Goal: Task Accomplishment & Management: Manage account settings

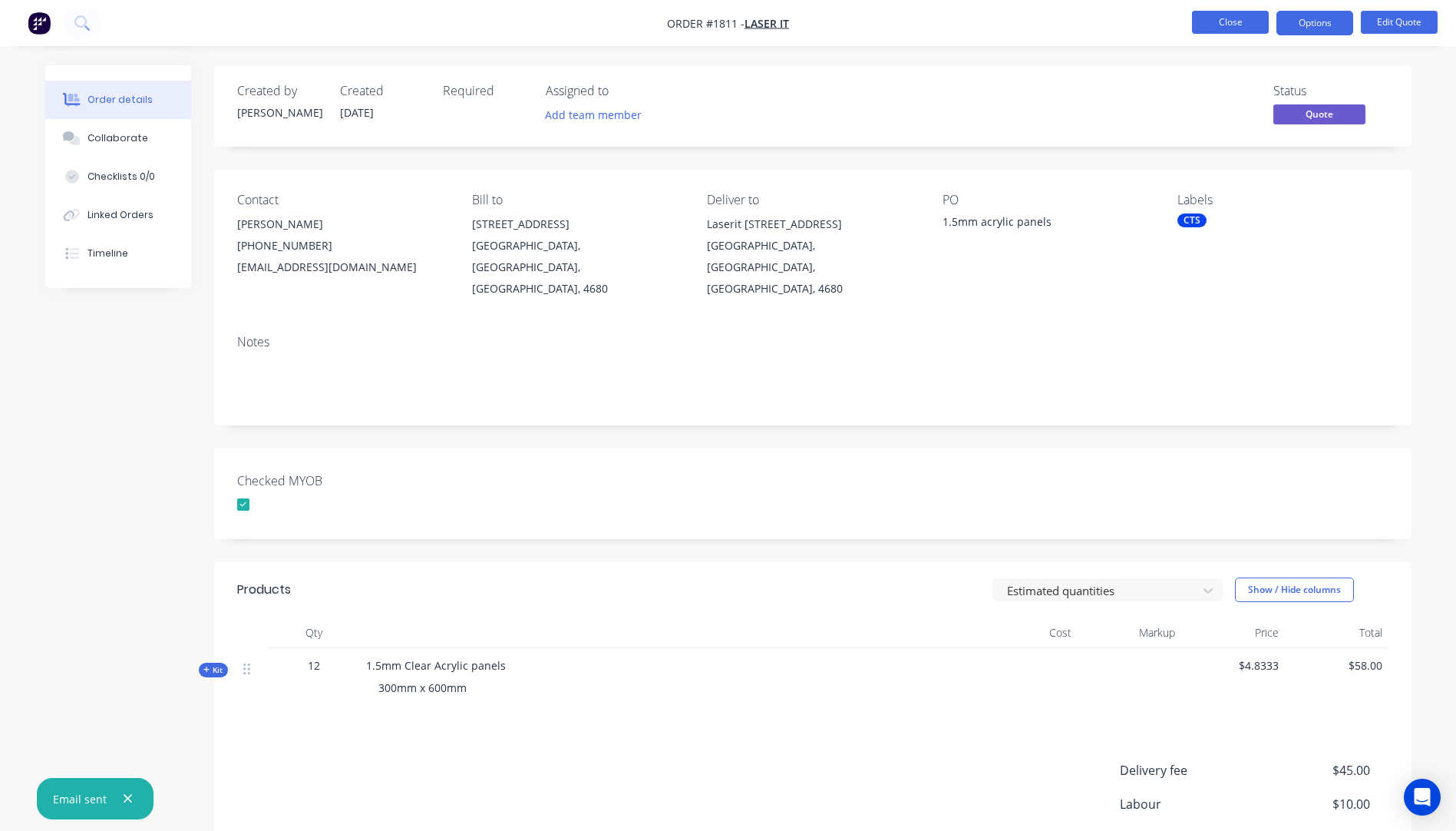
click at [1234, 26] on button "Close" at bounding box center [1230, 22] width 77 height 23
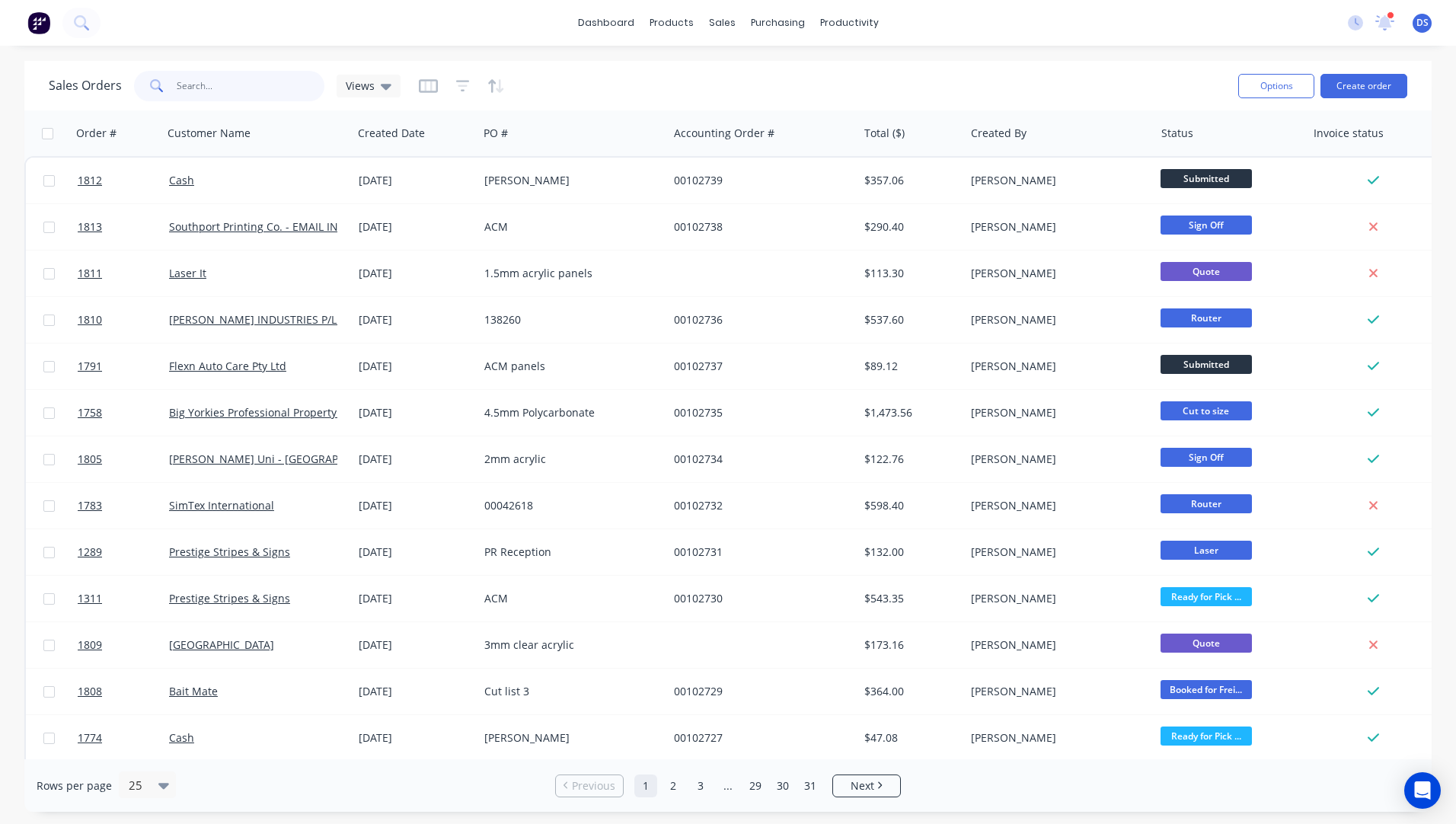
click at [225, 91] on input "text" at bounding box center [251, 86] width 149 height 31
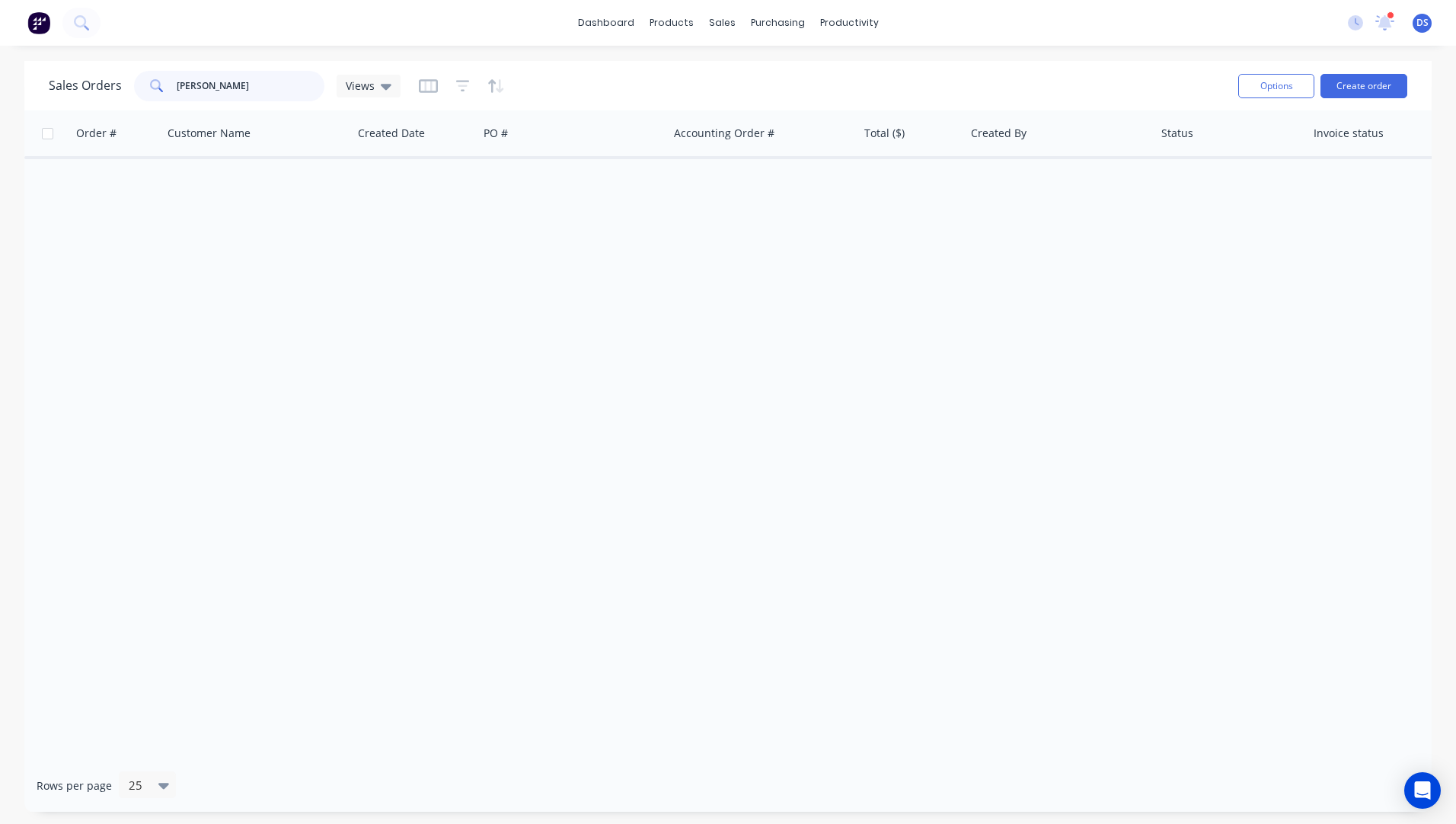
drag, startPoint x: 229, startPoint y: 81, endPoint x: 192, endPoint y: 87, distance: 37.5
click at [192, 87] on input "[PERSON_NAME]" at bounding box center [251, 86] width 149 height 31
drag, startPoint x: 238, startPoint y: 82, endPoint x: 164, endPoint y: 72, distance: 74.7
click at [164, 72] on div "[PERSON_NAME]" at bounding box center [230, 86] width 191 height 31
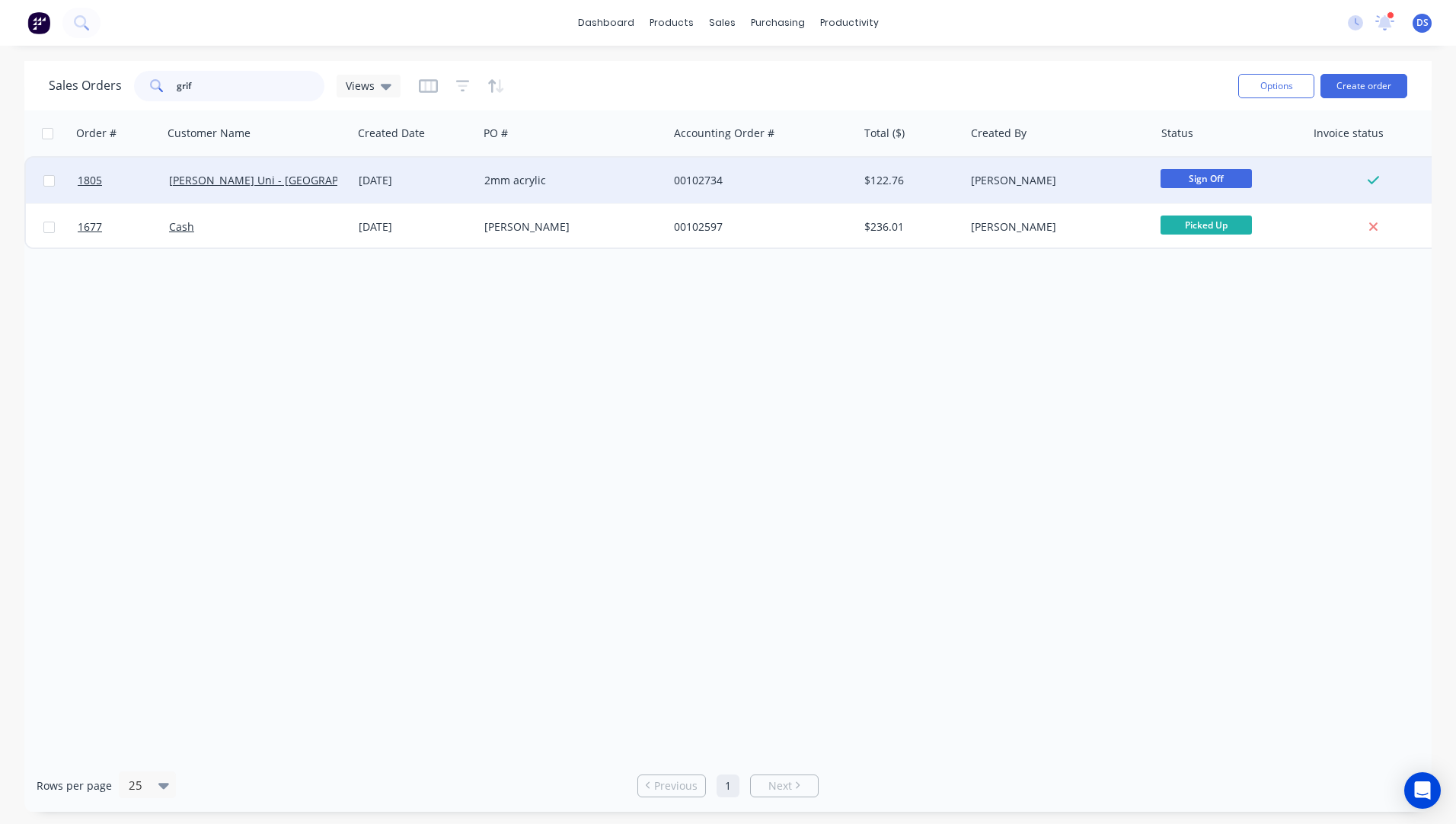
type input "grif"
click at [401, 185] on div "[DATE]" at bounding box center [415, 180] width 113 height 15
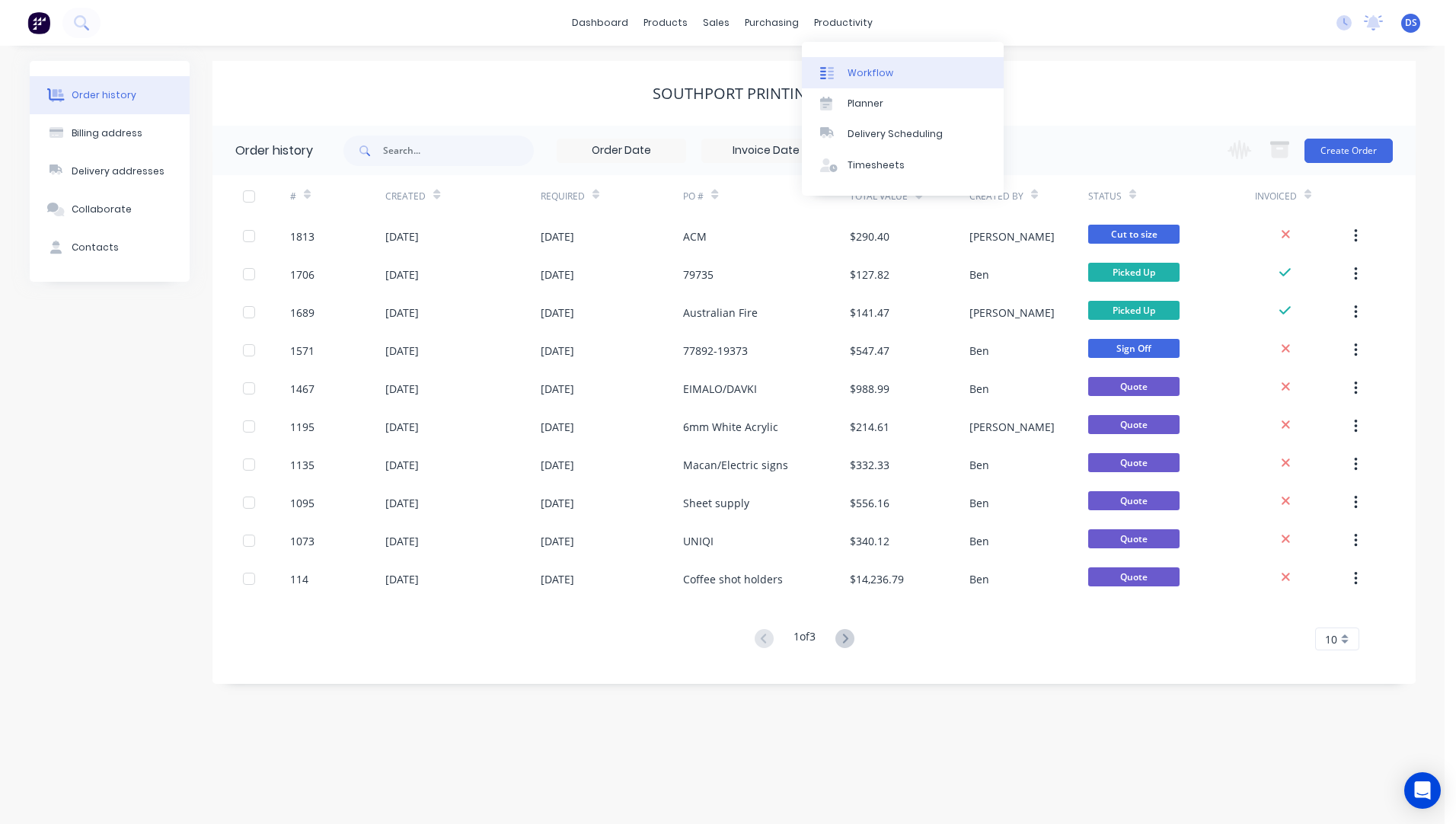
click at [867, 74] on div "Workflow" at bounding box center [870, 73] width 46 height 14
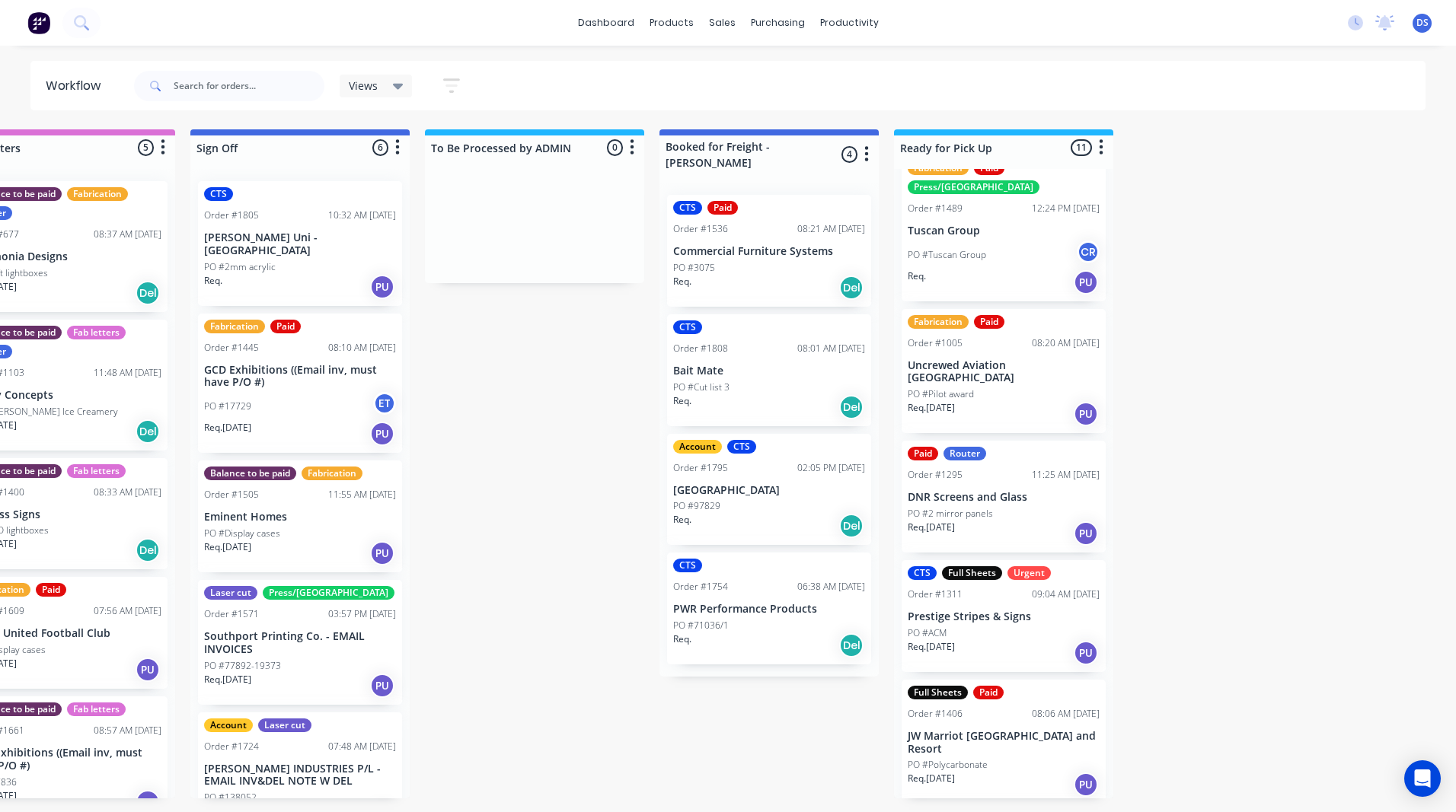
scroll to position [152, 0]
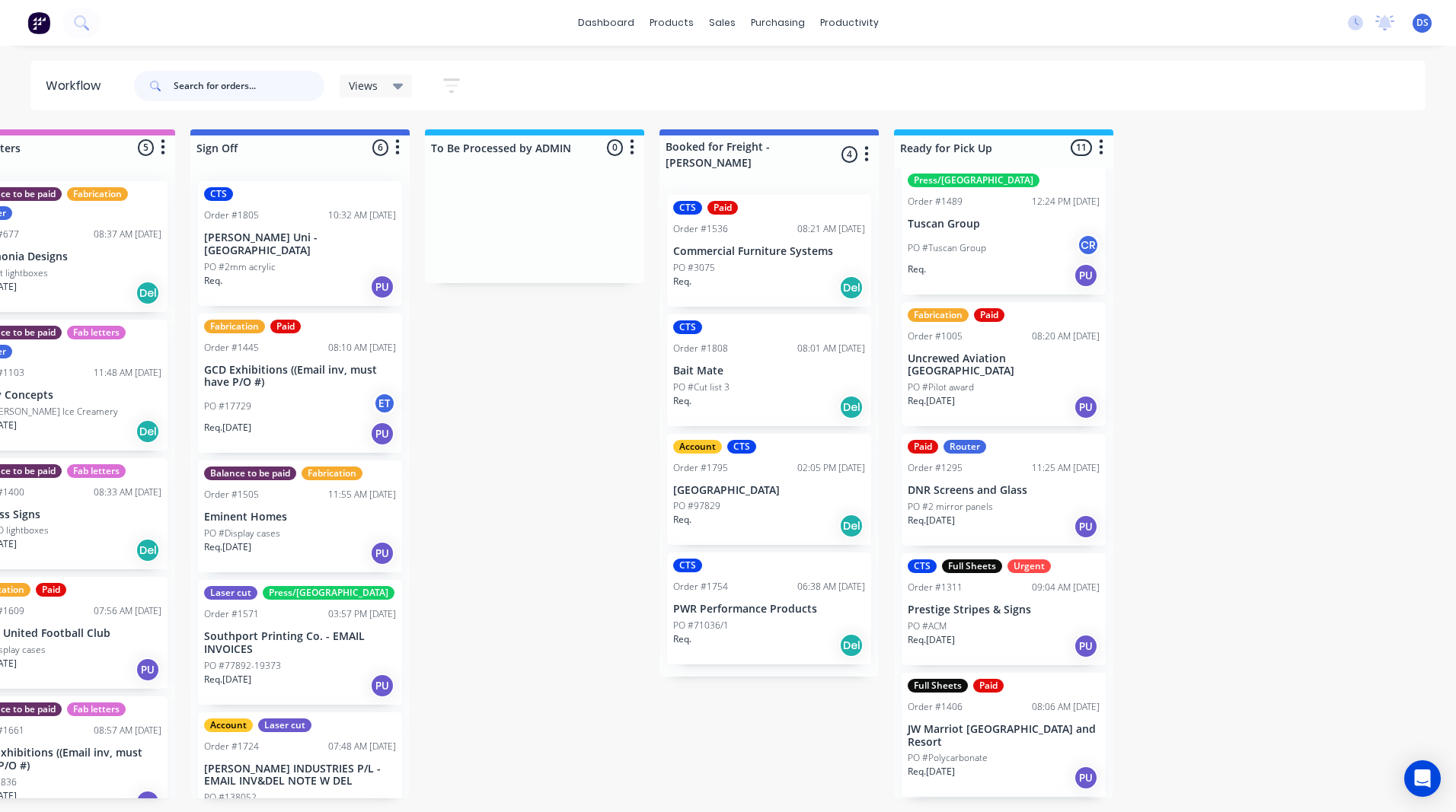
click at [238, 88] on input "text" at bounding box center [248, 86] width 151 height 31
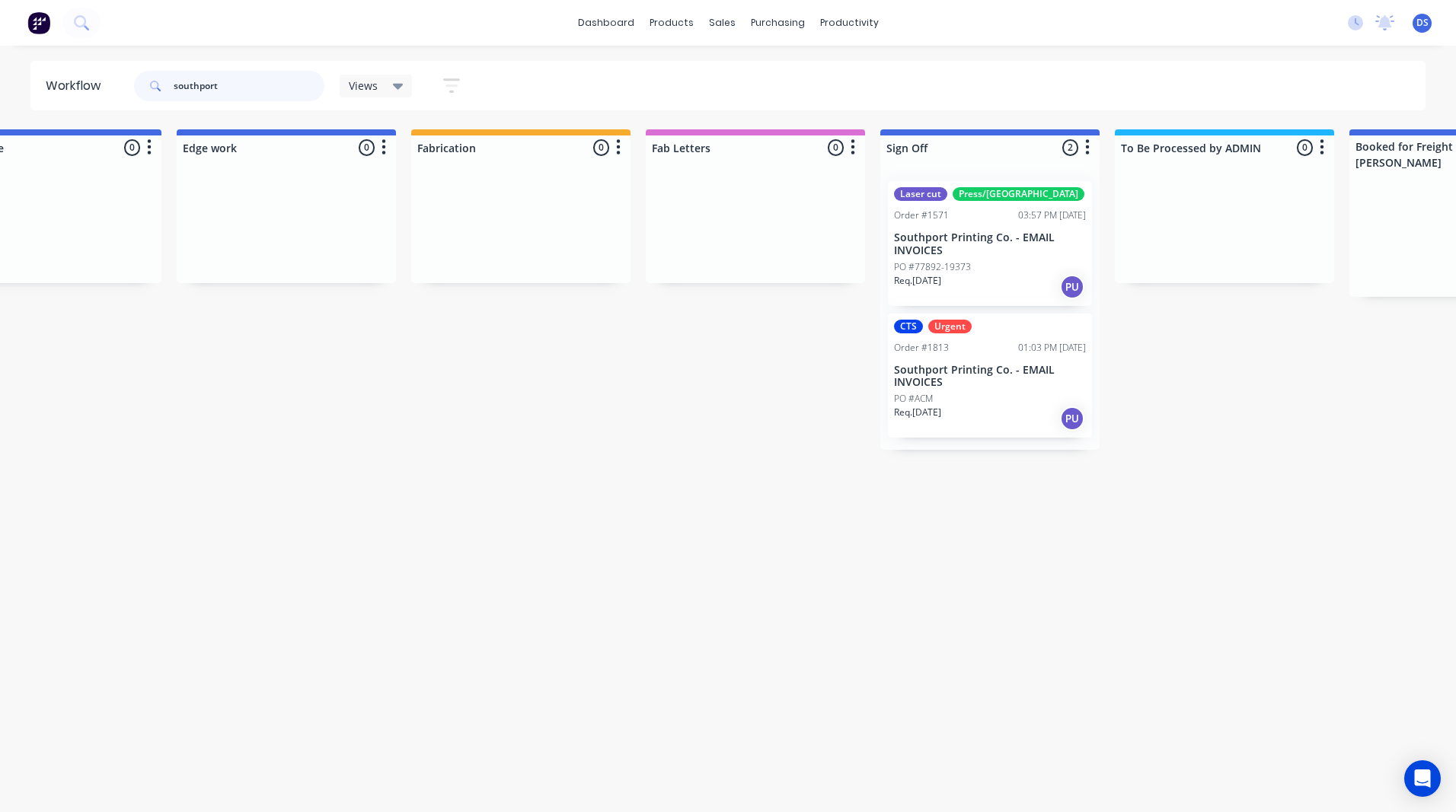
scroll to position [0, 1525]
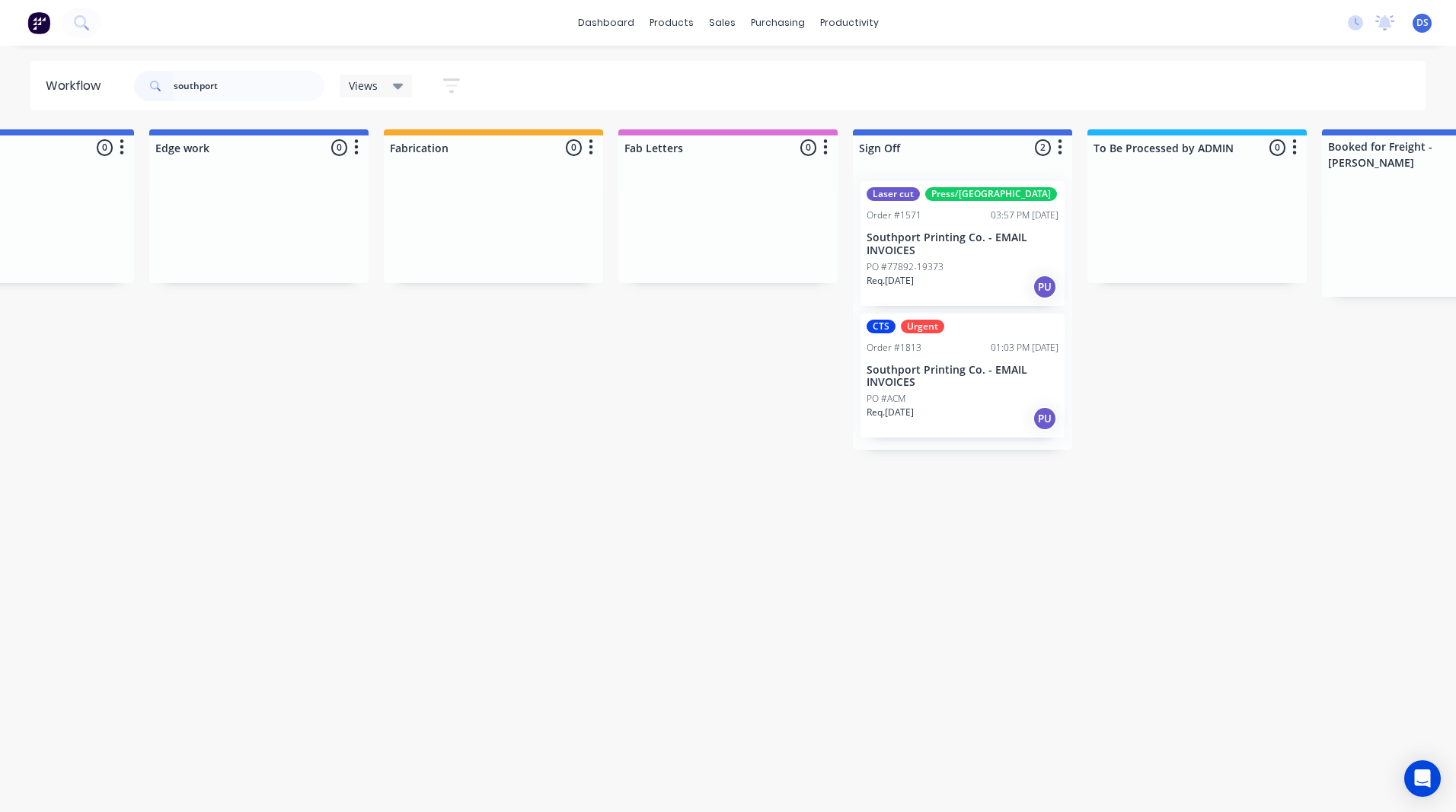
click at [964, 249] on p "Southport Printing Co. - EMAIL INVOICES" at bounding box center [963, 244] width 192 height 26
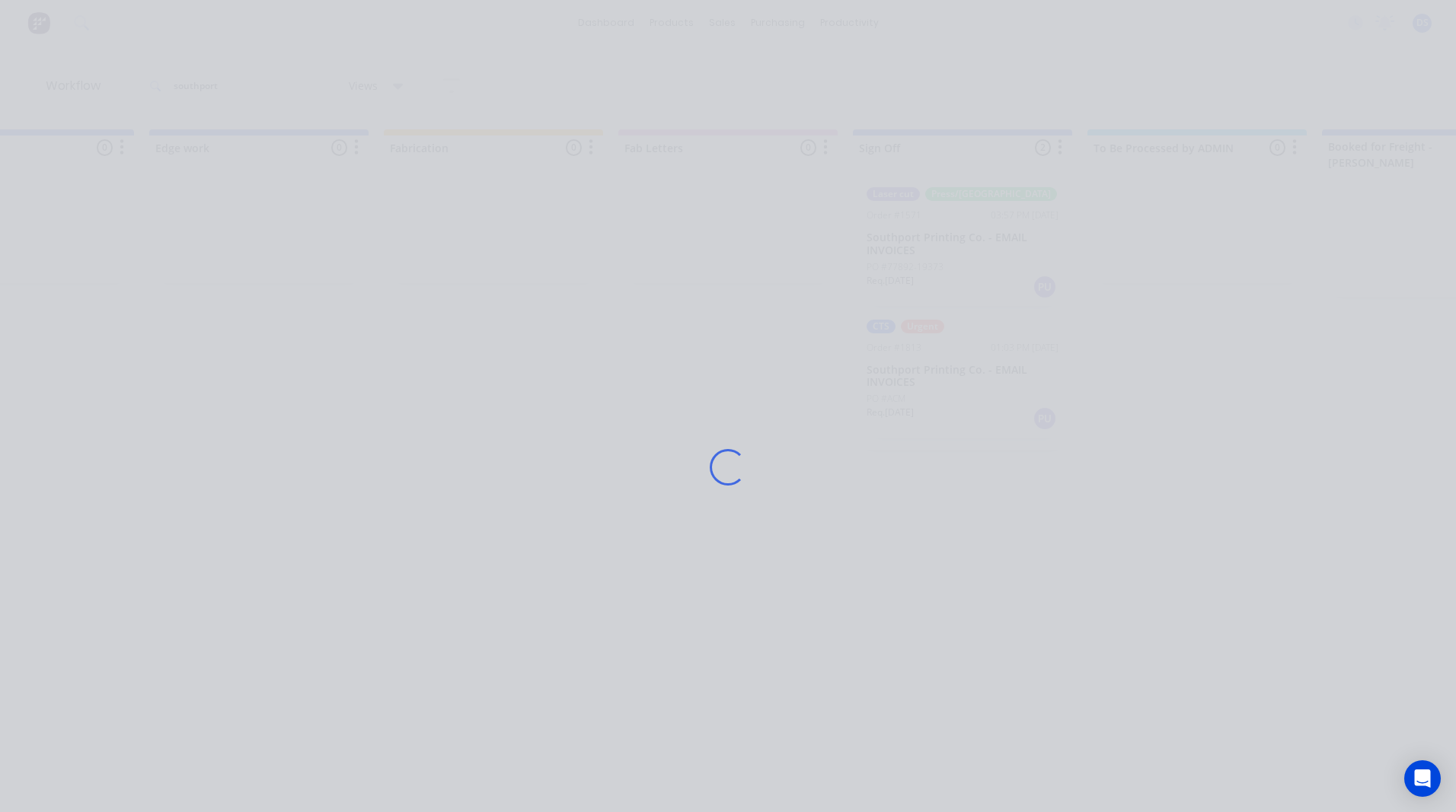
click at [964, 249] on div "Loading..." at bounding box center [728, 467] width 1218 height 812
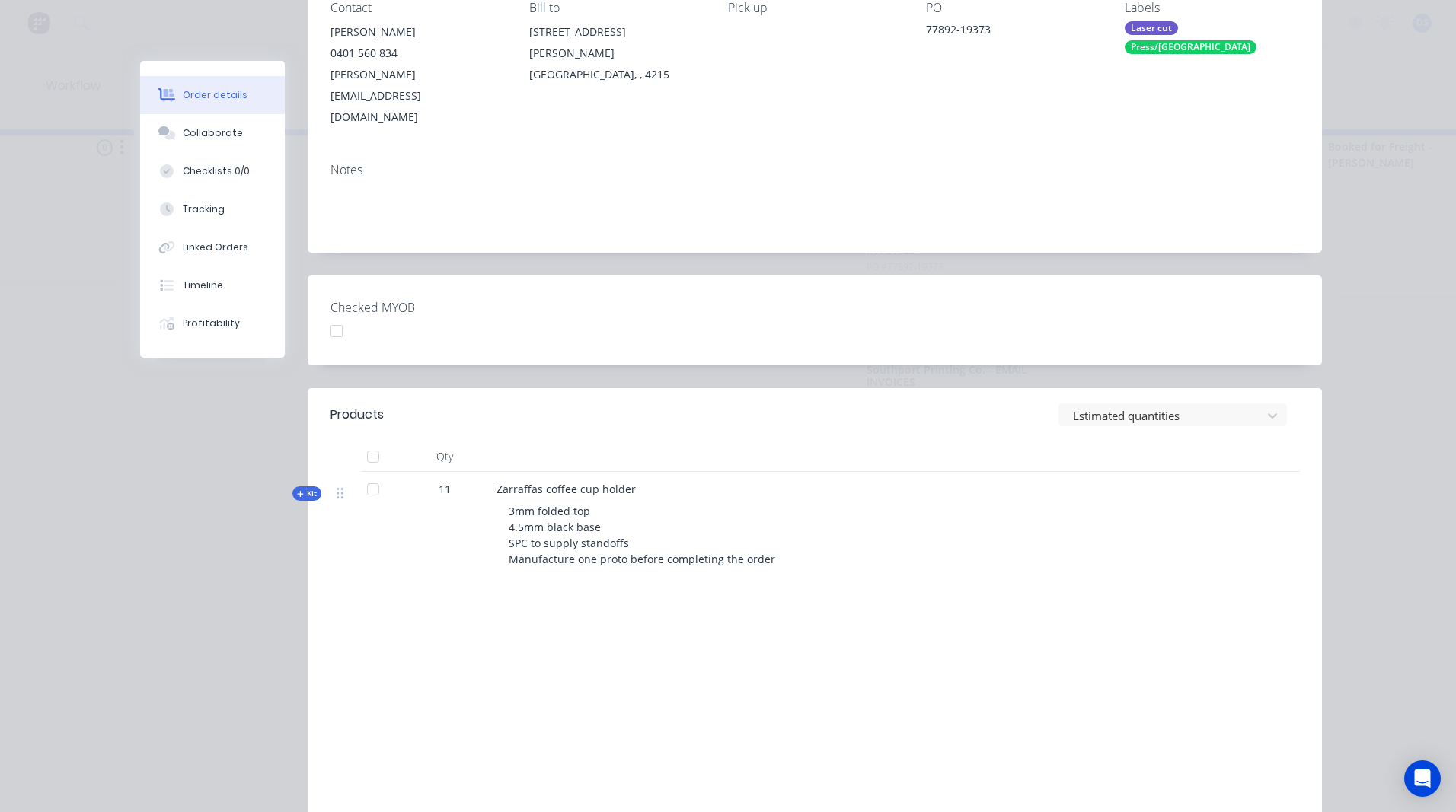
scroll to position [0, 0]
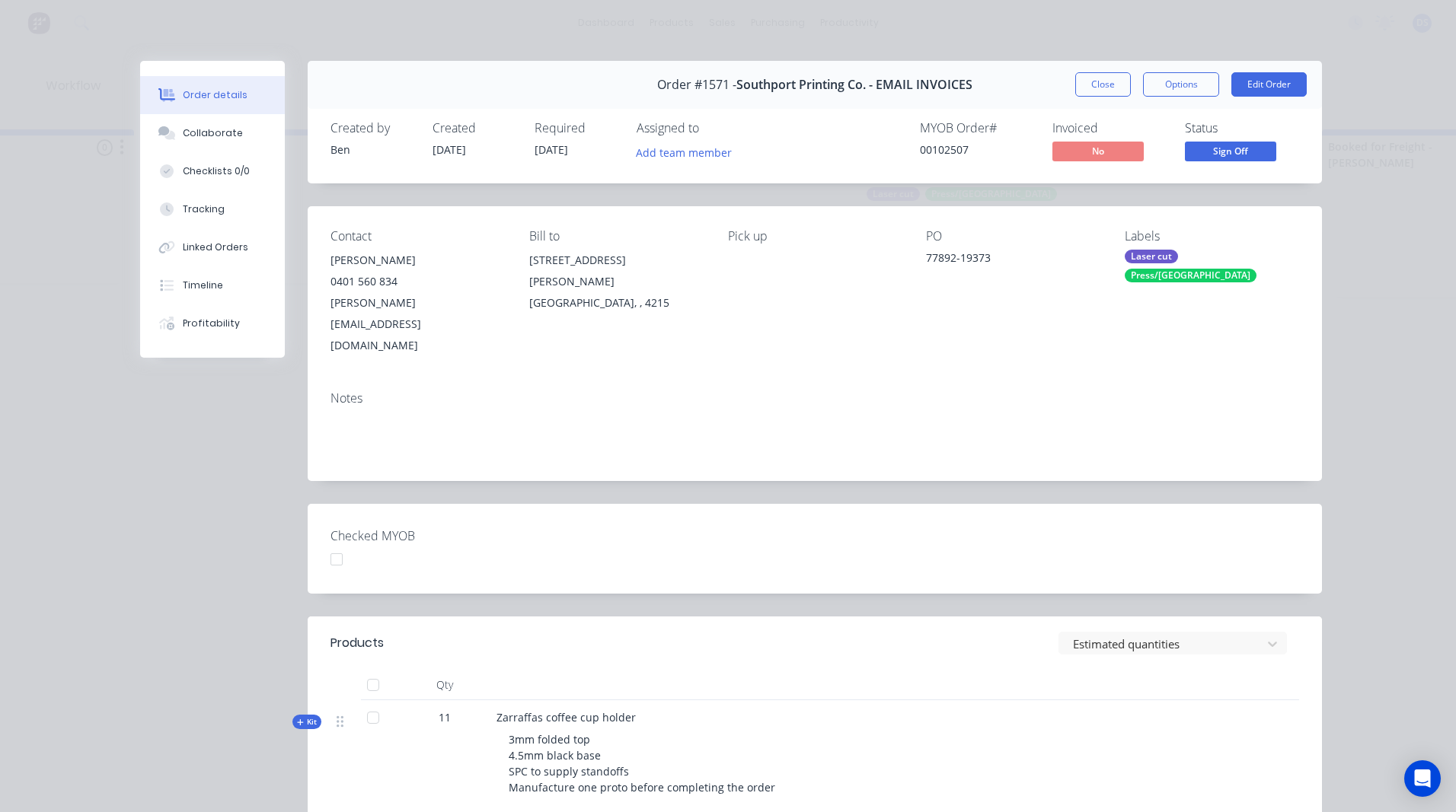
click at [1103, 83] on button "Close" at bounding box center [1102, 84] width 55 height 25
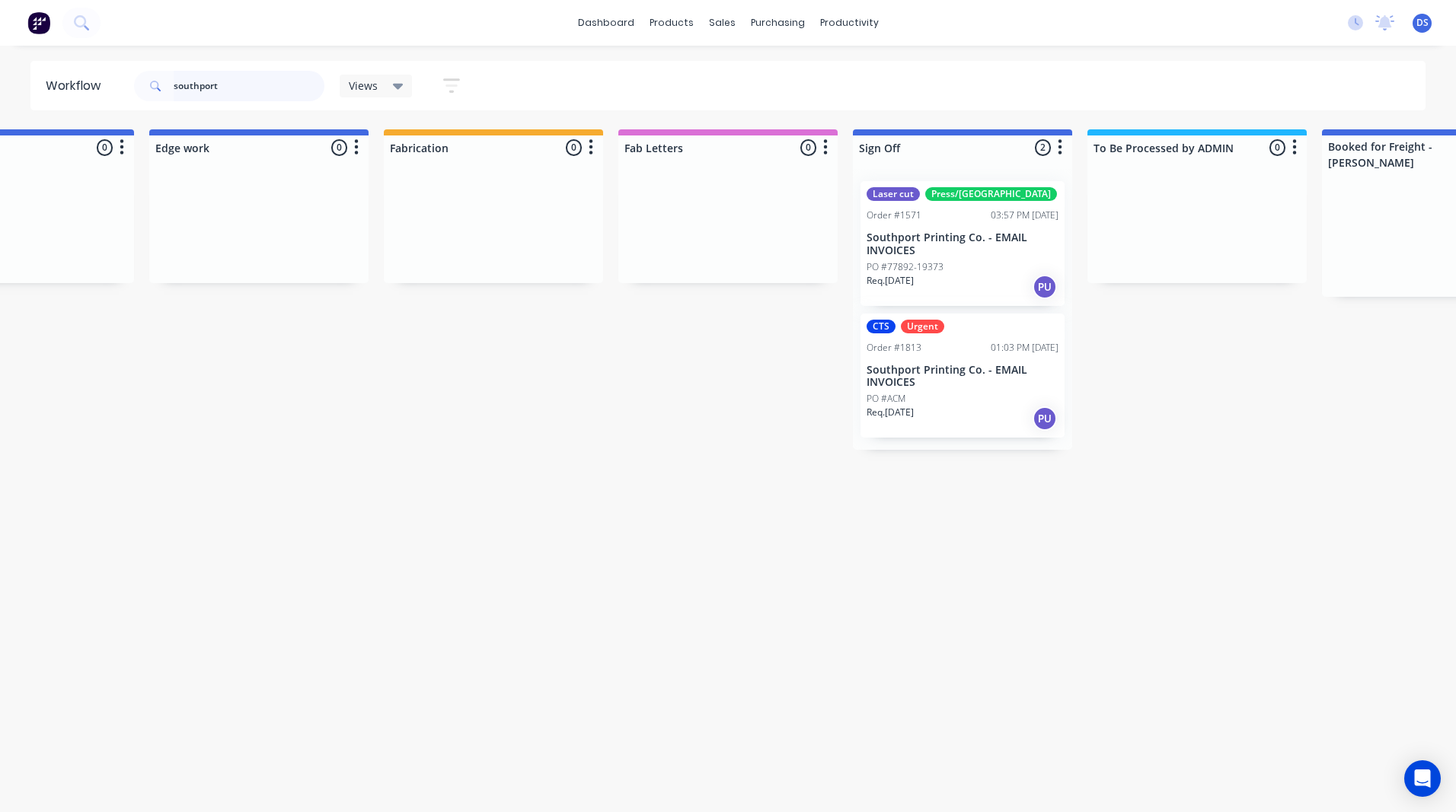
drag, startPoint x: 229, startPoint y: 86, endPoint x: 100, endPoint y: 78, distance: 129.2
click at [100, 78] on header "Workflow southport Views Save new view None (Default) edit Ready for Pick Up ed…" at bounding box center [728, 86] width 1396 height 49
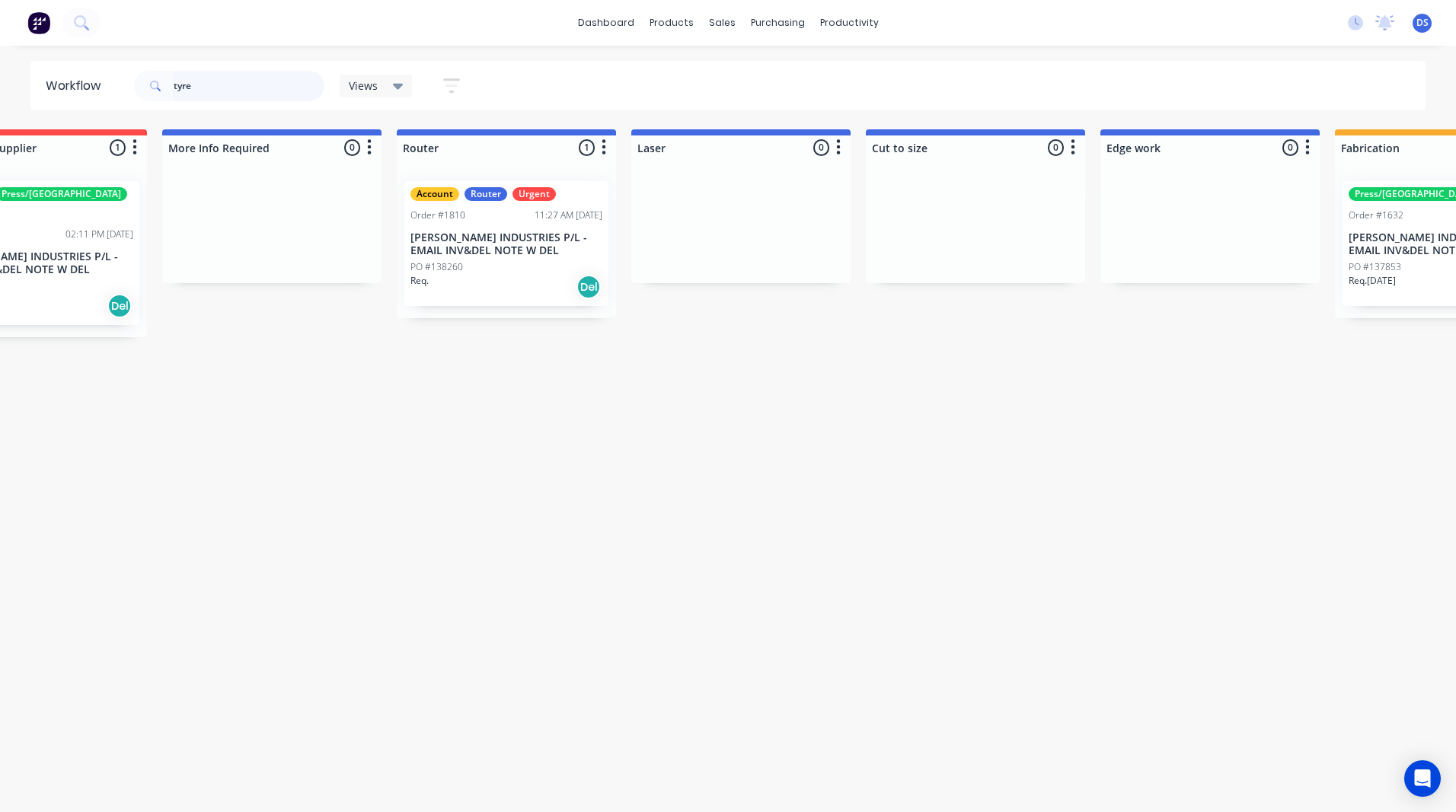
scroll to position [0, 577]
type input "tyre"
click at [511, 251] on p "[PERSON_NAME] INDUSTRIES P/L - EMAIL INV&DEL NOTE W DEL" at bounding box center [504, 244] width 192 height 26
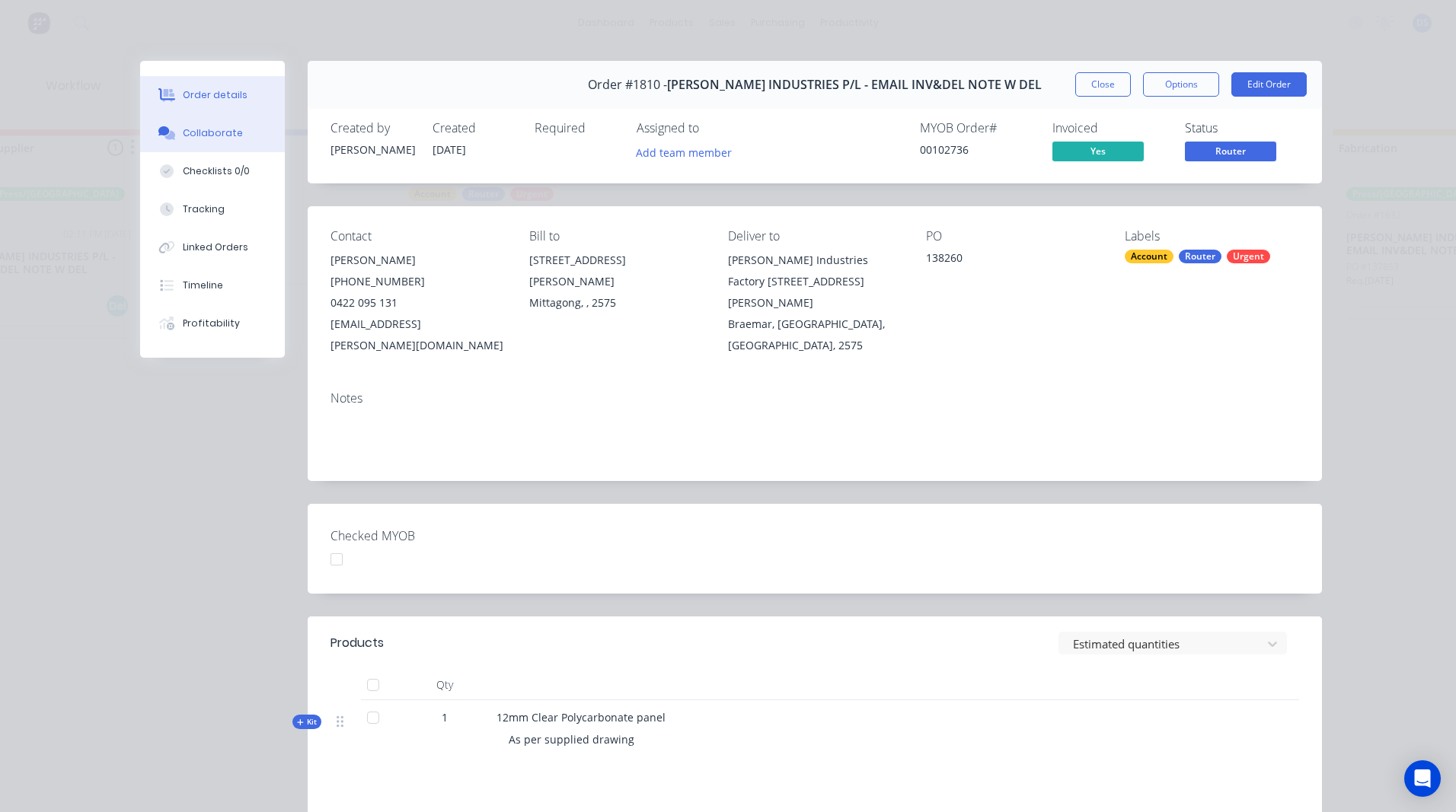
click at [211, 141] on button "Collaborate" at bounding box center [213, 133] width 145 height 38
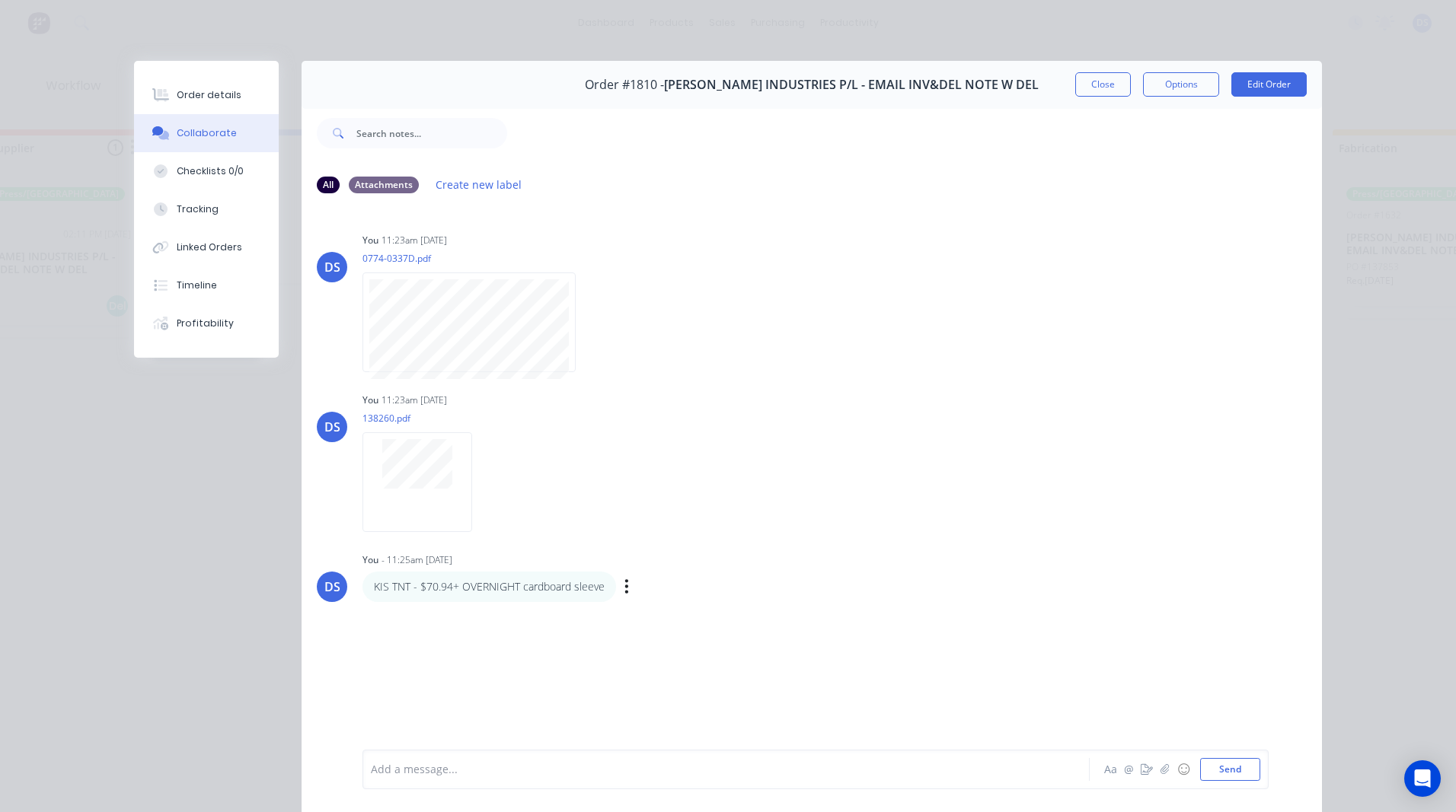
click at [623, 588] on div "Labels Edit Delete" at bounding box center [628, 587] width 9 height 22
click at [623, 588] on button "button" at bounding box center [626, 587] width 6 height 22
click at [658, 621] on button "Edit" at bounding box center [682, 614] width 96 height 26
click at [673, 657] on div "DS You 11:23am 08/10/25 0774-0337D.pdf Labels Download Delete DS You 11:23am 08…" at bounding box center [812, 477] width 1021 height 542
click at [1227, 769] on button "Send" at bounding box center [1230, 769] width 60 height 23
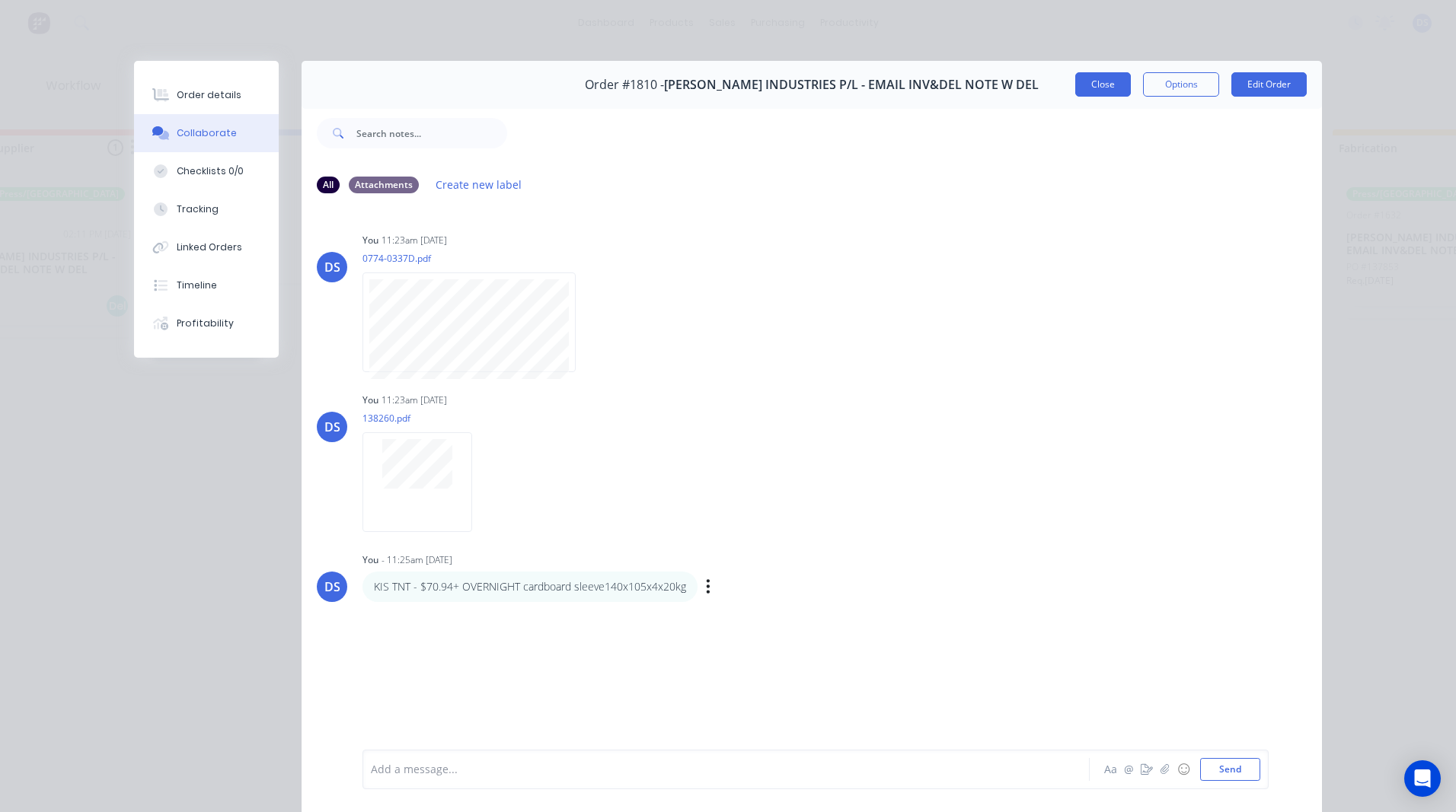
click at [1077, 90] on button "Close" at bounding box center [1102, 84] width 55 height 25
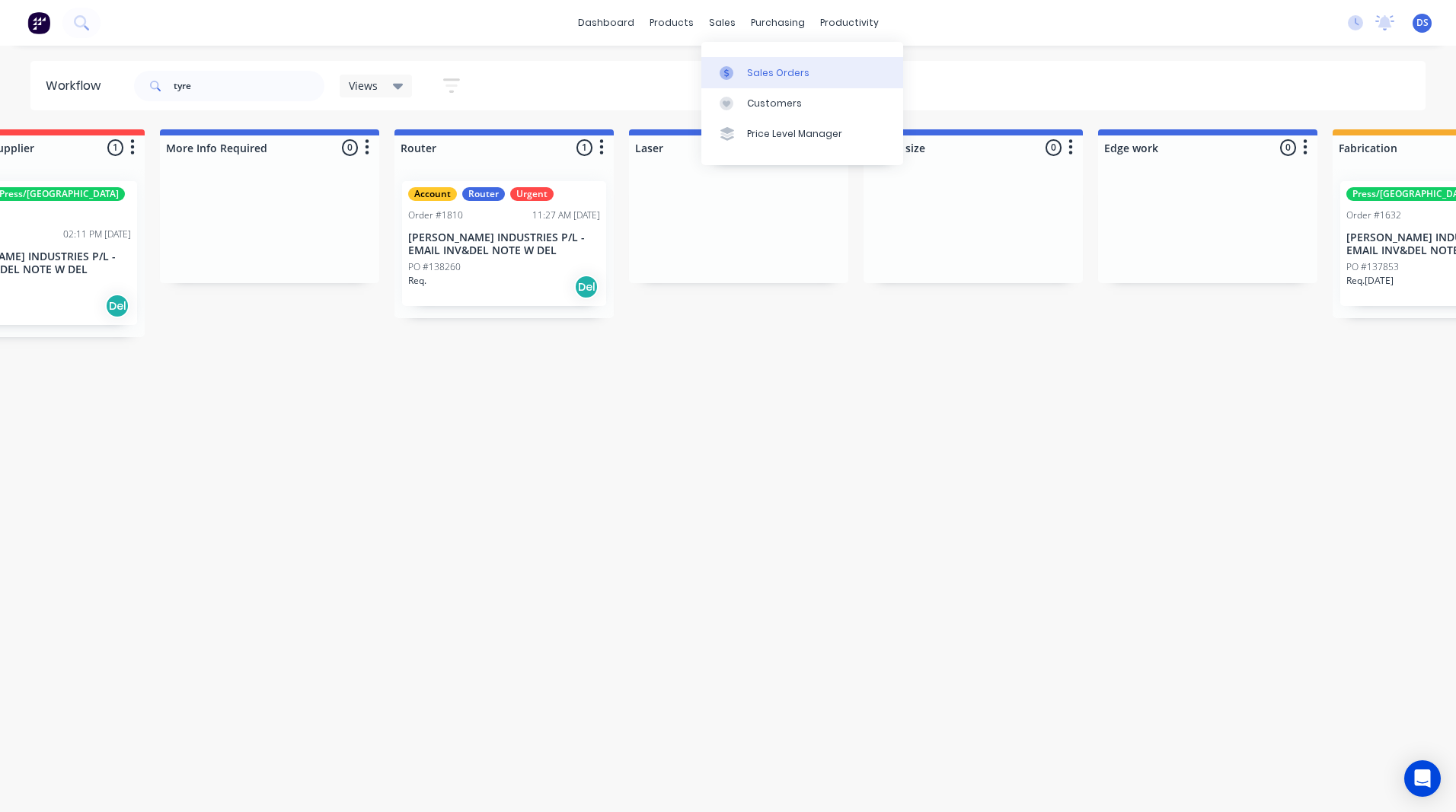
click at [770, 77] on div "Sales Orders" at bounding box center [777, 73] width 62 height 14
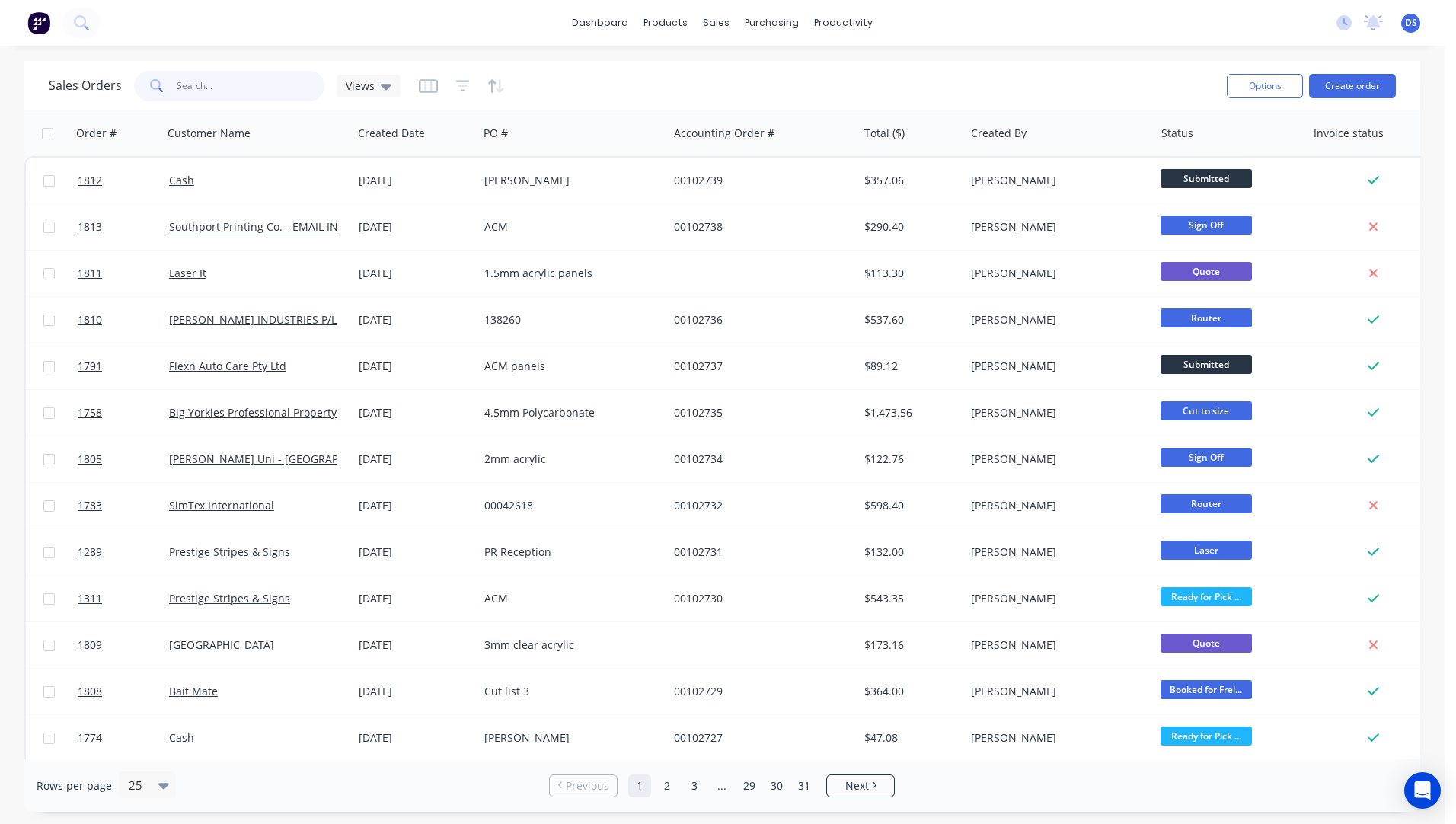
drag, startPoint x: 250, startPoint y: 86, endPoint x: 125, endPoint y: 91, distance: 125.1
click at [125, 91] on div "Sales Orders Views" at bounding box center [225, 86] width 352 height 31
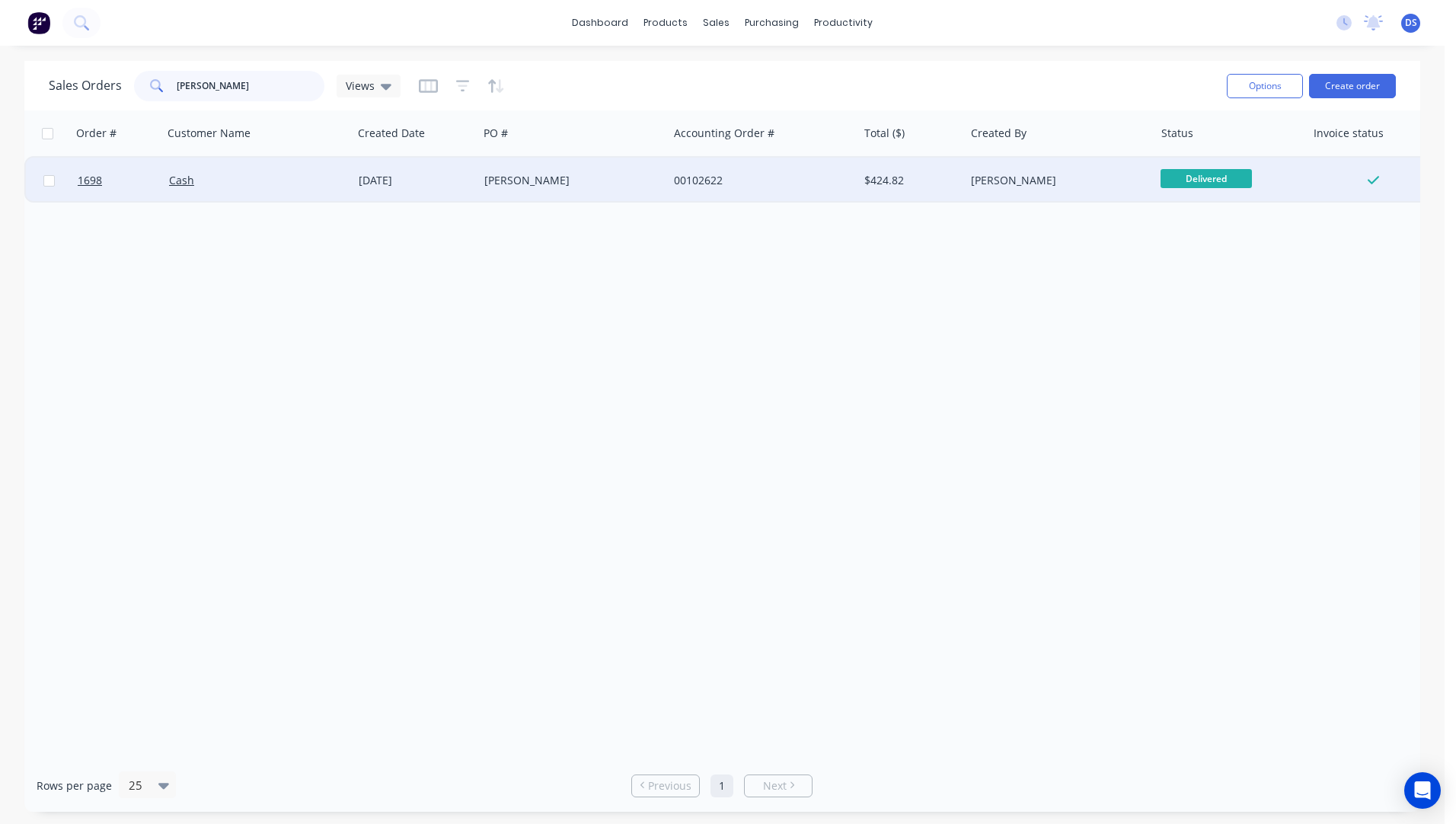
type input "darryl"
click at [523, 181] on div "Darryl Lee" at bounding box center [568, 180] width 169 height 15
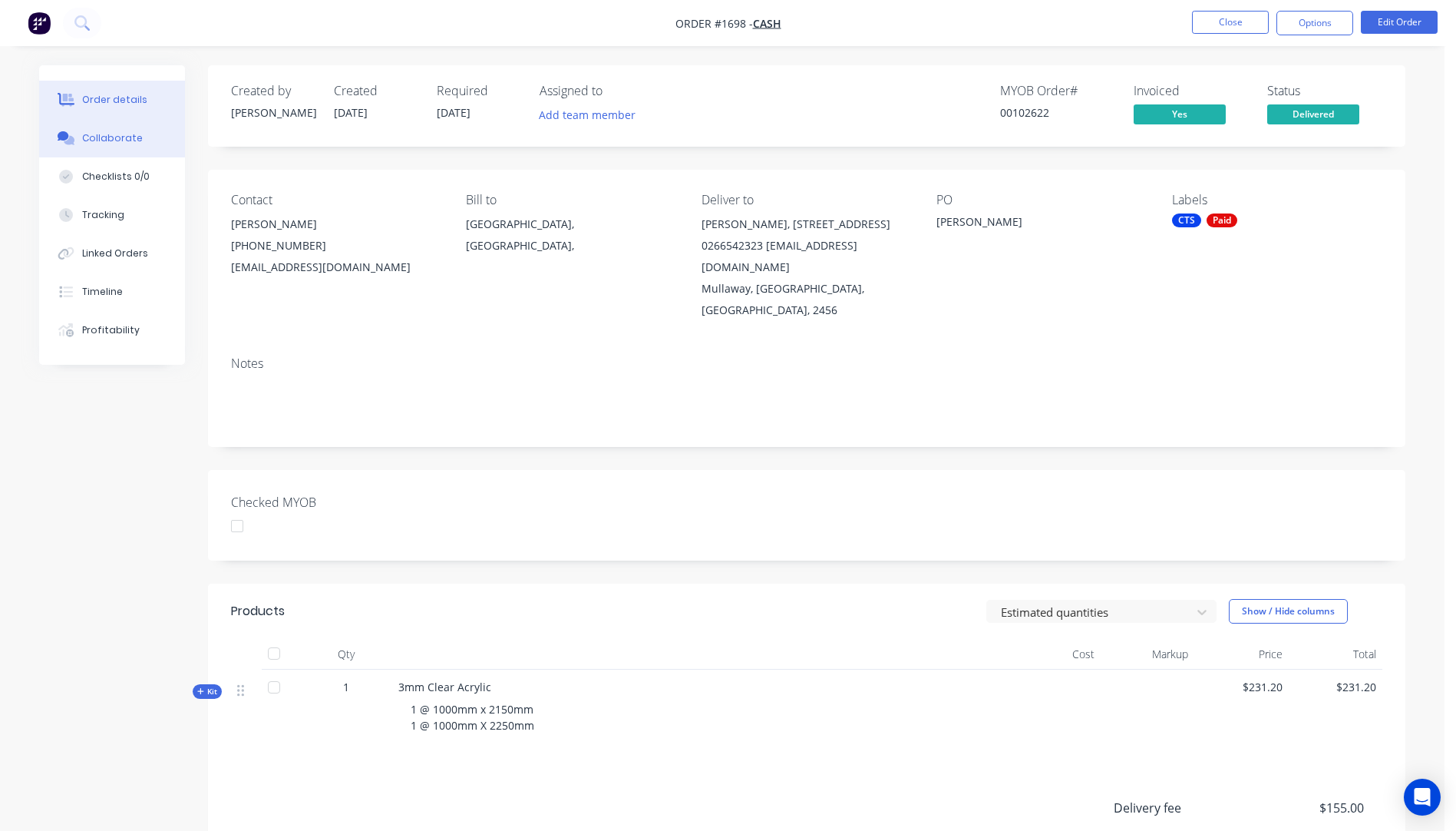
click at [115, 149] on button "Collaborate" at bounding box center [112, 138] width 146 height 39
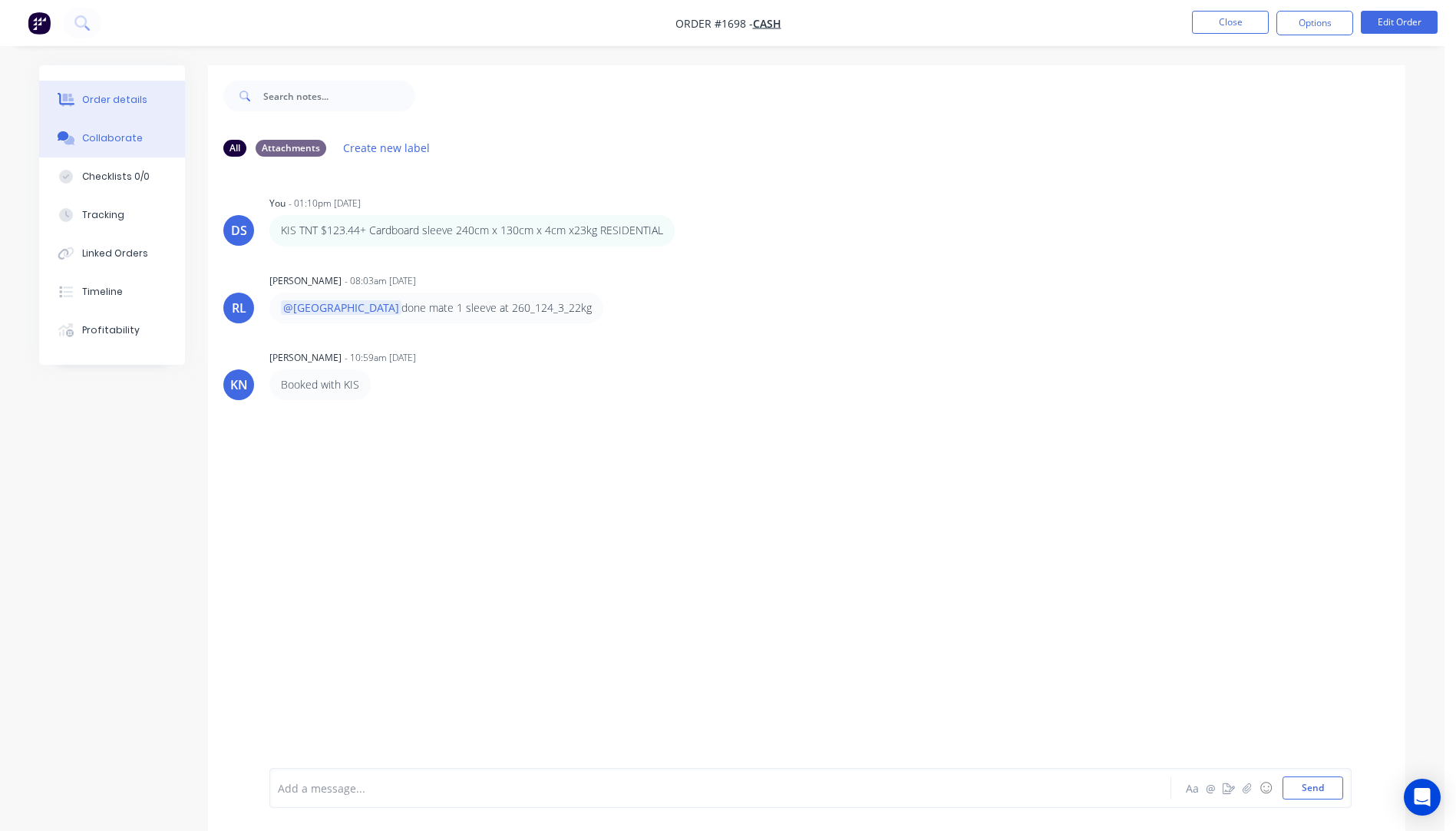
click at [105, 106] on button "Order details" at bounding box center [112, 99] width 146 height 39
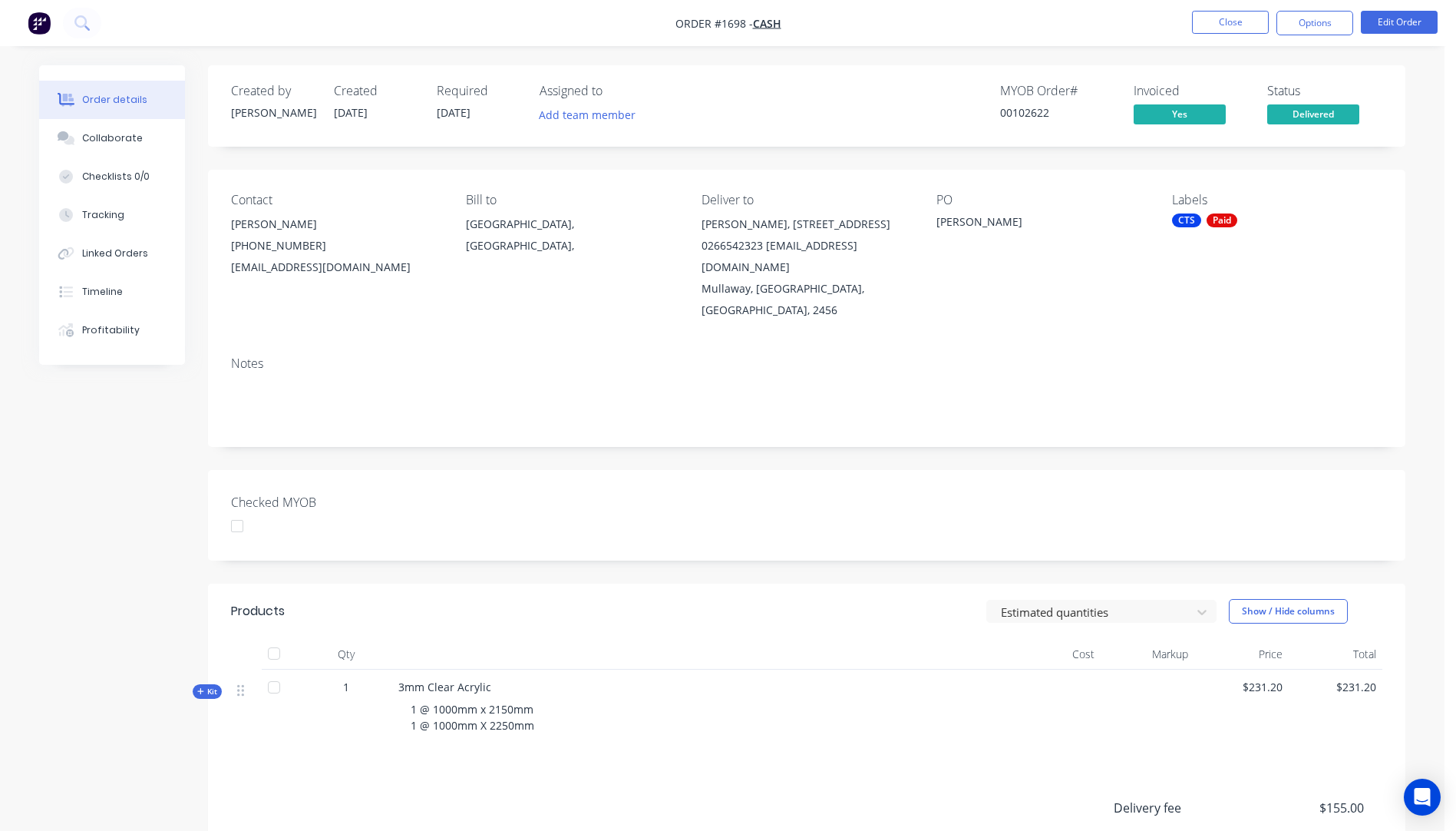
click at [39, 81] on button "Order details" at bounding box center [112, 99] width 146 height 39
click at [1236, 33] on button "Close" at bounding box center [1230, 22] width 77 height 23
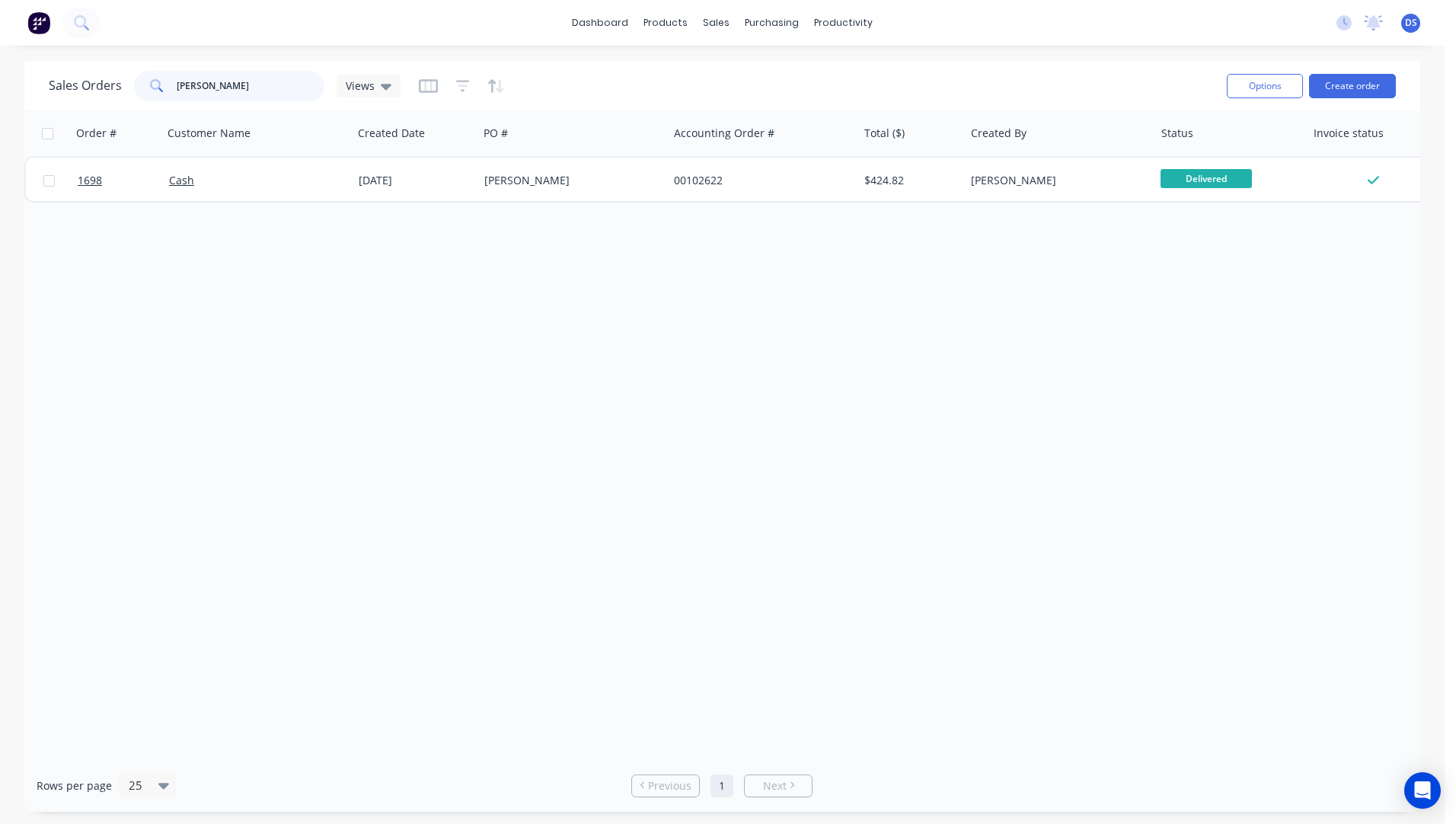
drag, startPoint x: 240, startPoint y: 91, endPoint x: 117, endPoint y: 91, distance: 123.0
click at [117, 91] on div "Sales Orders darryl Views" at bounding box center [225, 86] width 352 height 31
click at [128, 418] on div "Order # Customer Name Created Date PO # Accounting Order # Total ($) Created By…" at bounding box center [722, 435] width 1396 height 649
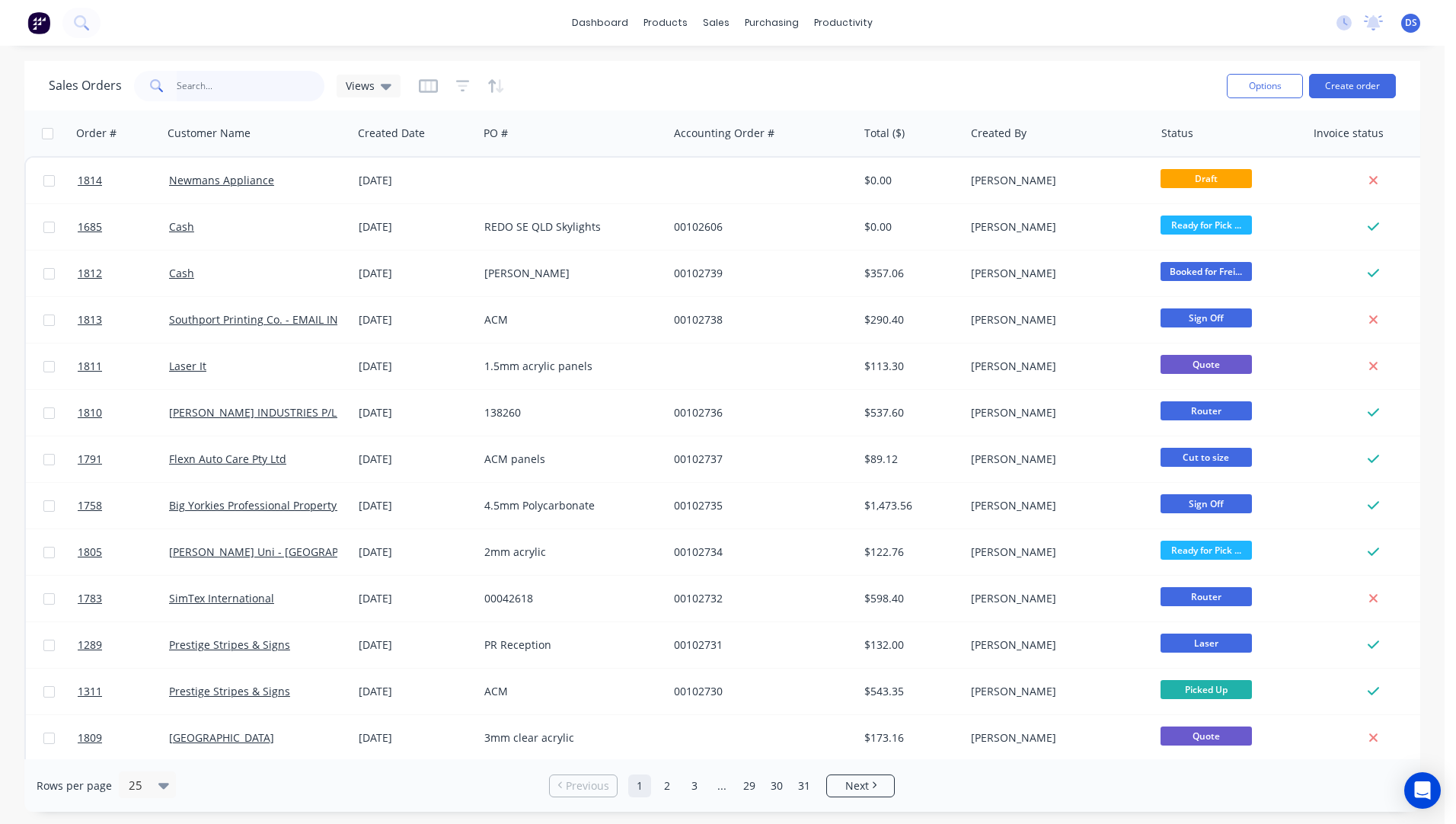
click at [226, 94] on input "text" at bounding box center [251, 86] width 149 height 31
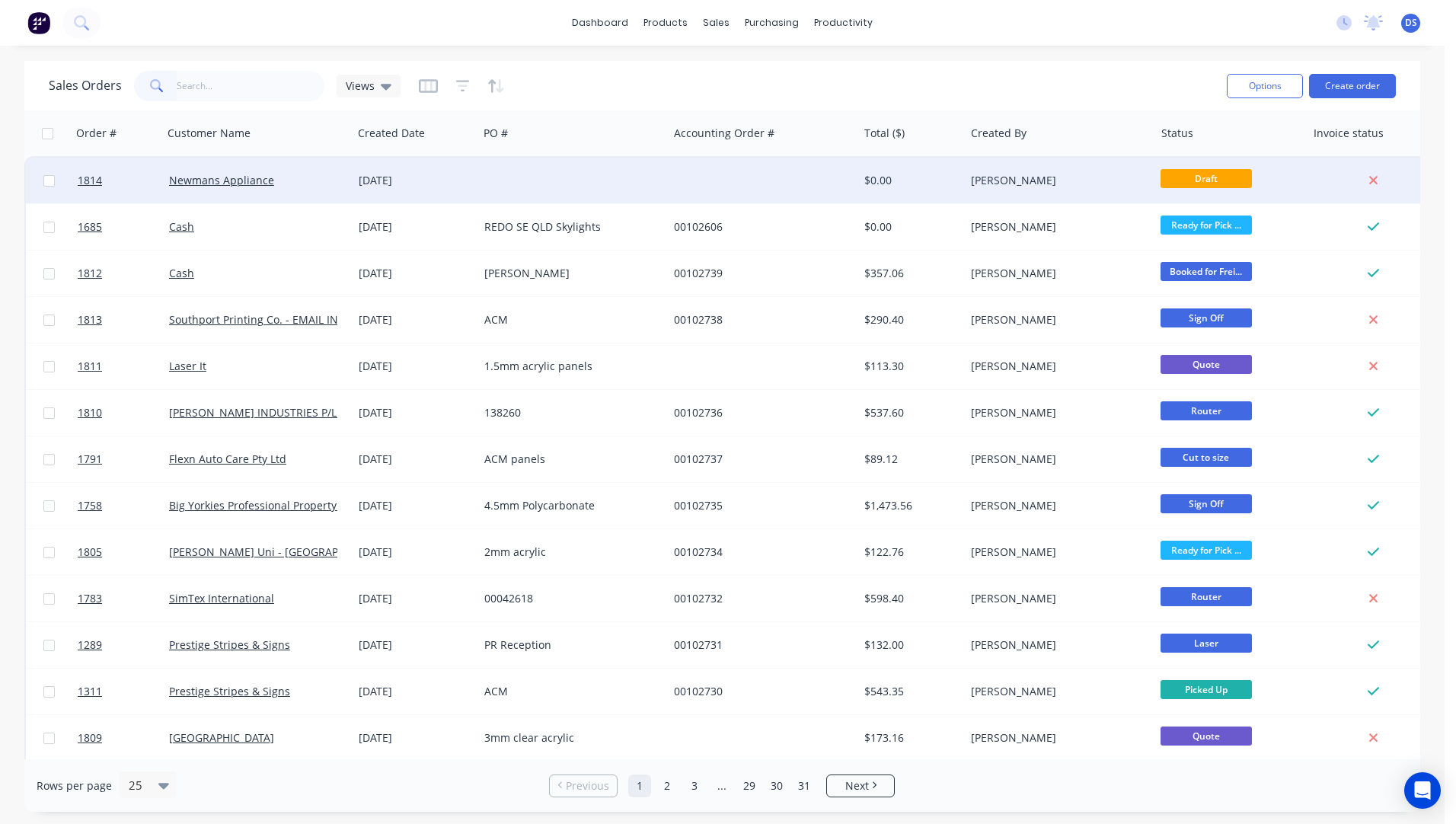
click at [393, 185] on div "[DATE]" at bounding box center [415, 180] width 113 height 15
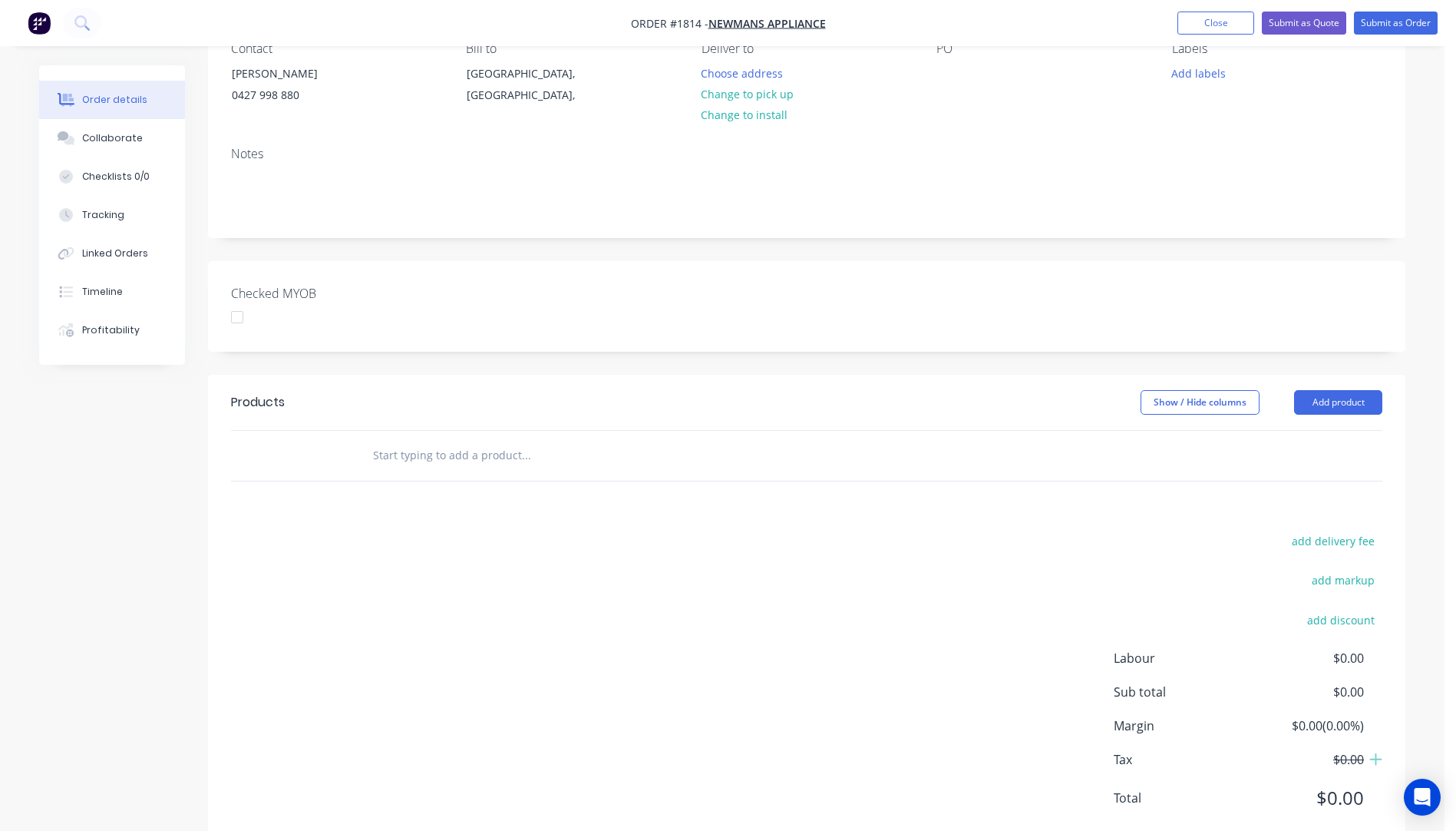
scroll to position [154, 0]
click at [1338, 403] on button "Add product" at bounding box center [1338, 400] width 88 height 25
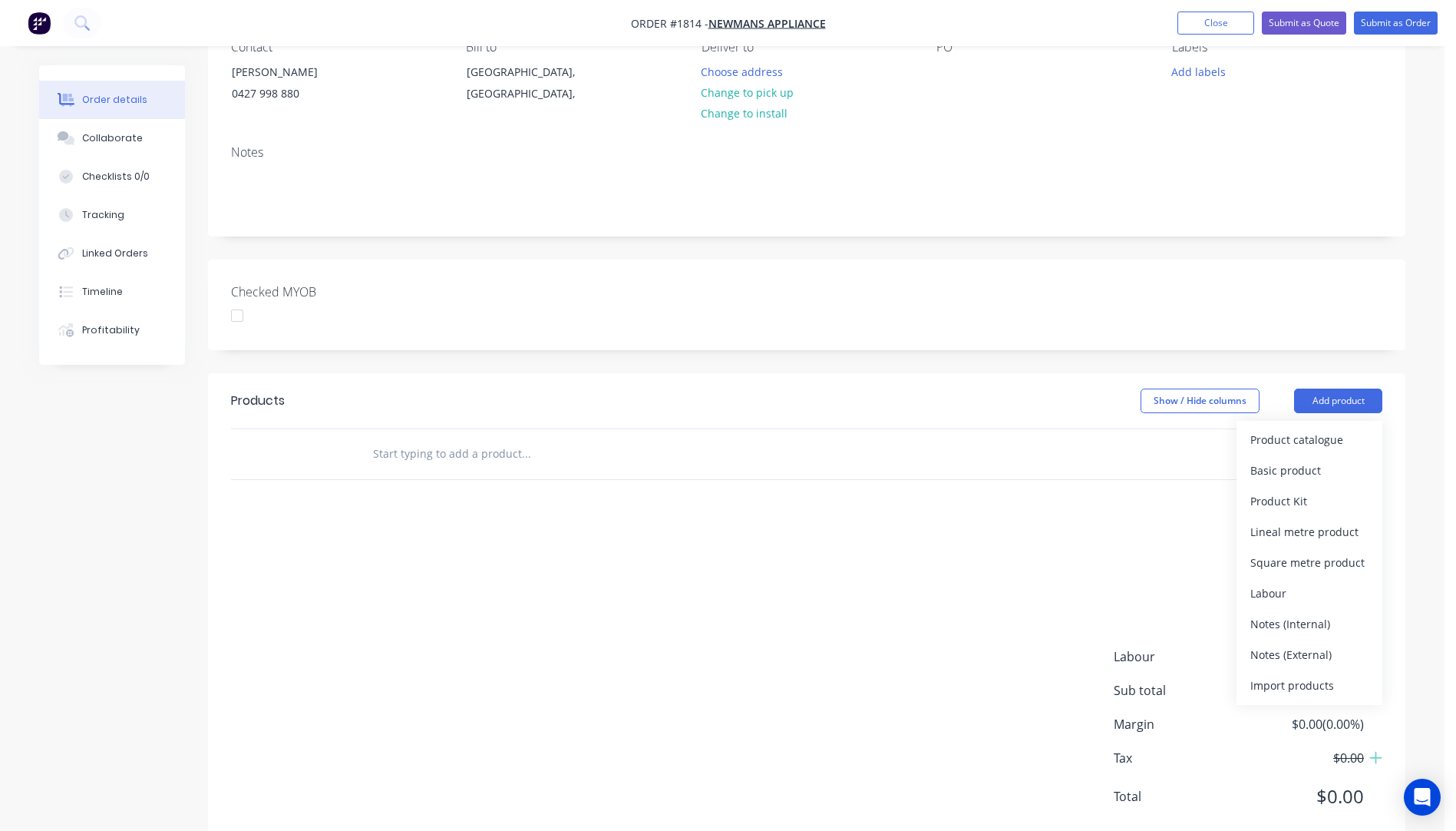
scroll to position [194, 0]
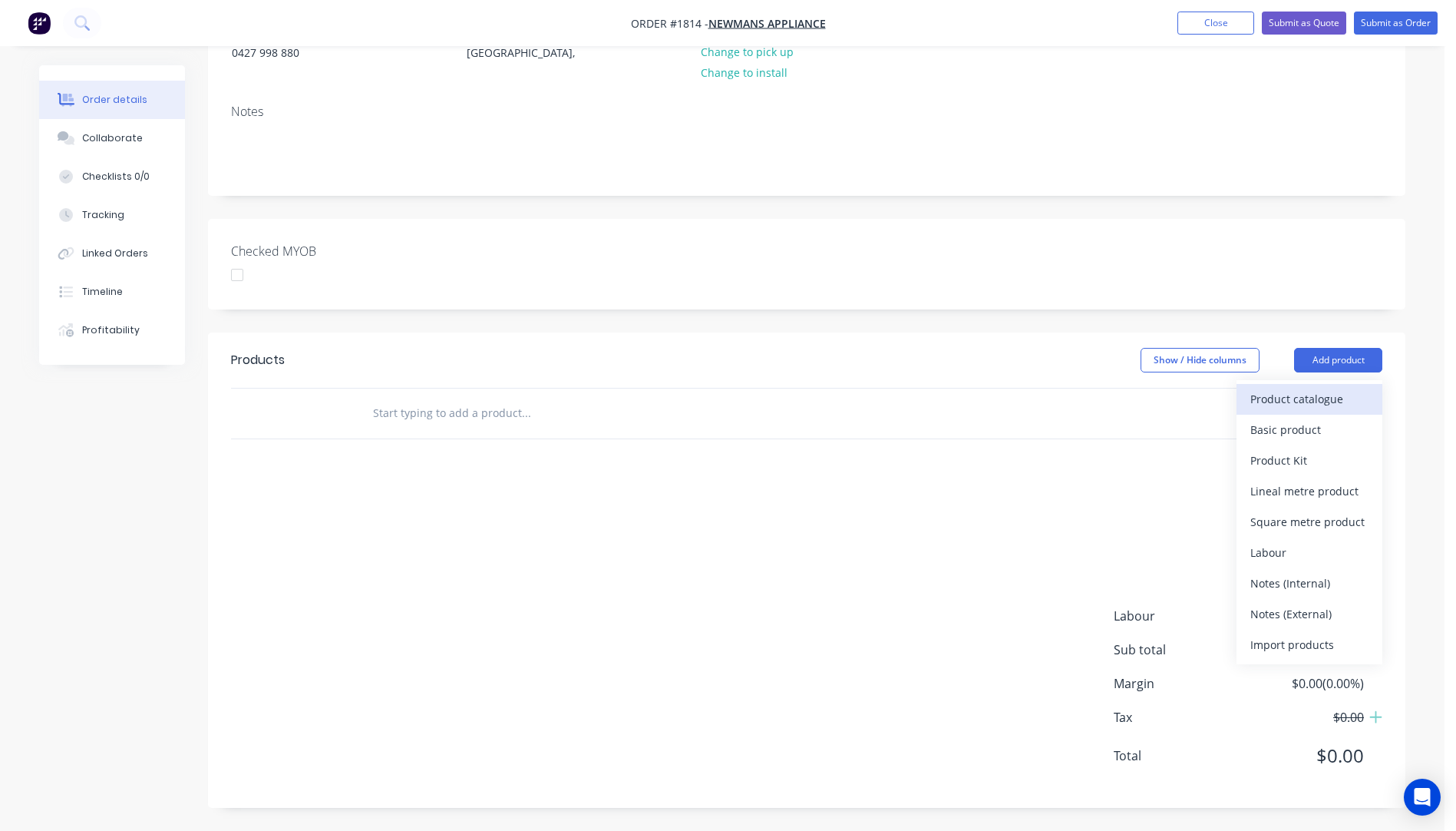
click at [1303, 406] on div "Product catalogue" at bounding box center [1309, 399] width 118 height 22
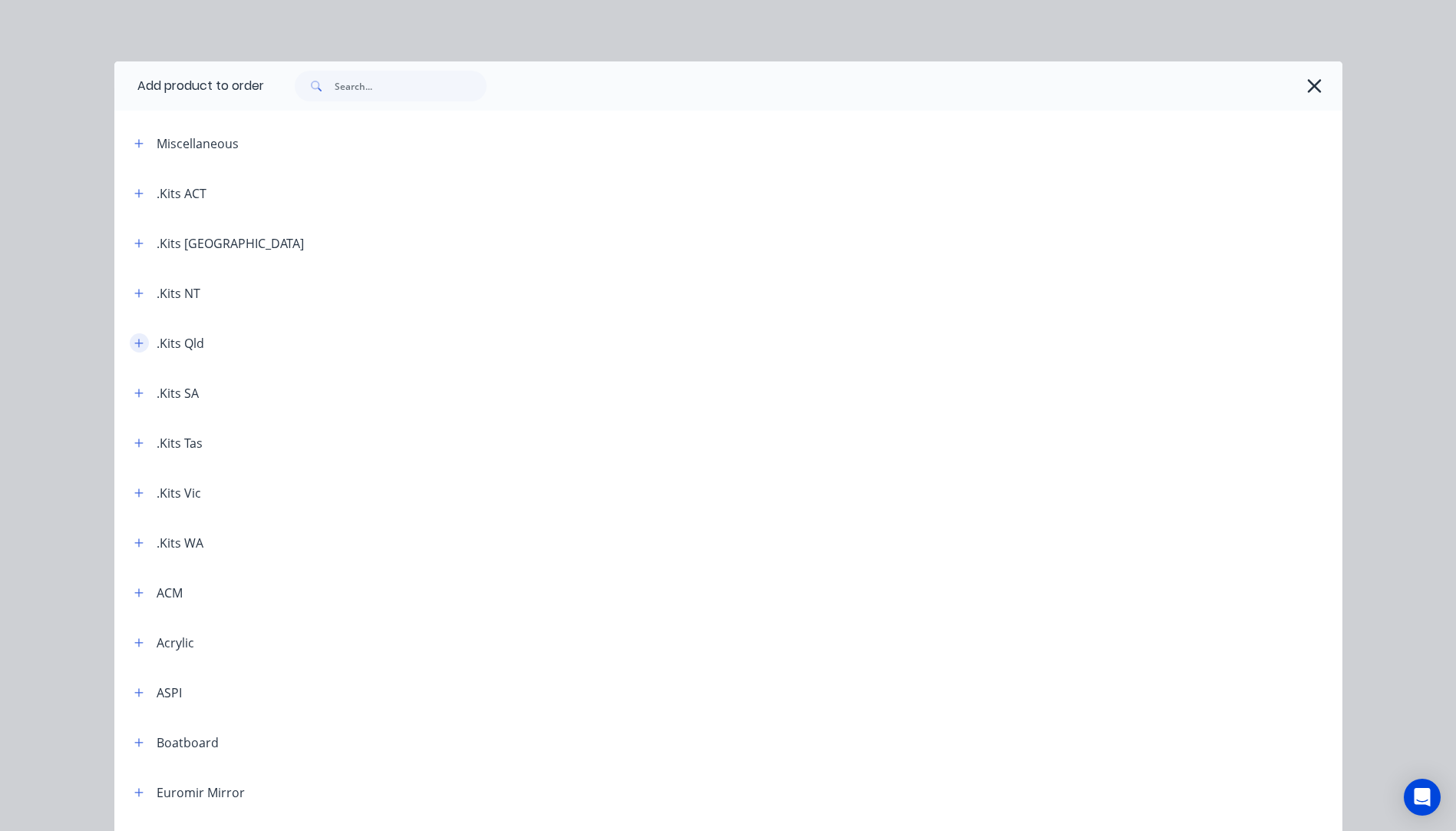
click at [135, 345] on icon "button" at bounding box center [139, 343] width 9 height 11
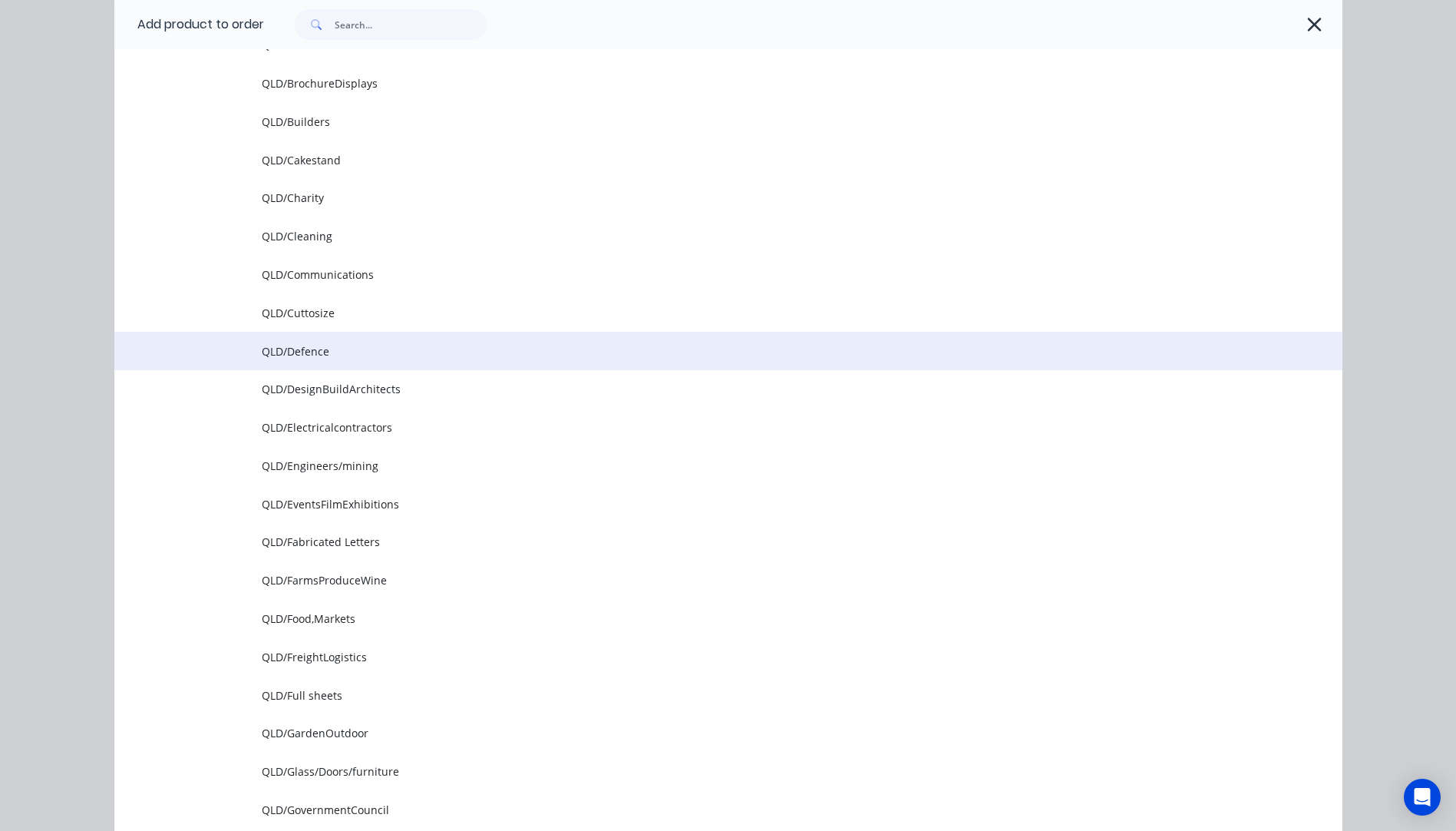
scroll to position [538, 0]
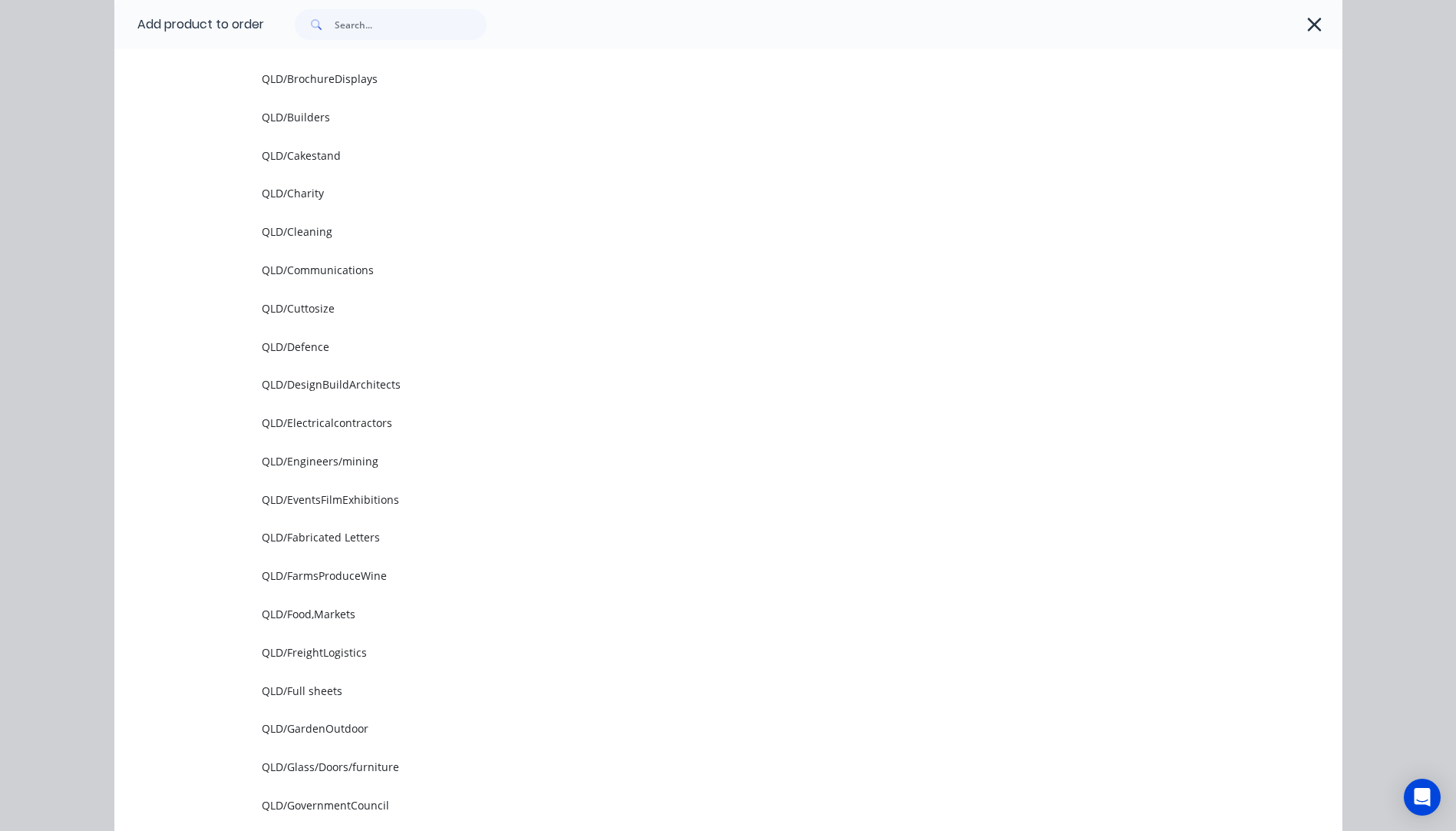
click at [304, 317] on td "QLD/Cuttosize" at bounding box center [802, 308] width 1081 height 39
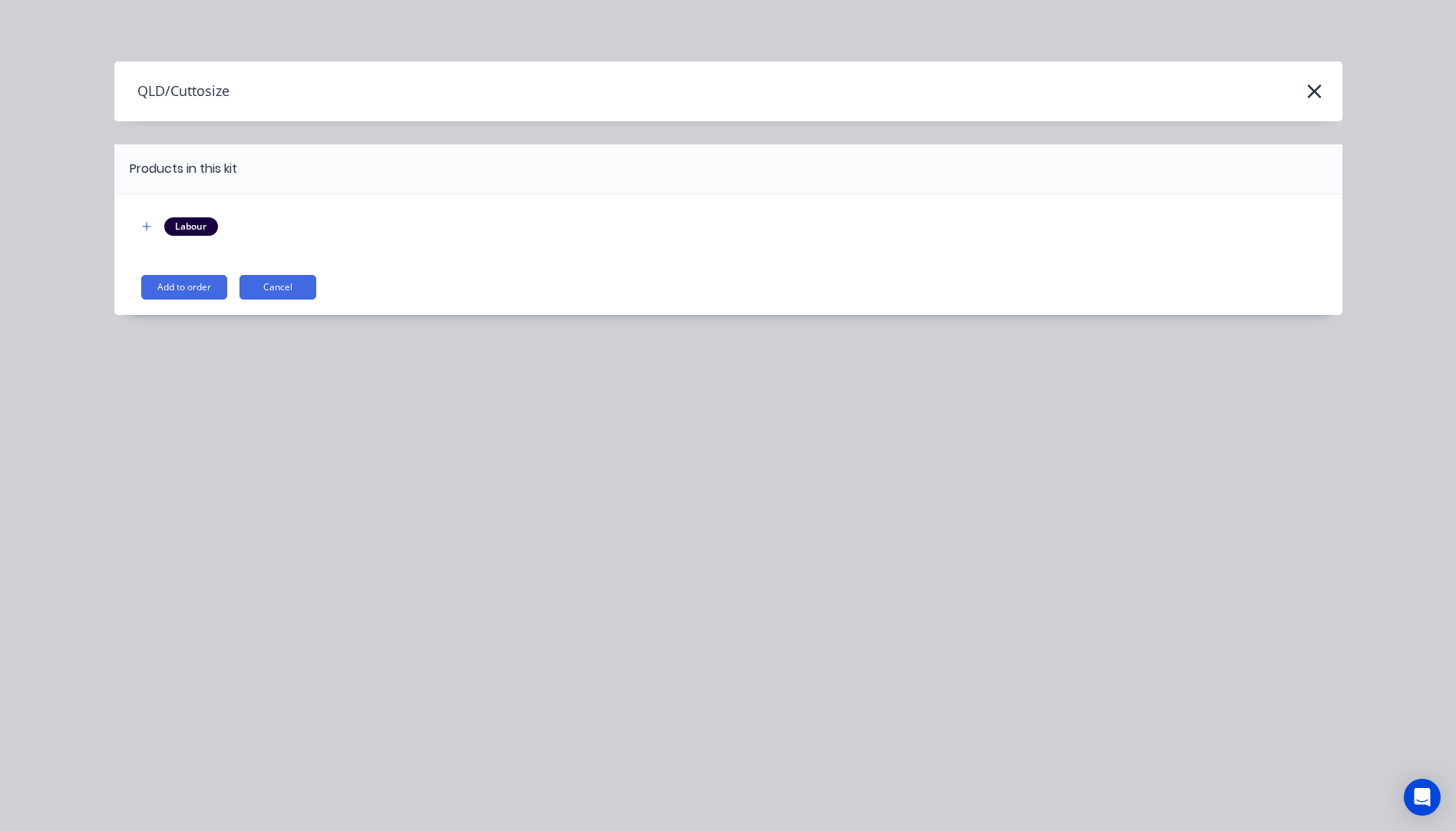
scroll to position [0, 0]
click at [194, 290] on button "Add to order" at bounding box center [184, 286] width 86 height 25
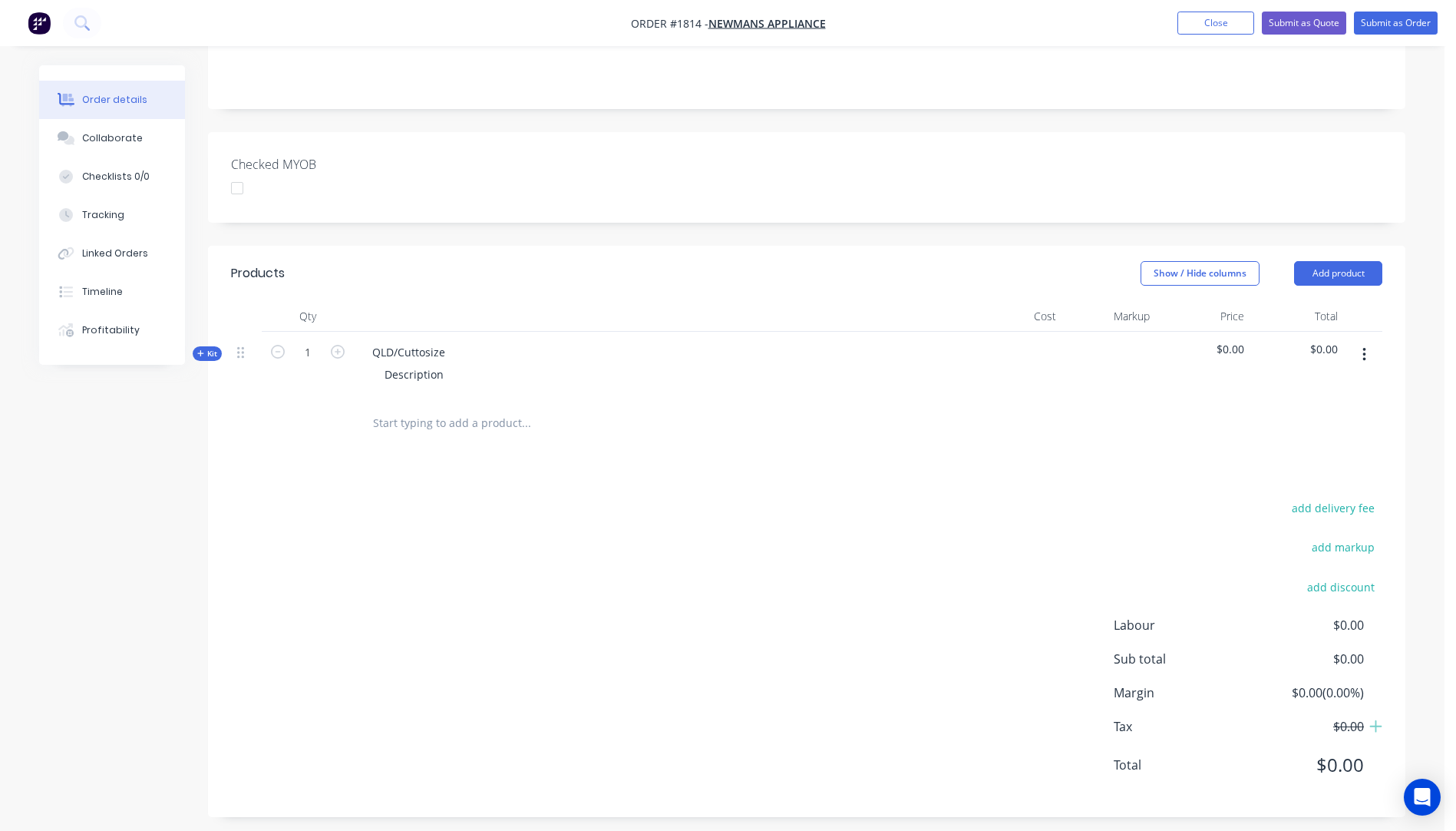
scroll to position [290, 0]
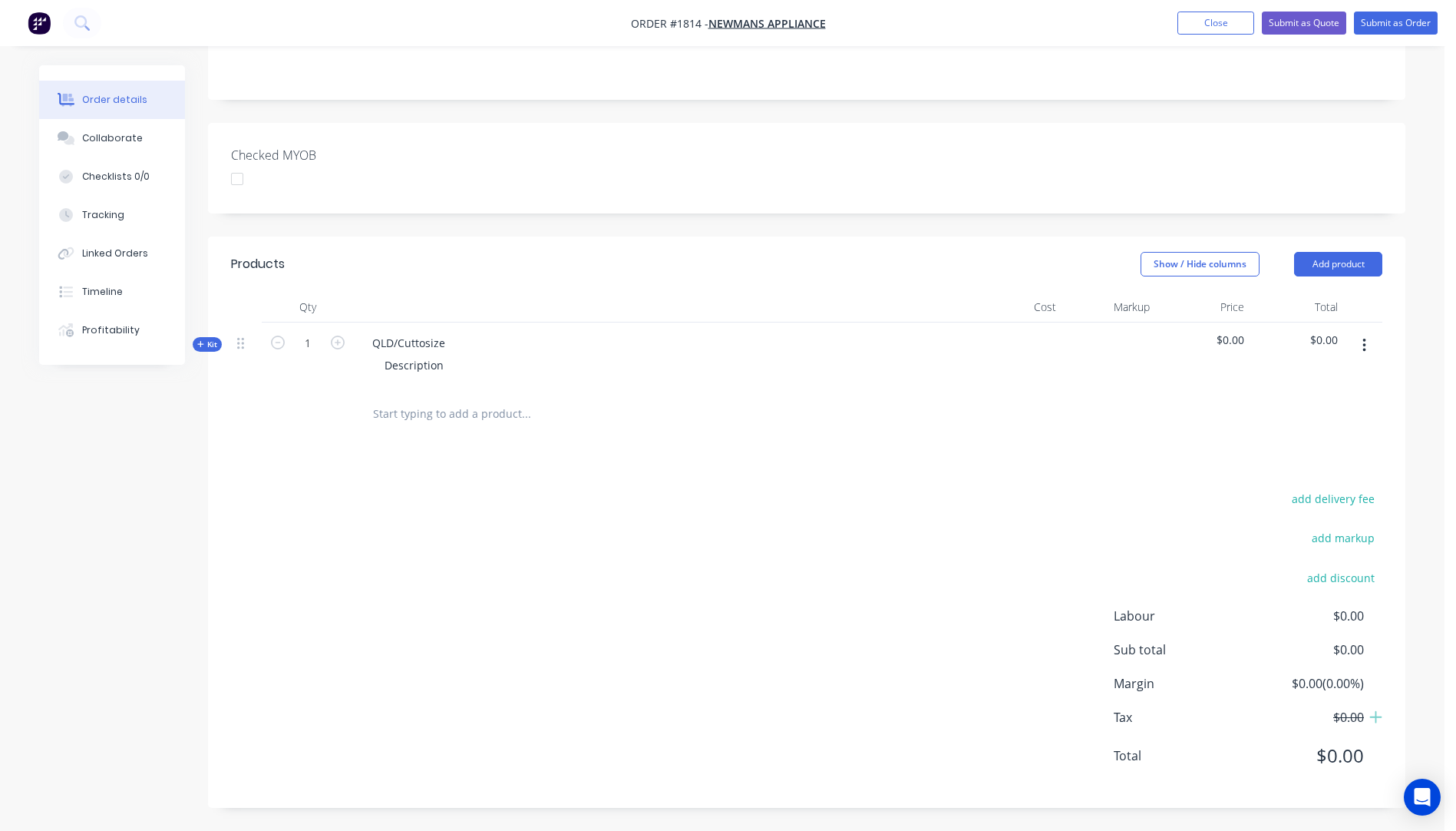
click at [199, 346] on icon "button" at bounding box center [201, 344] width 7 height 8
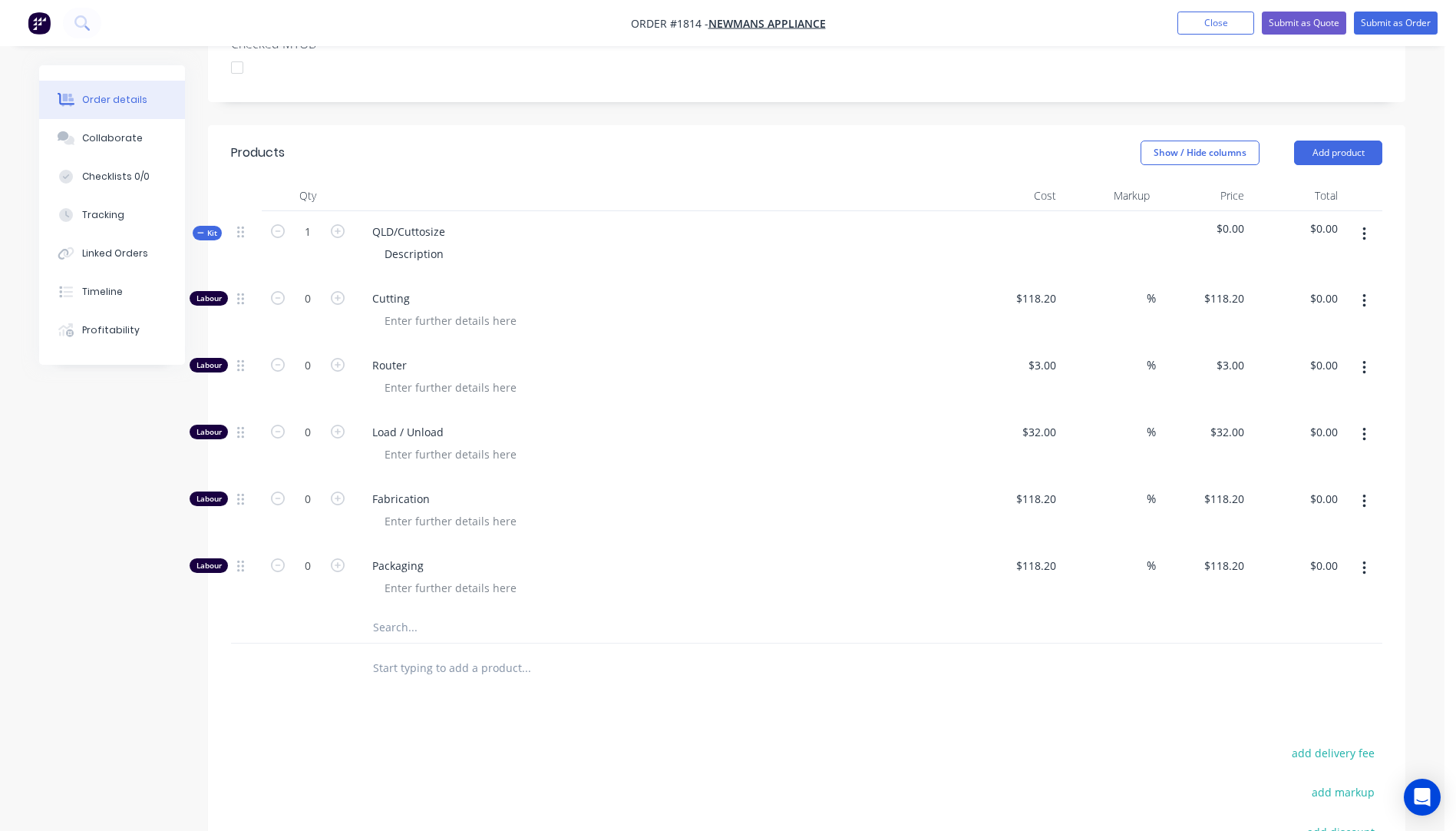
scroll to position [443, 0]
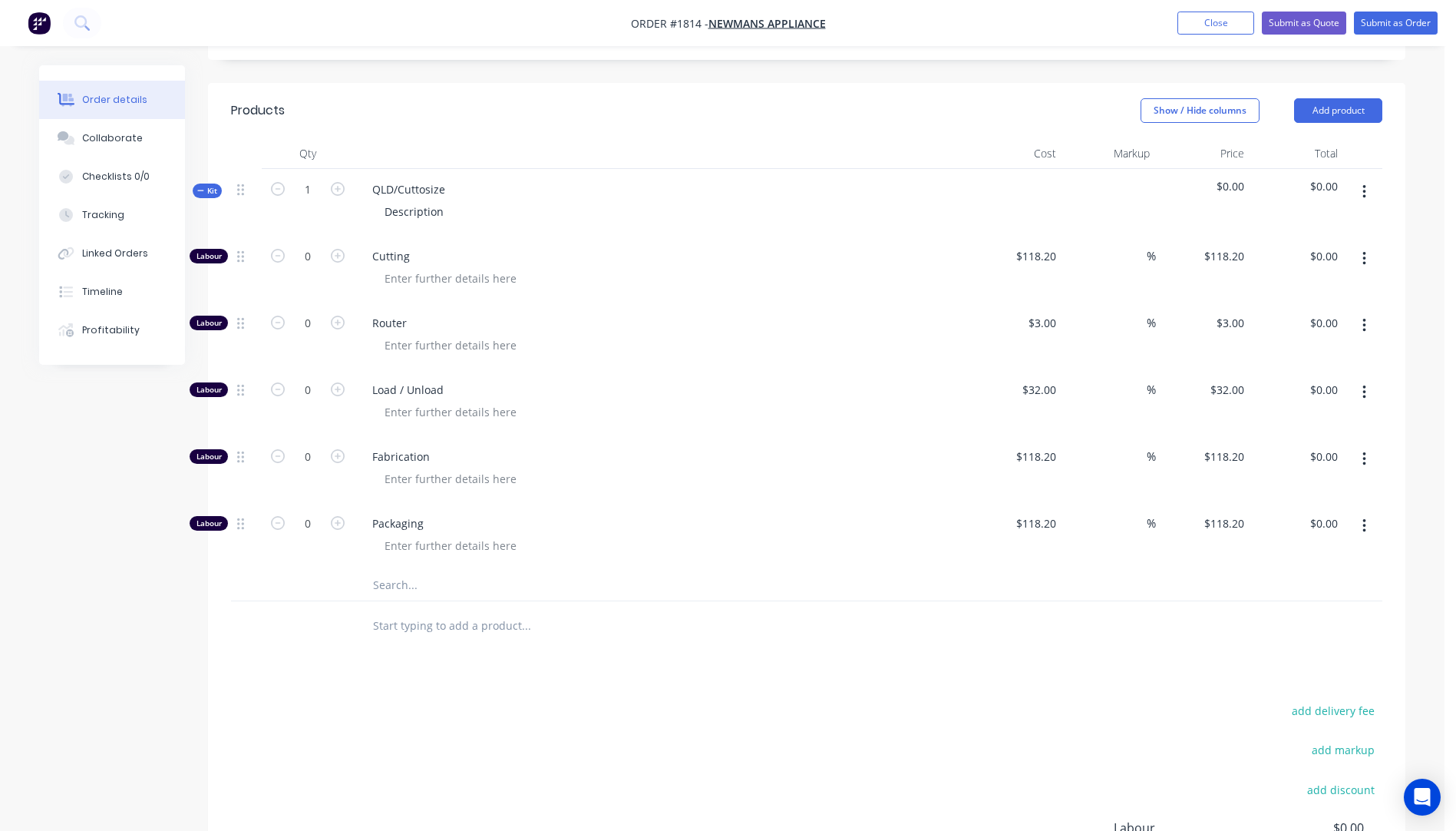
click at [394, 581] on input "text" at bounding box center [526, 585] width 307 height 31
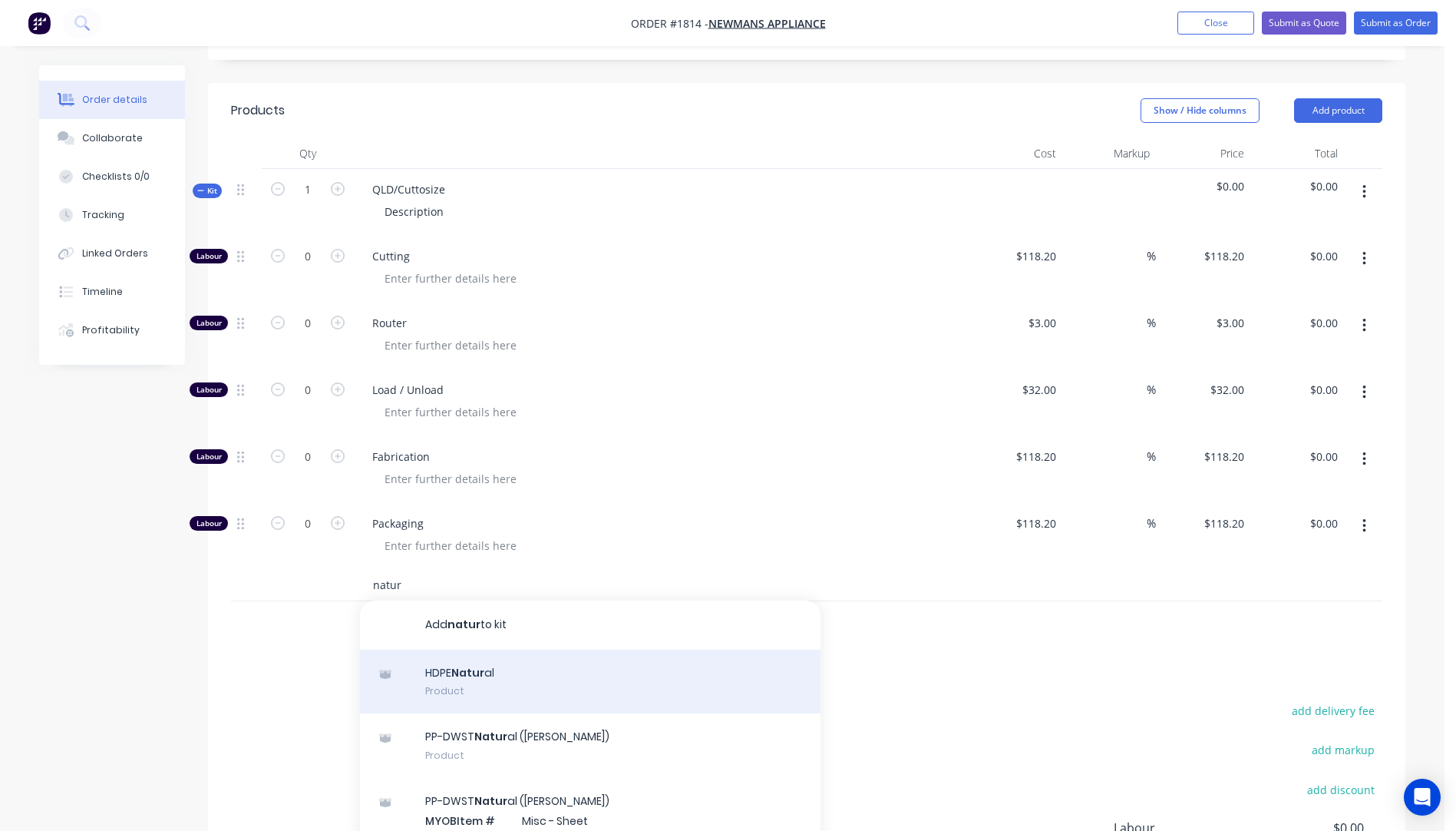
type input "natur"
click at [466, 673] on div "HDPE Natur al Product" at bounding box center [590, 681] width 460 height 64
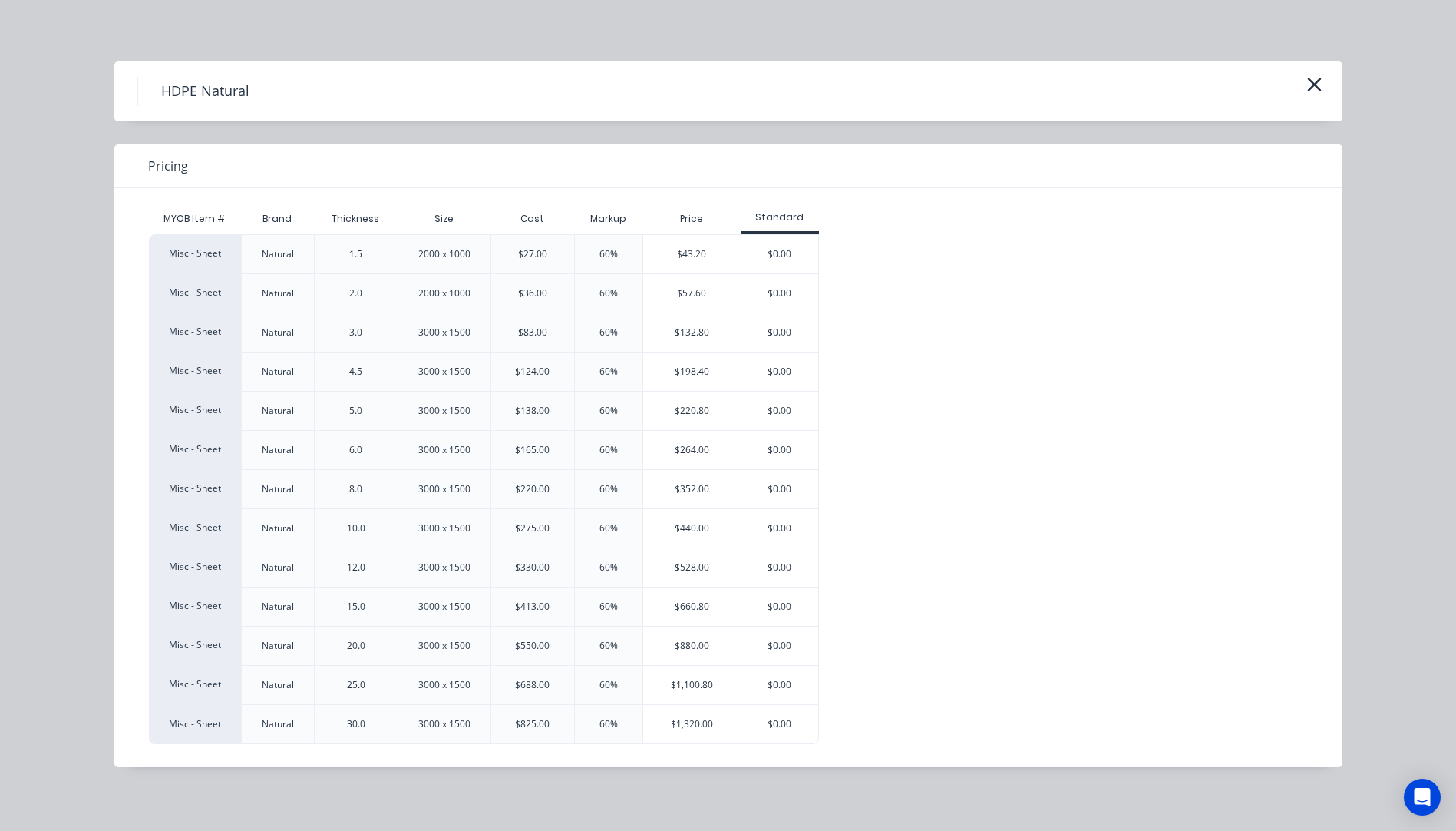
click at [687, 298] on div "$57.60" at bounding box center [692, 293] width 98 height 39
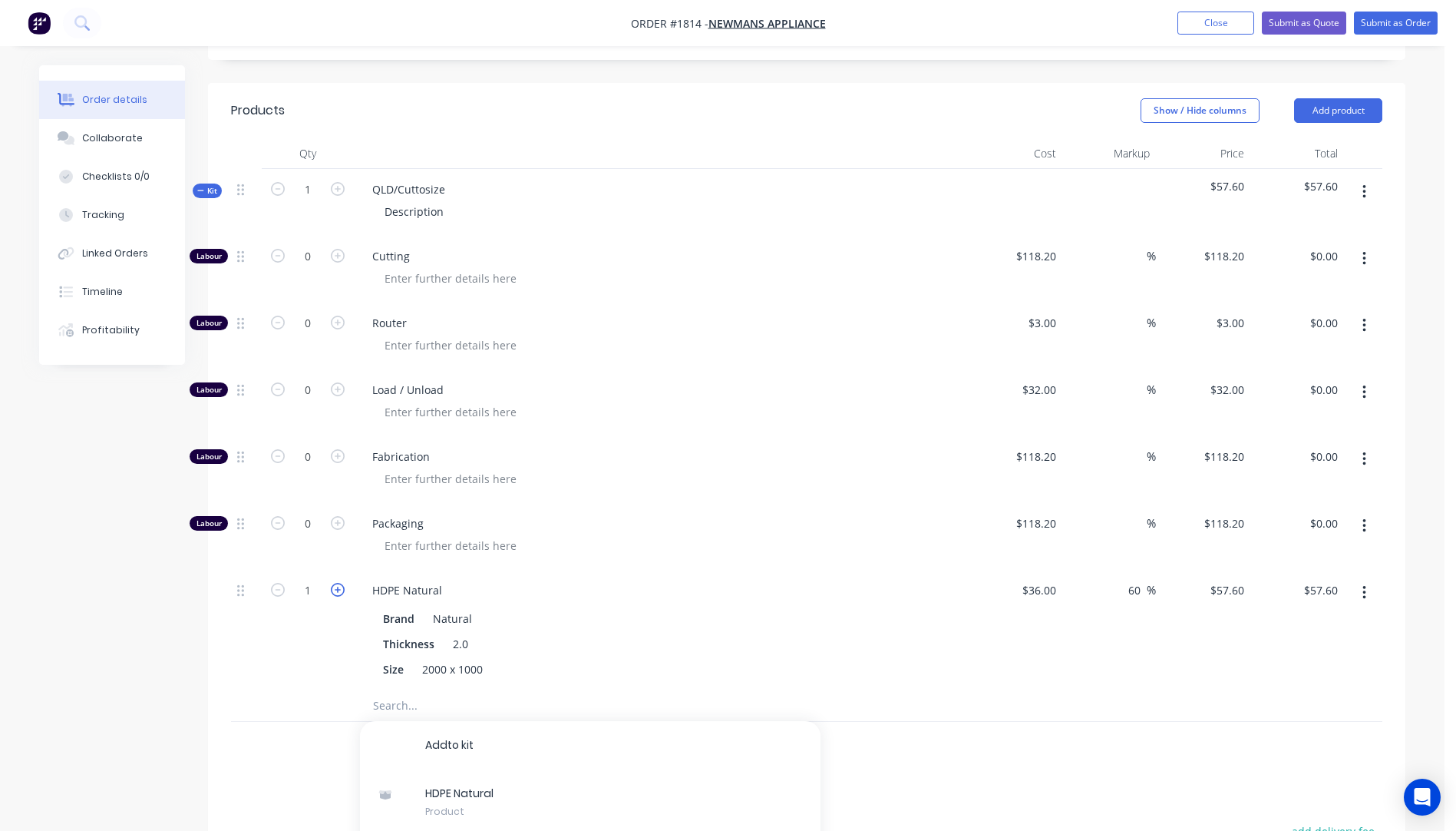
click at [338, 594] on icon "button" at bounding box center [338, 589] width 14 height 14
type input "2"
type input "$115.20"
click at [339, 260] on icon "button" at bounding box center [338, 256] width 14 height 14
type input "1"
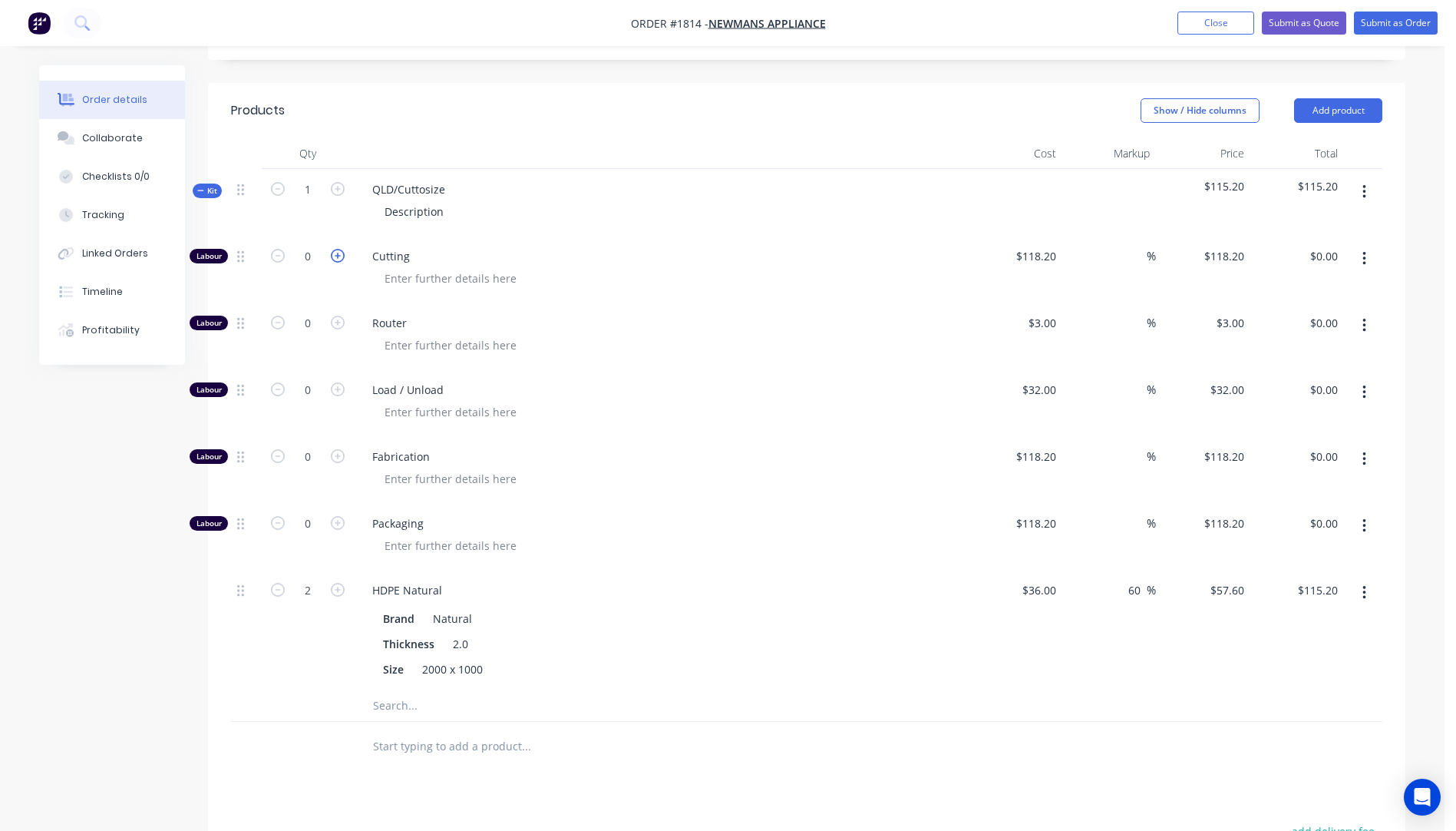
type input "$118.20"
click at [338, 256] on icon "button" at bounding box center [338, 256] width 14 height 14
type input "2"
type input "$236.40"
click at [339, 262] on icon "button" at bounding box center [338, 256] width 14 height 14
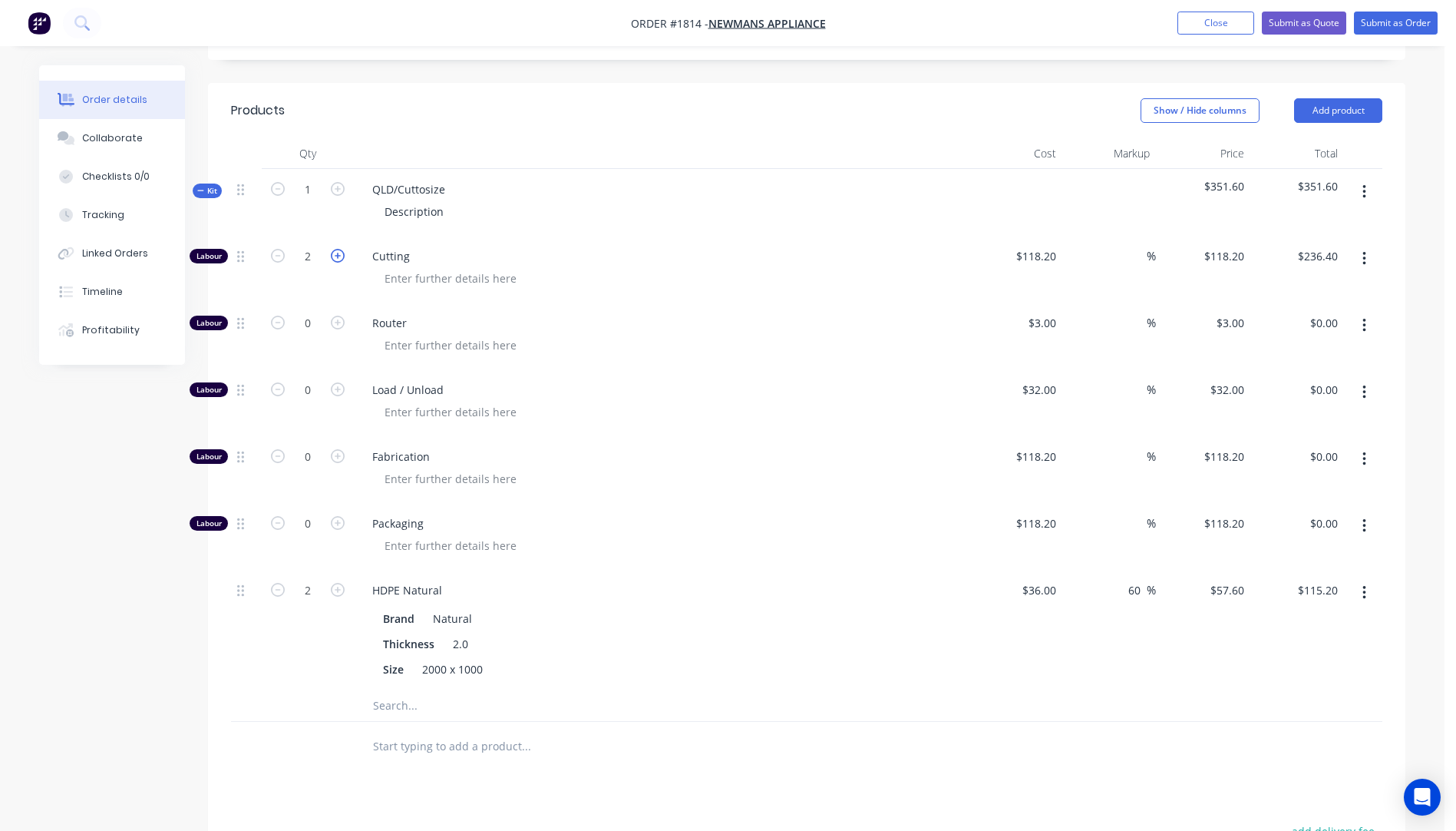
type input "3"
type input "$354.60"
click at [339, 262] on icon "button" at bounding box center [338, 256] width 14 height 14
type input "4"
type input "$472.80"
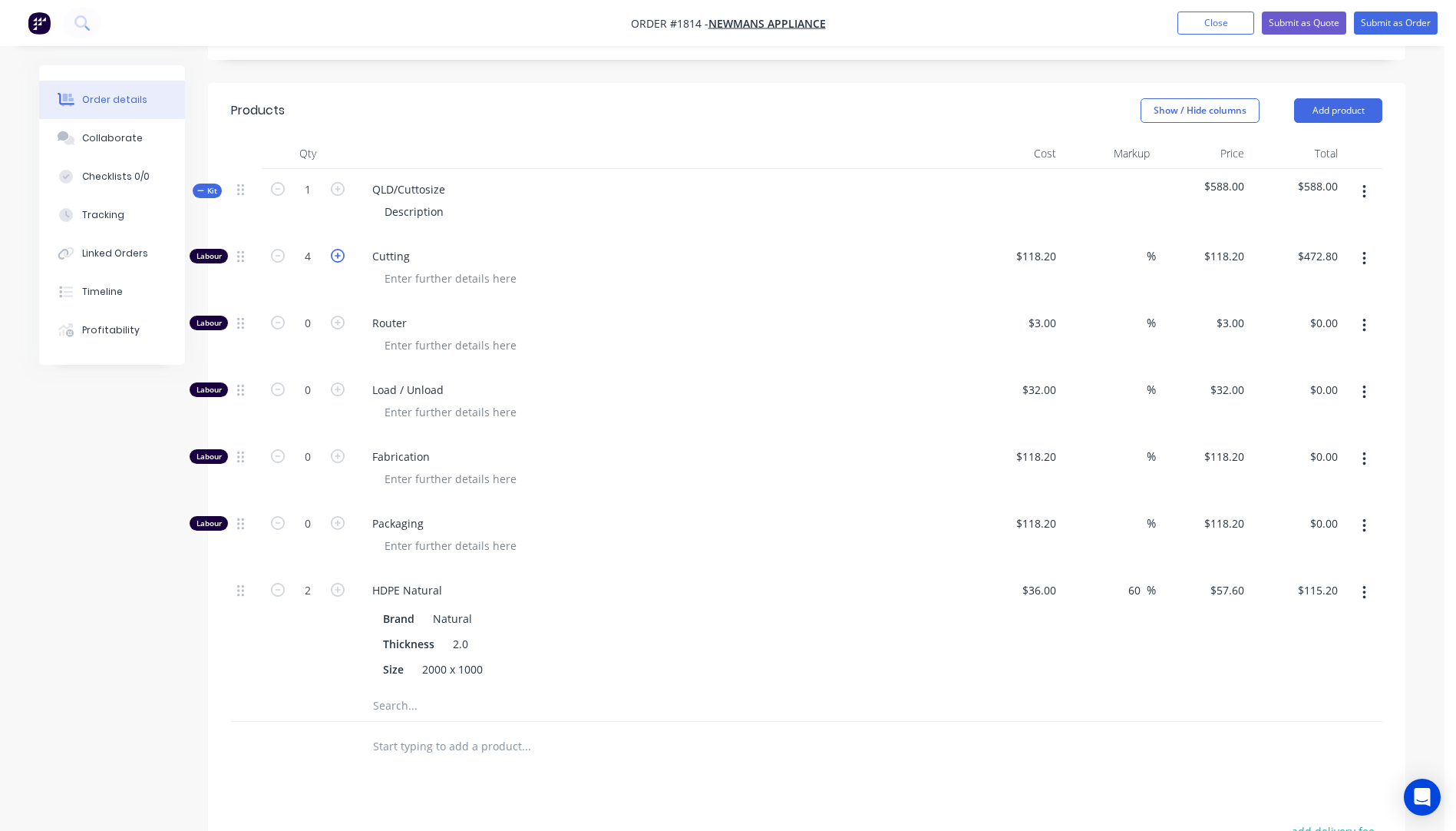
click at [339, 262] on icon "button" at bounding box center [338, 256] width 14 height 14
type input "5"
type input "$591.00"
click at [339, 262] on icon "button" at bounding box center [338, 256] width 14 height 14
type input "6"
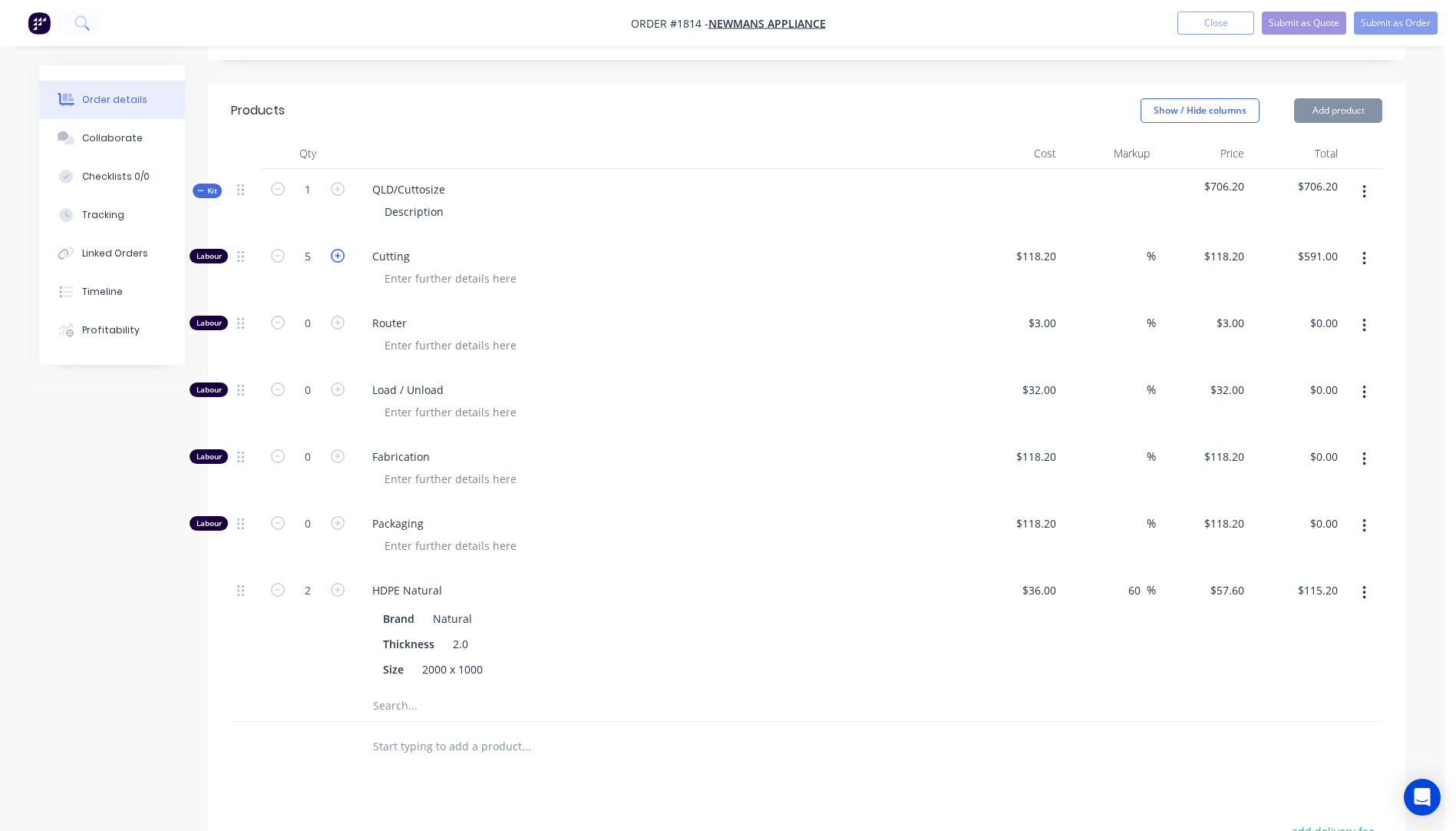
type input "$709.20"
click at [336, 262] on icon "button" at bounding box center [338, 256] width 14 height 14
type input "7"
type input "$827.40"
click at [280, 259] on icon "button" at bounding box center [278, 256] width 14 height 14
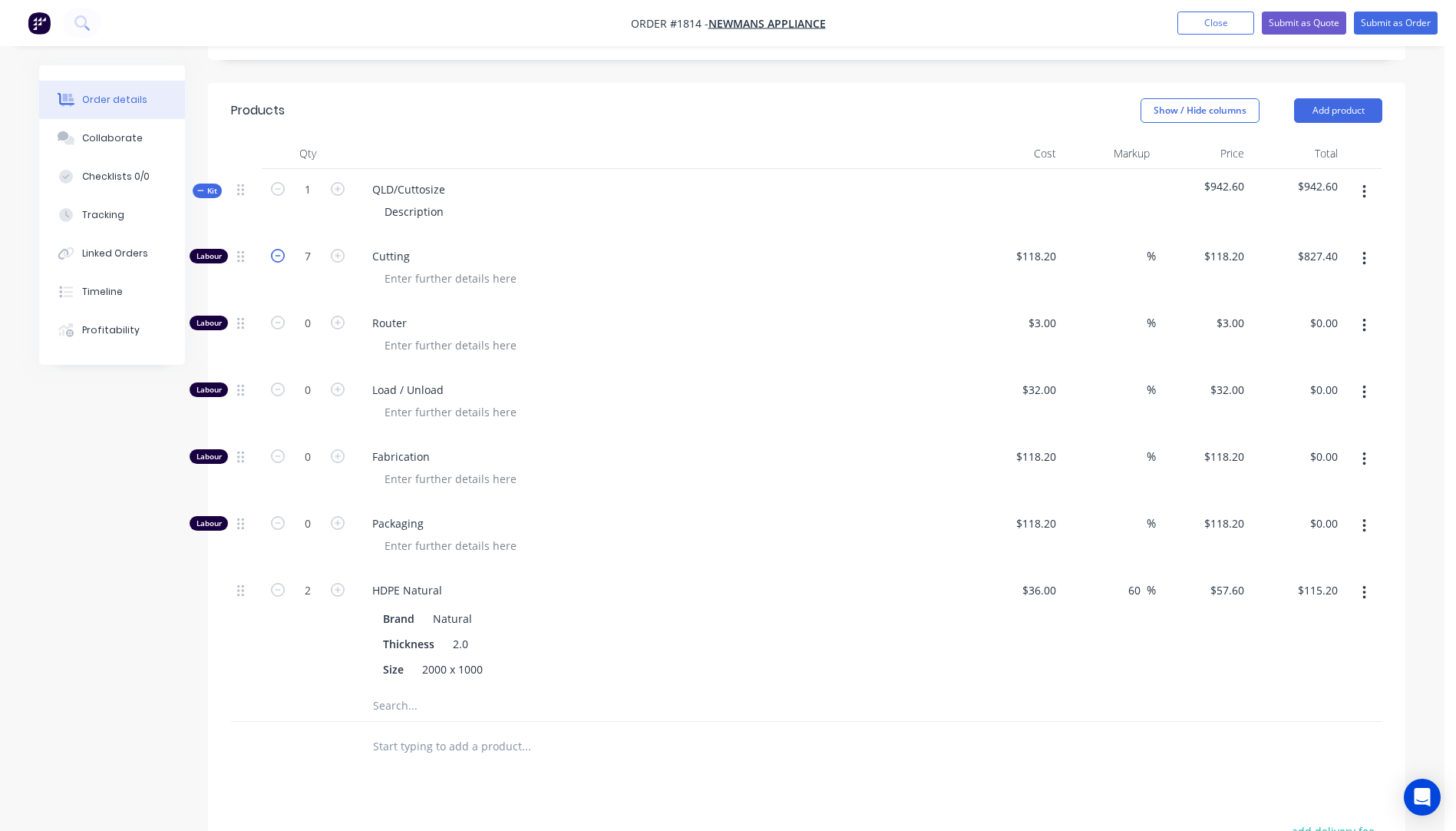
type input "6"
type input "$709.20"
click at [280, 259] on icon "button" at bounding box center [278, 256] width 14 height 14
type input "5"
type input "$591.00"
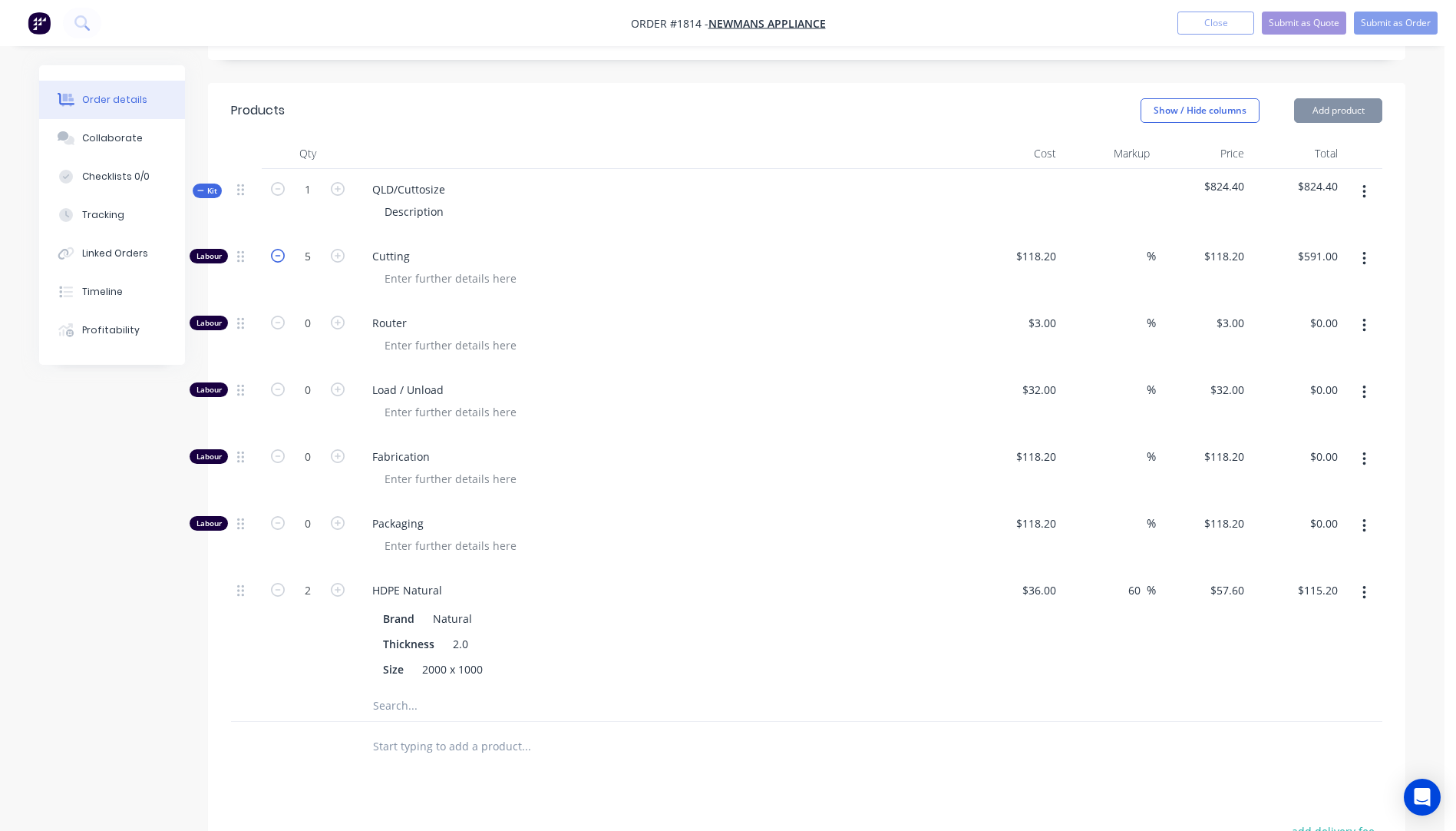
click at [280, 259] on icon "button" at bounding box center [278, 256] width 14 height 14
type input "4"
type input "$472.80"
click at [280, 259] on icon "button" at bounding box center [278, 256] width 14 height 14
type input "3"
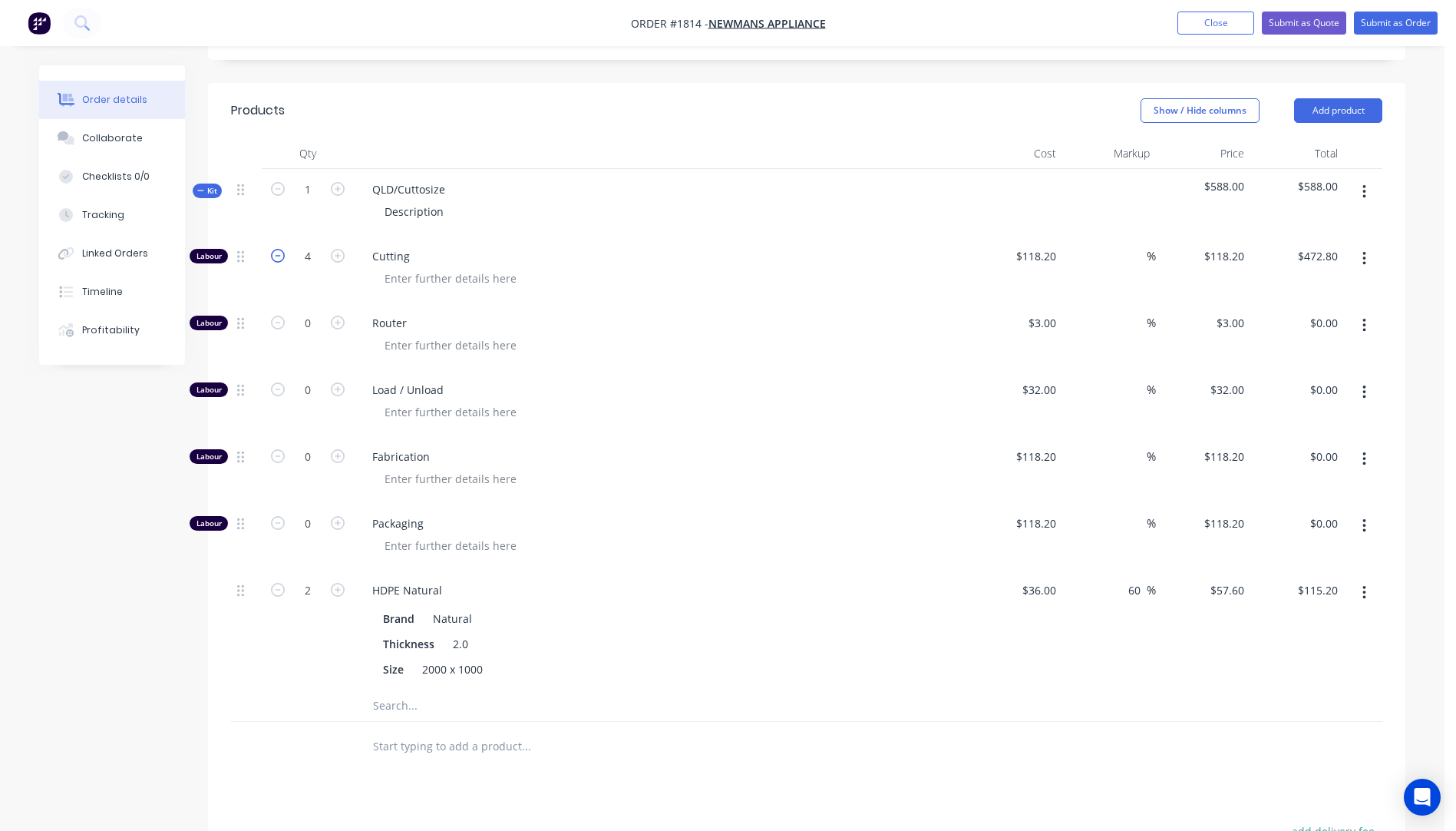
type input "$354.60"
click at [280, 259] on icon "button" at bounding box center [278, 256] width 14 height 14
type input "2"
type input "$236.40"
click at [1032, 258] on input "118.2" at bounding box center [1039, 256] width 48 height 22
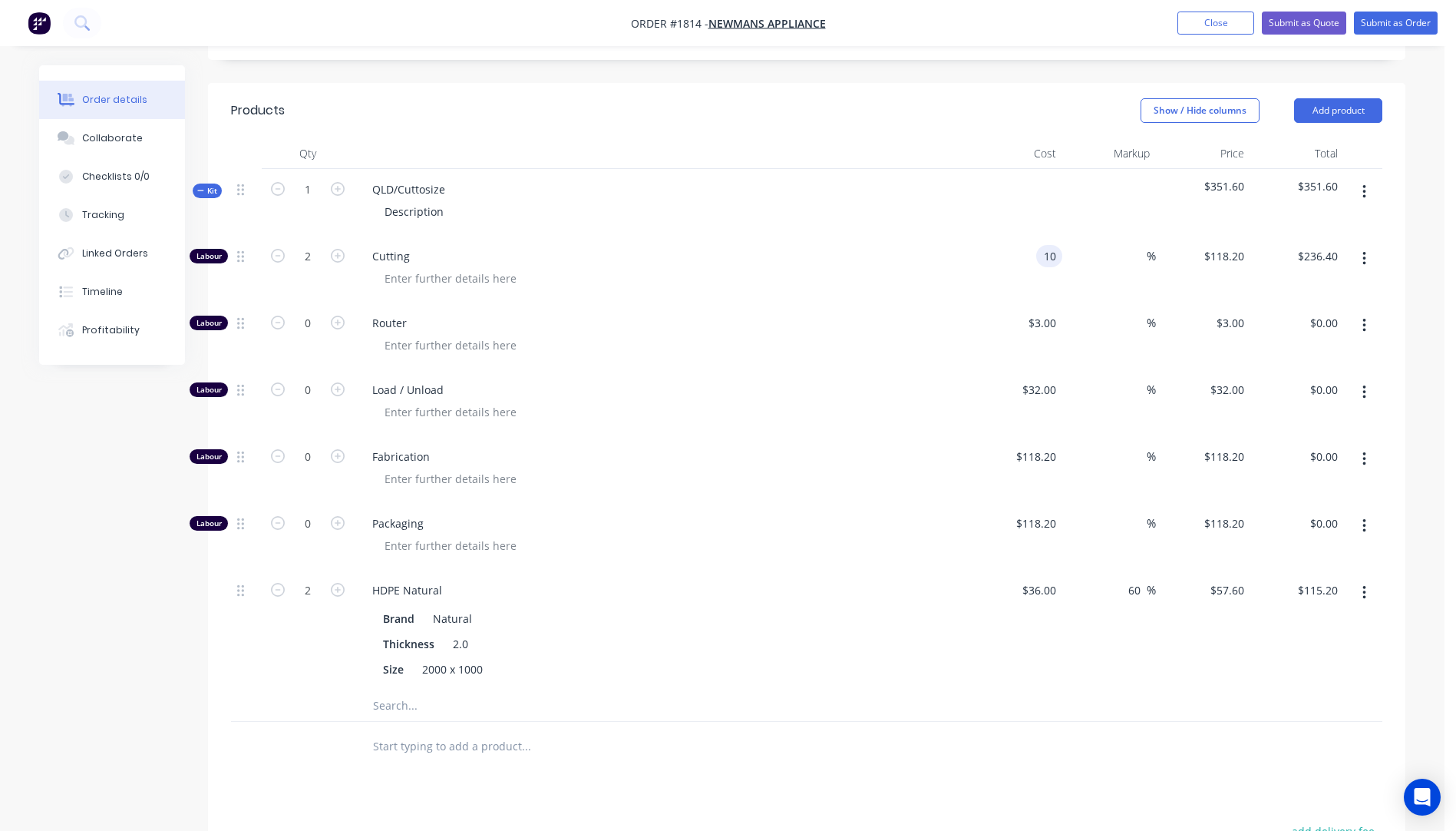
type input "$10.00"
type input "$20.00"
click at [850, 322] on span "Router" at bounding box center [667, 322] width 590 height 16
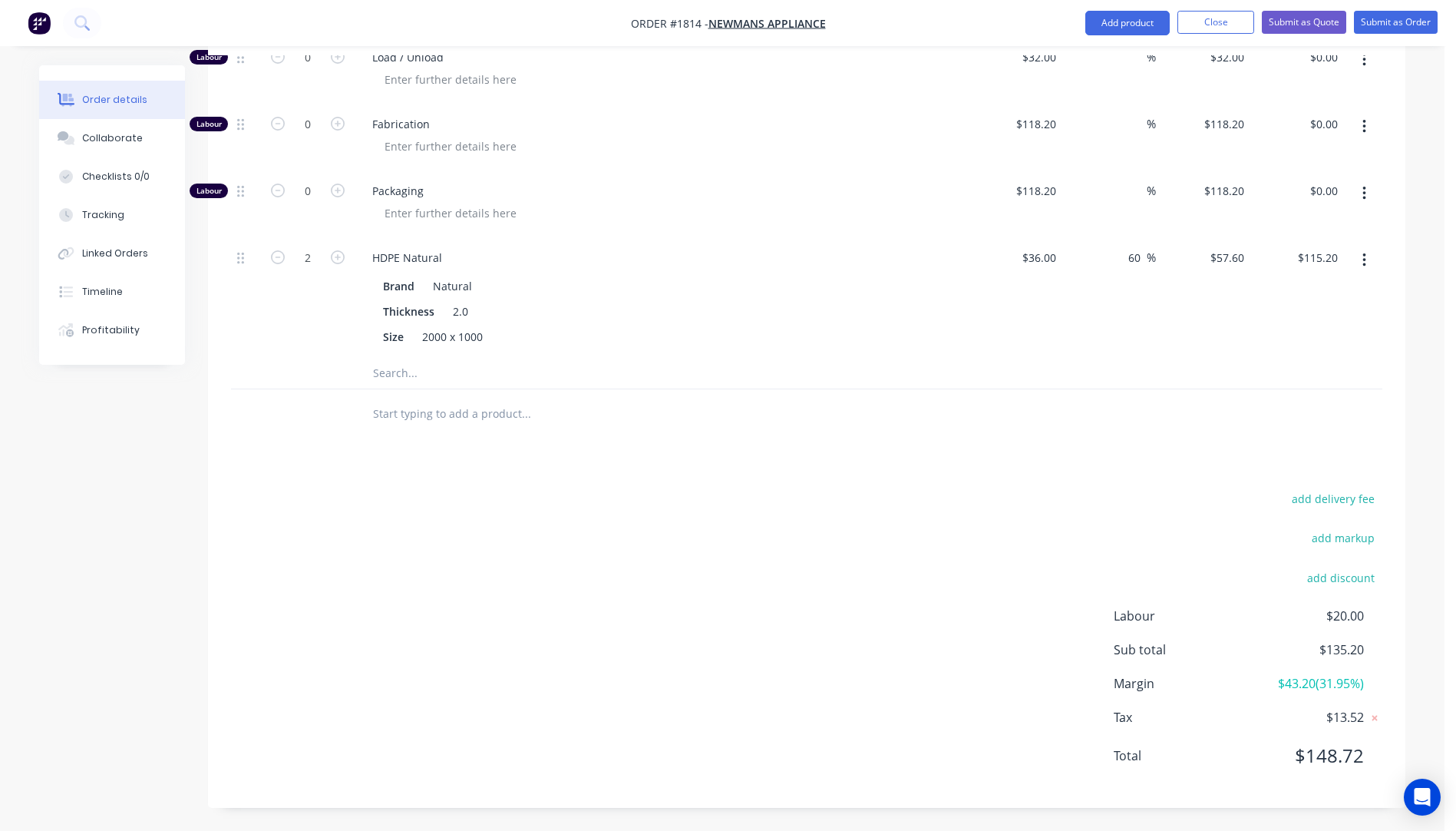
scroll to position [316, 0]
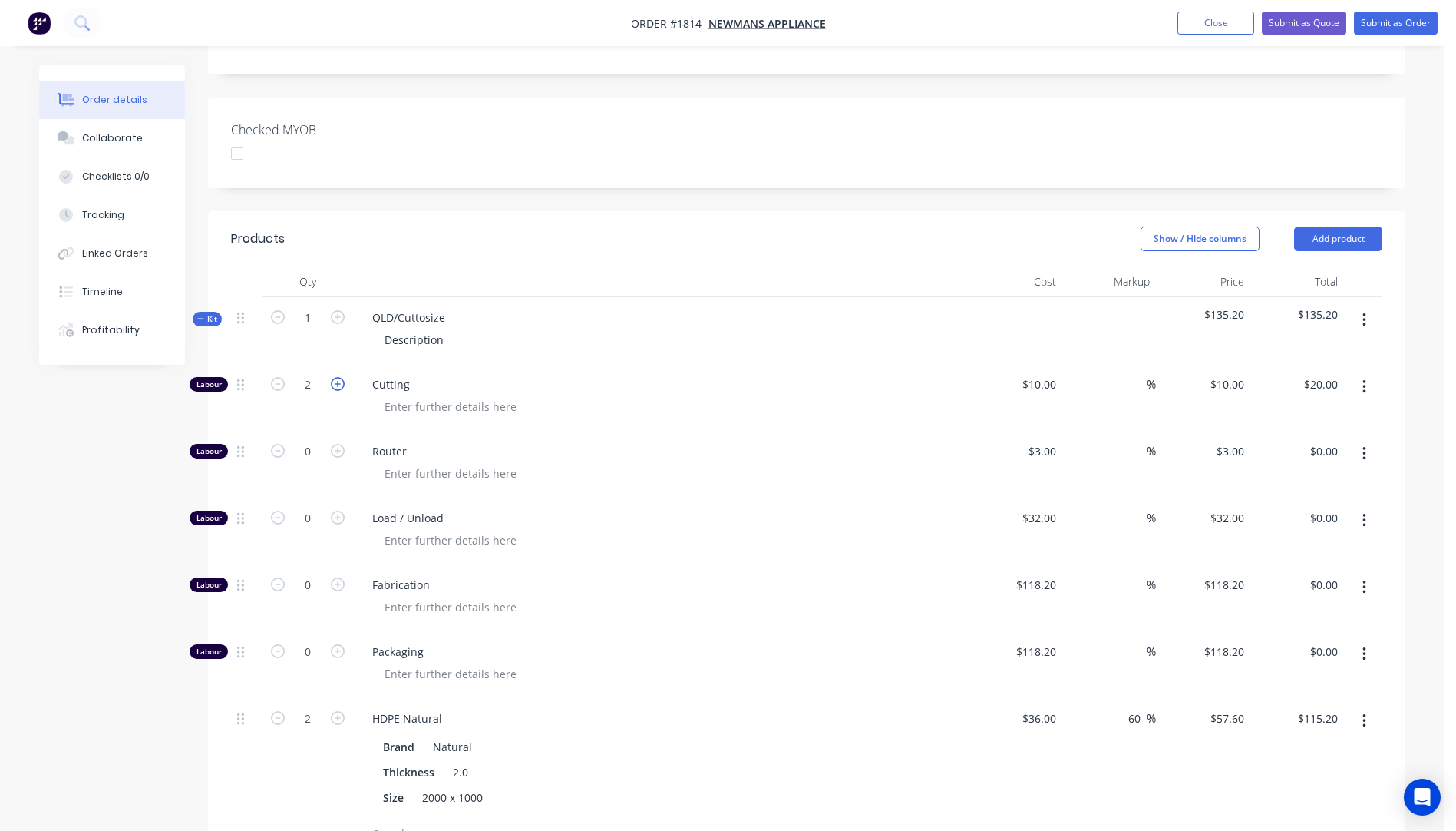
click at [340, 385] on icon "button" at bounding box center [338, 384] width 14 height 14
type input "3"
type input "$30.00"
click at [340, 385] on icon "button" at bounding box center [338, 384] width 14 height 14
type input "4"
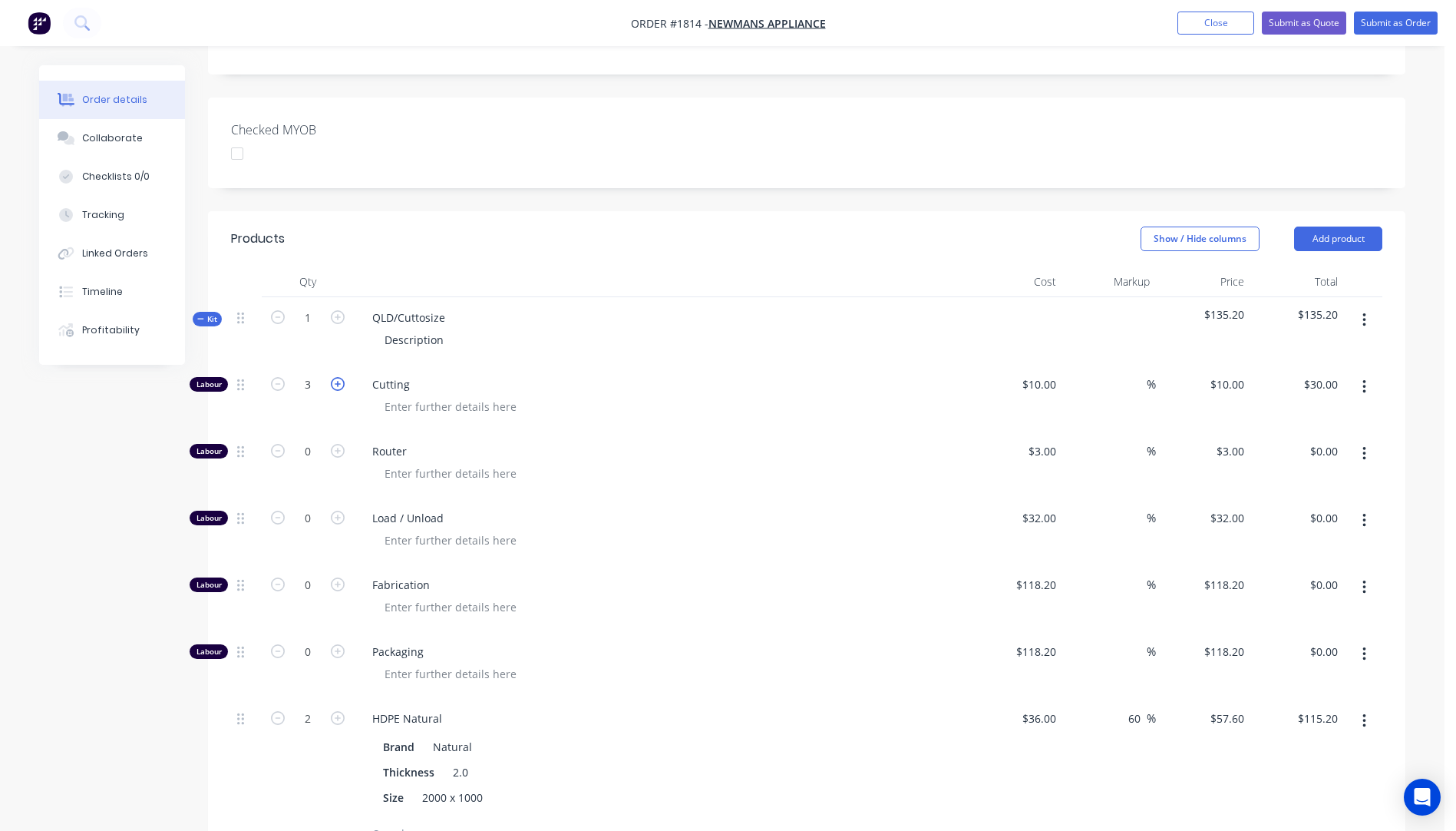
type input "$40.00"
click at [340, 385] on icon "button" at bounding box center [338, 384] width 14 height 14
type input "5"
type input "$50.00"
click at [340, 385] on icon "button" at bounding box center [338, 384] width 14 height 14
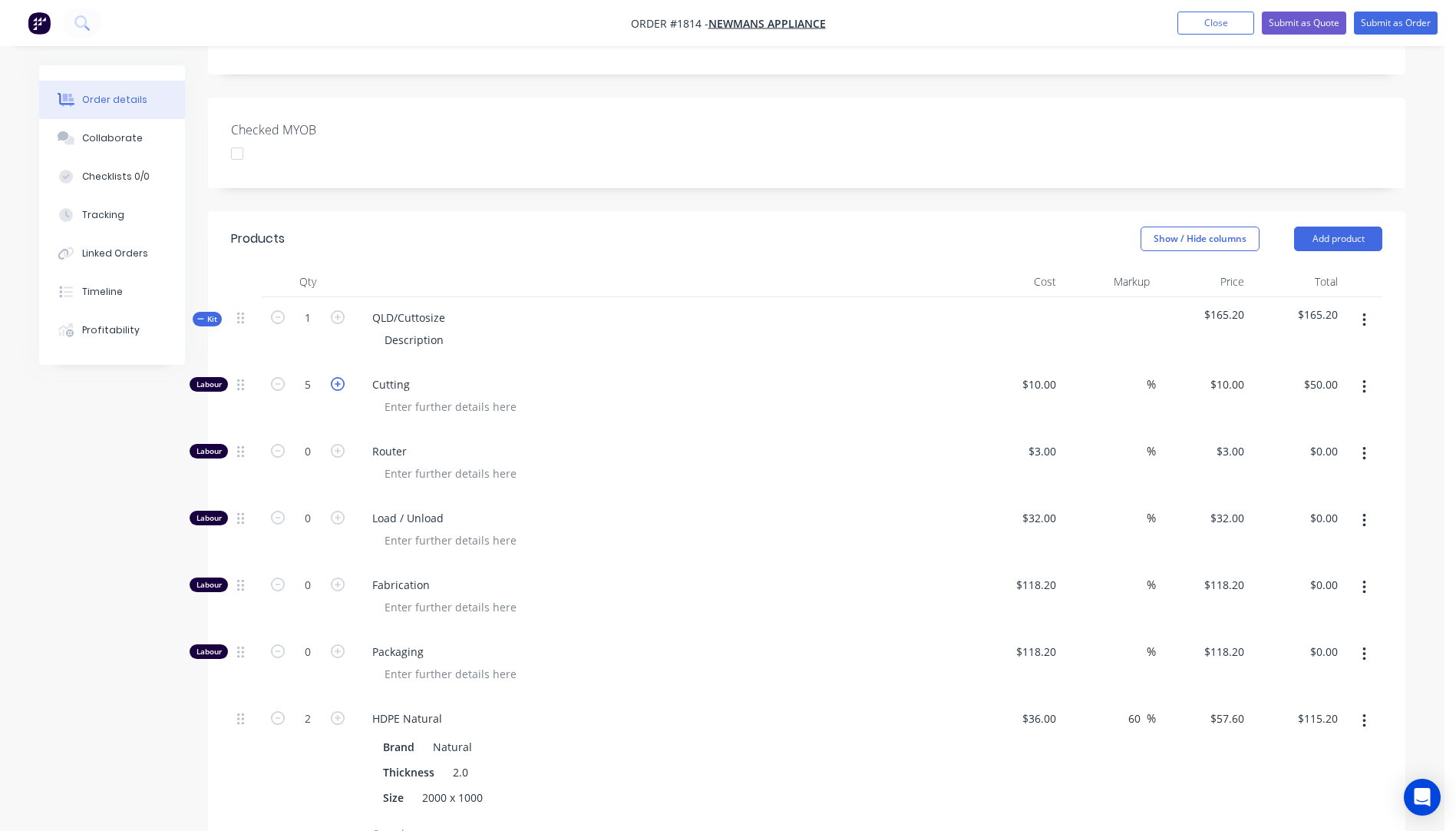
type input "6"
type input "$60.00"
click at [280, 385] on icon "button" at bounding box center [278, 384] width 14 height 14
type input "5"
type input "$50.00"
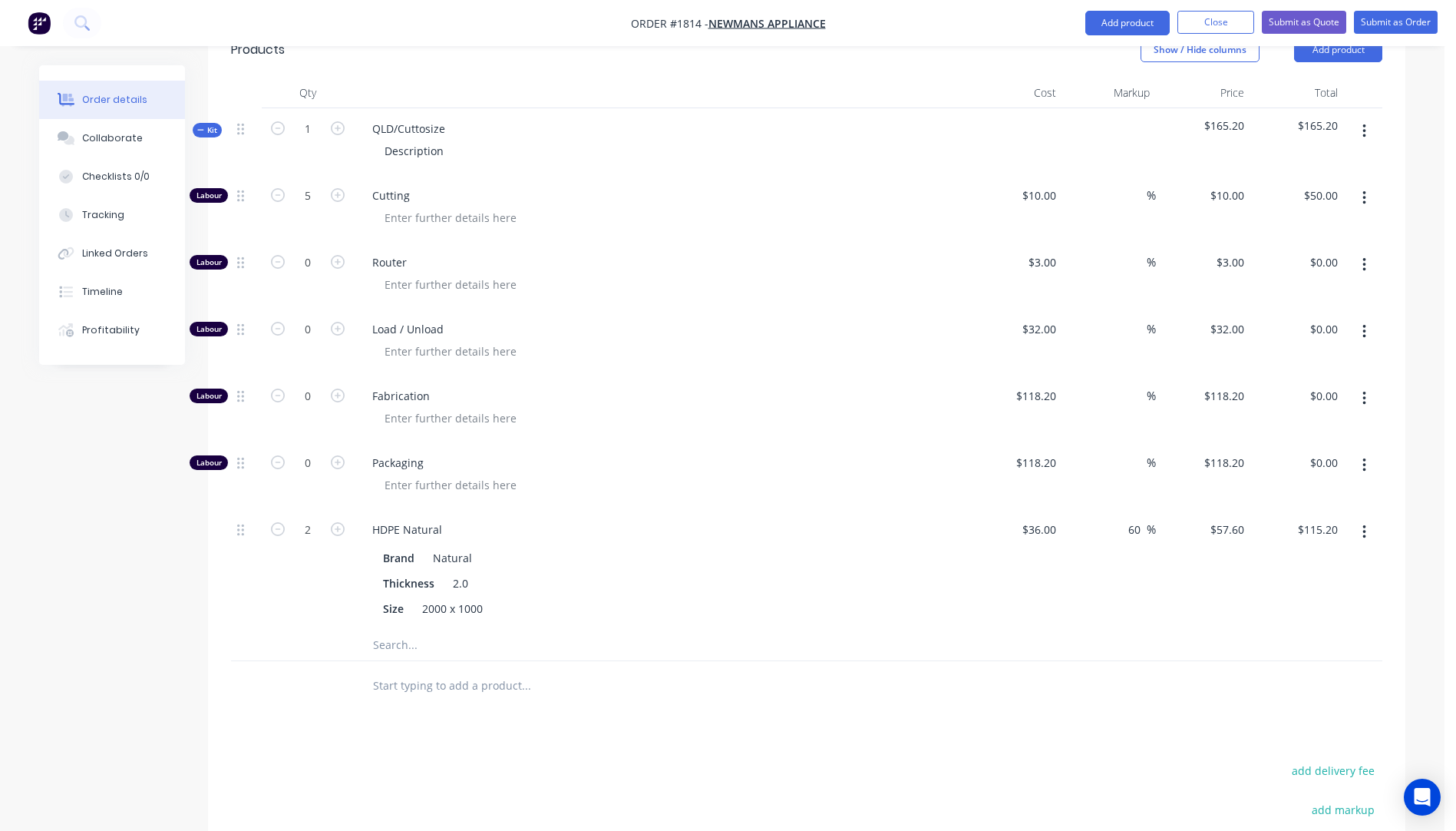
scroll to position [469, 0]
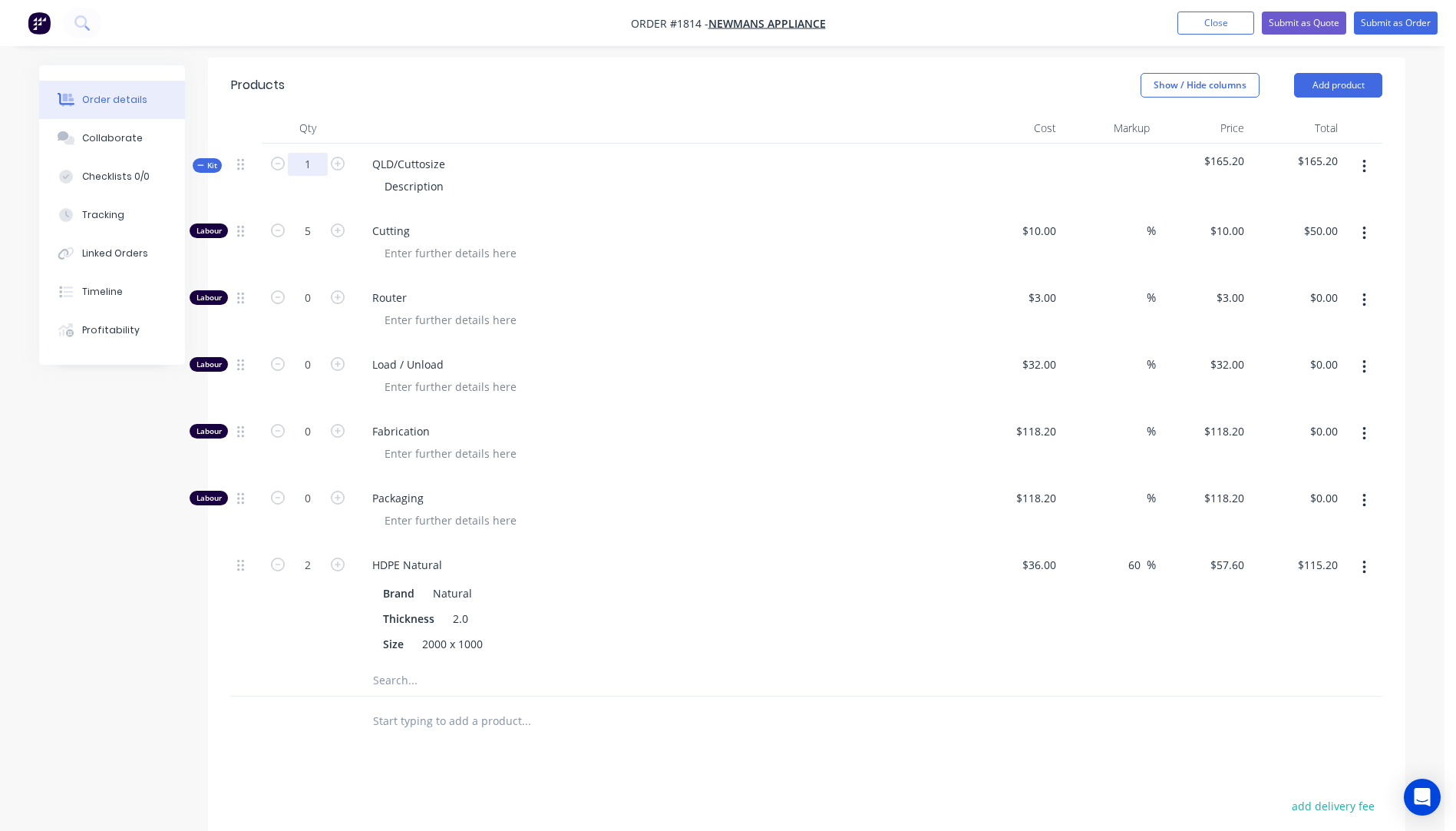
click at [322, 167] on input "1" at bounding box center [308, 164] width 40 height 23
type input "6"
type input "30"
type input "$300.00"
type input "12"
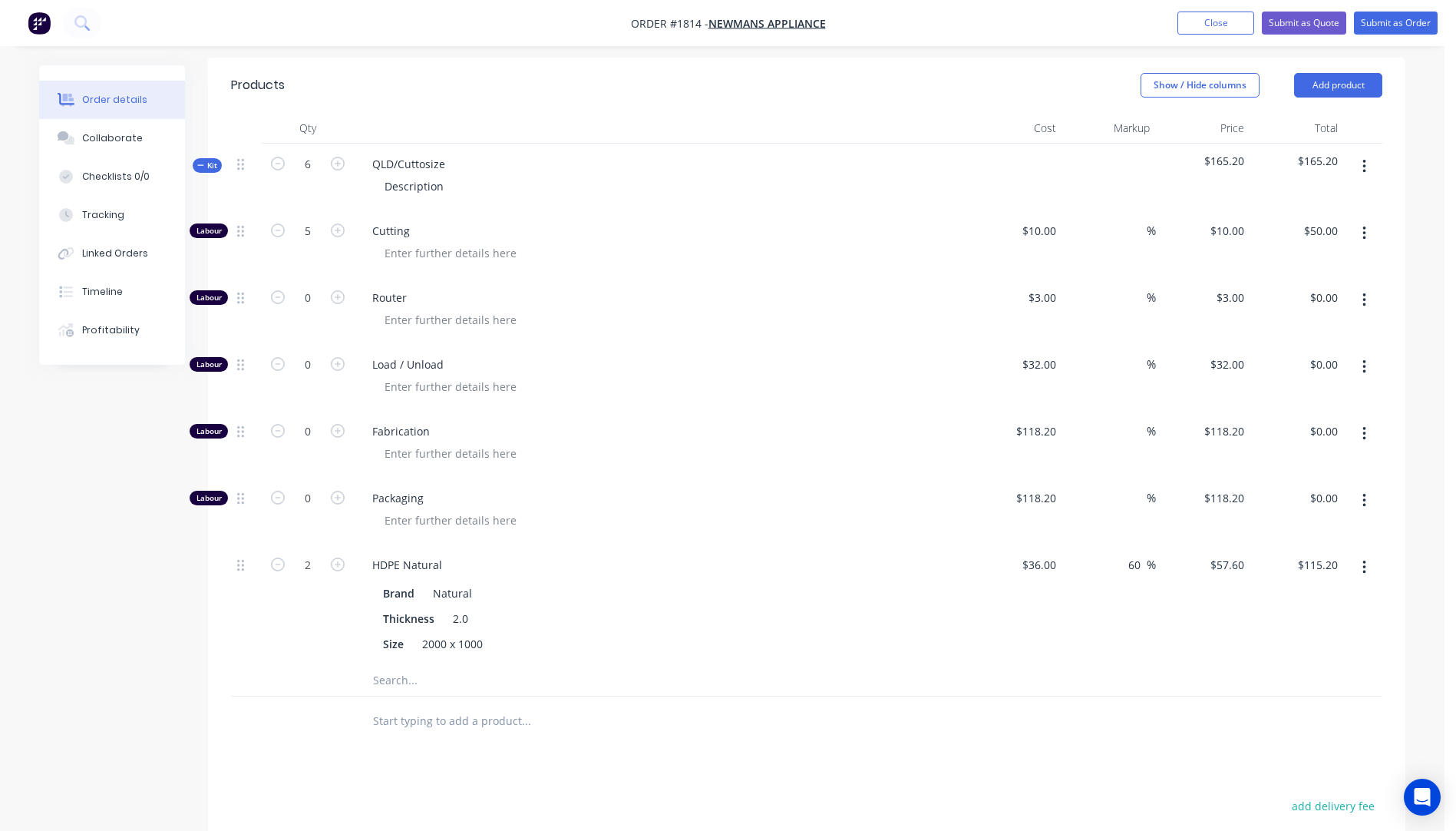
type input "$691.20"
click at [643, 252] on div at bounding box center [667, 253] width 590 height 22
click at [317, 237] on input "30" at bounding box center [308, 231] width 40 height 23
type input "5"
type input "$50.00"
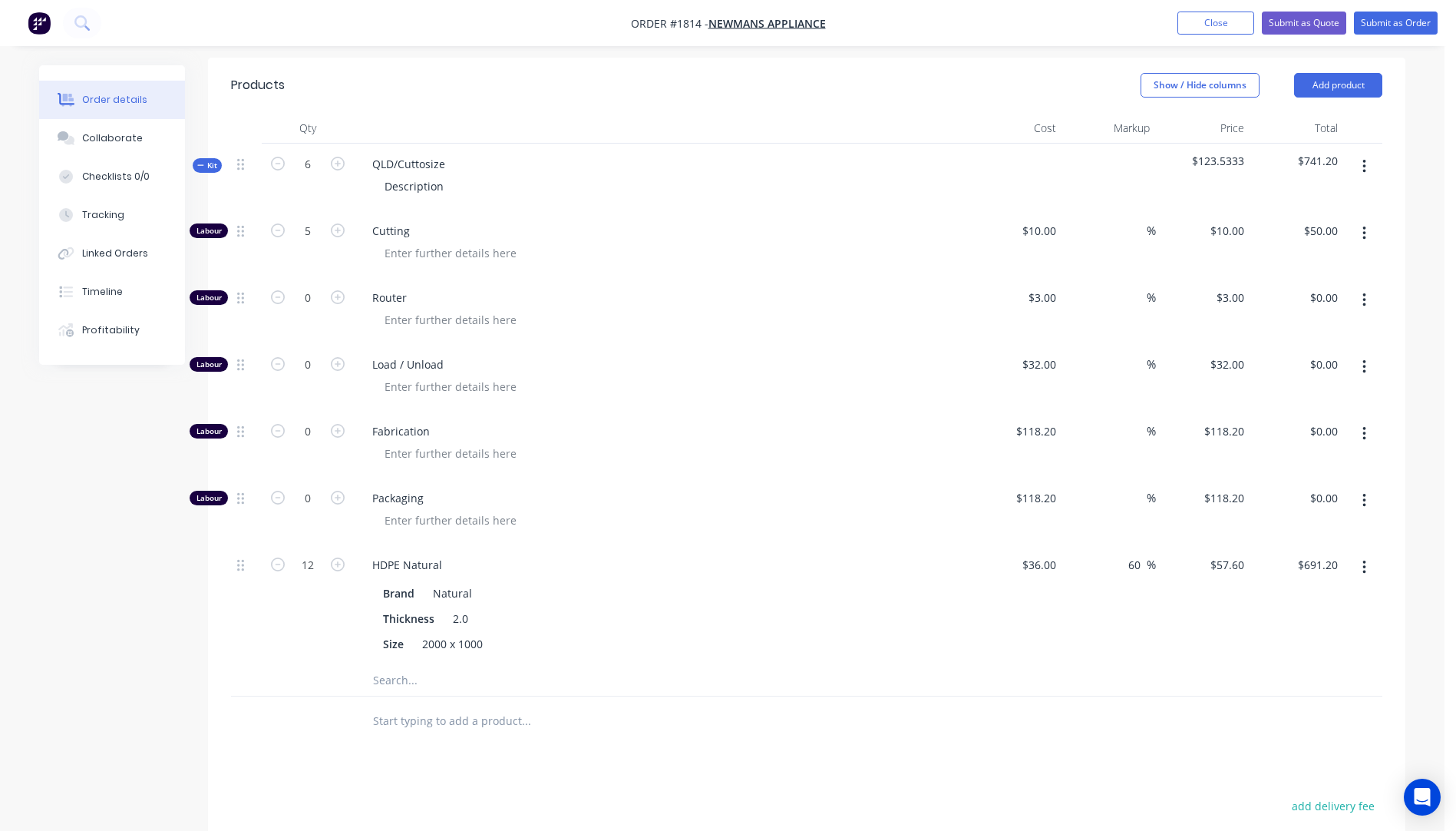
click at [652, 244] on div at bounding box center [667, 253] width 590 height 22
click at [318, 563] on input "12" at bounding box center [308, 564] width 40 height 23
type input "2"
type input "$115.20"
click at [636, 495] on span "Packaging" at bounding box center [667, 497] width 590 height 16
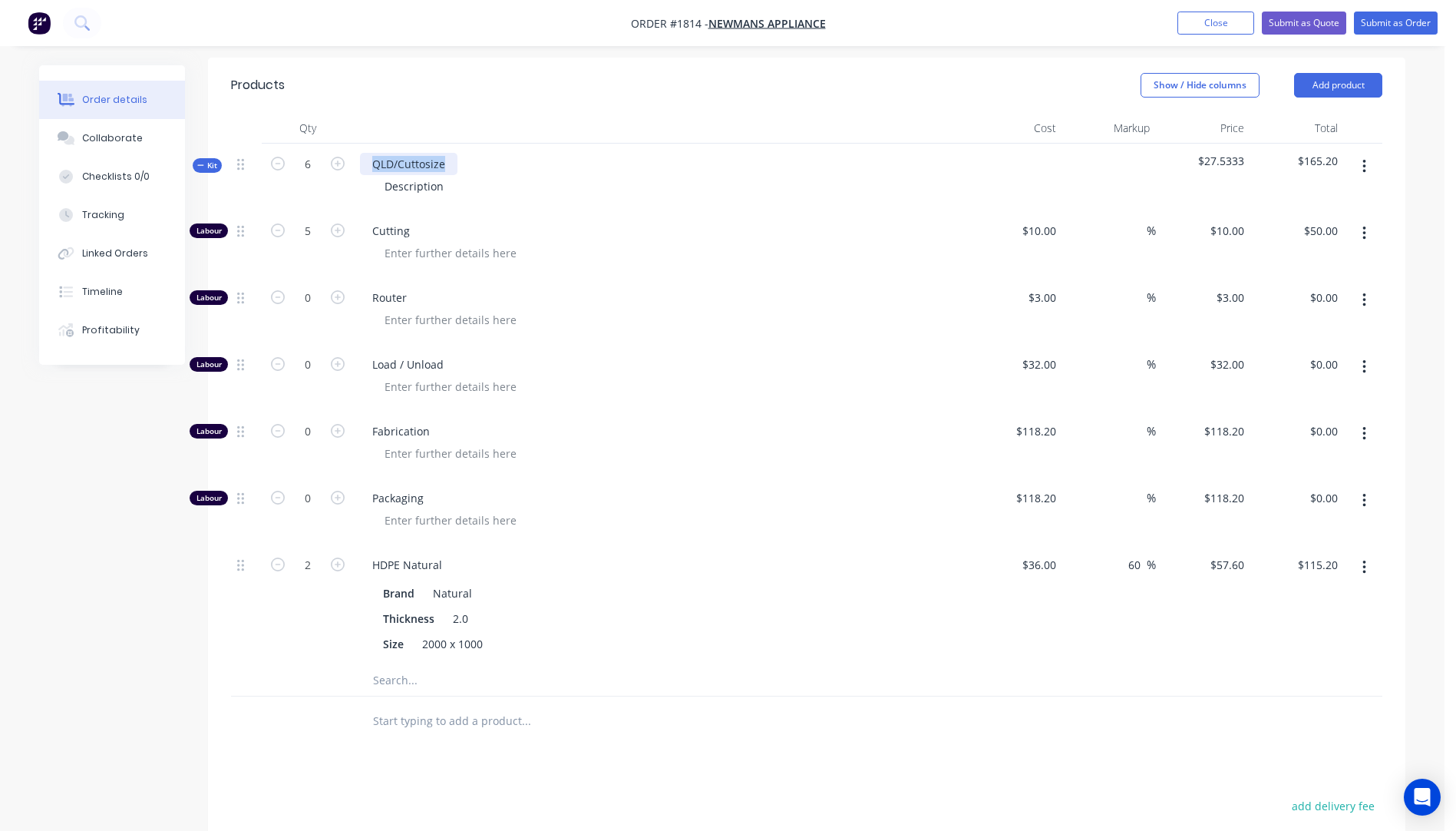
drag, startPoint x: 450, startPoint y: 164, endPoint x: 368, endPoint y: 171, distance: 82.3
click at [368, 171] on div "QLD/Cuttosize" at bounding box center [409, 164] width 98 height 22
drag, startPoint x: 451, startPoint y: 188, endPoint x: 376, endPoint y: 186, distance: 75.0
click at [376, 186] on div "Description" at bounding box center [414, 186] width 84 height 22
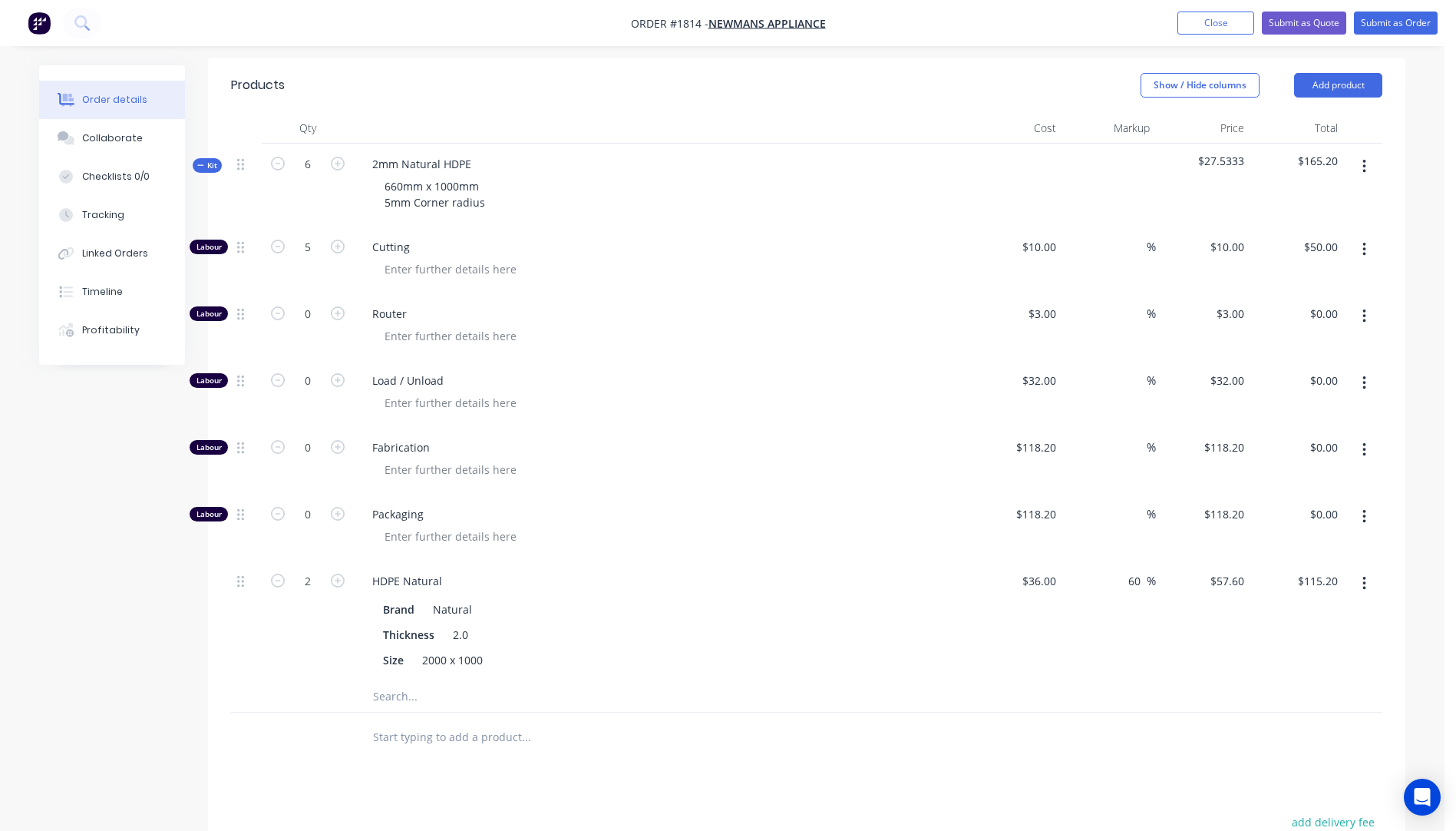
click at [850, 380] on span "Load / Unload" at bounding box center [667, 380] width 590 height 16
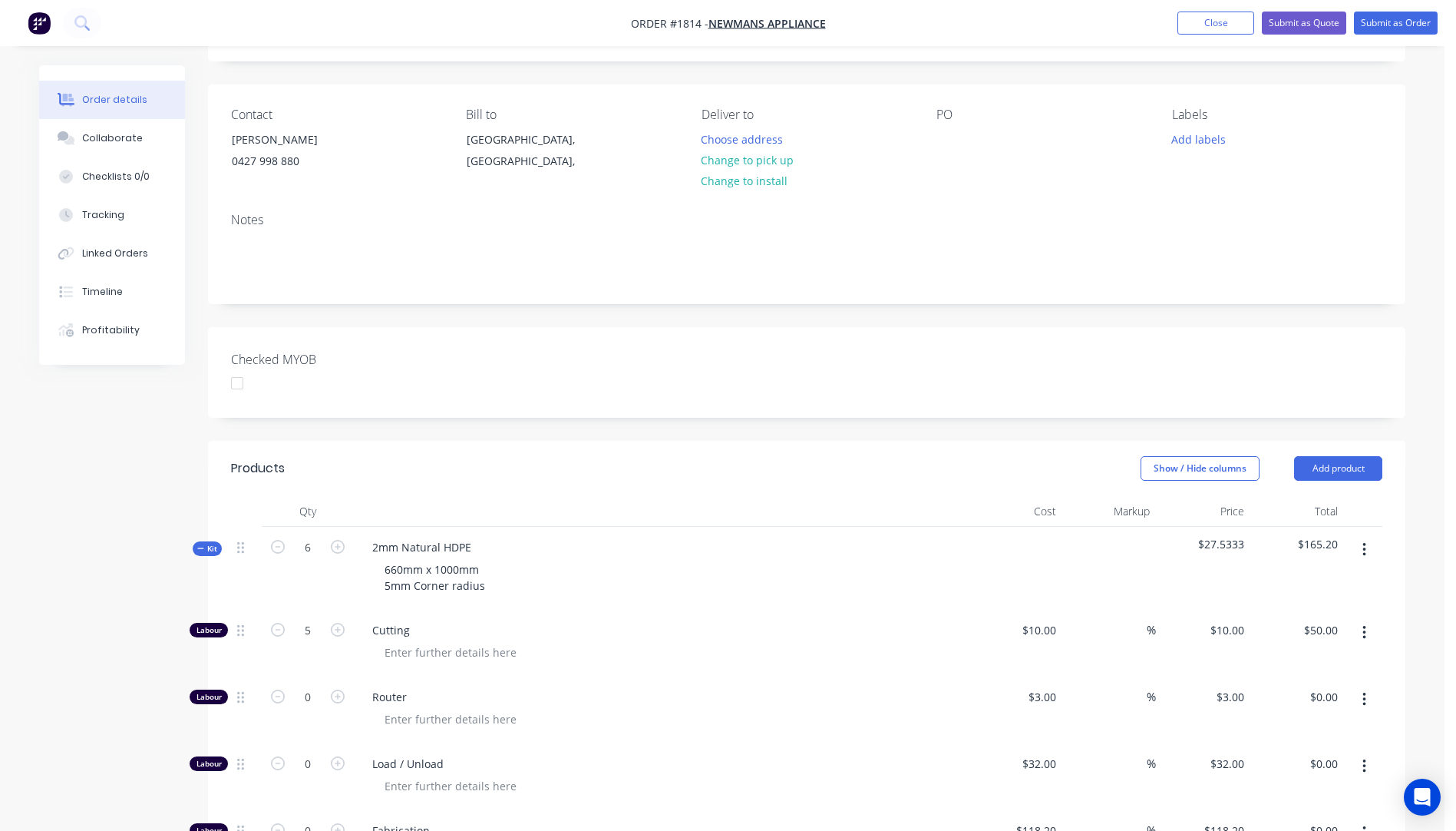
scroll to position [85, 0]
click at [275, 160] on div "0427 998 880" at bounding box center [295, 161] width 128 height 21
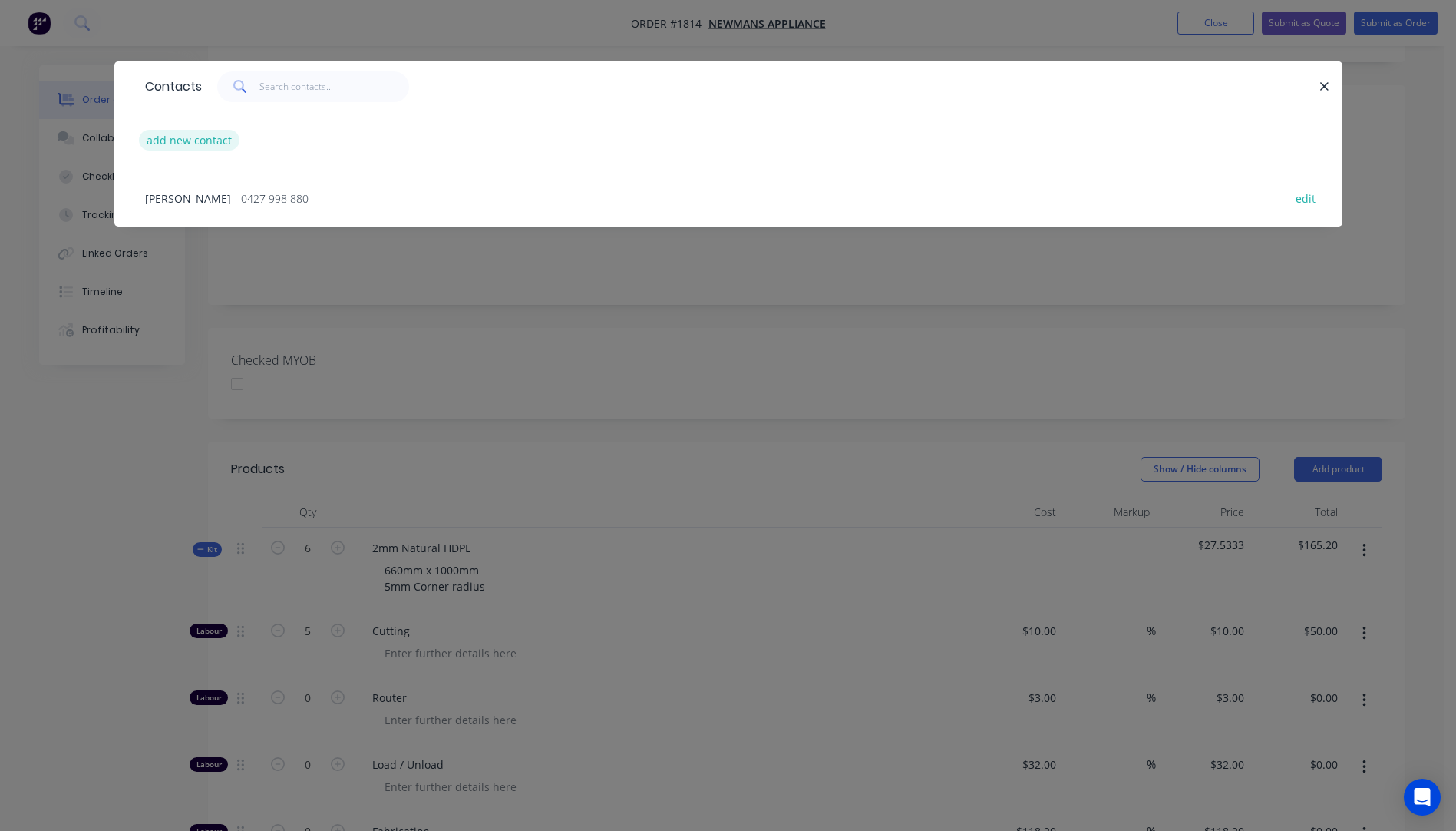
click at [200, 142] on button "add new contact" at bounding box center [190, 140] width 101 height 21
select select "AU"
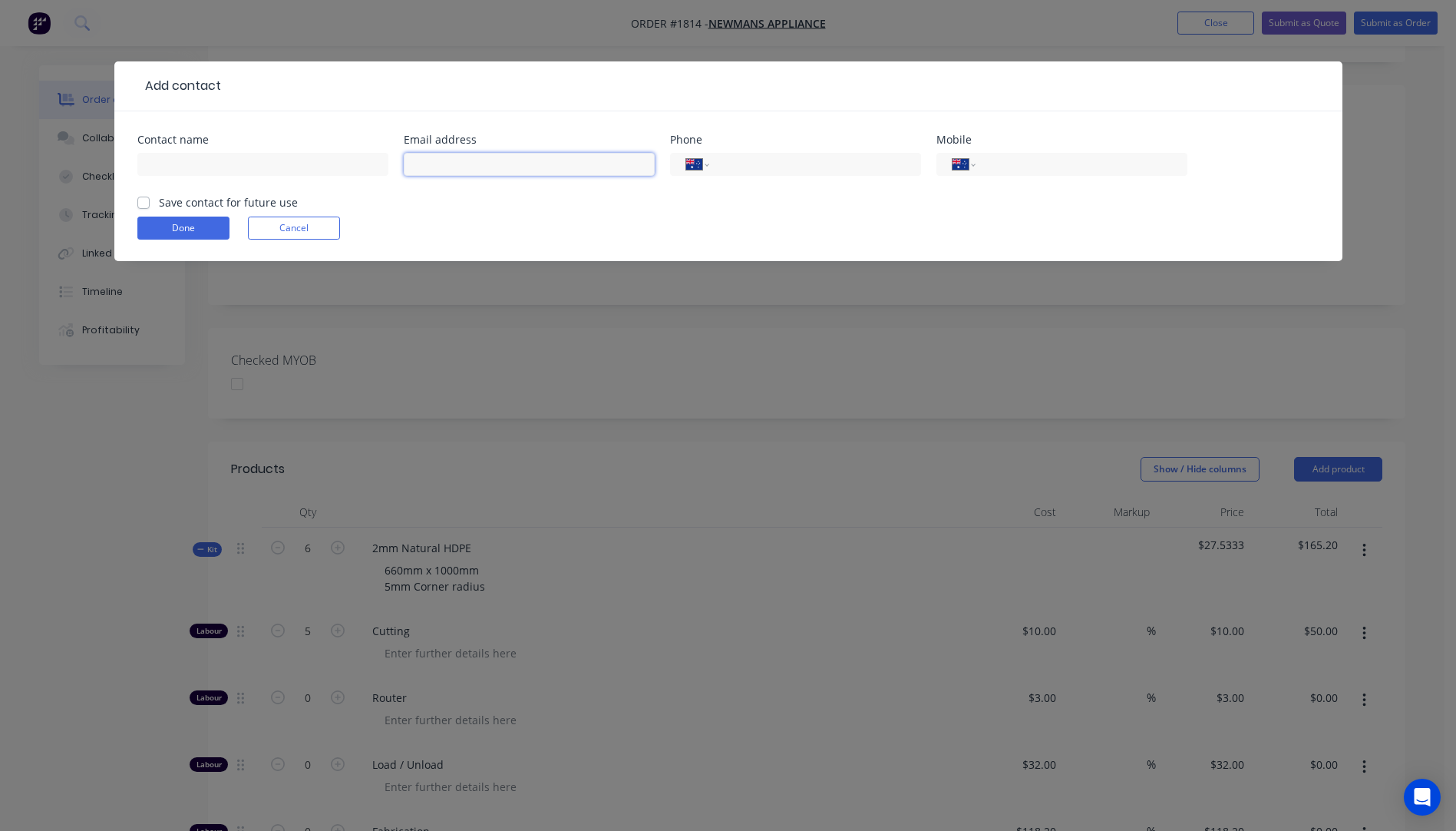
click at [458, 170] on input "text" at bounding box center [529, 164] width 251 height 23
type input "service@applianceworld.com.au"
click at [185, 165] on input "text" at bounding box center [262, 164] width 251 height 23
type input "Jim"
click at [990, 164] on input "tel" at bounding box center [1078, 165] width 184 height 18
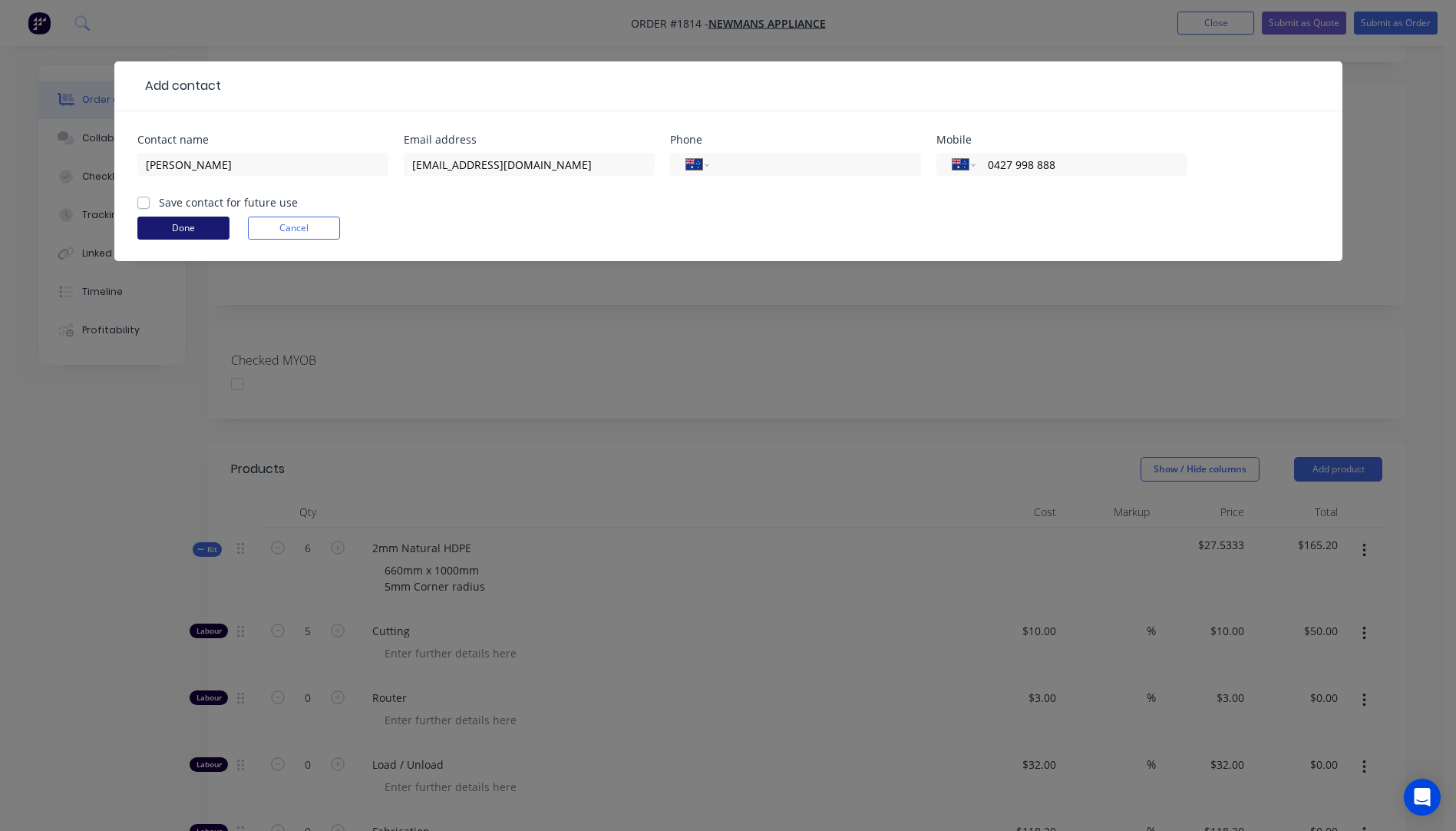
type input "0427 998 888"
click at [177, 224] on button "Done" at bounding box center [183, 227] width 92 height 23
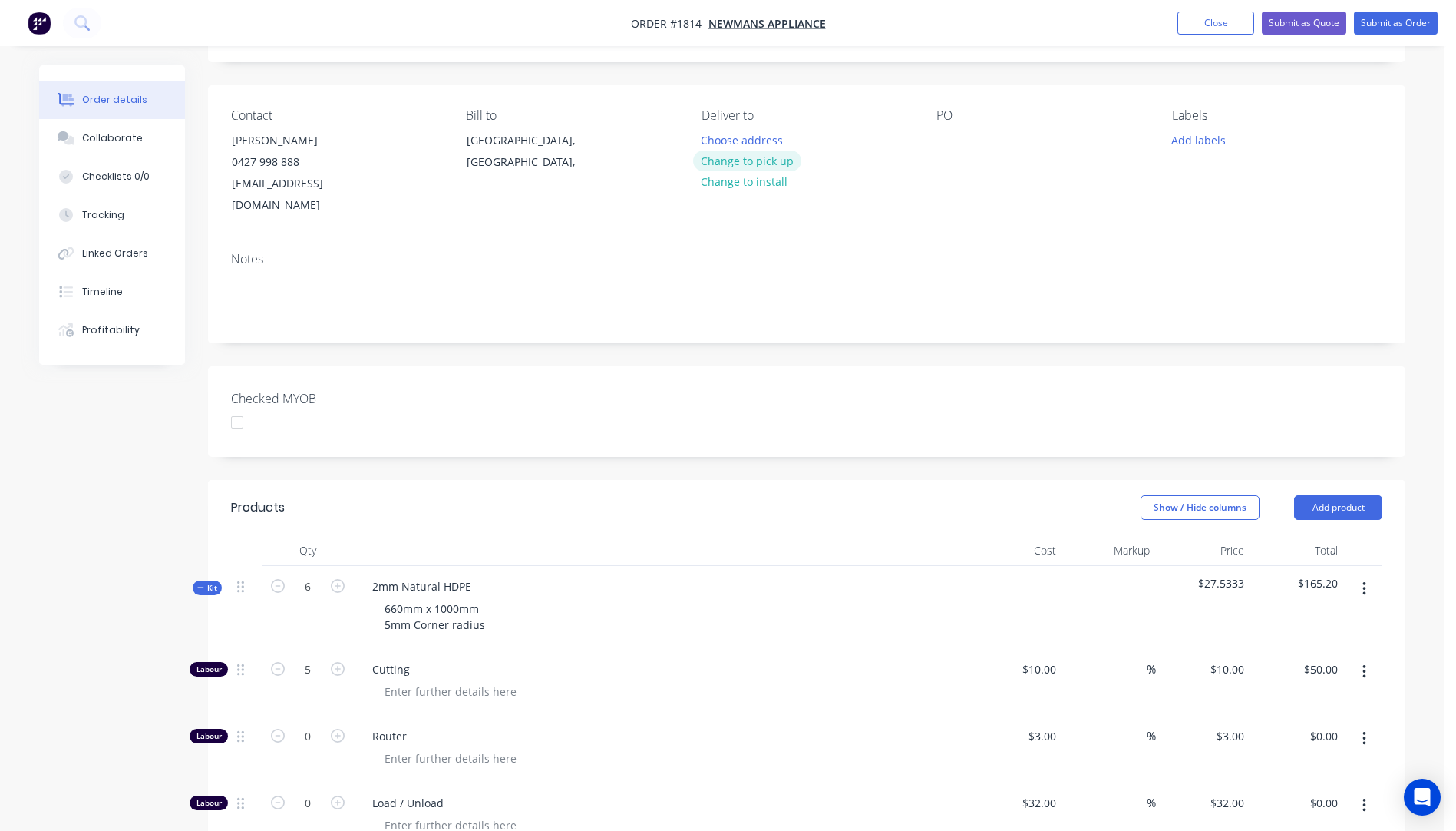
click at [763, 164] on button "Change to pick up" at bounding box center [747, 160] width 109 height 21
click at [949, 144] on div at bounding box center [948, 140] width 25 height 22
click at [1200, 139] on button "Add labels" at bounding box center [1198, 139] width 70 height 21
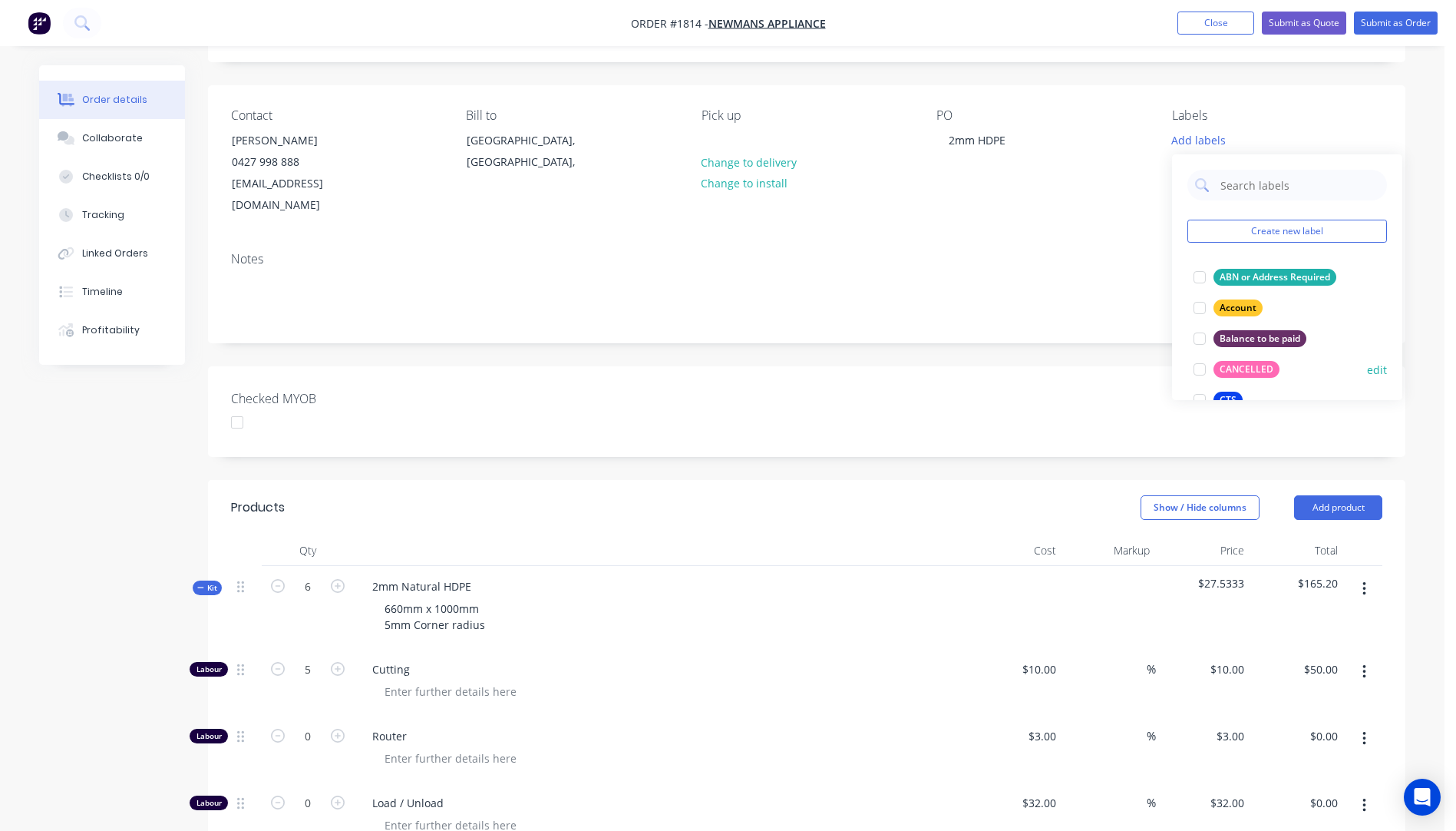
click at [1230, 394] on div "CTS" at bounding box center [1228, 400] width 29 height 17
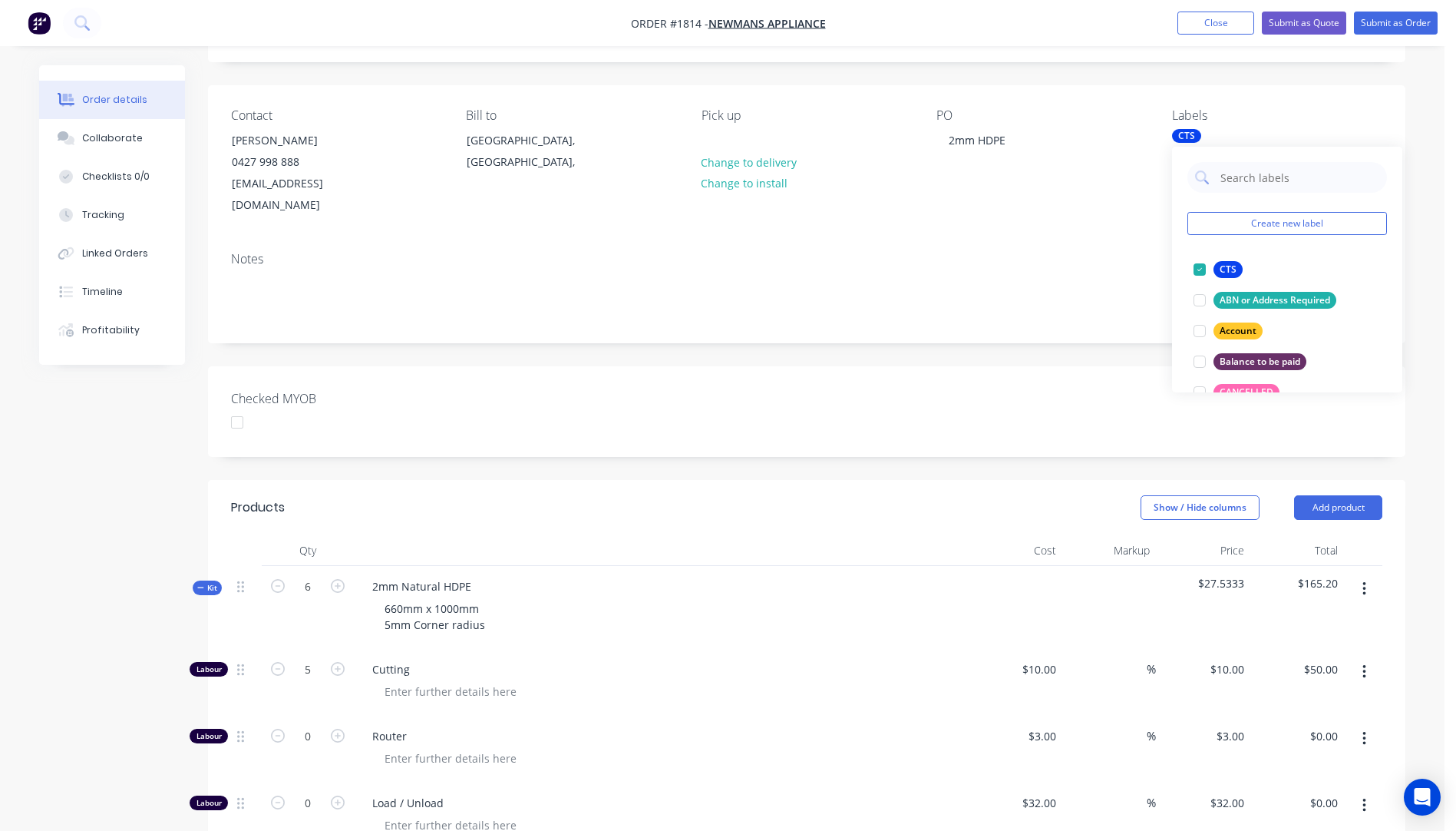
click at [1117, 204] on div "Contact Jim 0427 998 888 service@applianceworld.com.au Bill to Queensland, Aust…" at bounding box center [807, 162] width 1198 height 154
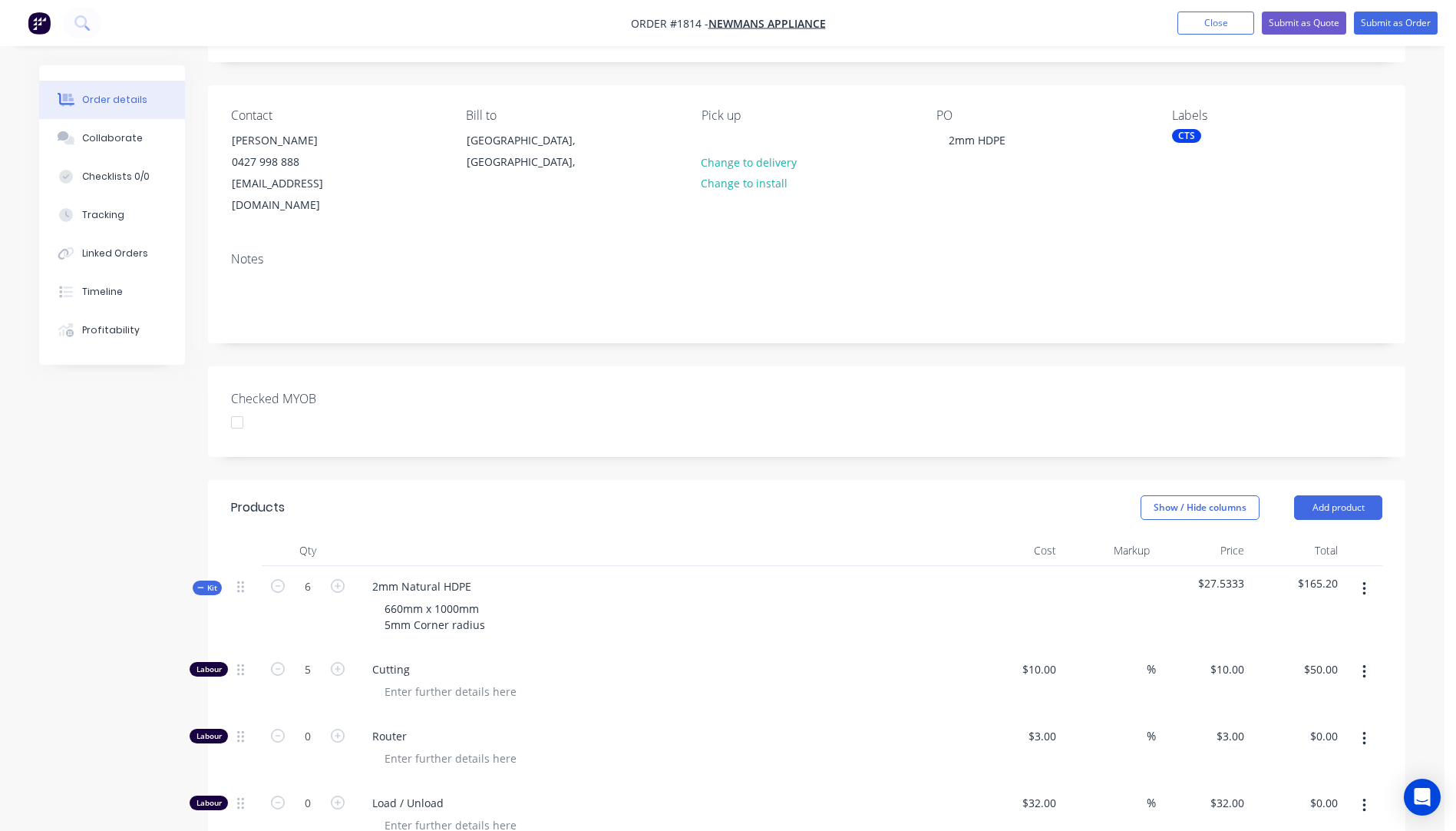
click at [1191, 136] on div "CTS" at bounding box center [1187, 135] width 29 height 14
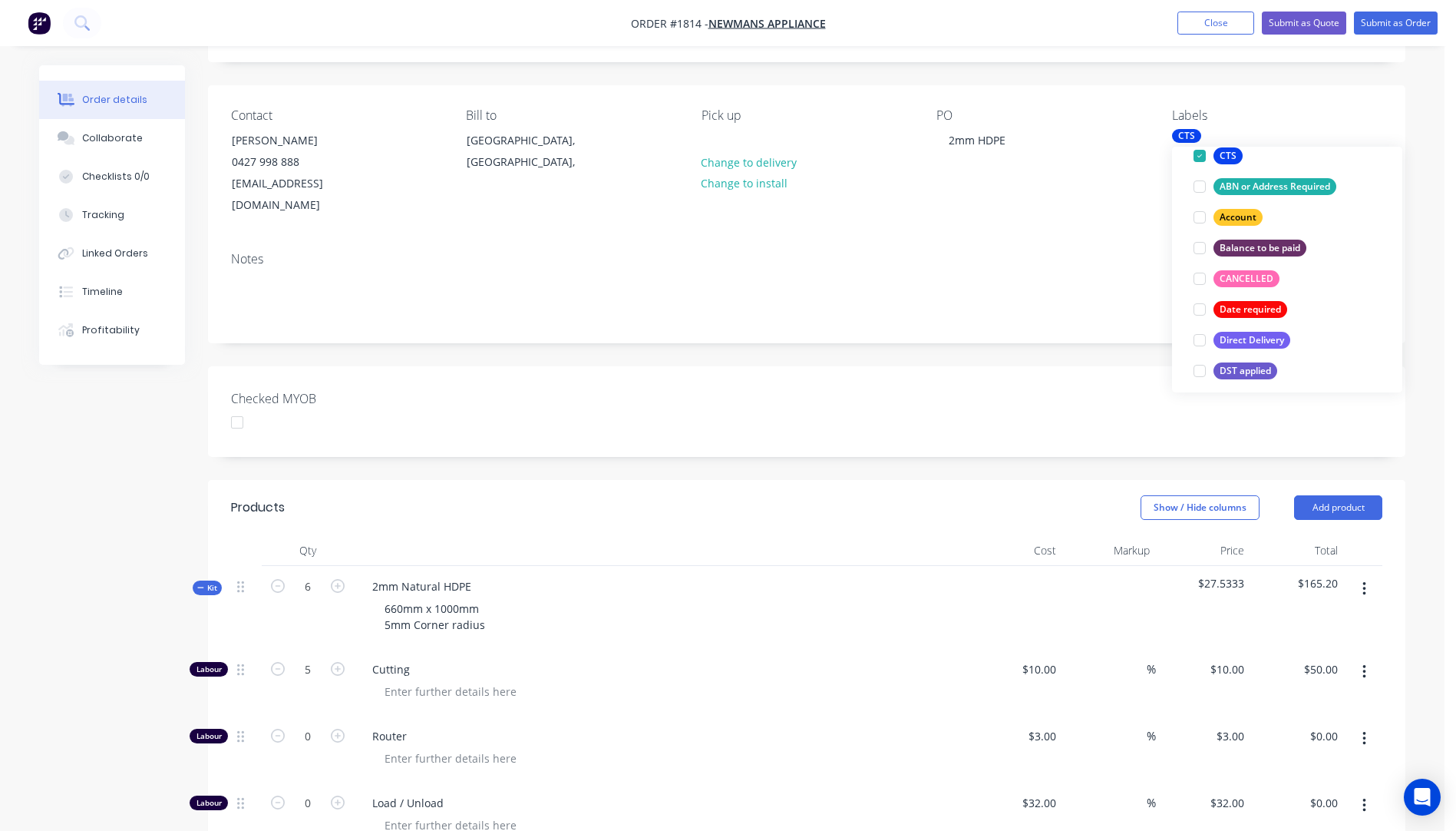
scroll to position [231, 0]
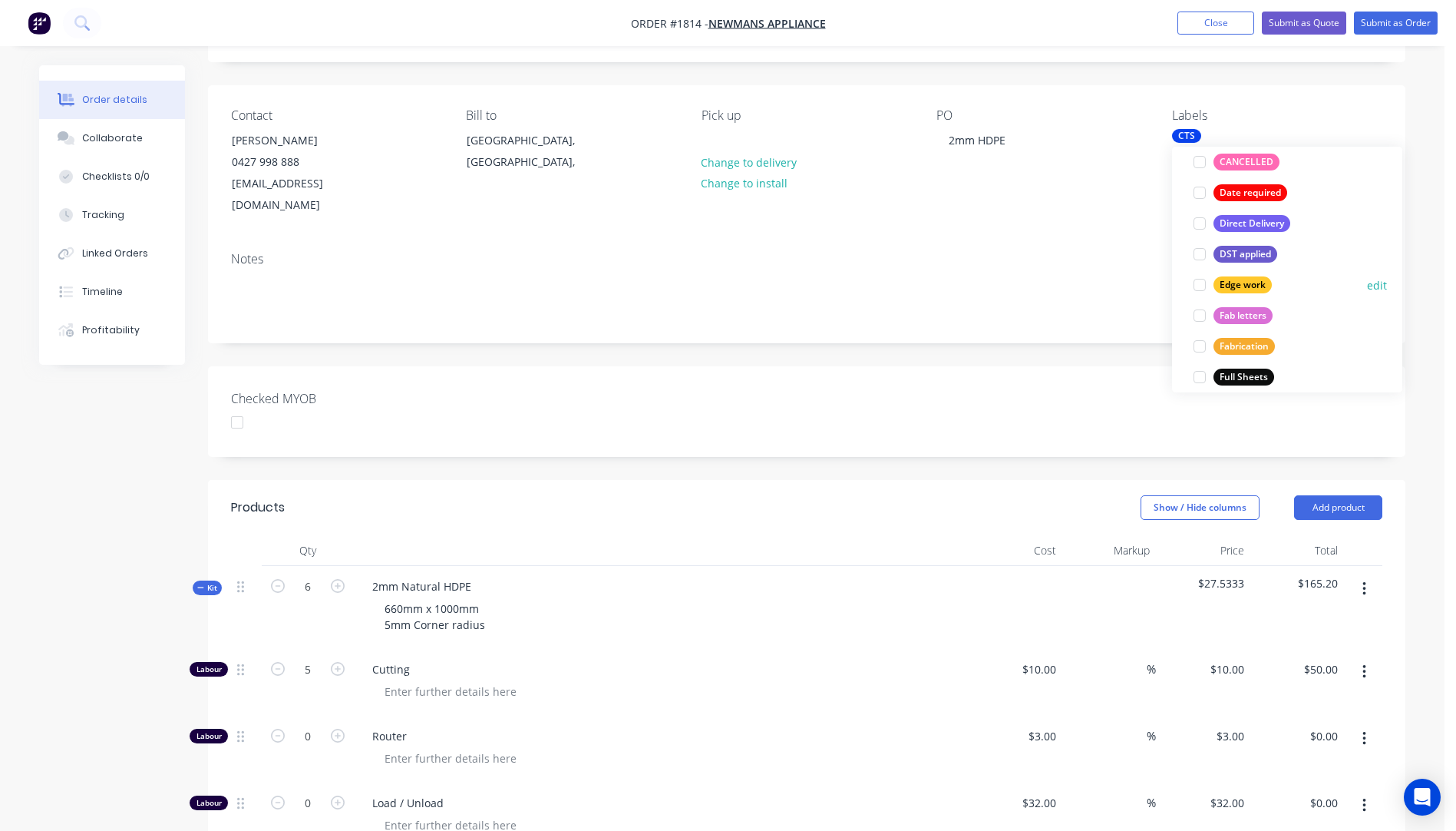
click at [1201, 288] on div at bounding box center [1200, 285] width 31 height 31
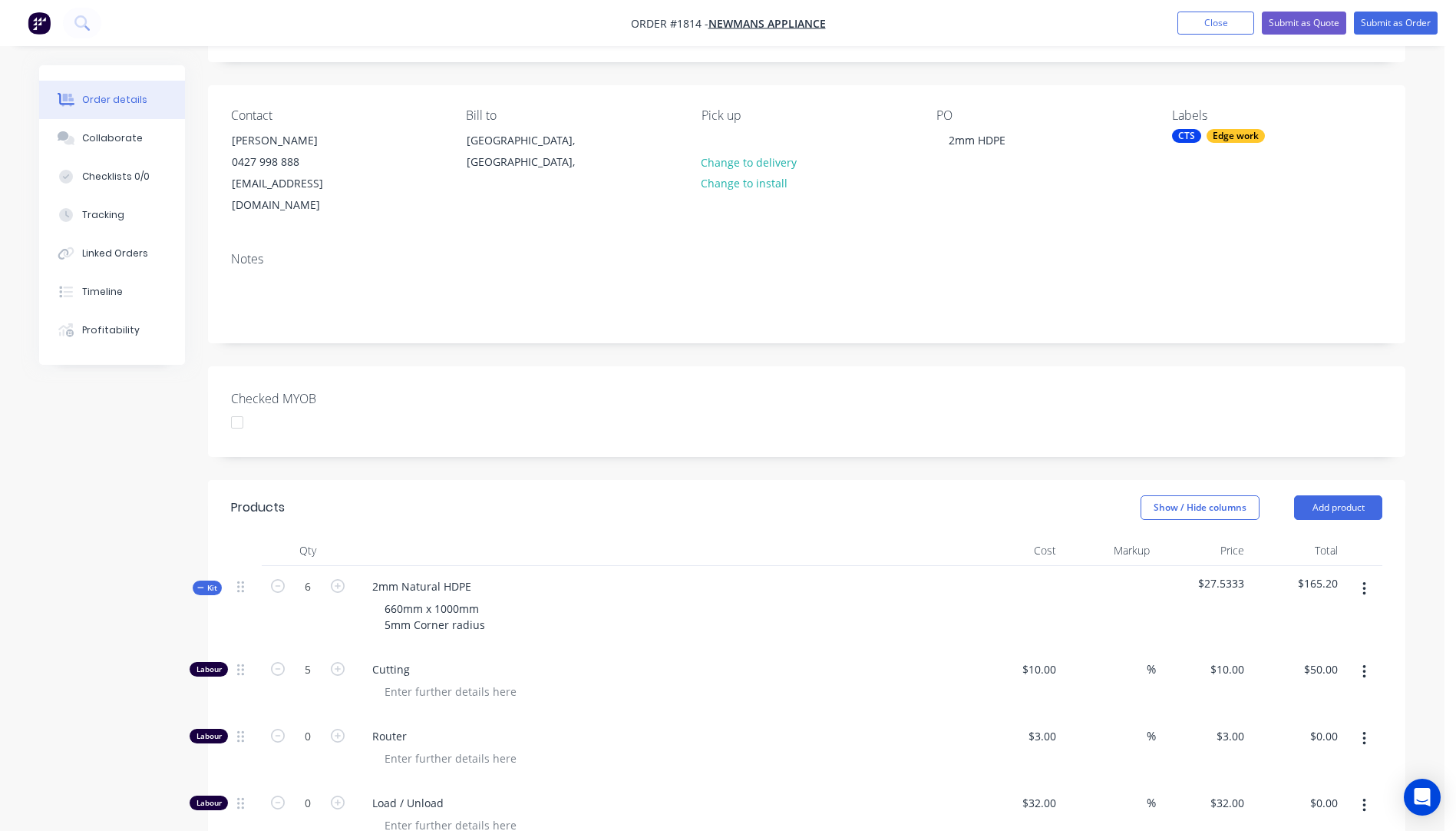
click at [1087, 189] on div "PO 2mm HDPE" at bounding box center [1041, 162] width 210 height 108
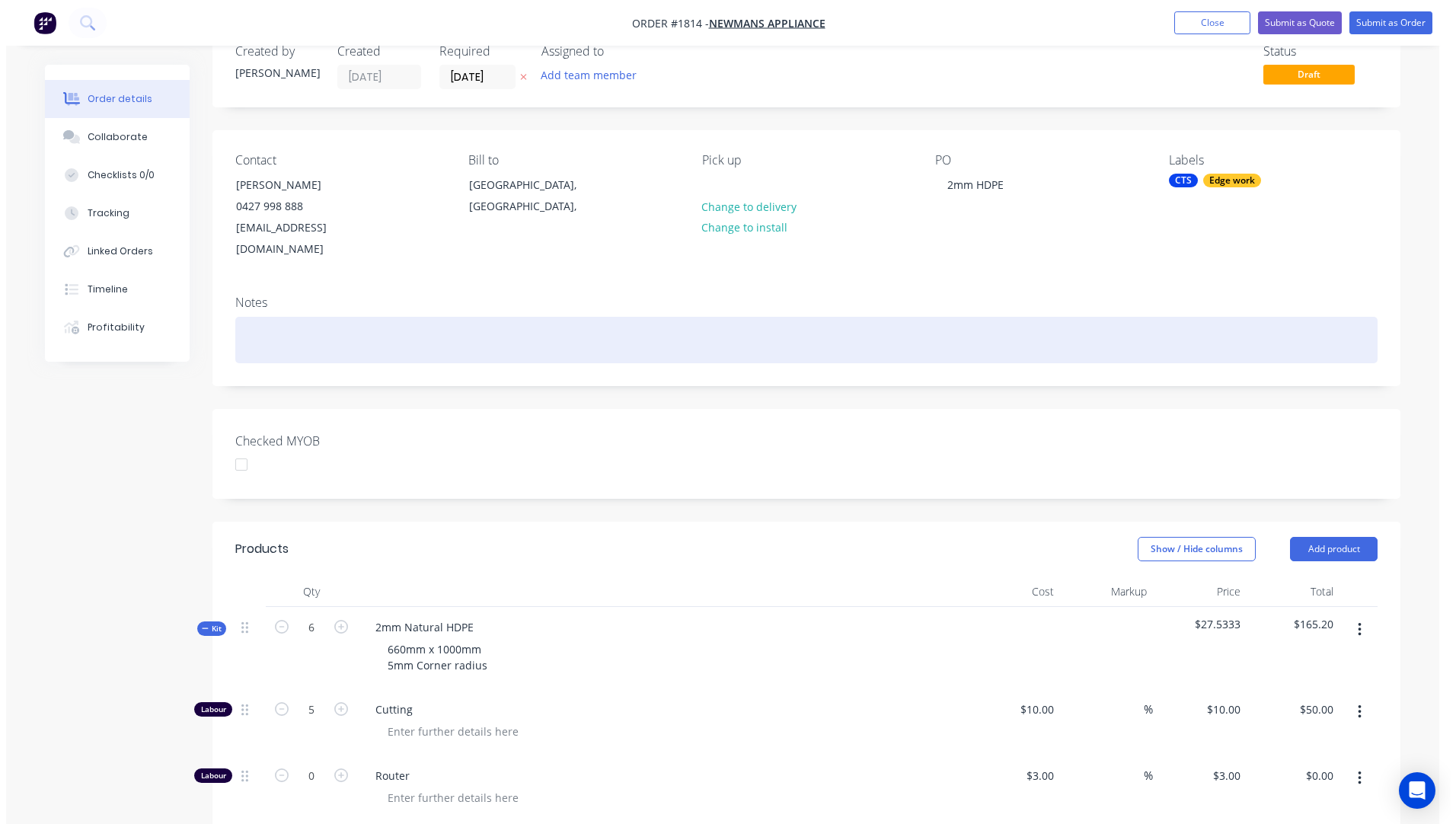
scroll to position [0, 0]
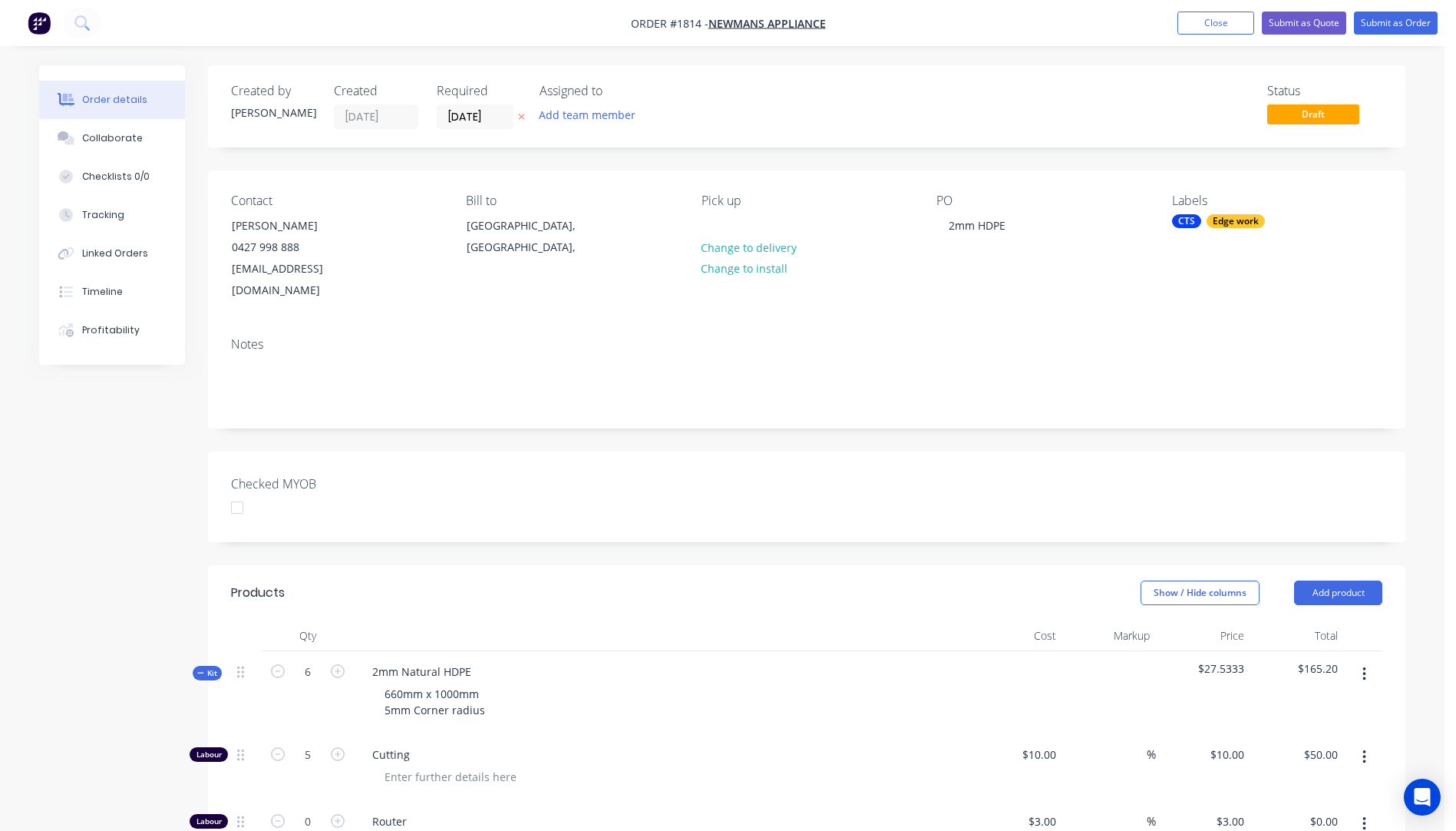
click at [523, 114] on icon "button" at bounding box center [521, 117] width 7 height 9
click at [1297, 26] on button "Submit as Quote" at bounding box center [1304, 22] width 84 height 23
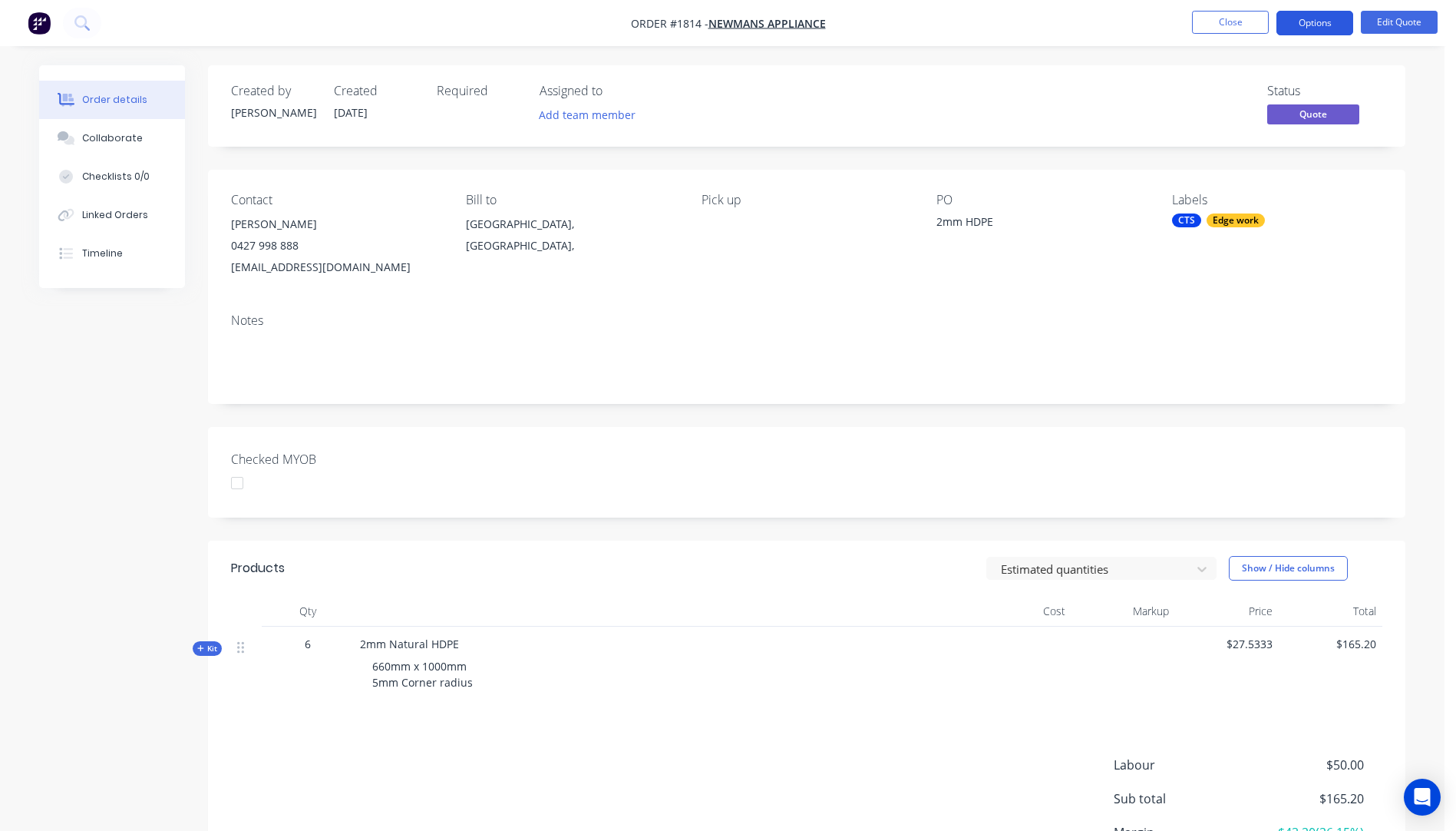
click at [1315, 26] on button "Options" at bounding box center [1315, 23] width 77 height 25
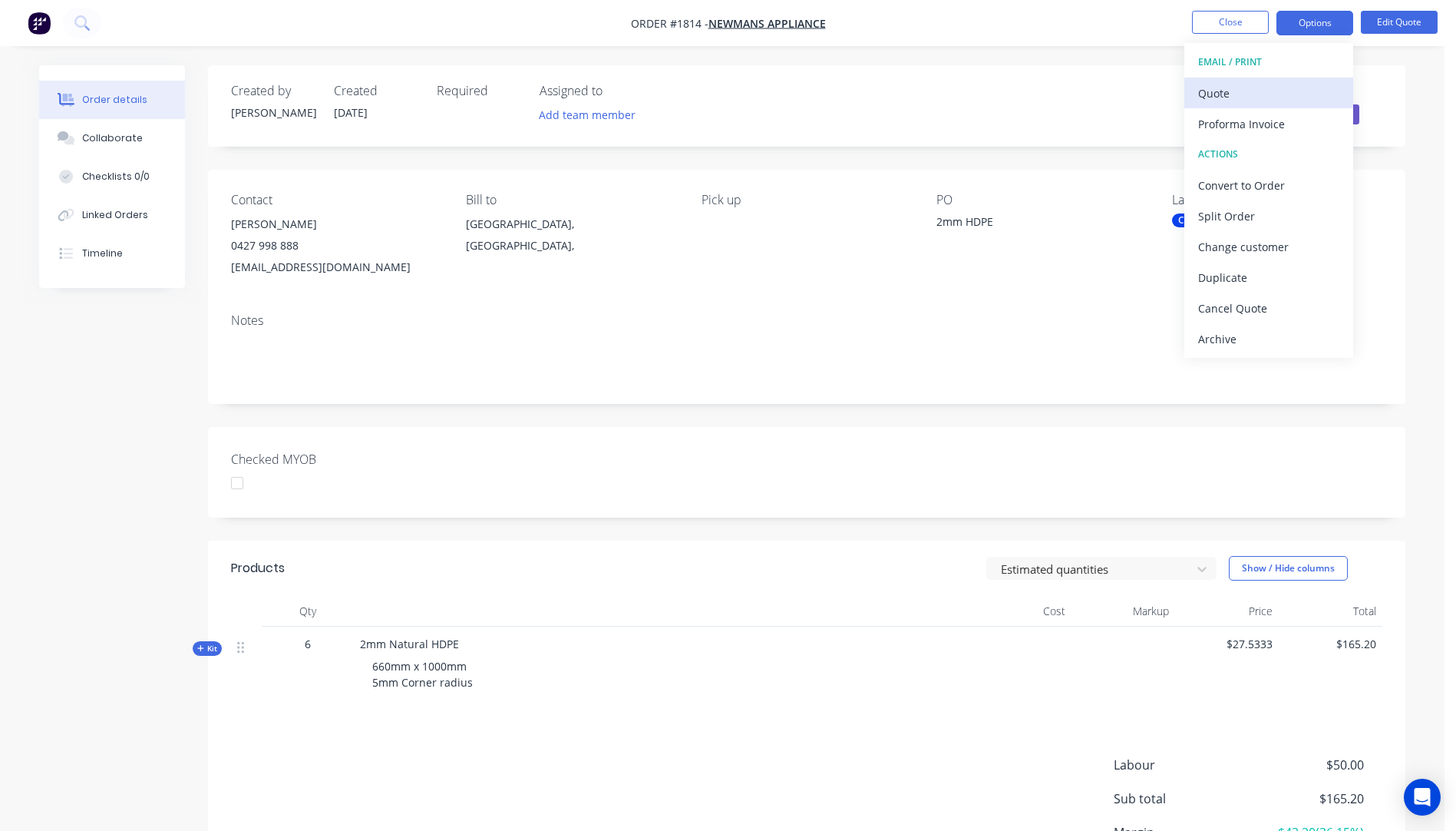
click at [1217, 95] on div "Quote" at bounding box center [1268, 93] width 141 height 22
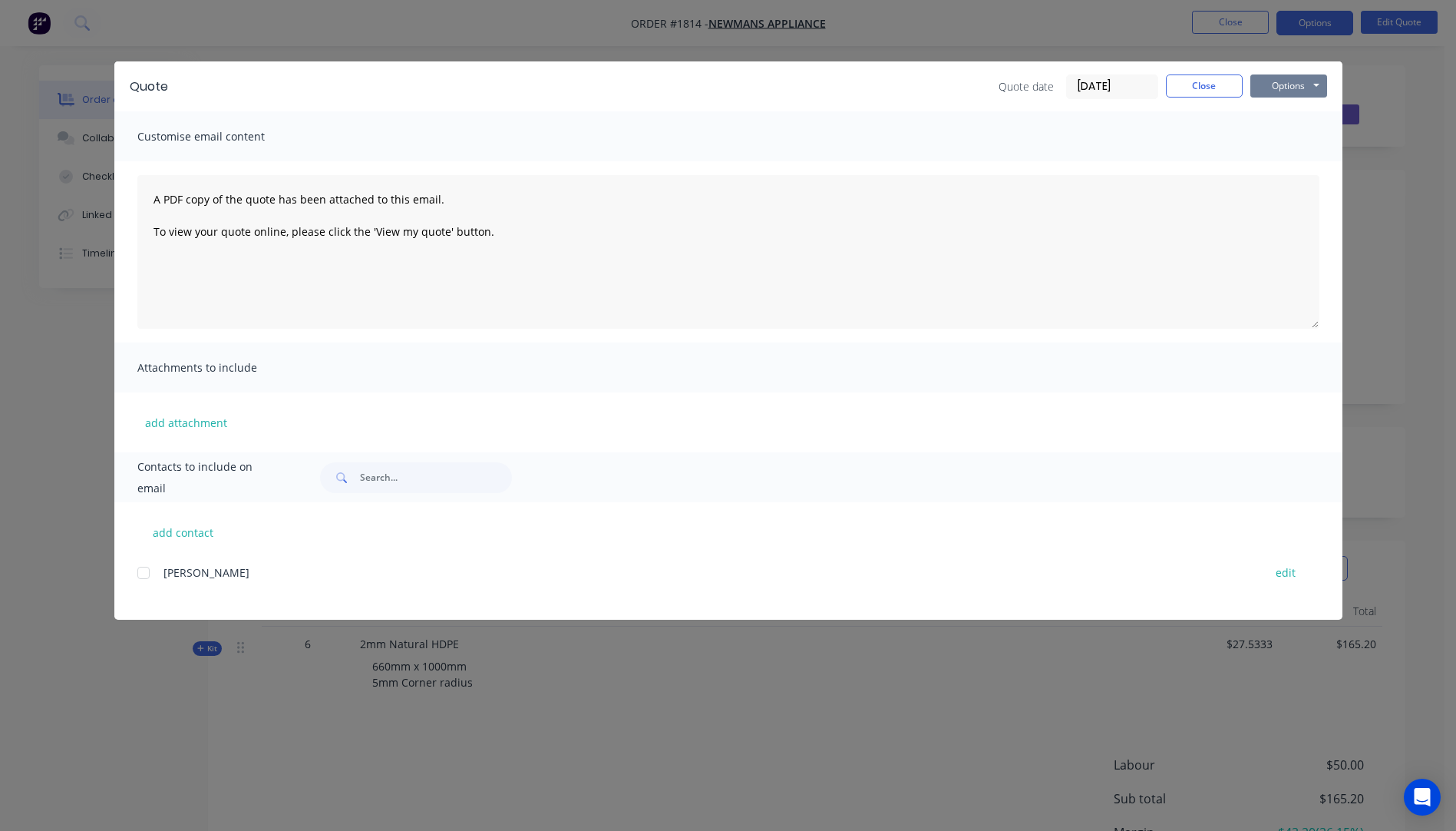
click at [1284, 88] on button "Options" at bounding box center [1289, 86] width 77 height 23
click at [1295, 117] on button "Preview" at bounding box center [1299, 113] width 99 height 26
click at [1201, 92] on button "Close" at bounding box center [1205, 86] width 77 height 23
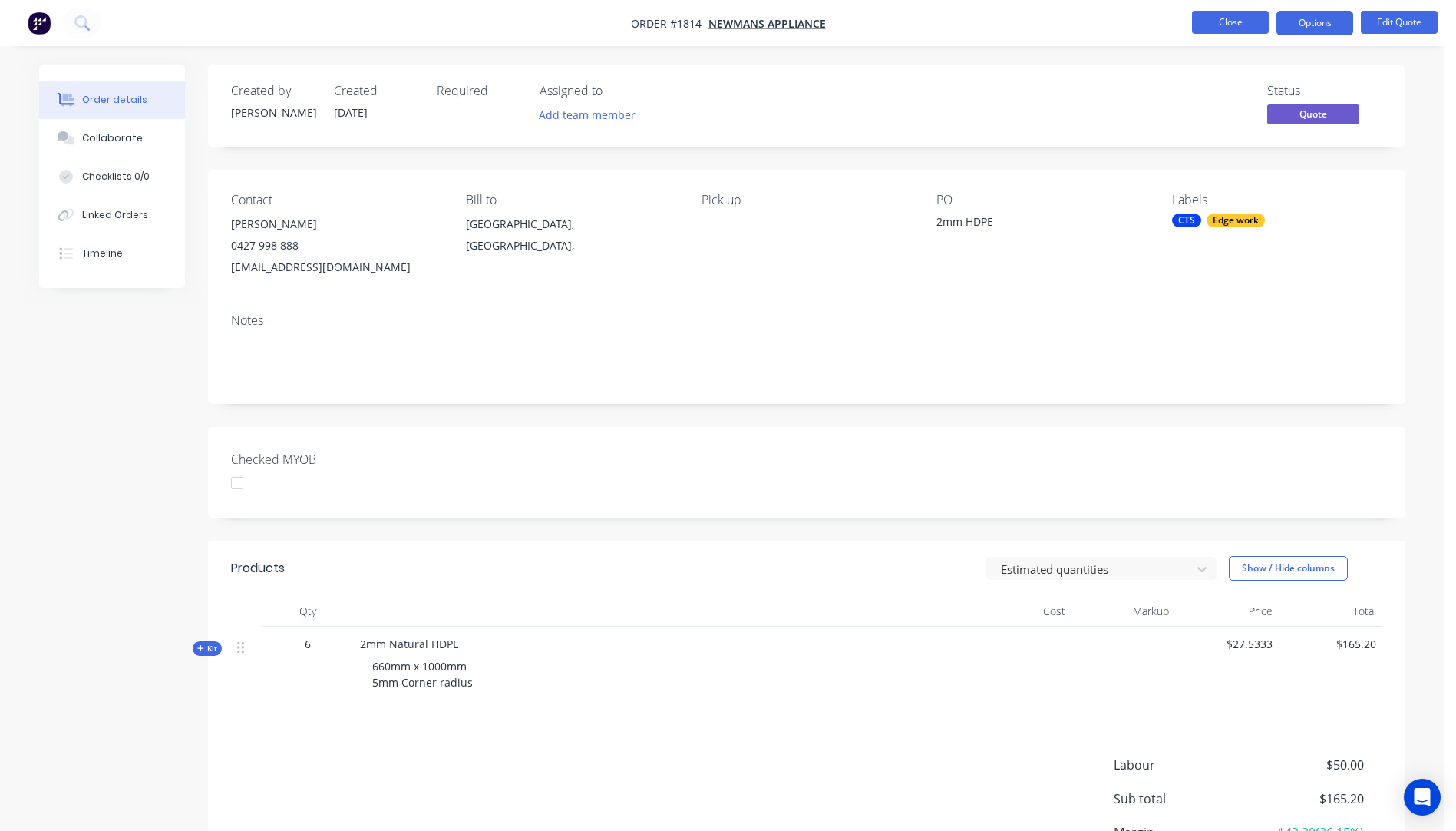
click at [1225, 23] on button "Close" at bounding box center [1230, 22] width 77 height 23
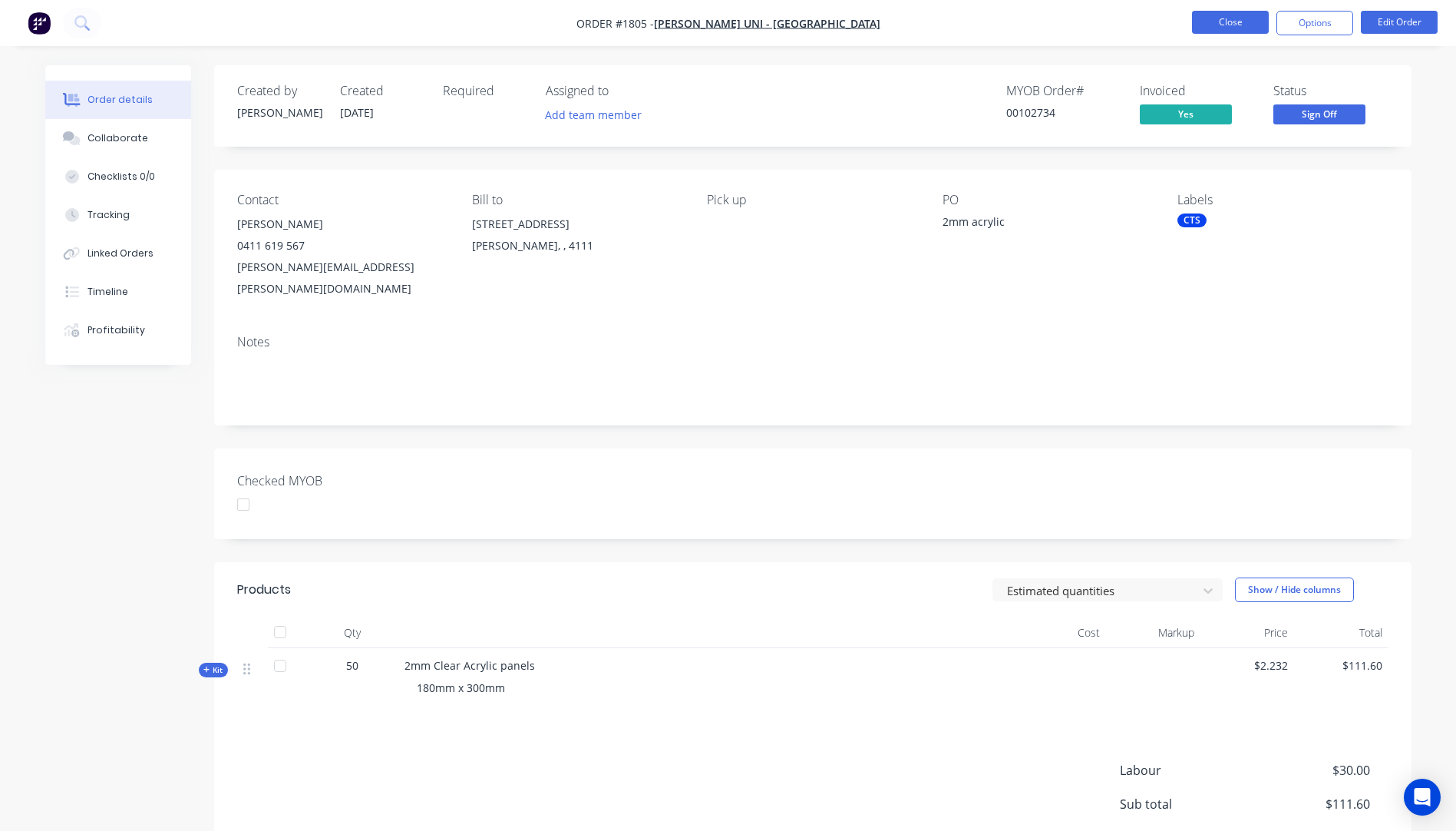
click at [1212, 23] on button "Close" at bounding box center [1230, 22] width 77 height 23
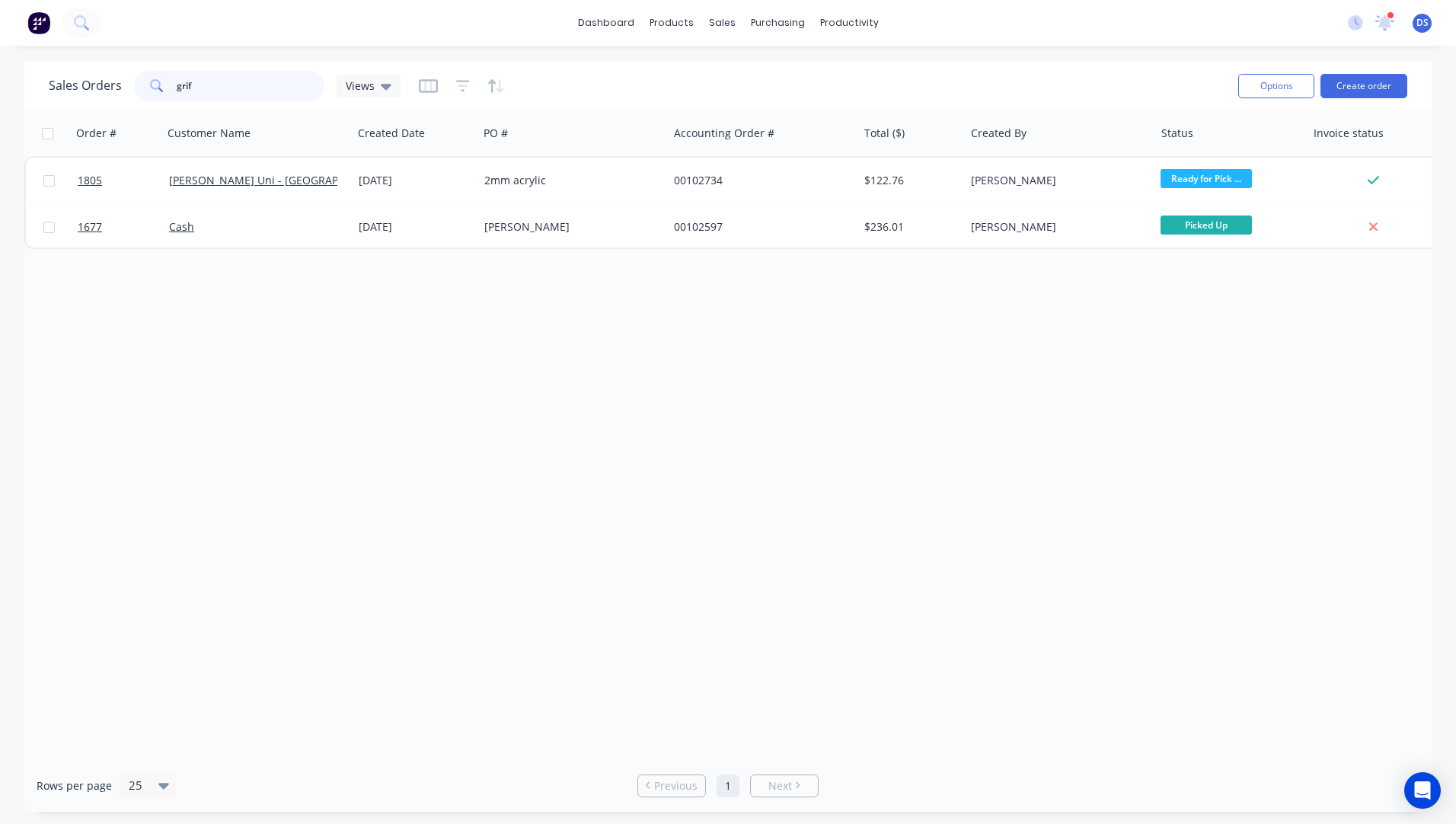
drag, startPoint x: 194, startPoint y: 86, endPoint x: 156, endPoint y: 89, distance: 38.1
click at [156, 89] on div "grif" at bounding box center [230, 86] width 191 height 31
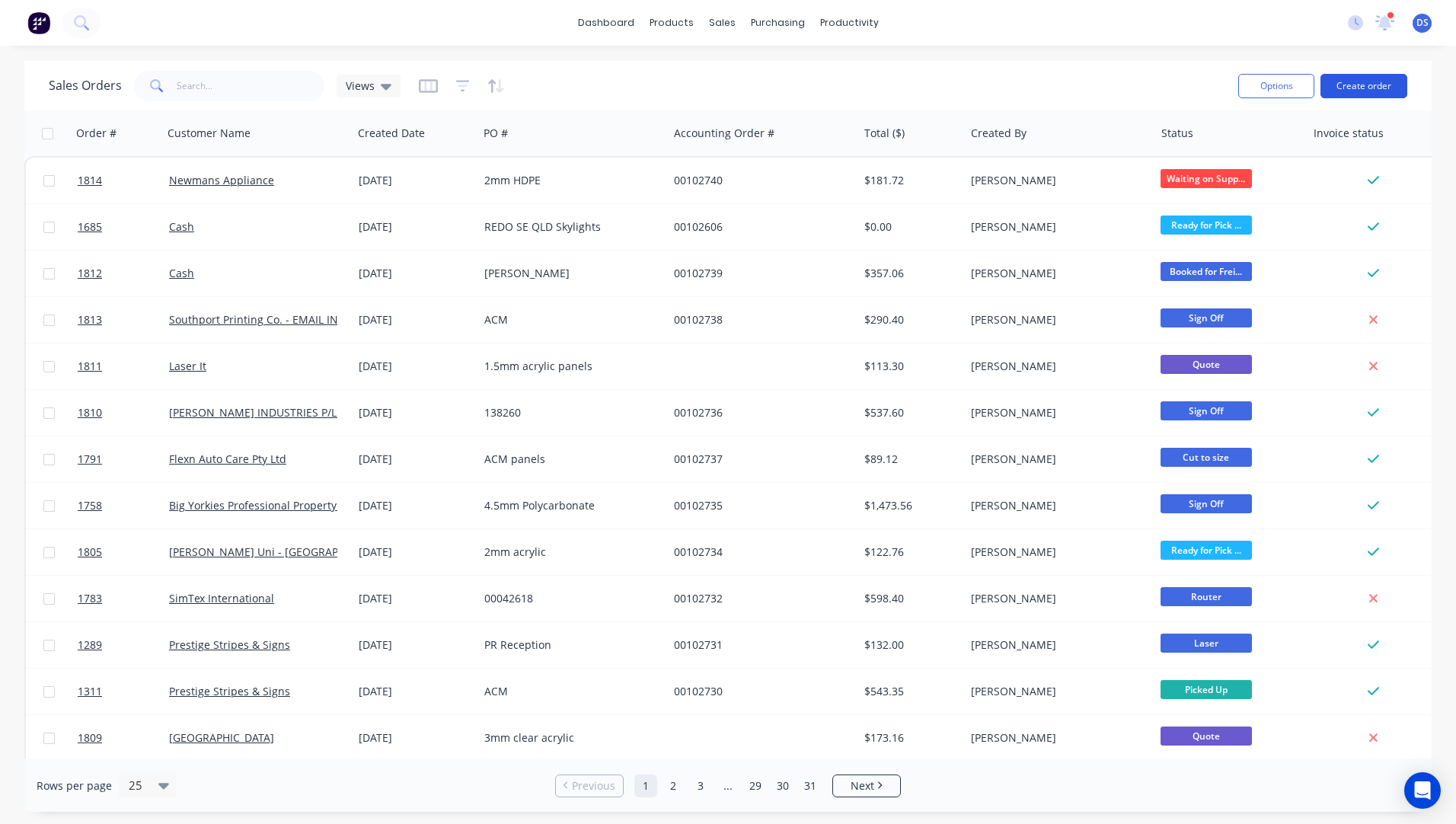
click at [1363, 95] on button "Create order" at bounding box center [1363, 86] width 87 height 25
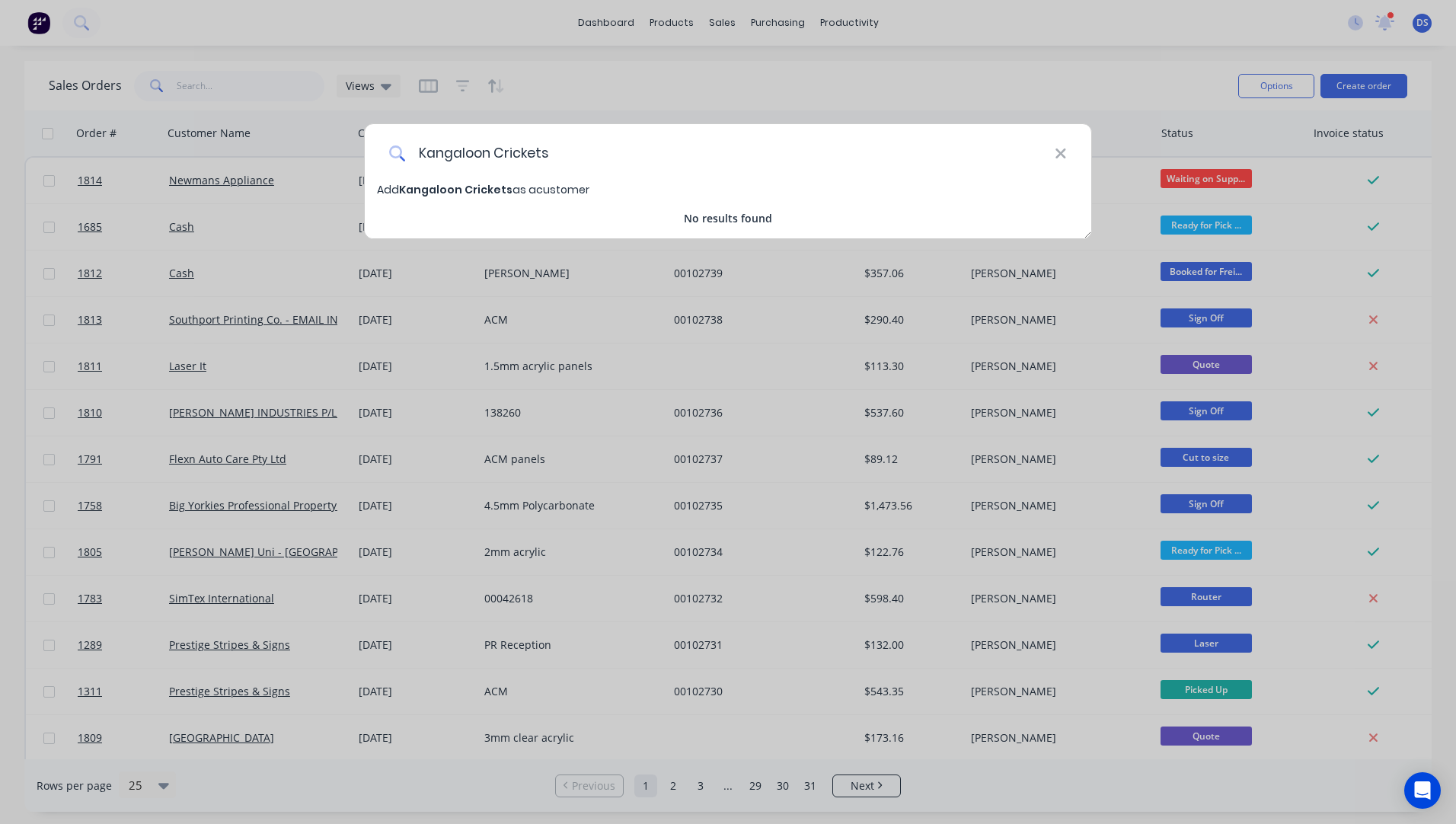
type input "Kangaloon Crickets"
click at [448, 195] on span "Kangaloon Crickets" at bounding box center [455, 190] width 113 height 15
select select "AU"
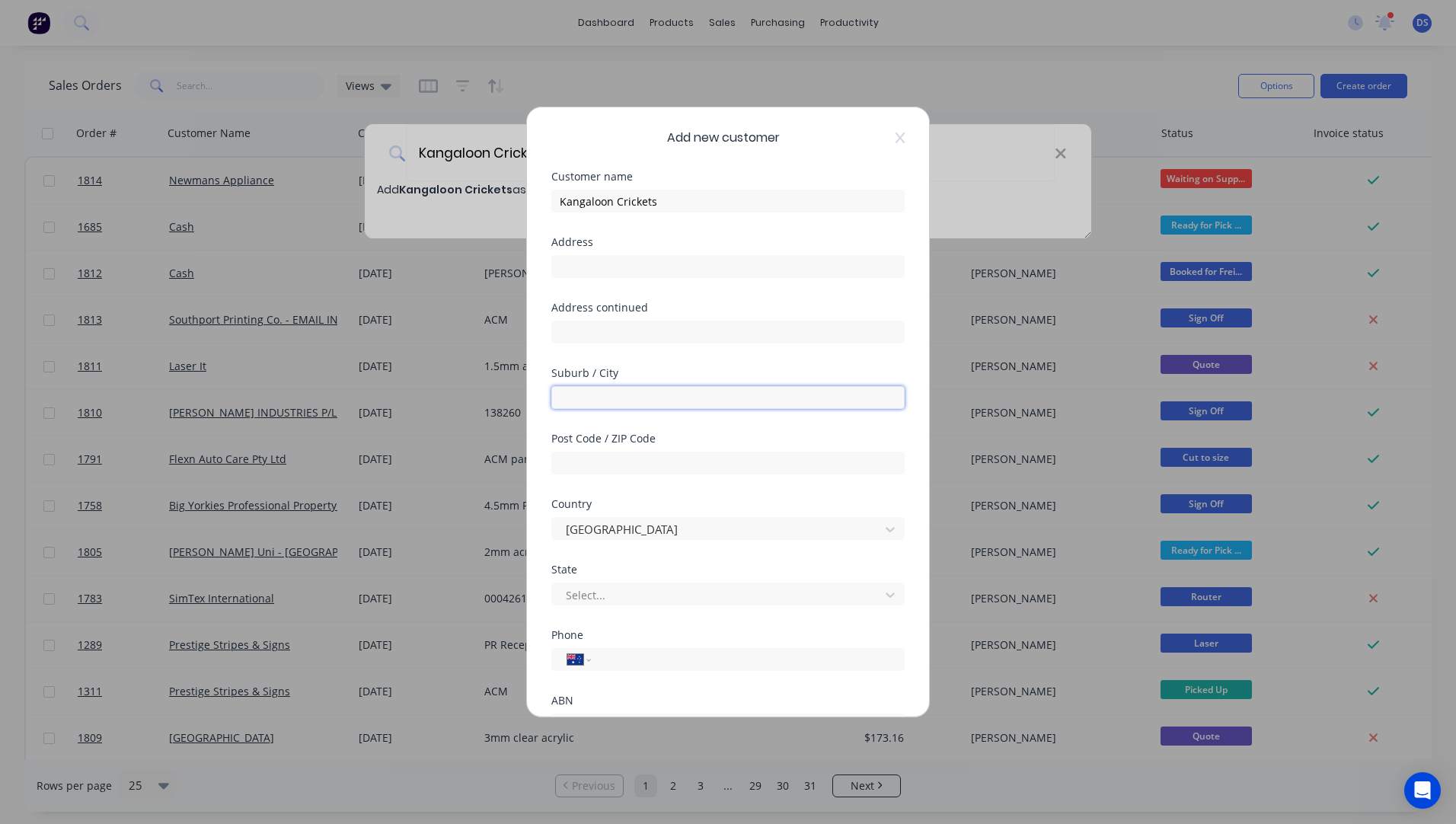
paste input "Burradoo, NSW, 2576"
type input "Burradoo, NSW, 2576"
click at [628, 455] on input "text" at bounding box center [727, 463] width 353 height 23
click at [628, 455] on input "2576" at bounding box center [727, 463] width 353 height 23
type input "2576"
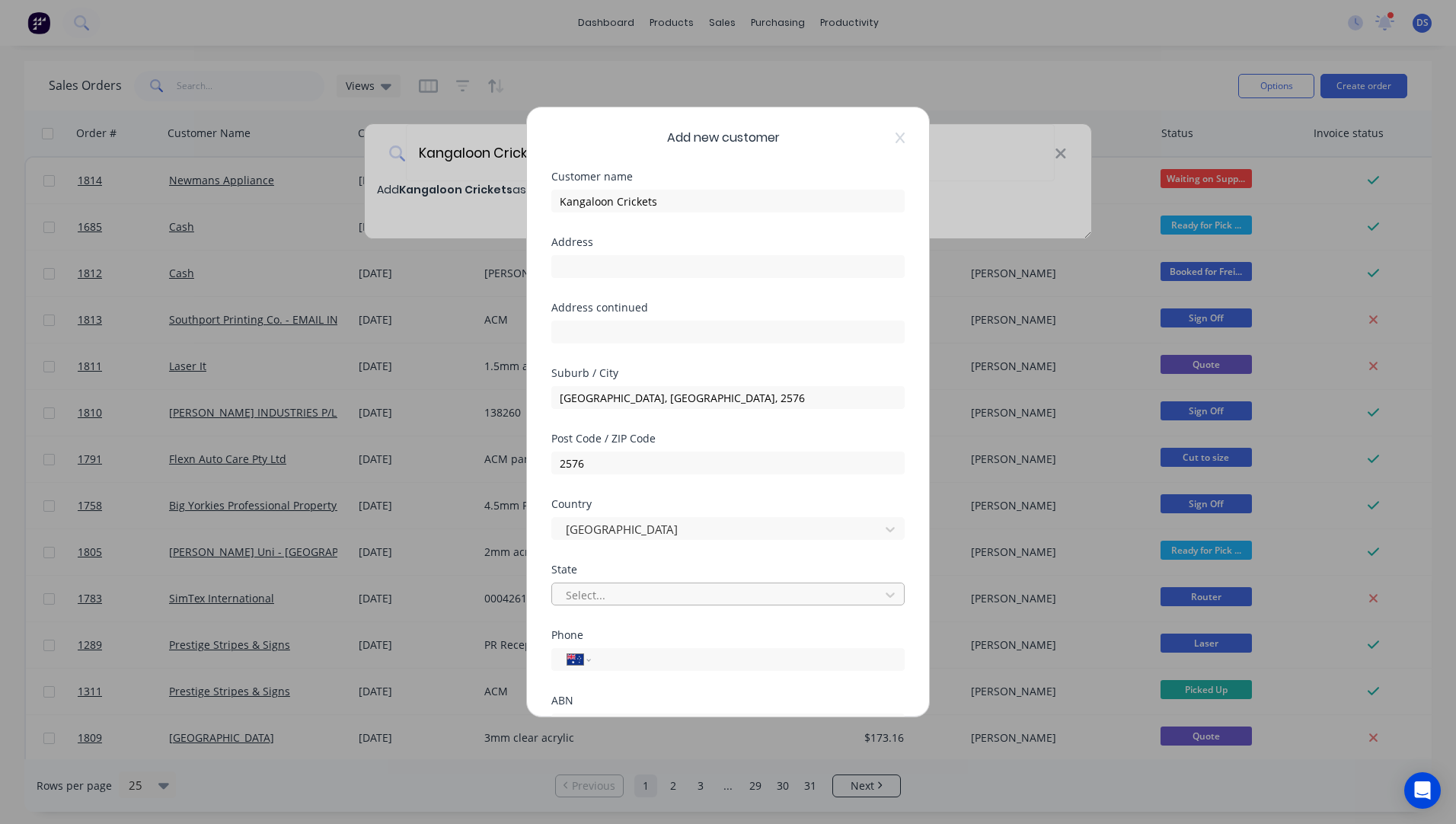
drag, startPoint x: 628, startPoint y: 455, endPoint x: 589, endPoint y: 595, distance: 145.3
click at [589, 595] on div at bounding box center [718, 594] width 308 height 19
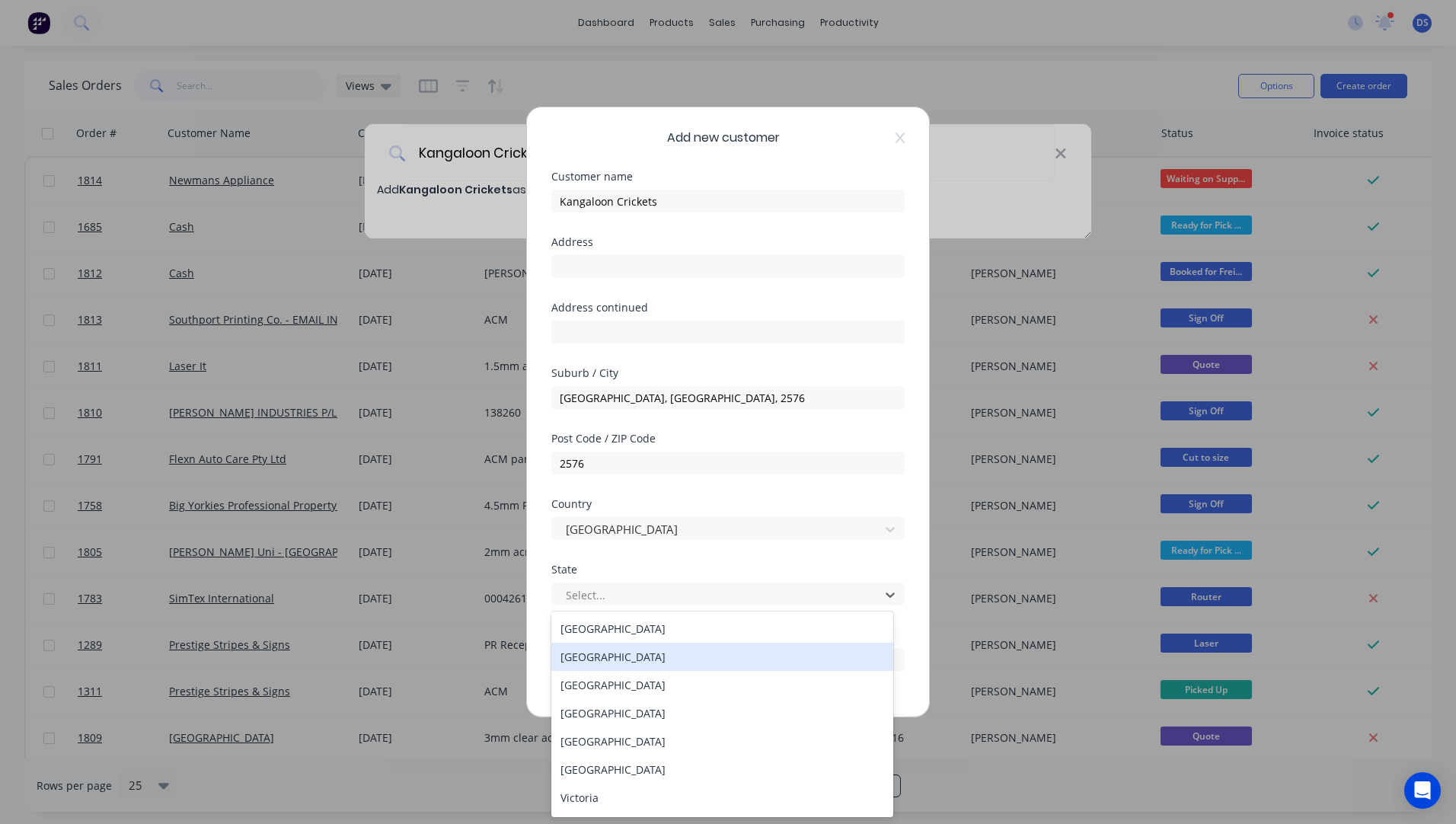
click at [600, 658] on div "New South Wales" at bounding box center [722, 656] width 342 height 28
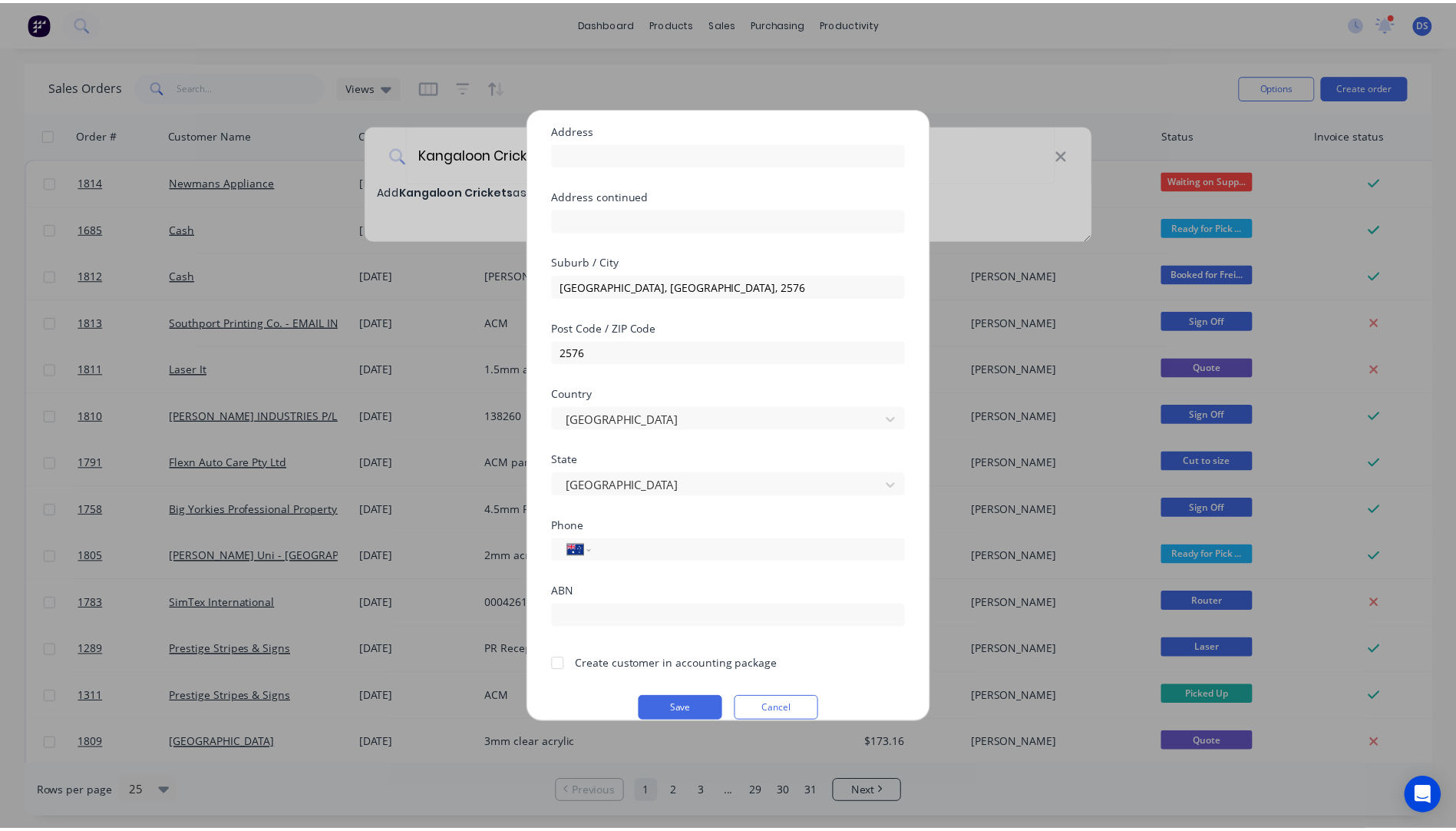
scroll to position [135, 0]
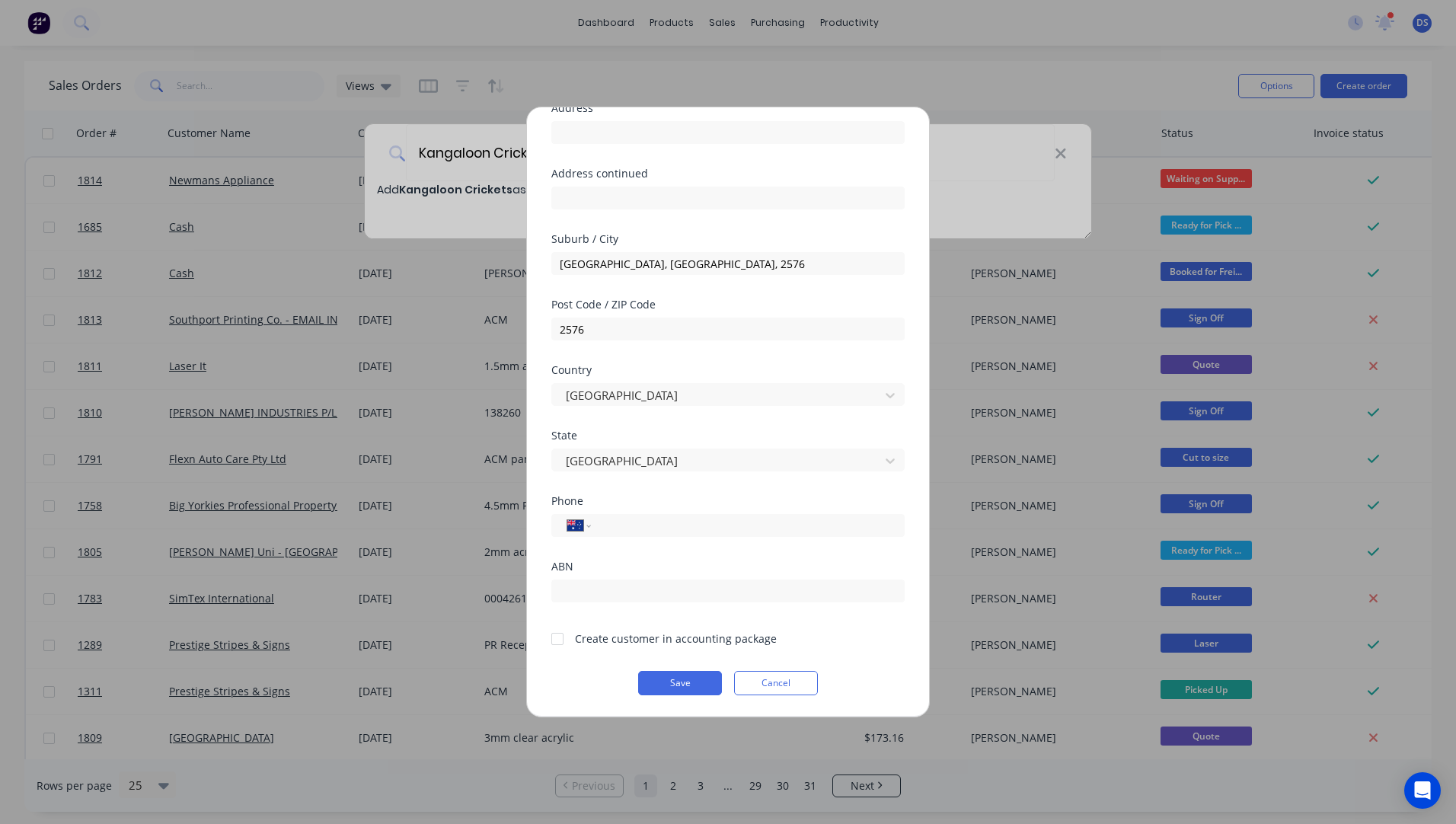
click at [557, 636] on div at bounding box center [557, 639] width 31 height 31
drag, startPoint x: 681, startPoint y: 259, endPoint x: 607, endPoint y: 264, distance: 74.2
click at [607, 264] on input "Burradoo, NSW, 2576" at bounding box center [727, 263] width 353 height 23
type input "Burradoo"
click at [665, 687] on button "Save" at bounding box center [680, 683] width 83 height 25
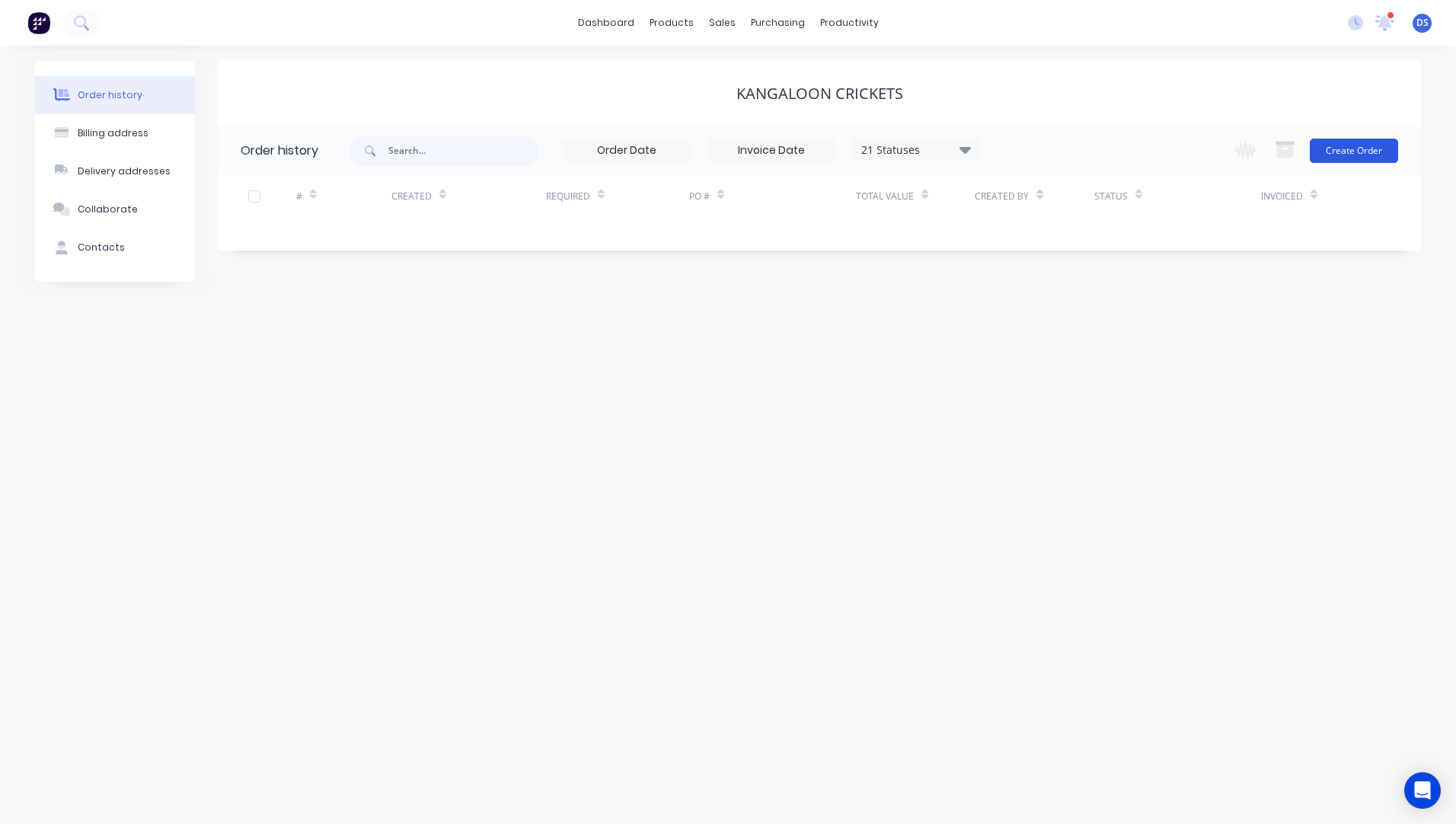
click at [1362, 157] on button "Create Order" at bounding box center [1354, 151] width 88 height 25
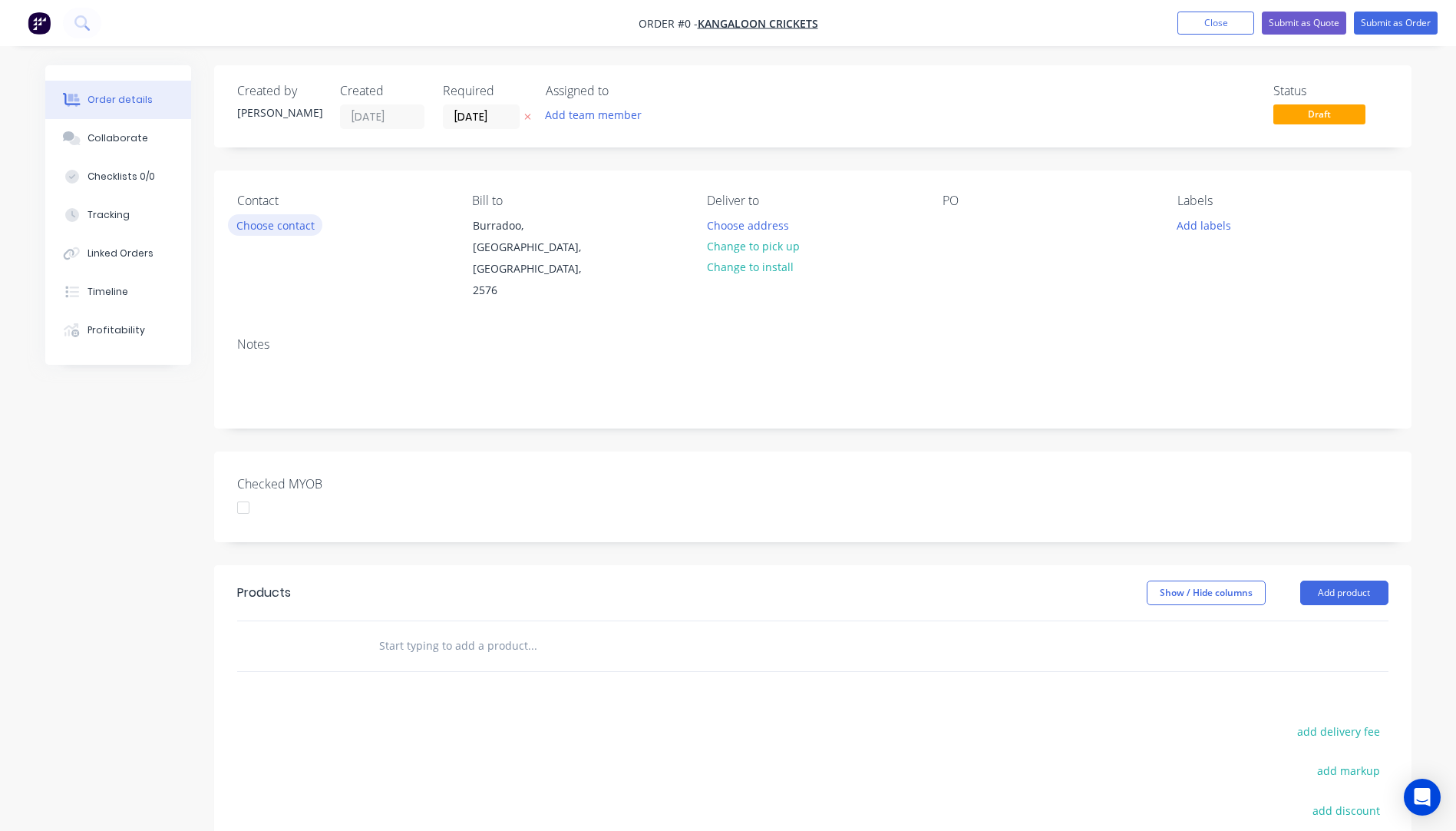
click at [262, 225] on button "Choose contact" at bounding box center [275, 225] width 94 height 21
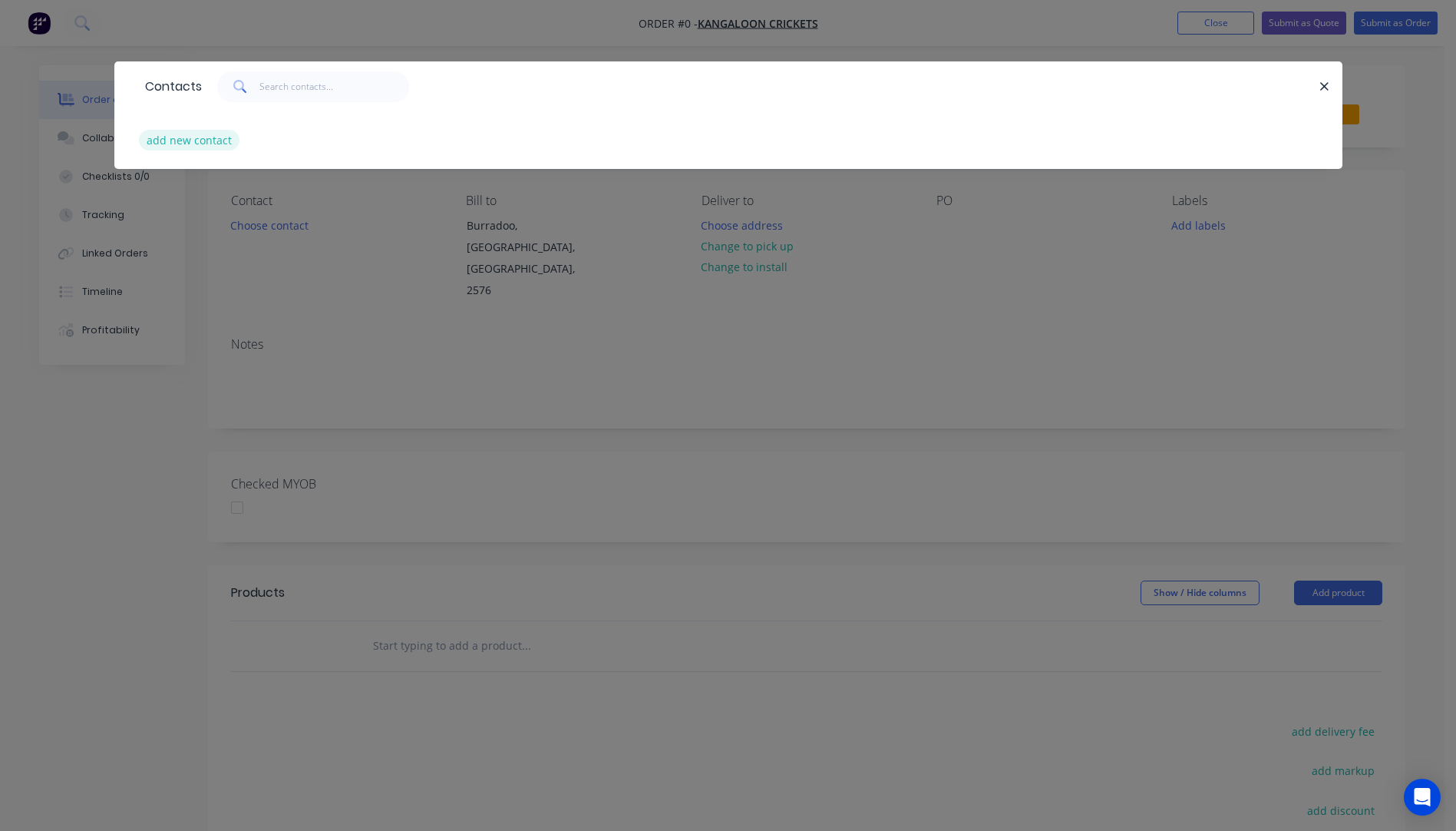
click at [160, 140] on button "add new contact" at bounding box center [190, 140] width 101 height 21
select select "AU"
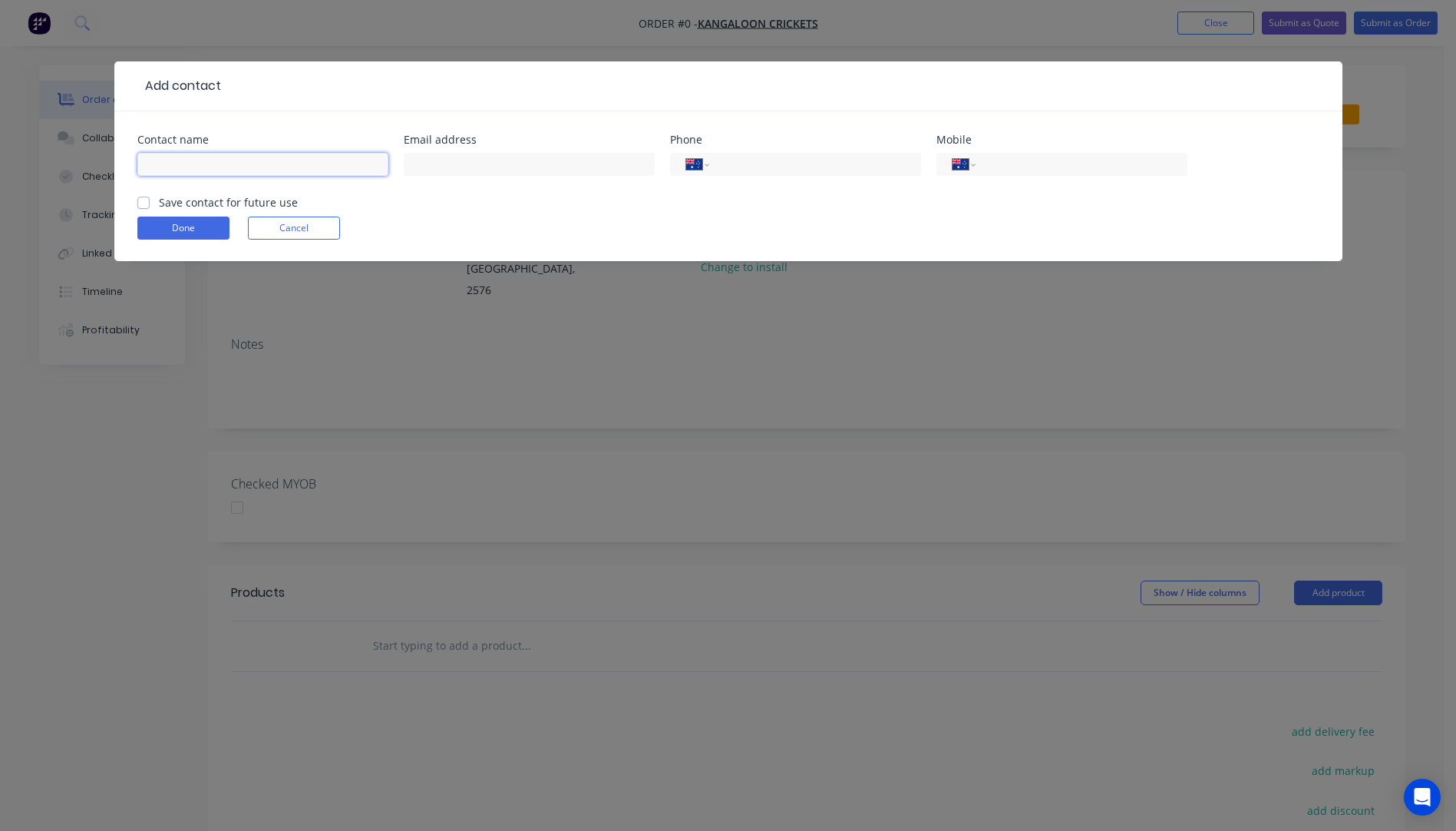
paste input "Bryan Kruuse"
type input "Bryan Kruuse"
click at [465, 169] on input "text" at bounding box center [529, 164] width 251 height 23
type input "bryan@kangalooncrickets.com"
click at [200, 227] on button "Done" at bounding box center [183, 227] width 92 height 23
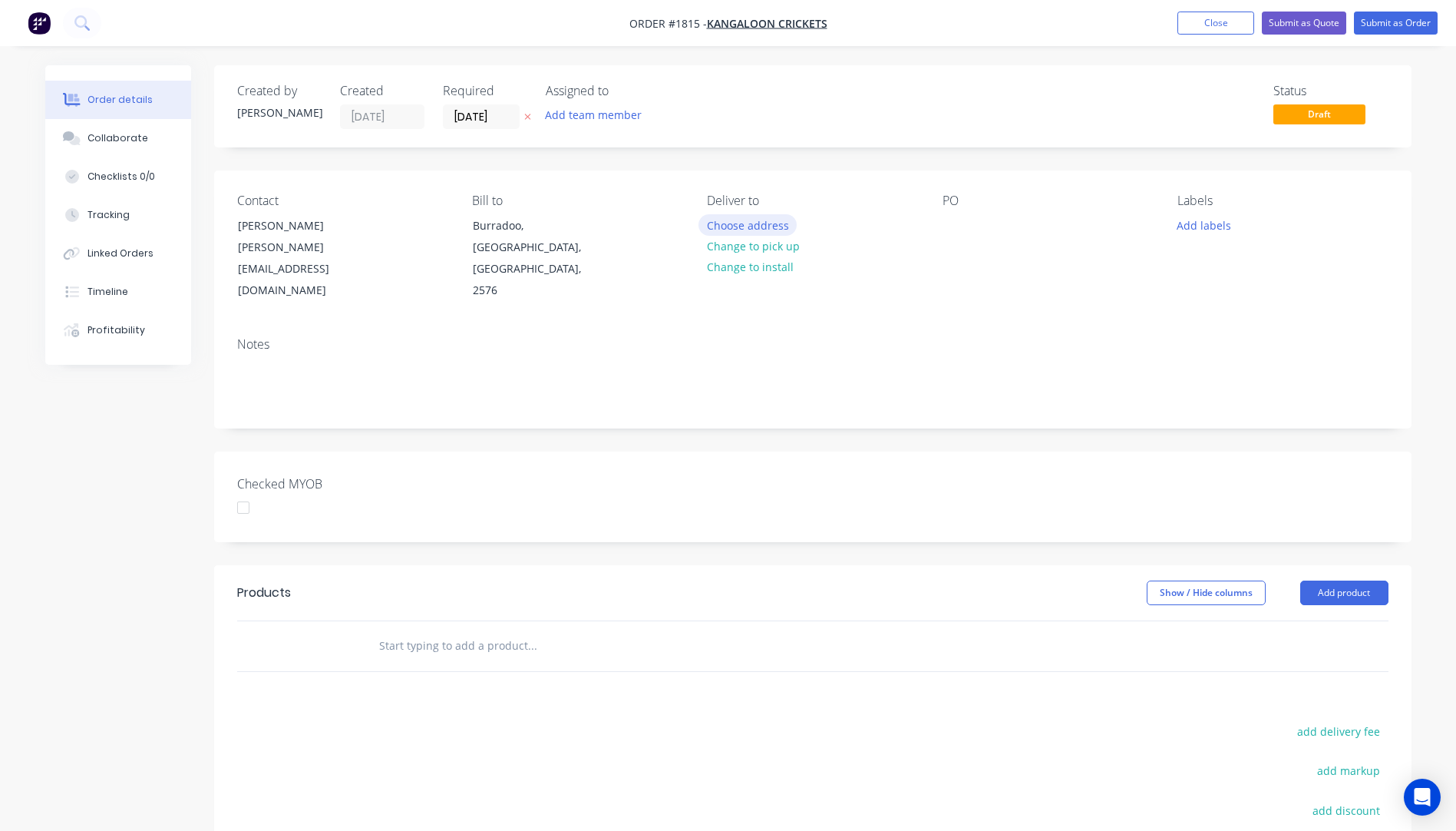
click at [754, 232] on button "Choose address" at bounding box center [748, 225] width 99 height 21
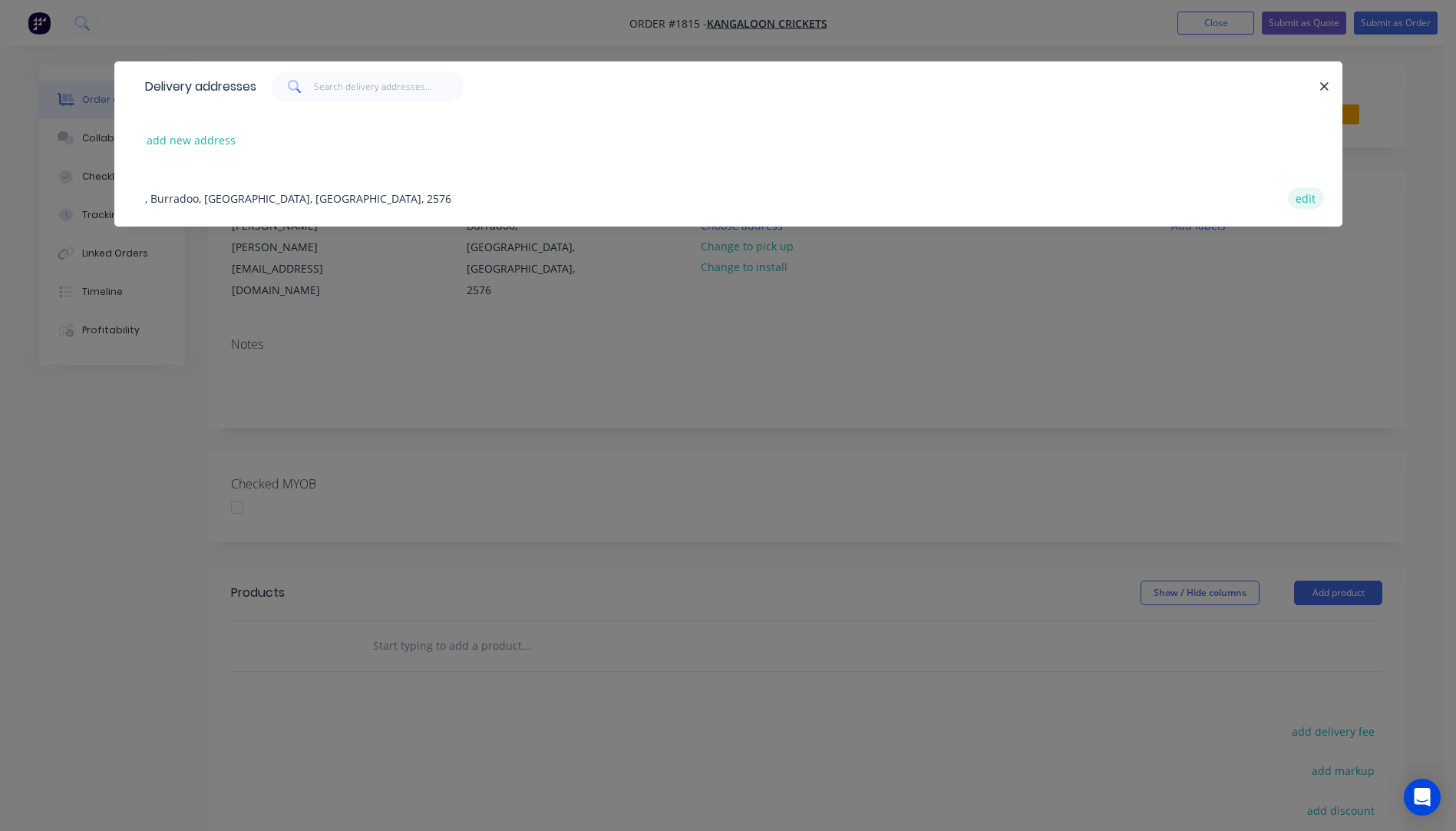
click at [1304, 202] on button "edit" at bounding box center [1306, 197] width 36 height 21
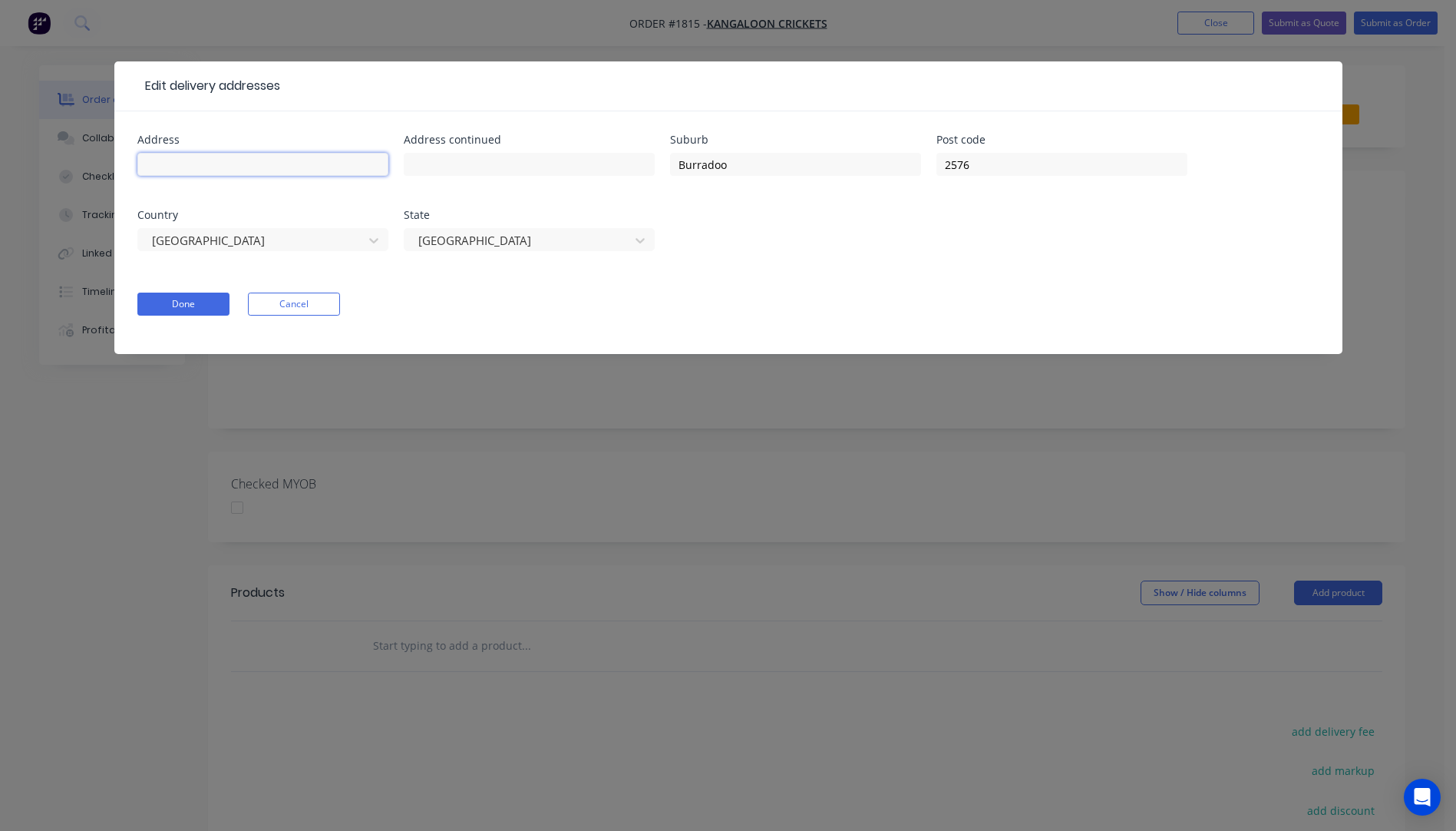
click at [300, 167] on input "text" at bounding box center [262, 164] width 251 height 23
type input "Kangaloon Crickets"
click at [202, 313] on button "Done" at bounding box center [183, 304] width 92 height 23
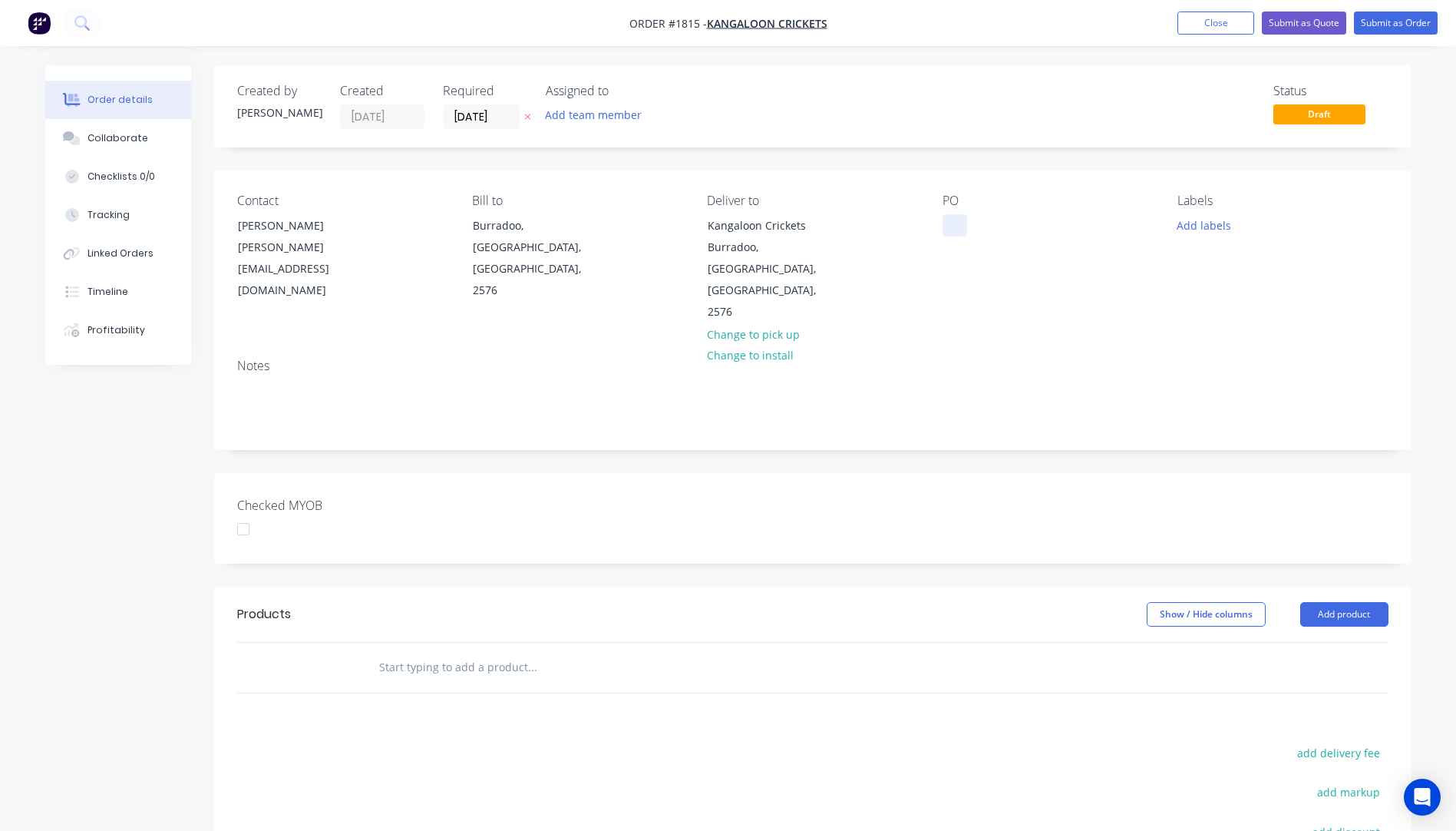
click at [949, 229] on div at bounding box center [954, 226] width 25 height 22
click at [1212, 231] on button "Add labels" at bounding box center [1204, 225] width 70 height 21
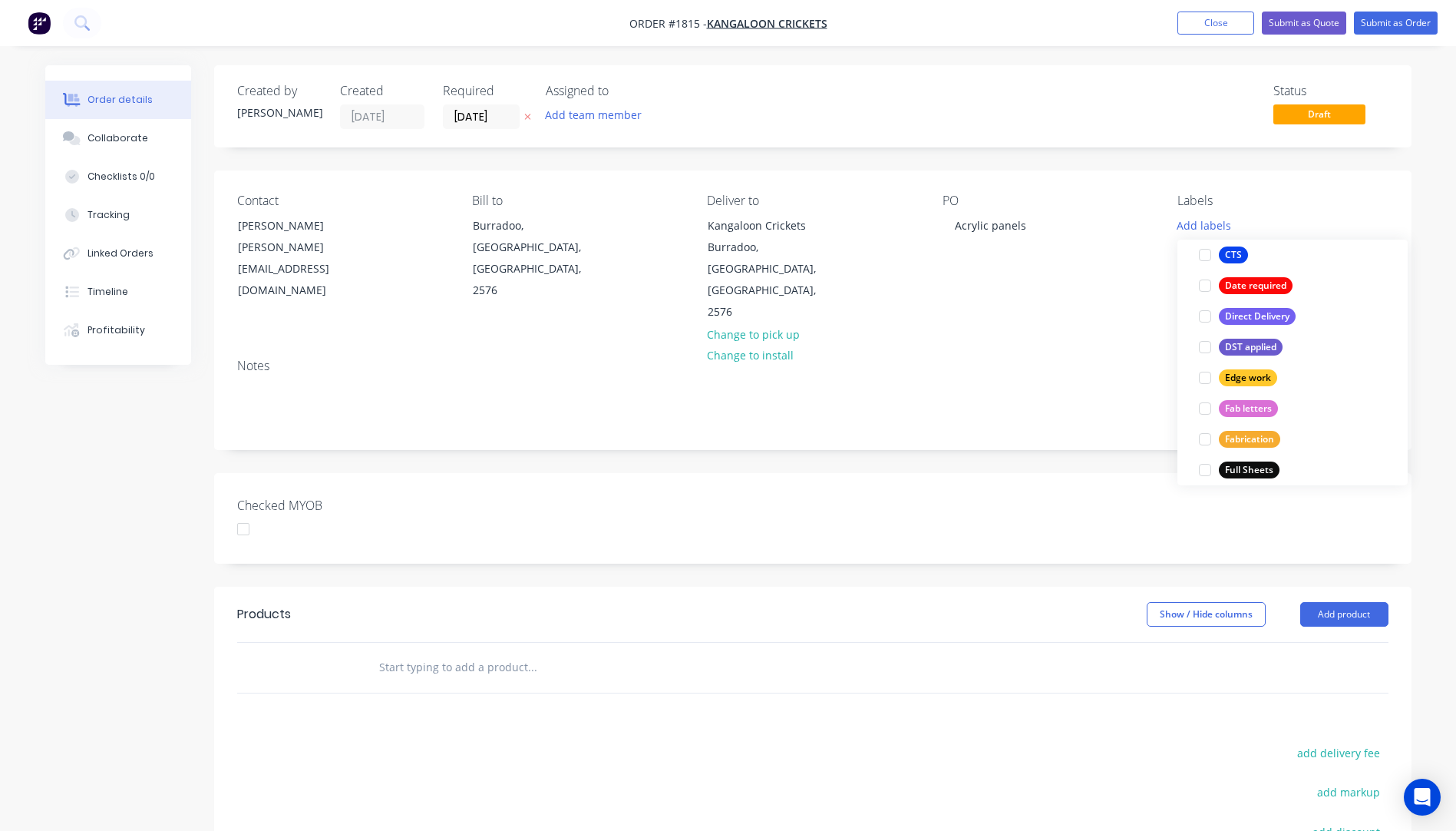
scroll to position [307, 0]
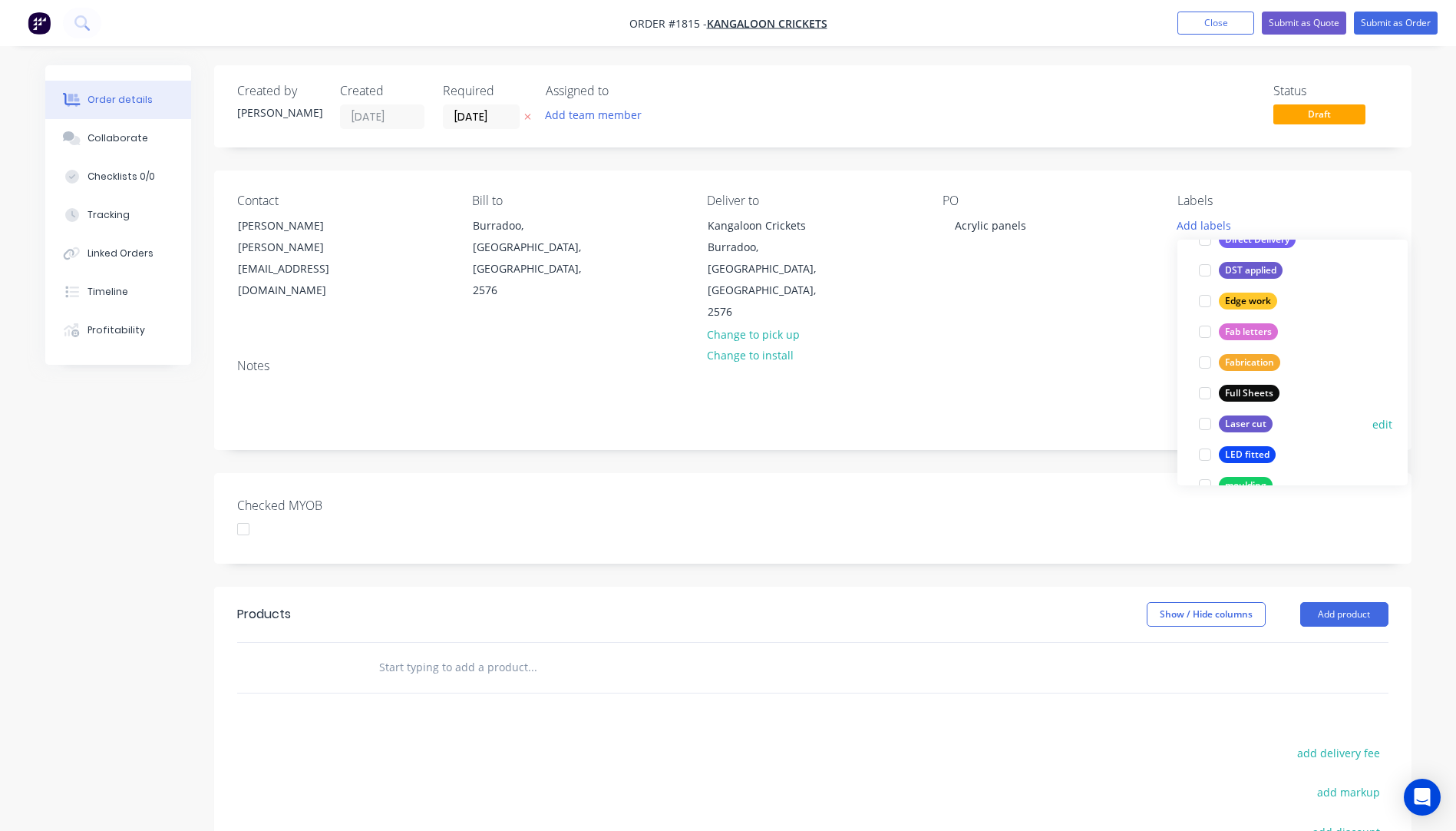
click at [1248, 429] on div "Laser cut" at bounding box center [1246, 424] width 54 height 17
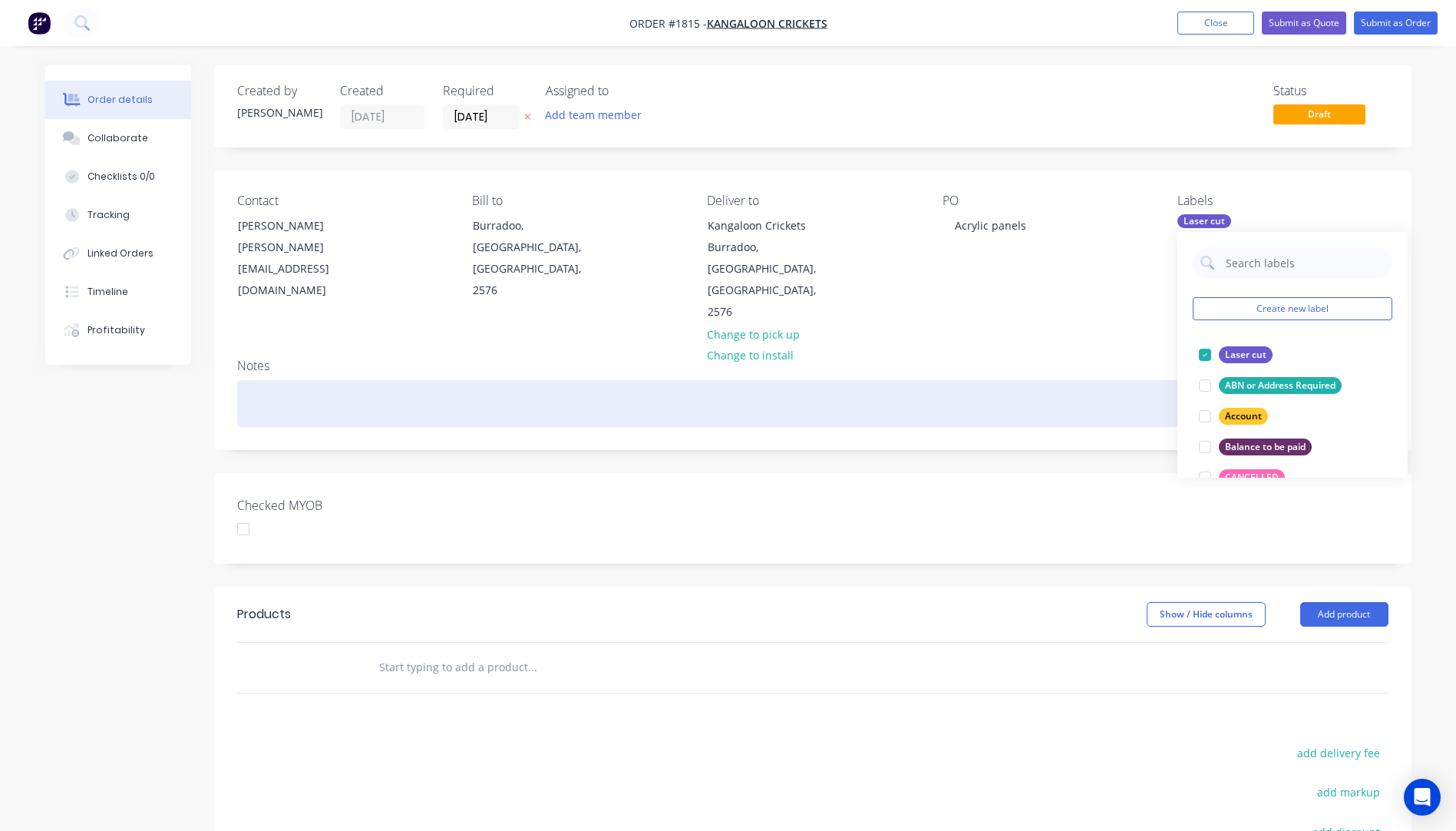
click at [1116, 380] on div at bounding box center [813, 403] width 1152 height 47
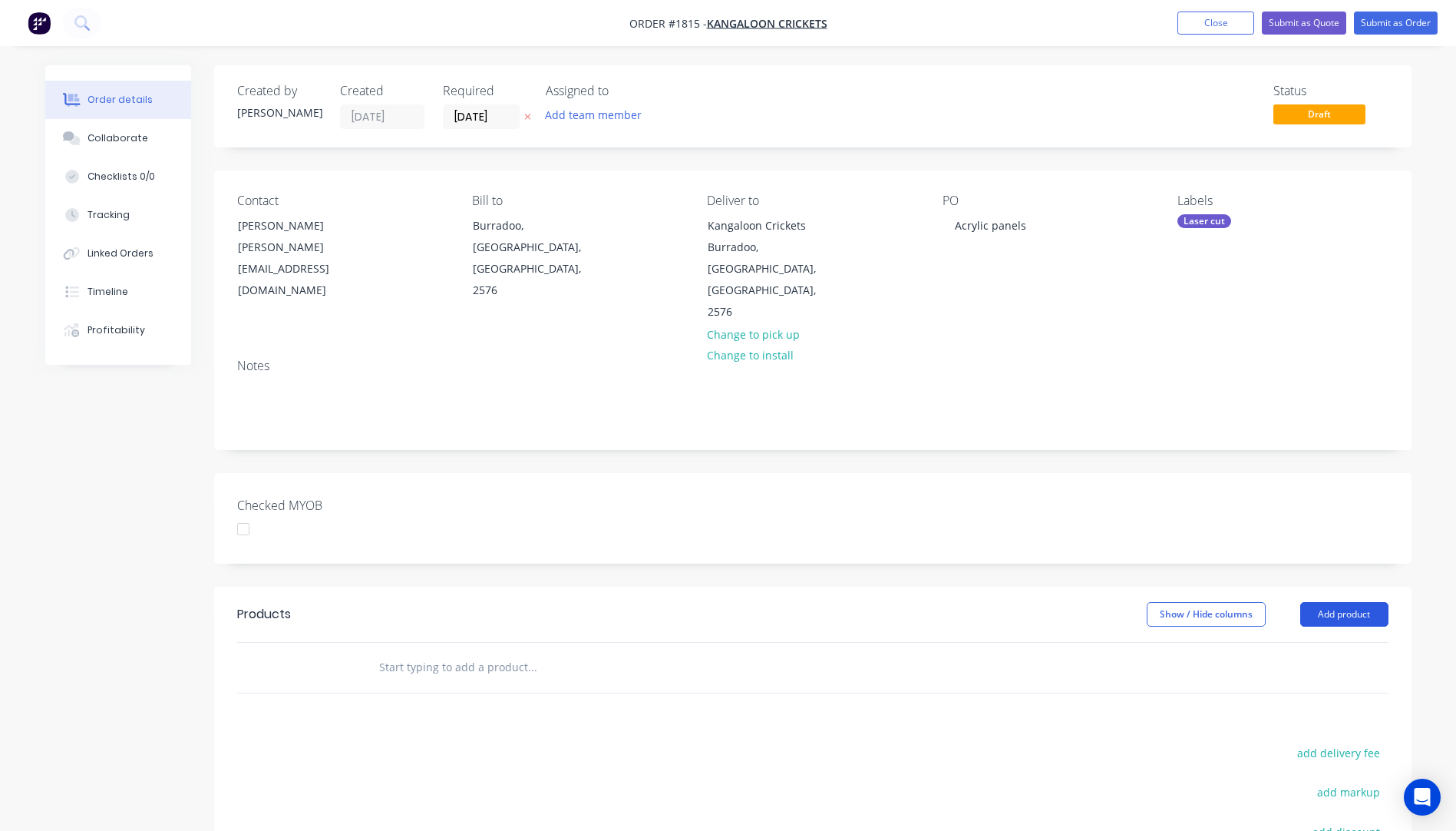
click at [1336, 602] on button "Add product" at bounding box center [1345, 614] width 88 height 25
click at [1310, 641] on div "Product catalogue" at bounding box center [1316, 653] width 118 height 22
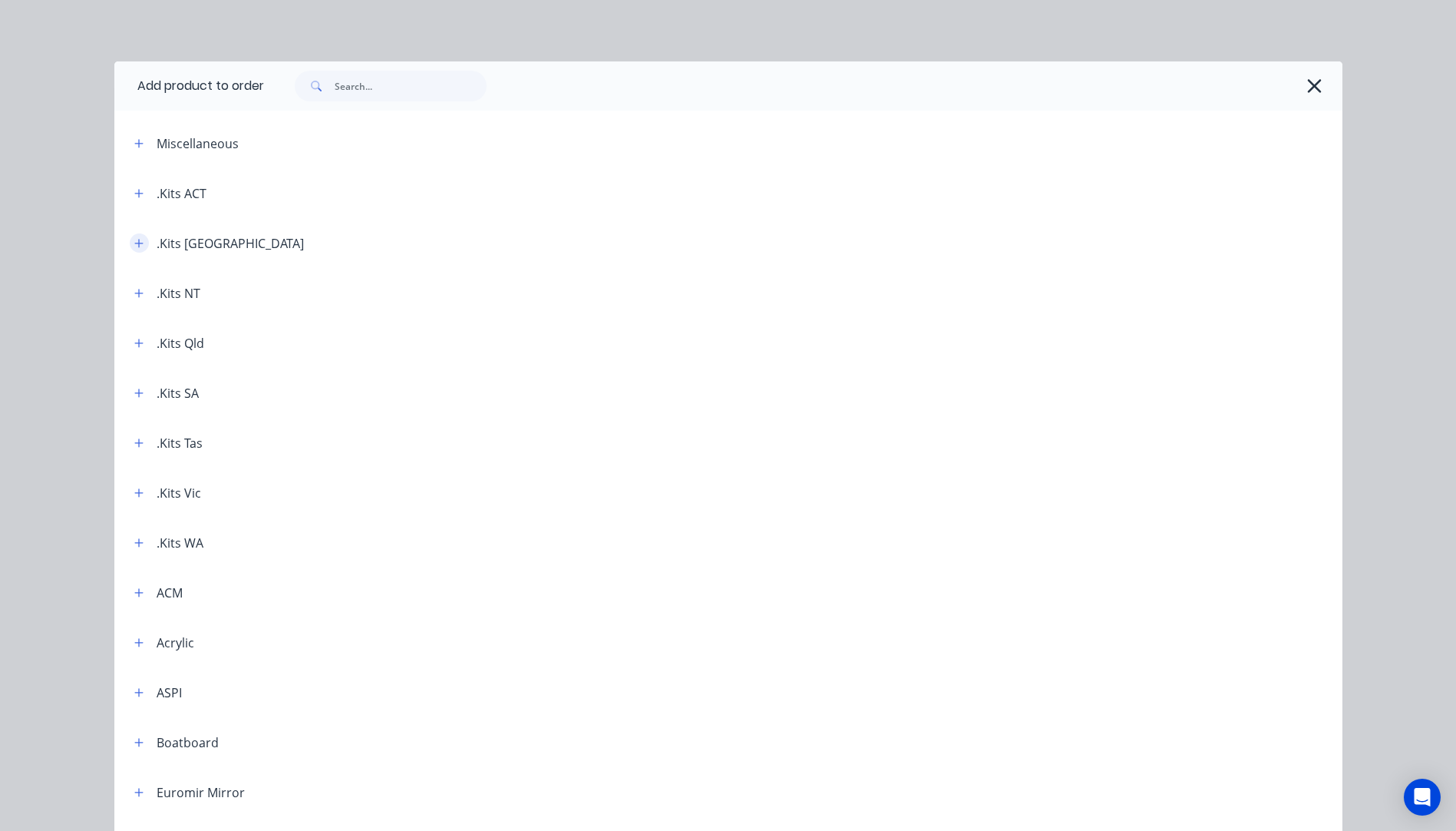
click at [134, 250] on button "button" at bounding box center [139, 243] width 19 height 19
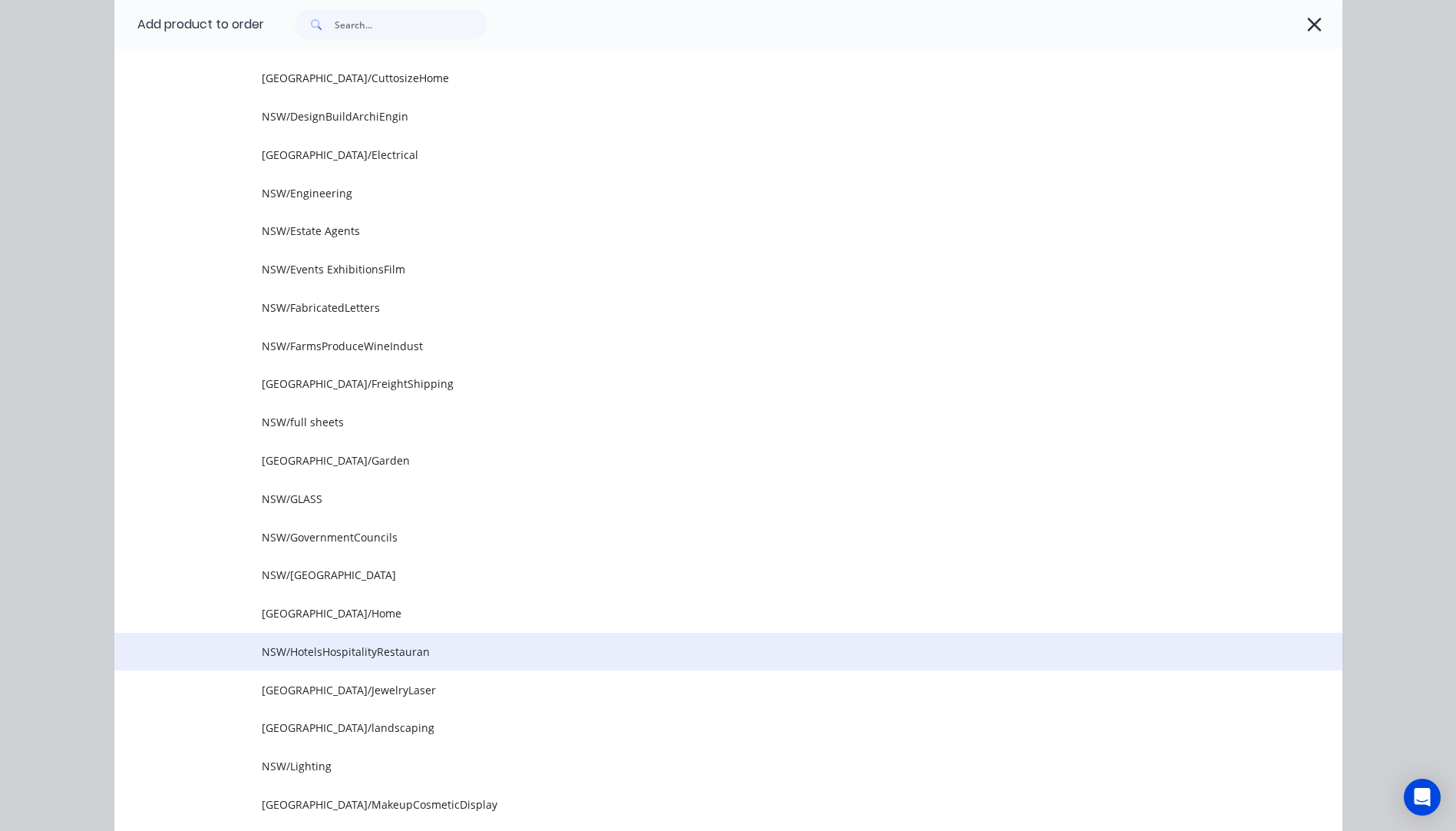
scroll to position [384, 0]
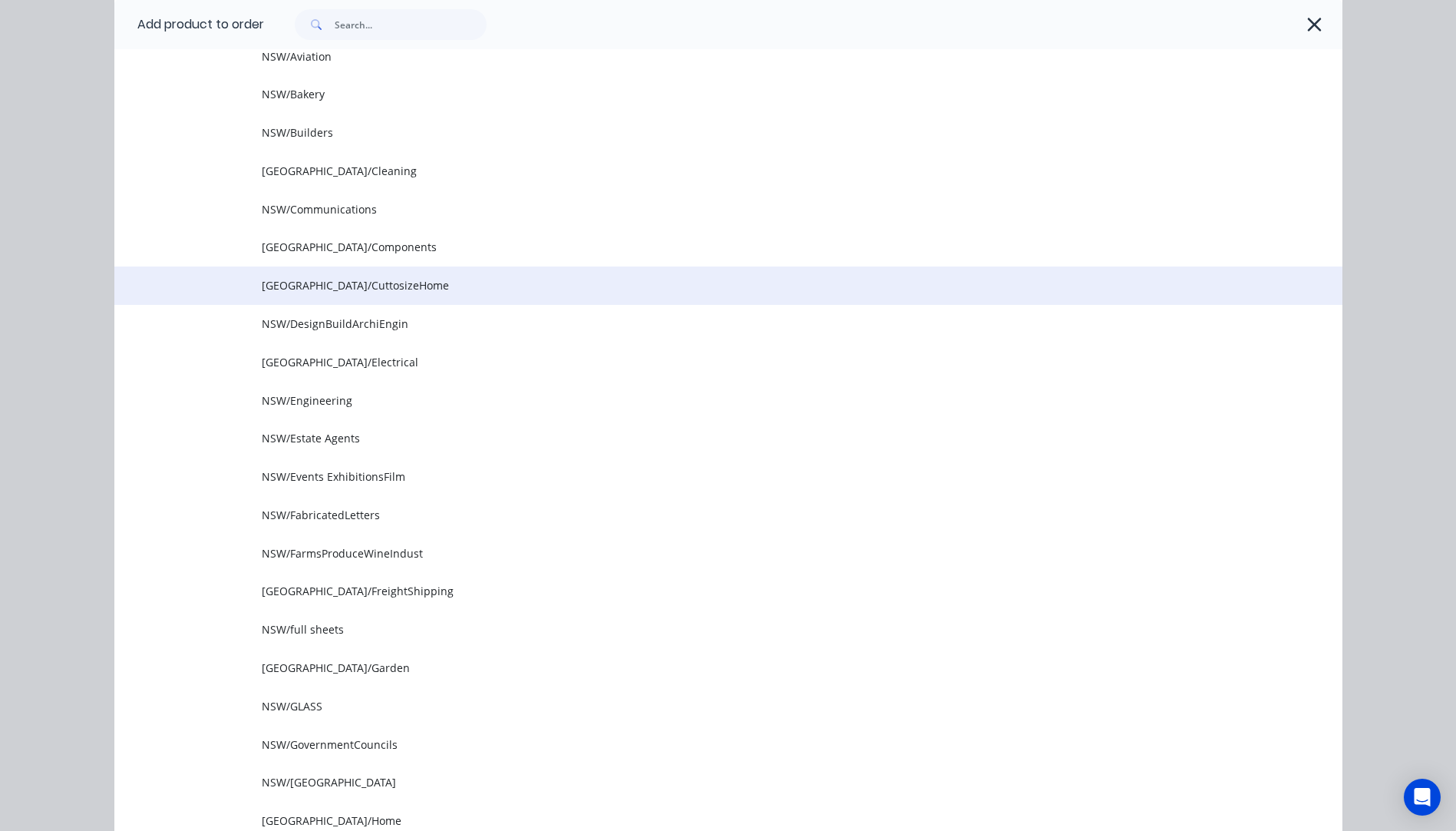
click at [286, 300] on td "NSW/CuttosizeHome" at bounding box center [802, 286] width 1081 height 39
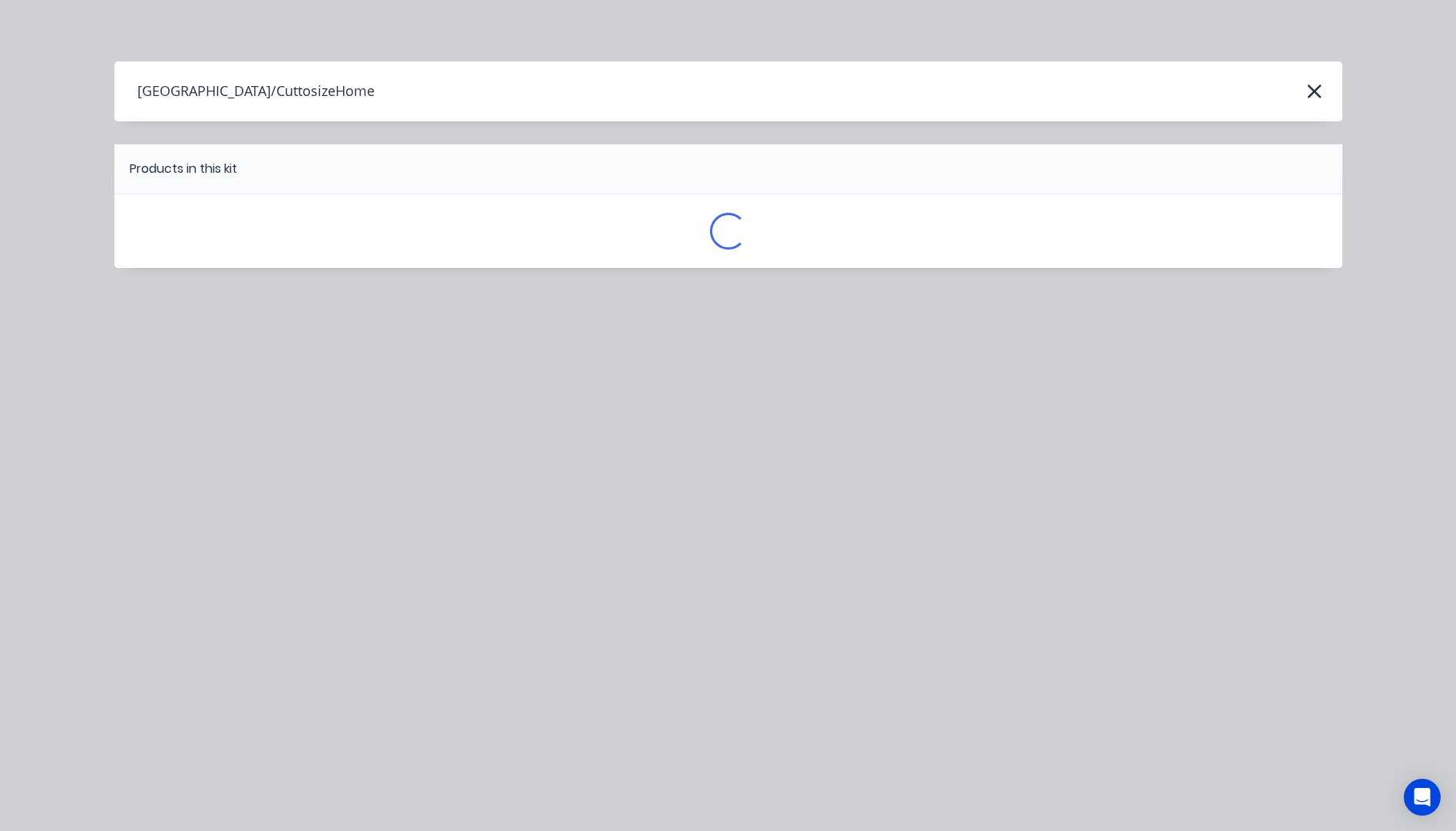
scroll to position [0, 0]
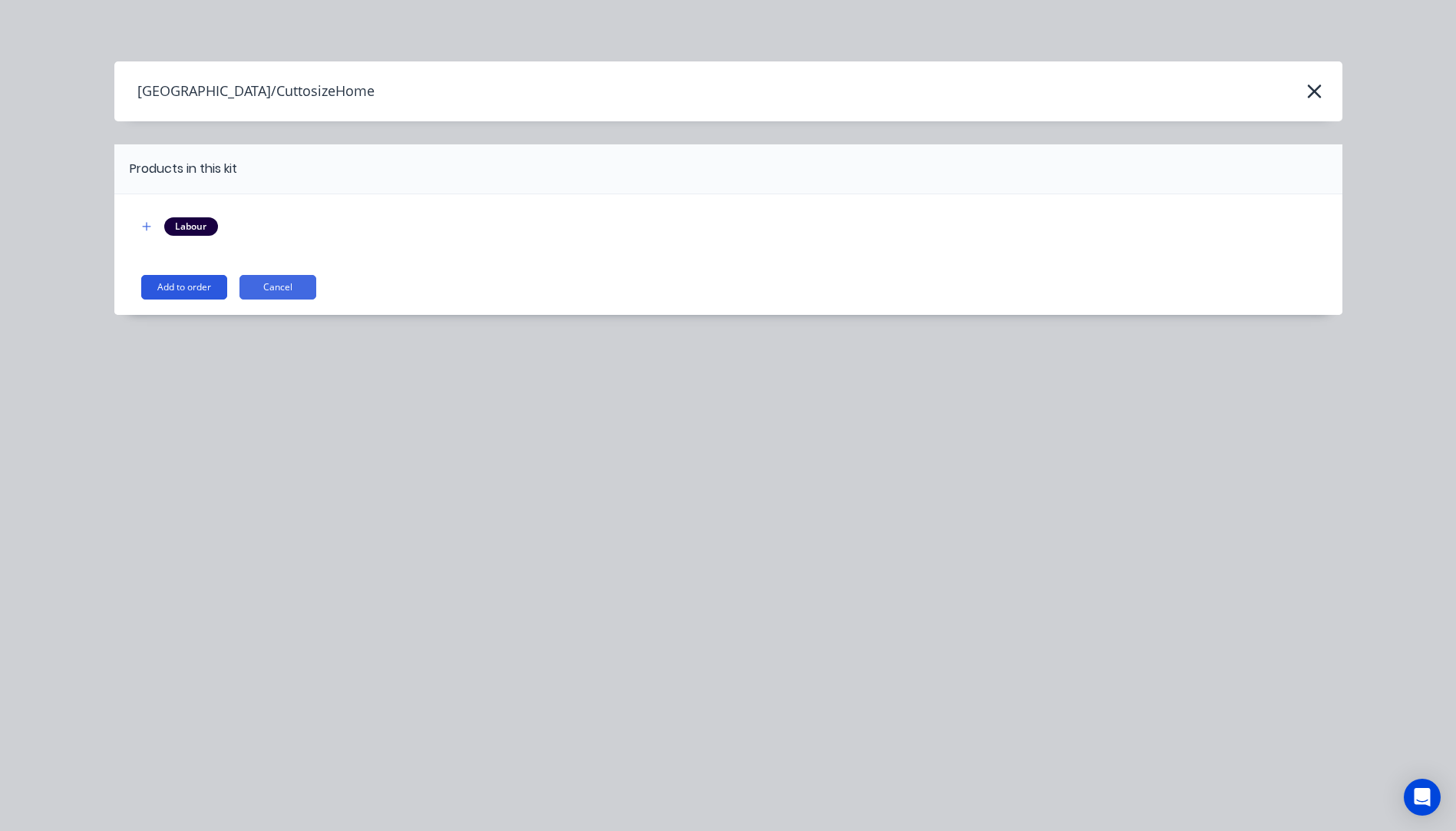
click at [162, 290] on button "Add to order" at bounding box center [184, 286] width 86 height 25
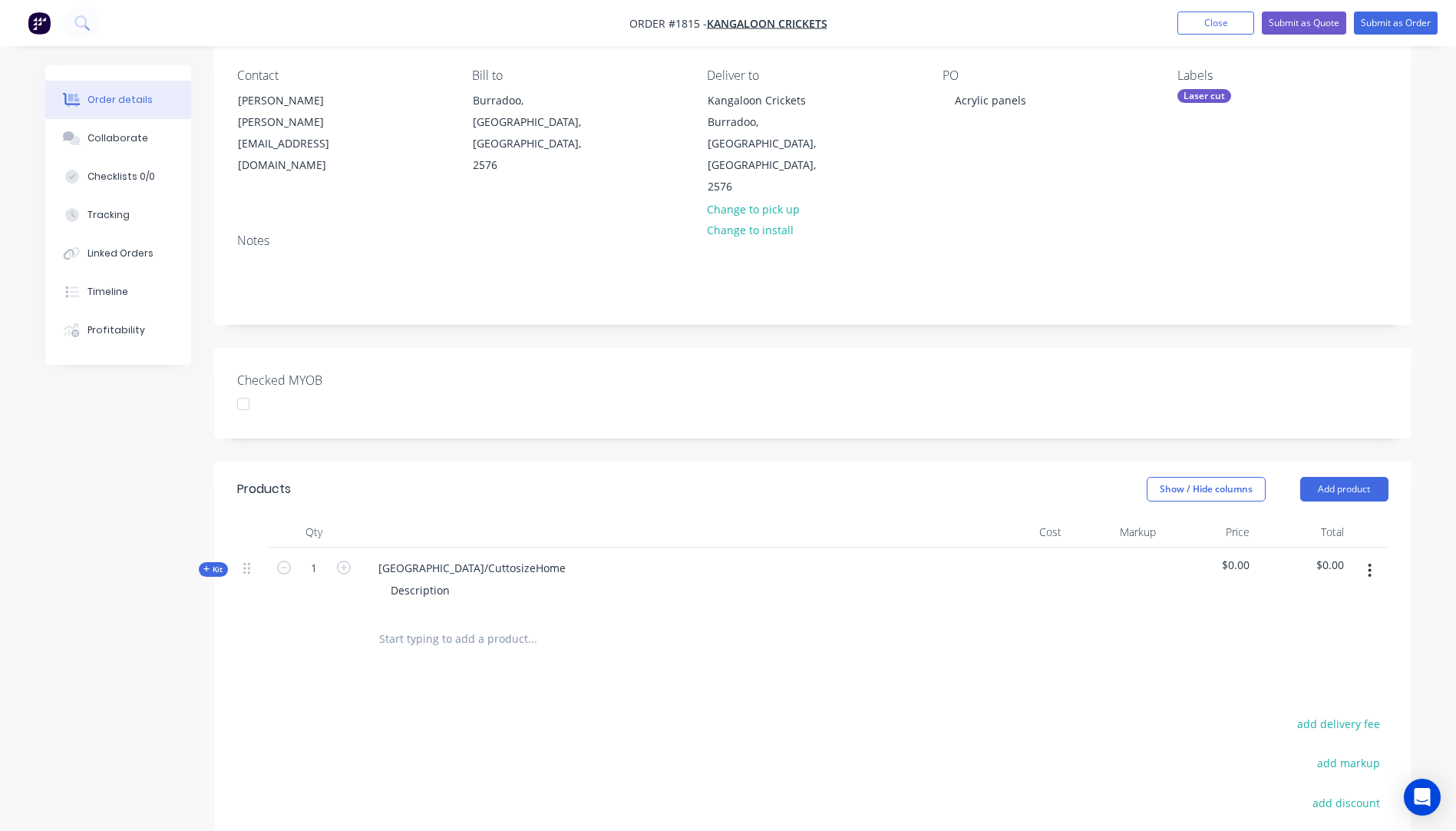
scroll to position [154, 0]
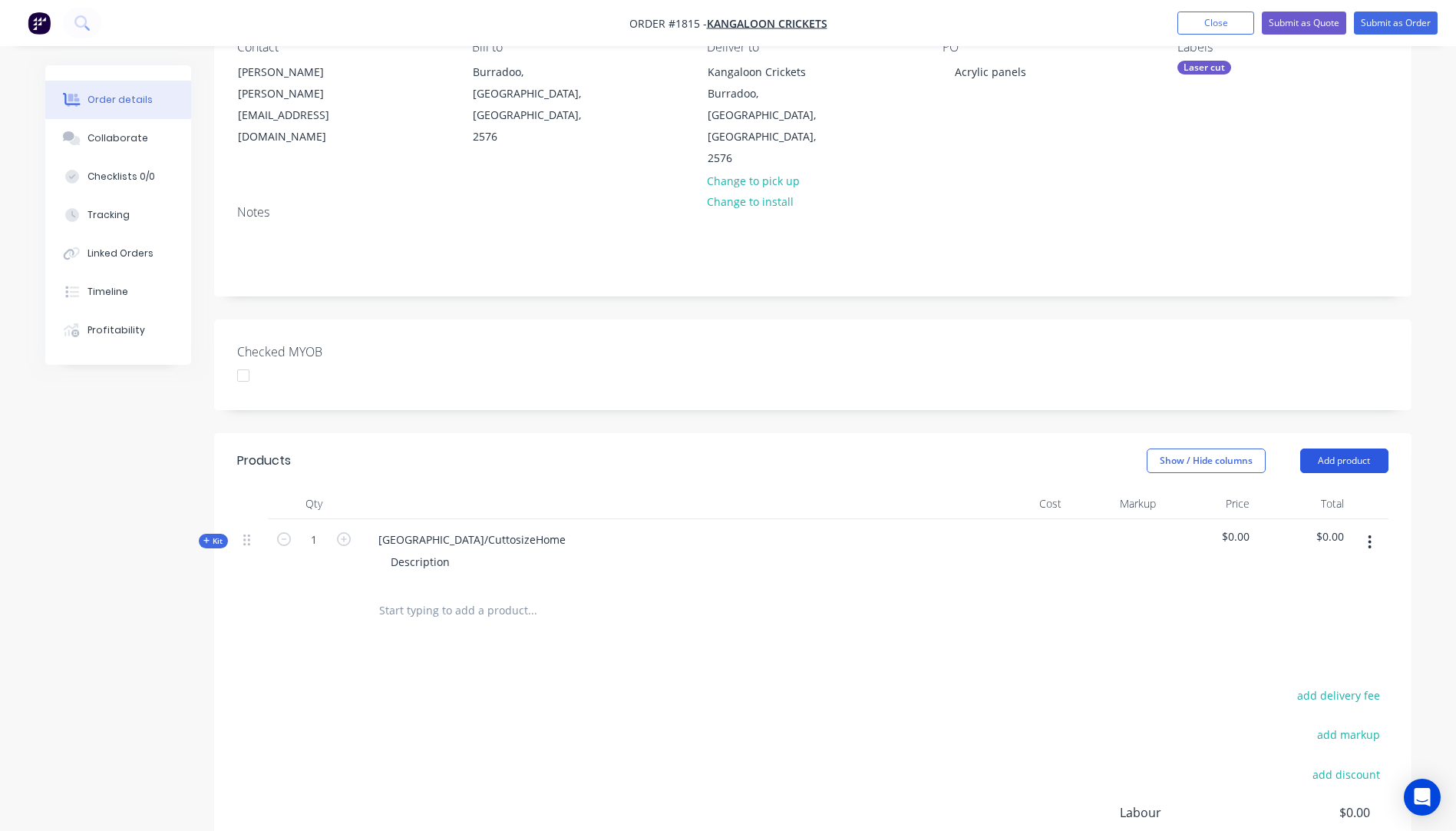
click at [1357, 449] on button "Add product" at bounding box center [1345, 461] width 88 height 25
click at [899, 595] on div at bounding box center [636, 611] width 540 height 31
click at [203, 537] on icon "button" at bounding box center [207, 540] width 7 height 8
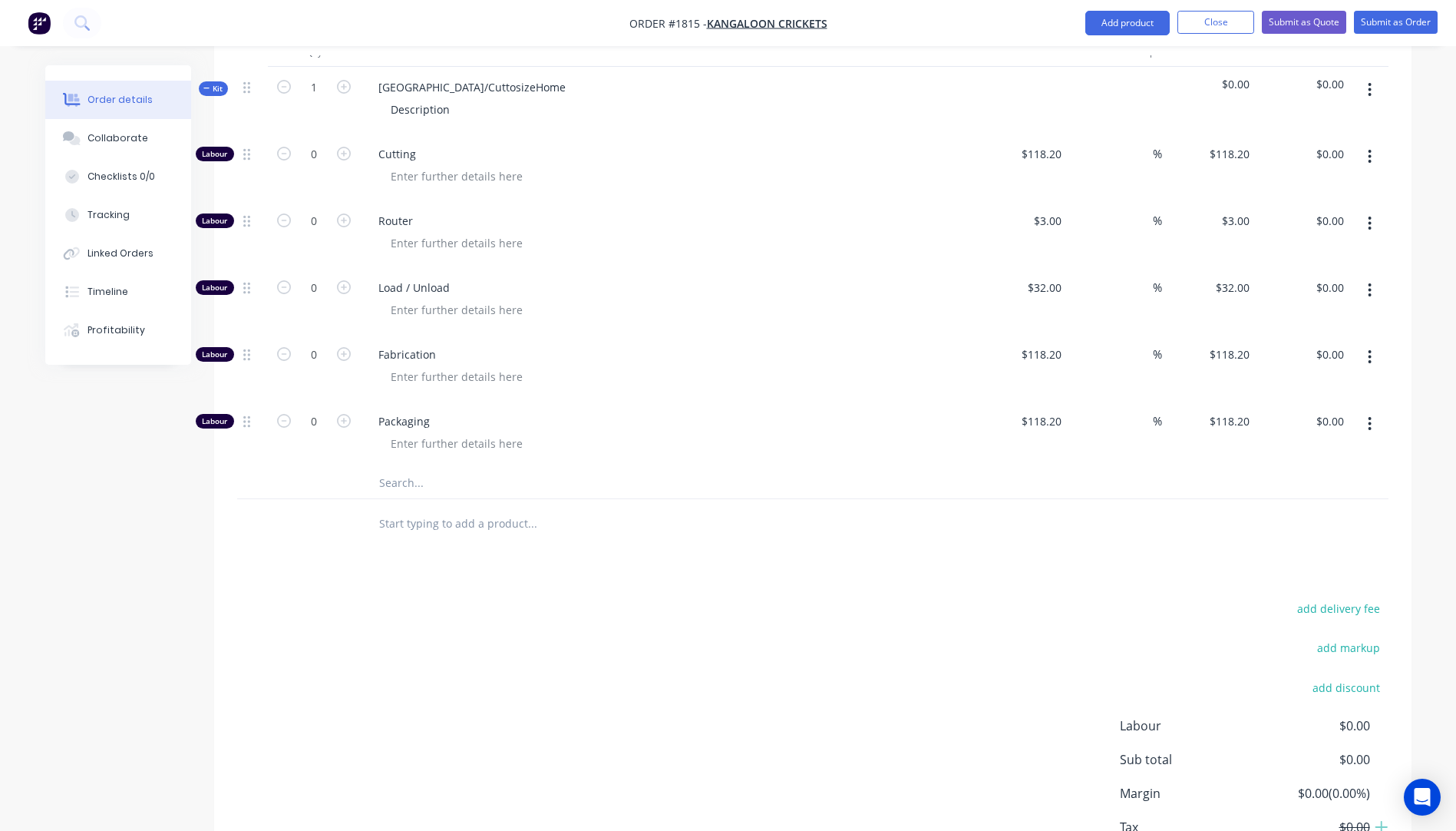
scroll to position [614, 0]
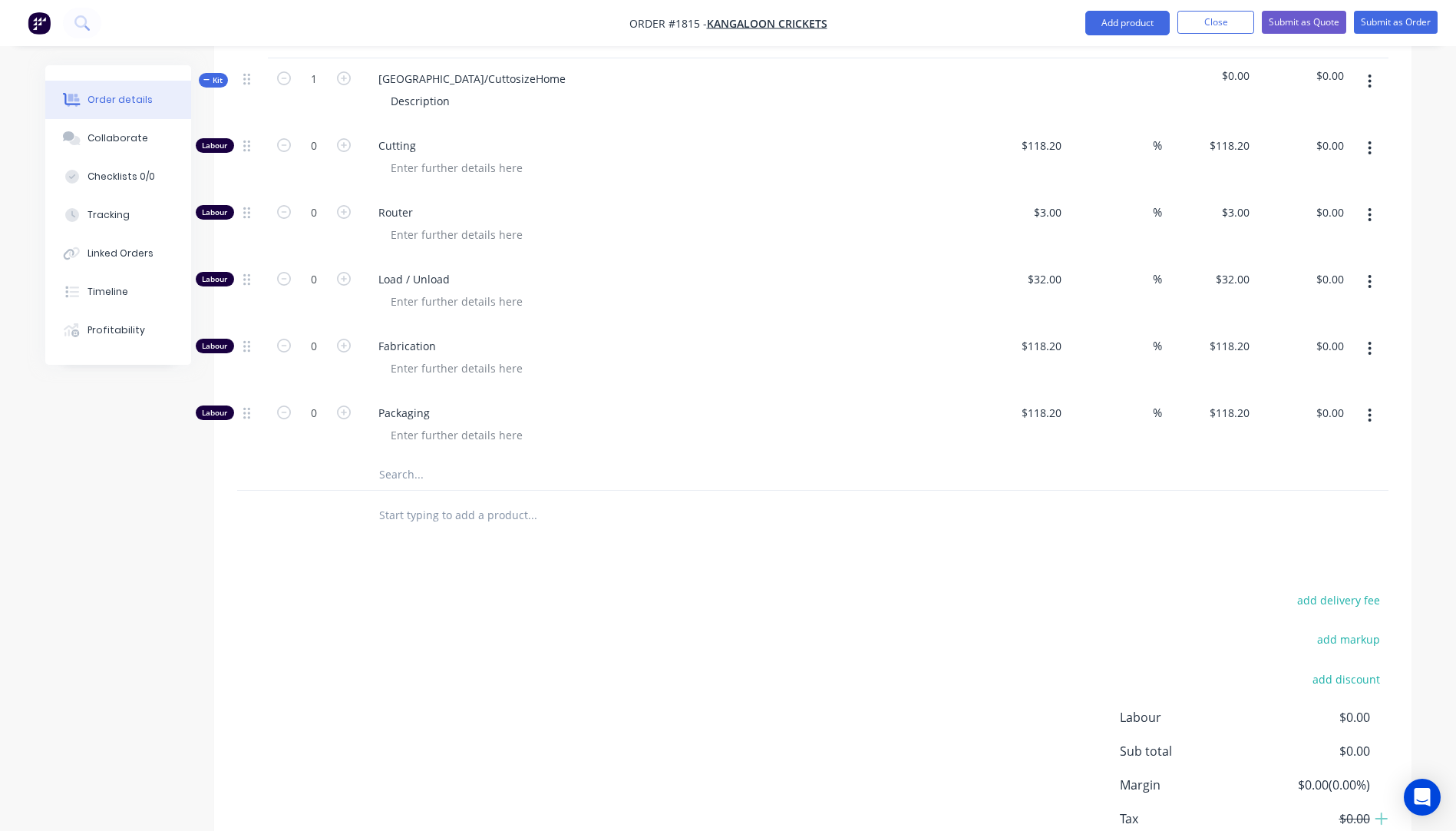
click at [402, 459] on input "text" at bounding box center [532, 474] width 307 height 31
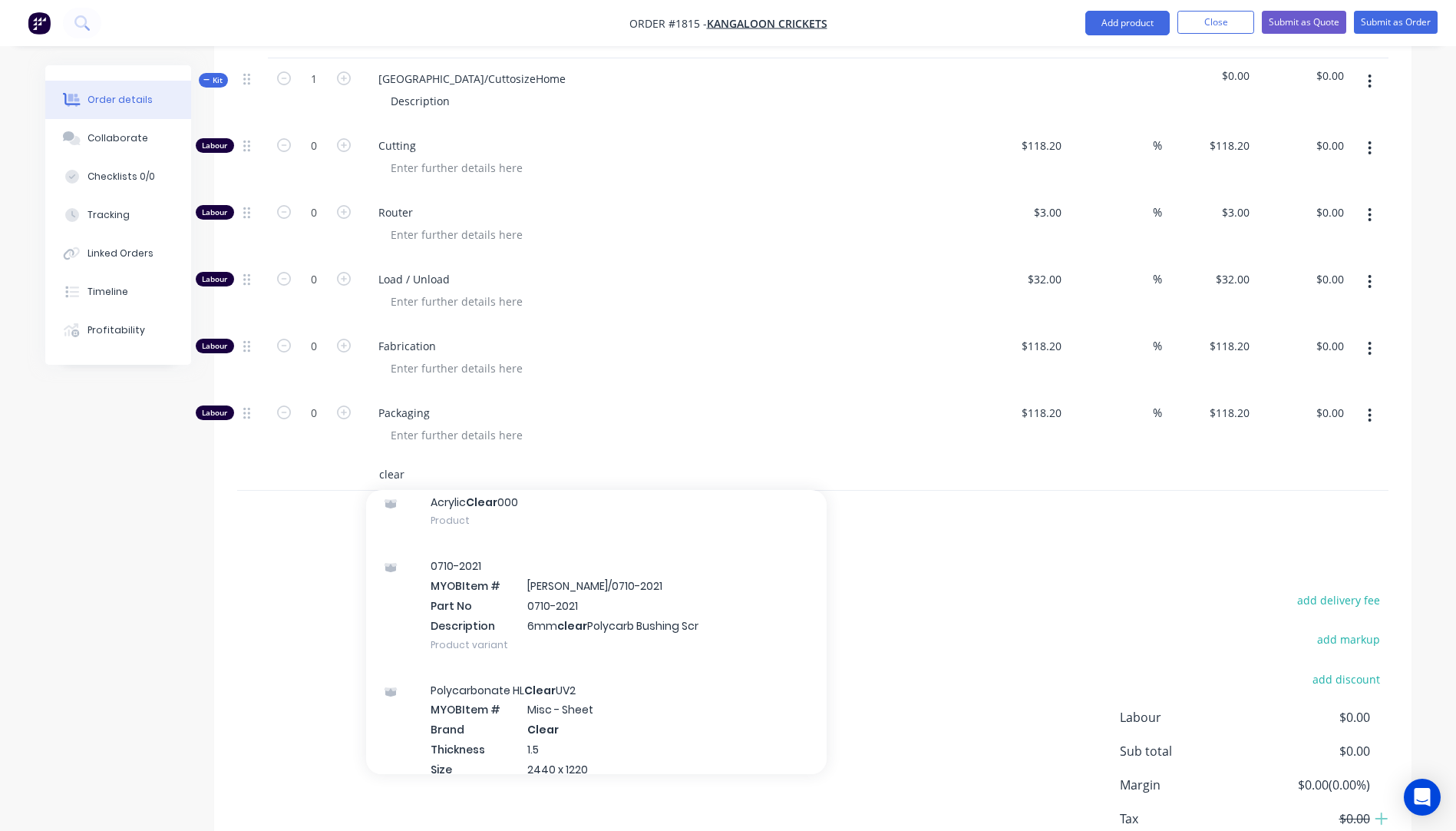
scroll to position [384, 0]
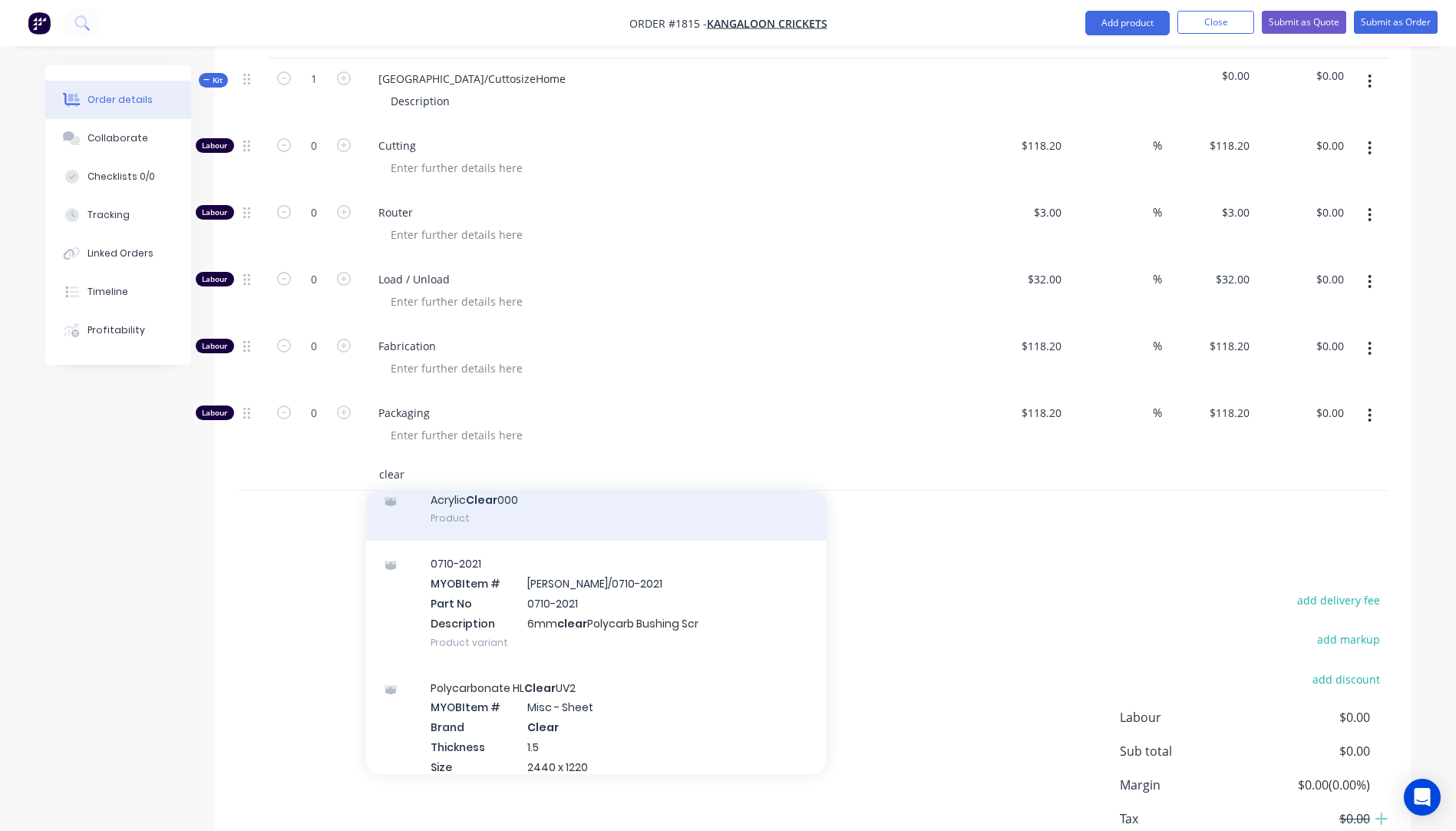
type input "clear"
click at [460, 477] on div "Acrylic Clear 000 Product" at bounding box center [596, 509] width 460 height 64
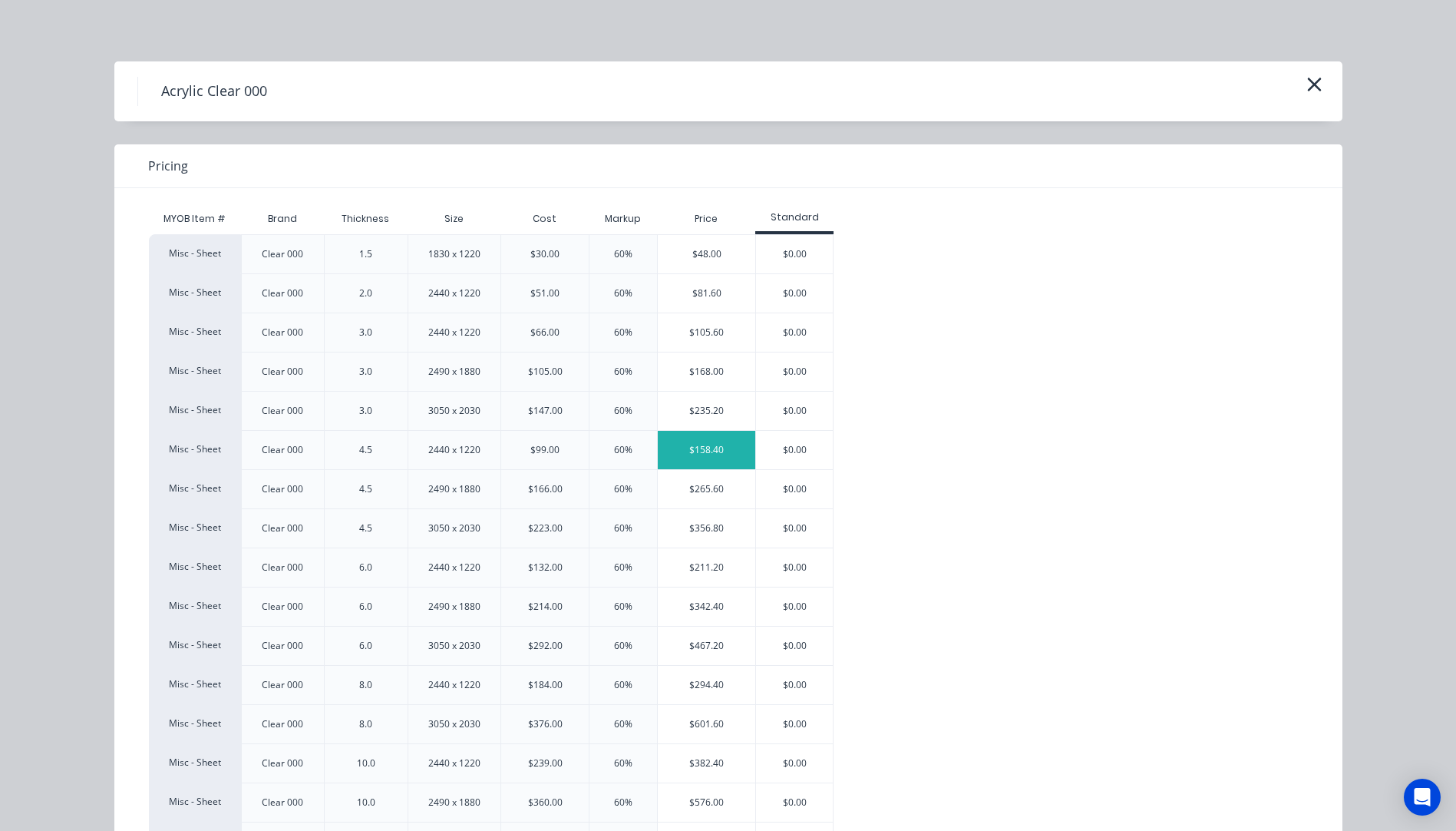
click at [729, 444] on div "$158.40" at bounding box center [707, 449] width 98 height 39
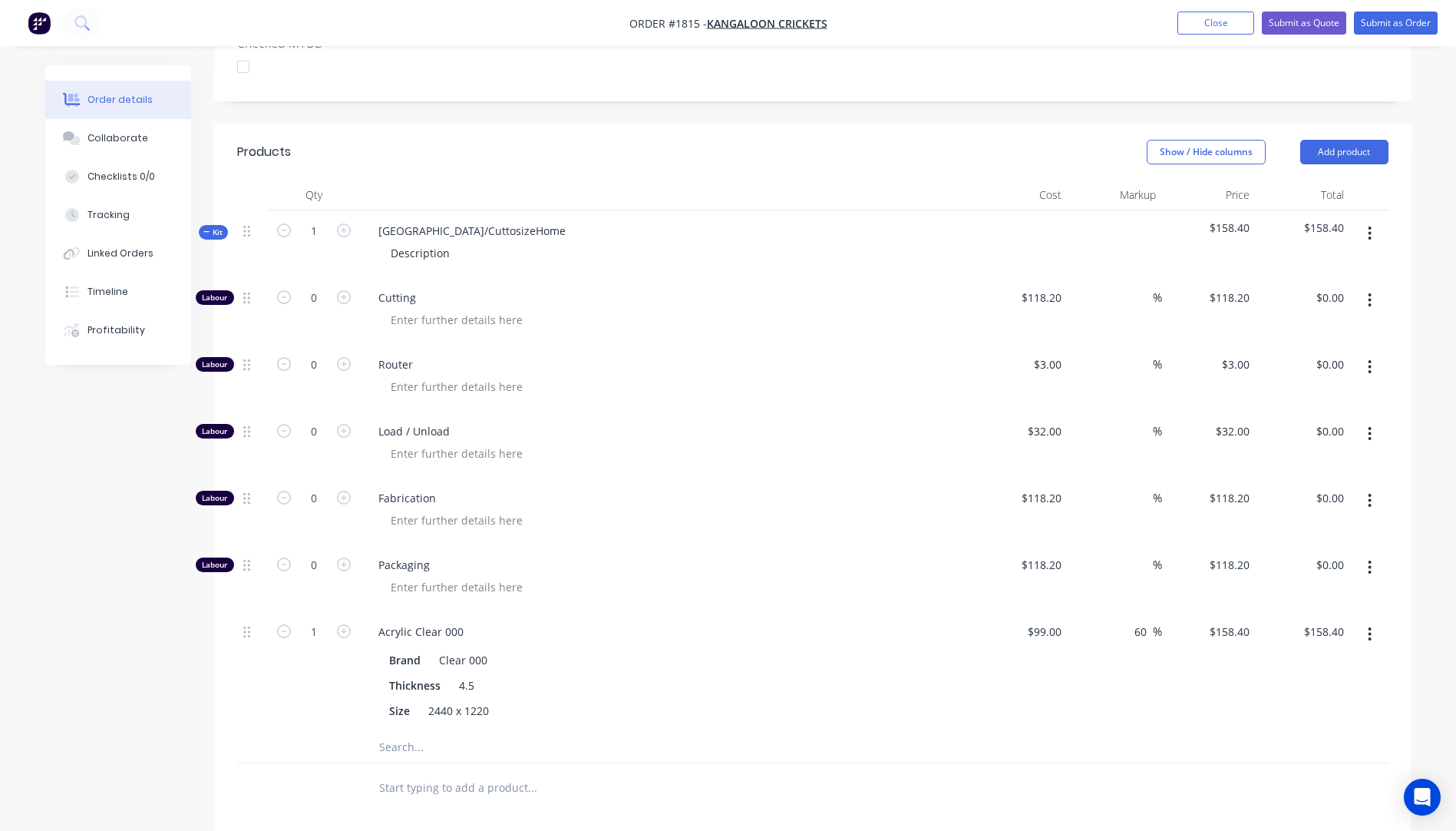
scroll to position [461, 0]
click at [316, 622] on input "1" at bounding box center [314, 633] width 40 height 23
type input "4.5"
type input "$712.80"
click at [705, 622] on div "Acrylic Clear 000" at bounding box center [667, 633] width 602 height 22
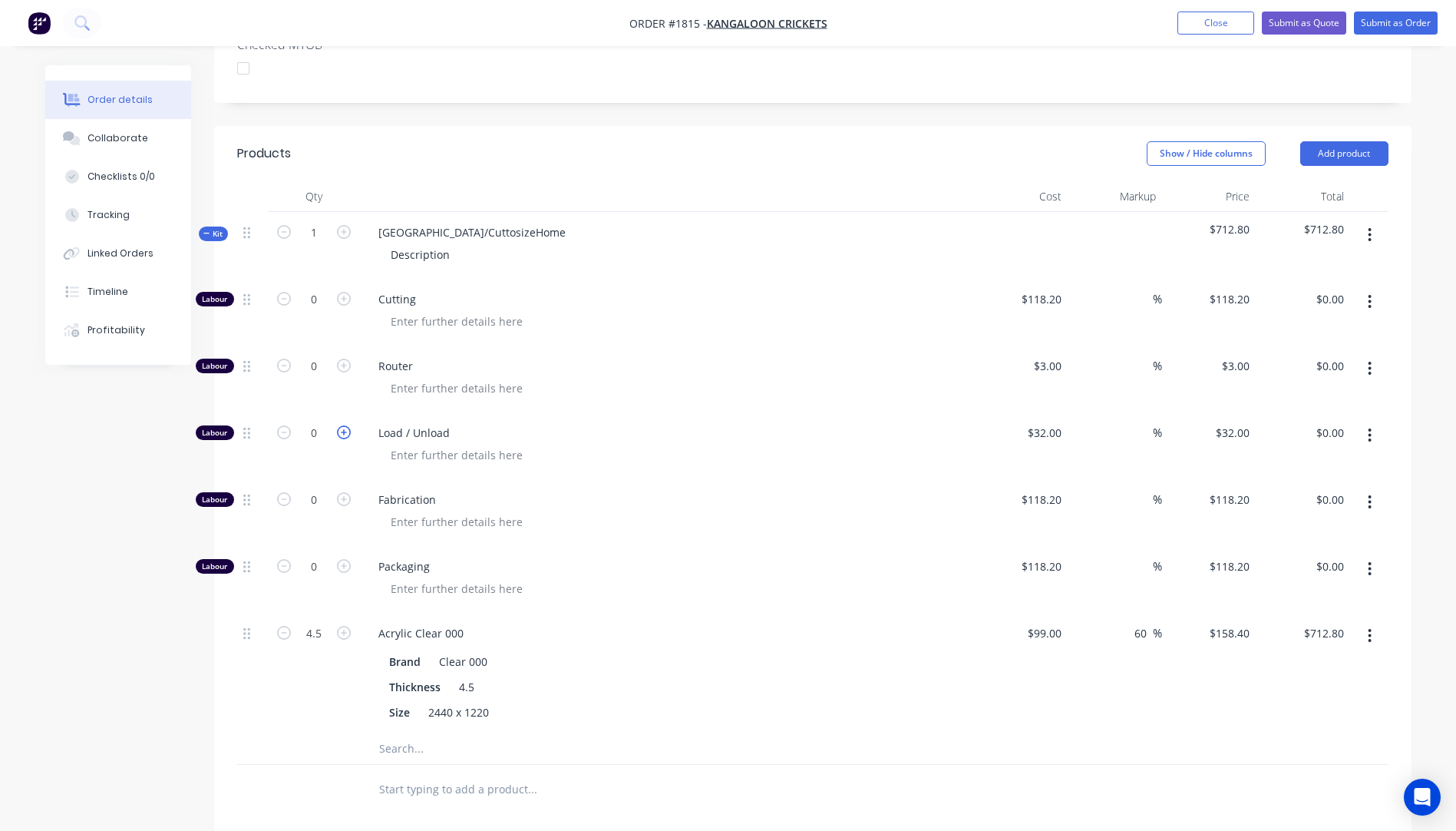
click at [346, 425] on icon "button" at bounding box center [344, 432] width 14 height 14
type input "1"
type input "$32.00"
click at [346, 425] on icon "button" at bounding box center [344, 432] width 14 height 14
type input "2"
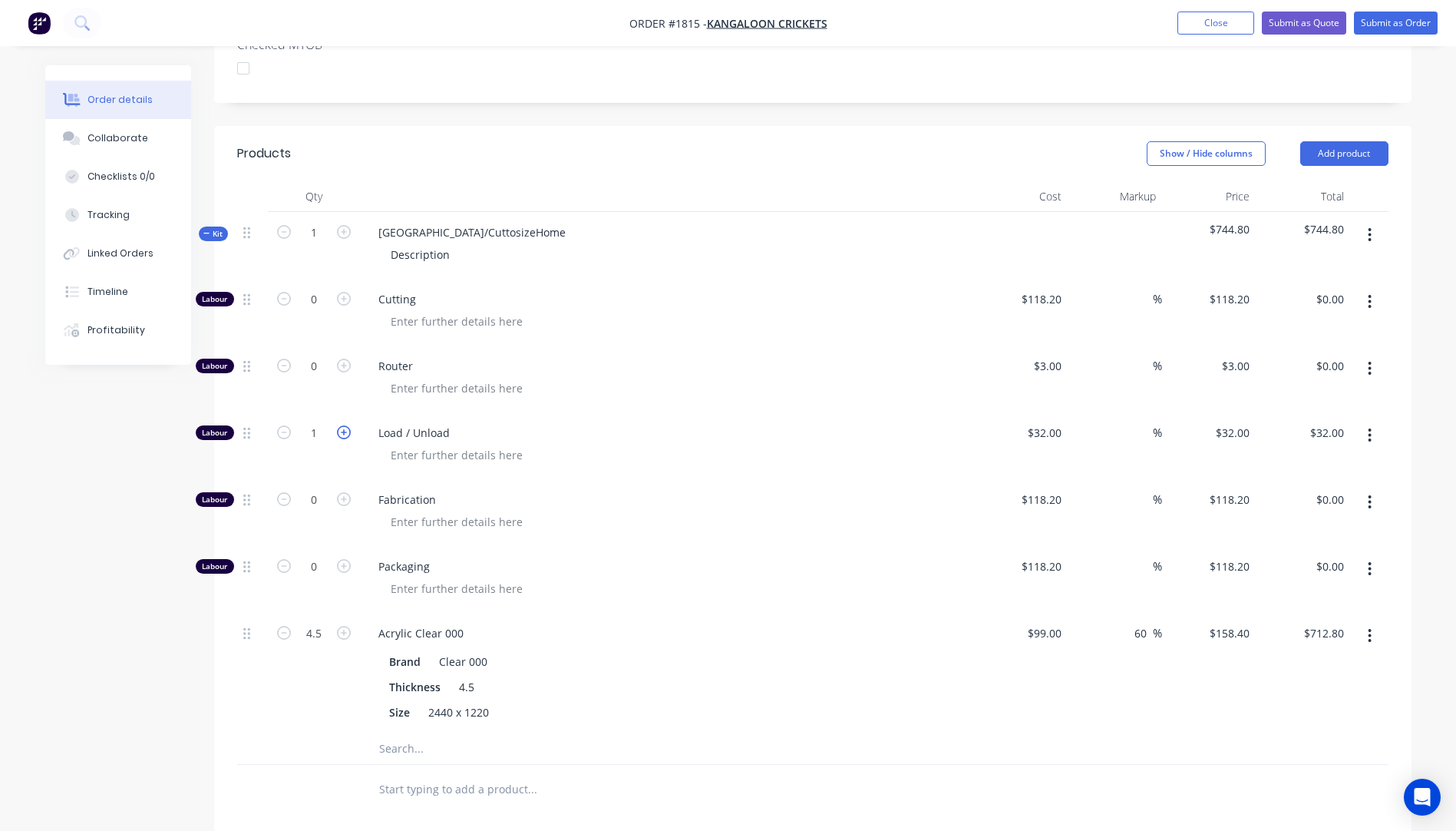
type input "$64.00"
click at [346, 425] on icon "button" at bounding box center [344, 432] width 14 height 14
type input "3"
type input "$96.00"
click at [346, 425] on icon "button" at bounding box center [344, 432] width 14 height 14
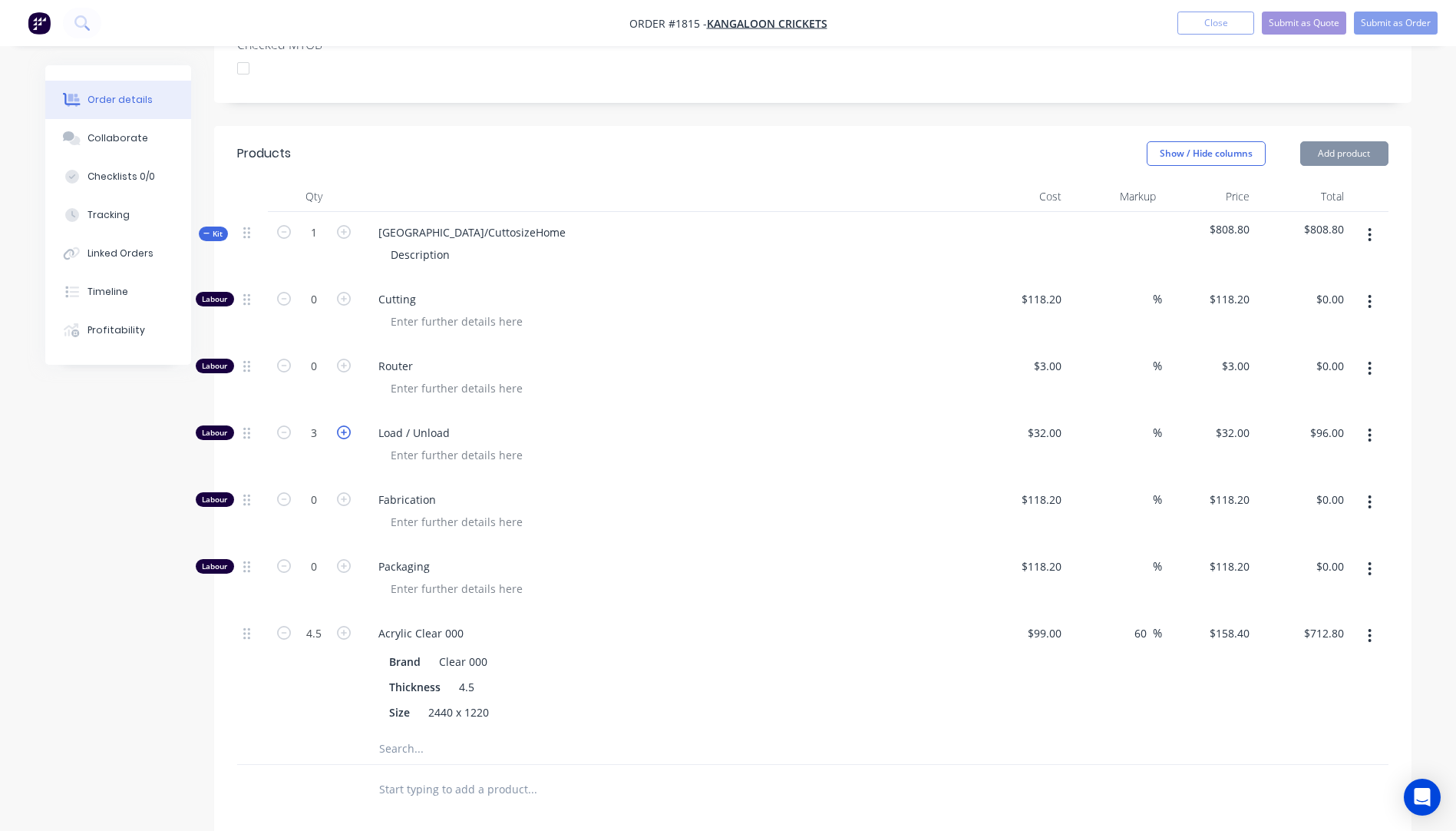
type input "4"
type input "$128.00"
click at [346, 425] on icon "button" at bounding box center [344, 432] width 14 height 14
type input "5"
type input "$160.00"
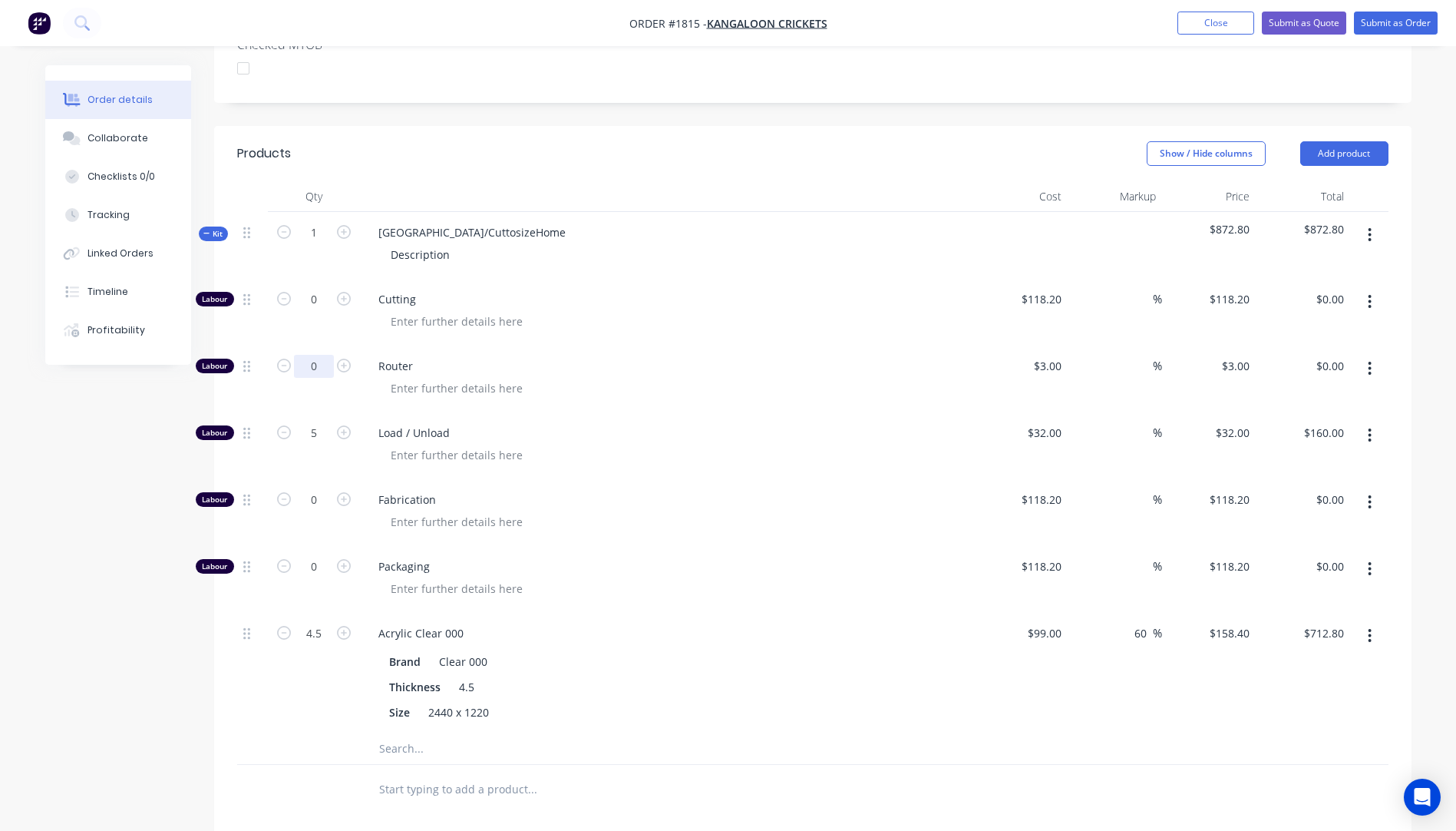
click at [321, 355] on input "0" at bounding box center [314, 366] width 40 height 23
type input "130"
type input "$390.00"
click at [659, 358] on span "Router" at bounding box center [673, 365] width 590 height 16
click at [325, 355] on input "130" at bounding box center [314, 366] width 40 height 23
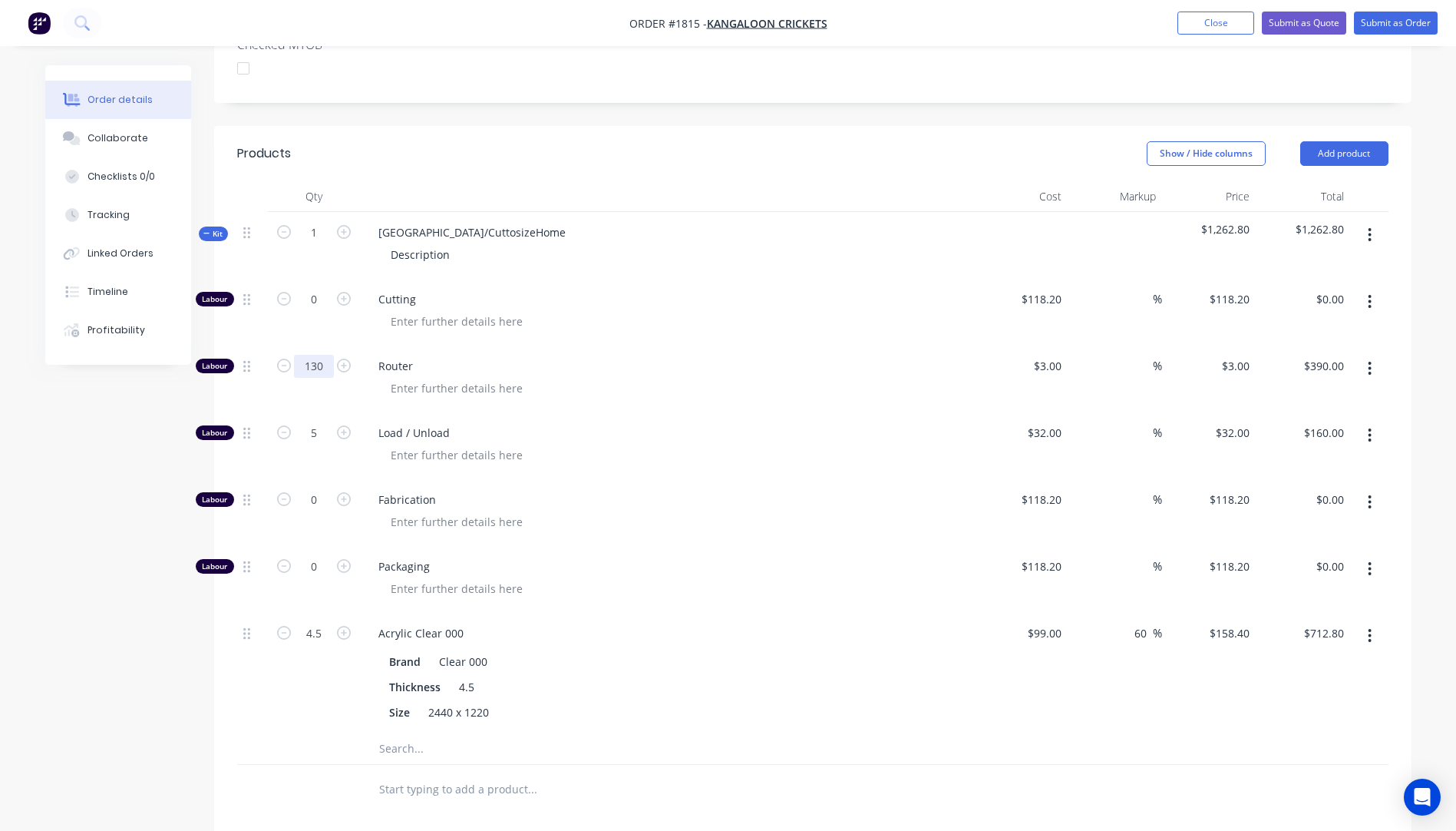
click at [325, 355] on input "130" at bounding box center [314, 366] width 40 height 23
type input "150"
type input "$450.00"
click at [737, 377] on div at bounding box center [673, 388] width 590 height 22
drag, startPoint x: 492, startPoint y: 193, endPoint x: 372, endPoint y: 191, distance: 120.0
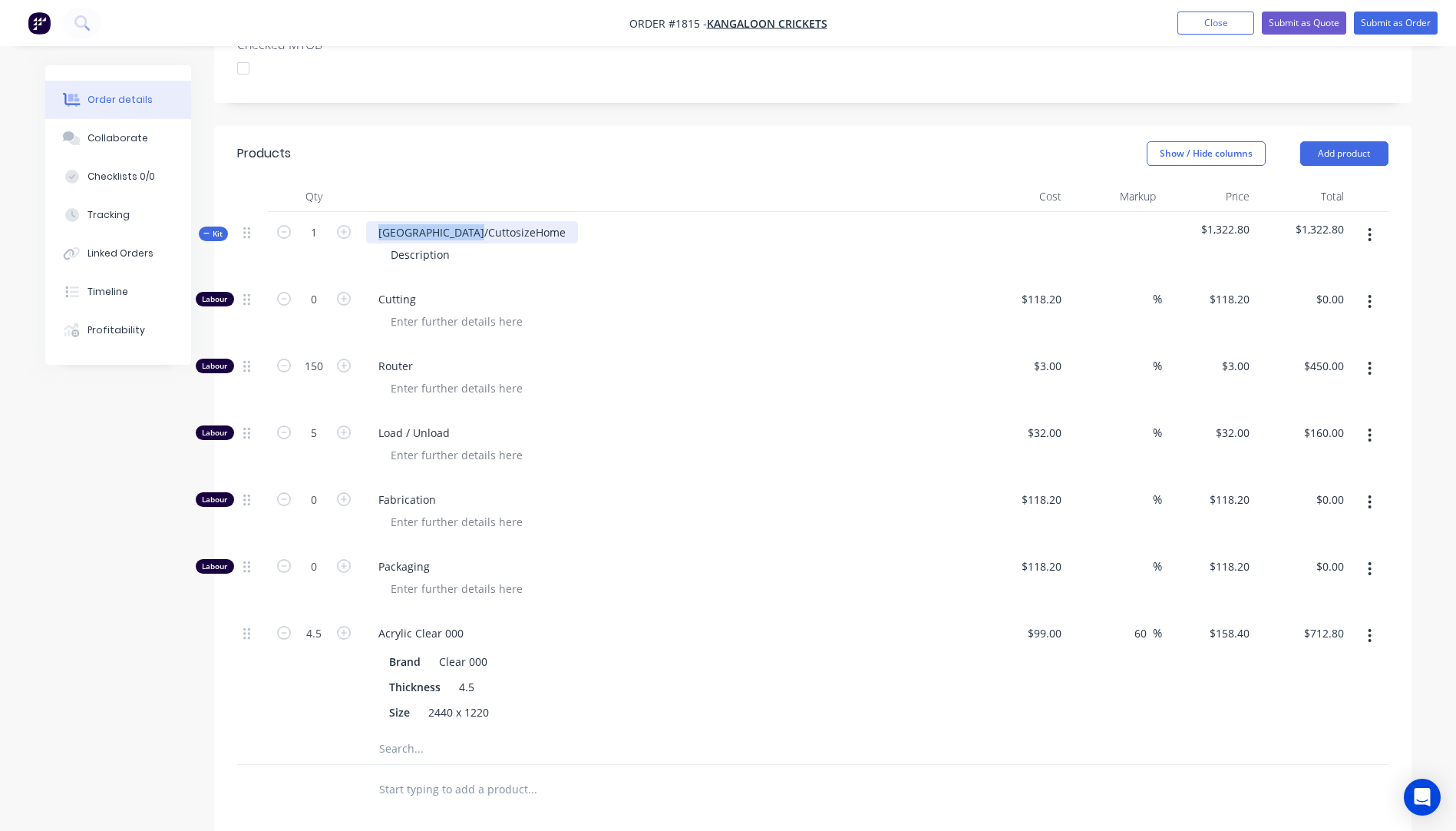
click at [372, 221] on div "NSW/CuttosizeHome" at bounding box center [472, 232] width 212 height 22
drag, startPoint x: 453, startPoint y: 208, endPoint x: 382, endPoint y: 216, distance: 71.4
click at [382, 244] on div "Description" at bounding box center [420, 255] width 84 height 22
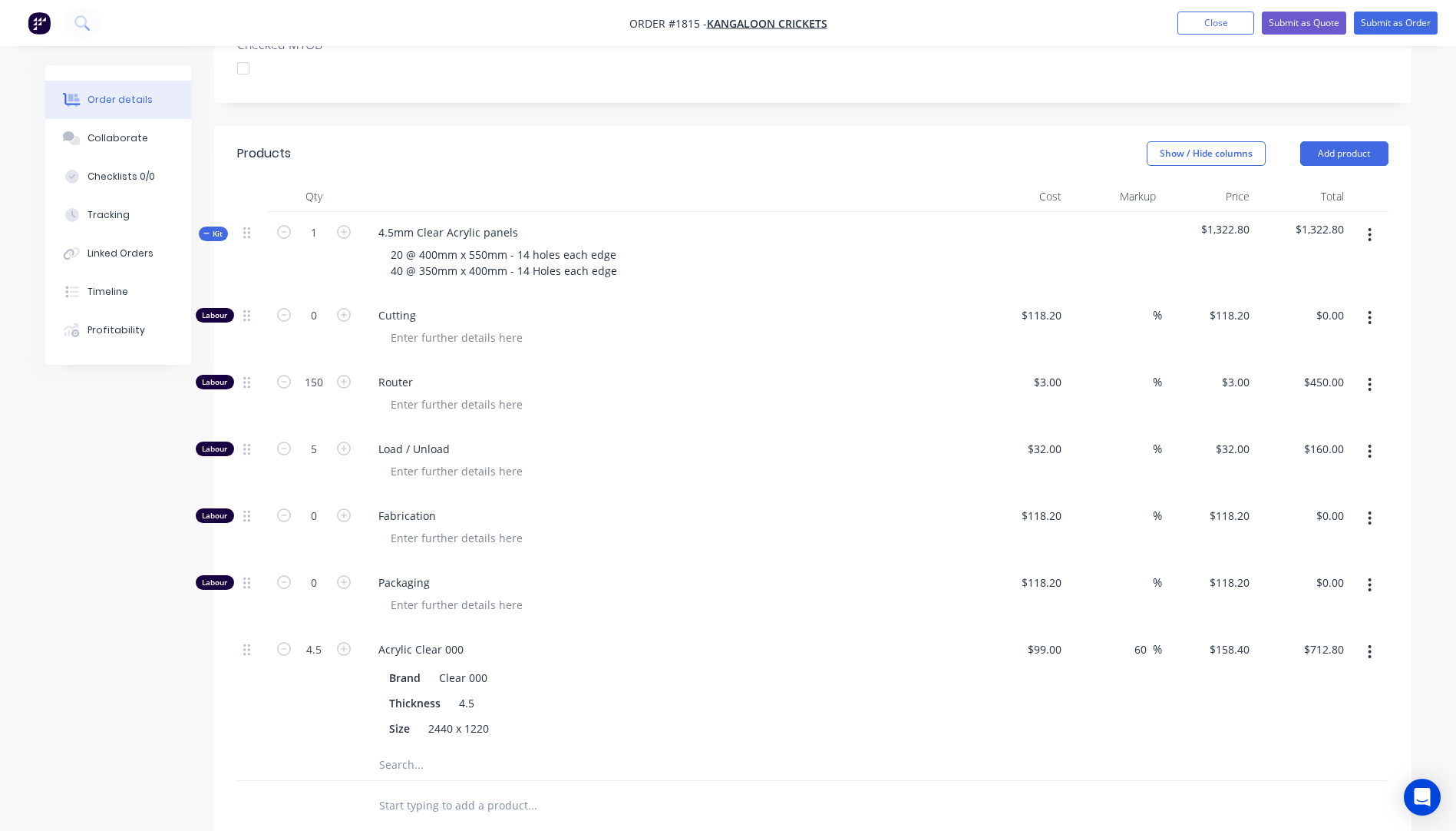
click at [635, 362] on div "Router" at bounding box center [667, 395] width 614 height 67
click at [538, 244] on div "20 @ 400mm x 550mm - 14 holes each edge 40 @ 350mm x 400mm - 14 Holes each edge" at bounding box center [503, 262] width 251 height 39
click at [590, 307] on span "Cutting" at bounding box center [673, 315] width 590 height 16
drag, startPoint x: 614, startPoint y: 231, endPoint x: 517, endPoint y: 224, distance: 97.3
click at [517, 244] on div "20 @ 400mm x 550mm - 14 holes each edge 40 @ 350mm x 400mm - 14 holes each edge" at bounding box center [503, 262] width 250 height 39
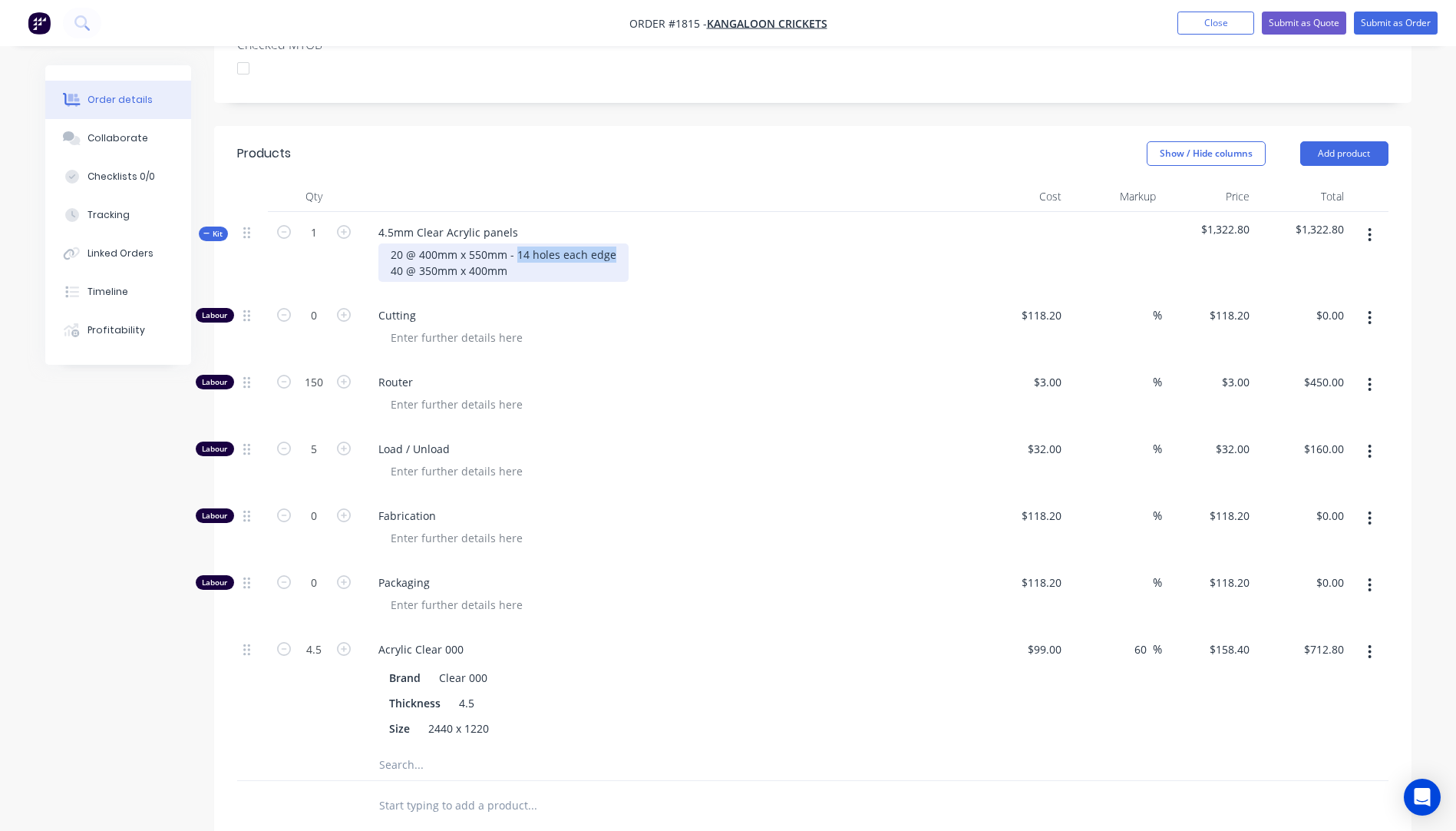
drag, startPoint x: 617, startPoint y: 209, endPoint x: 514, endPoint y: 209, distance: 103.0
click at [514, 244] on div "20 @ 400mm x 550mm - 14 holes each edge 40 @ 350mm x 400mm" at bounding box center [503, 262] width 250 height 39
click at [841, 244] on div "20 @ 400mm x 550mm 40 @ 350mm x 400mm" at bounding box center [667, 262] width 602 height 39
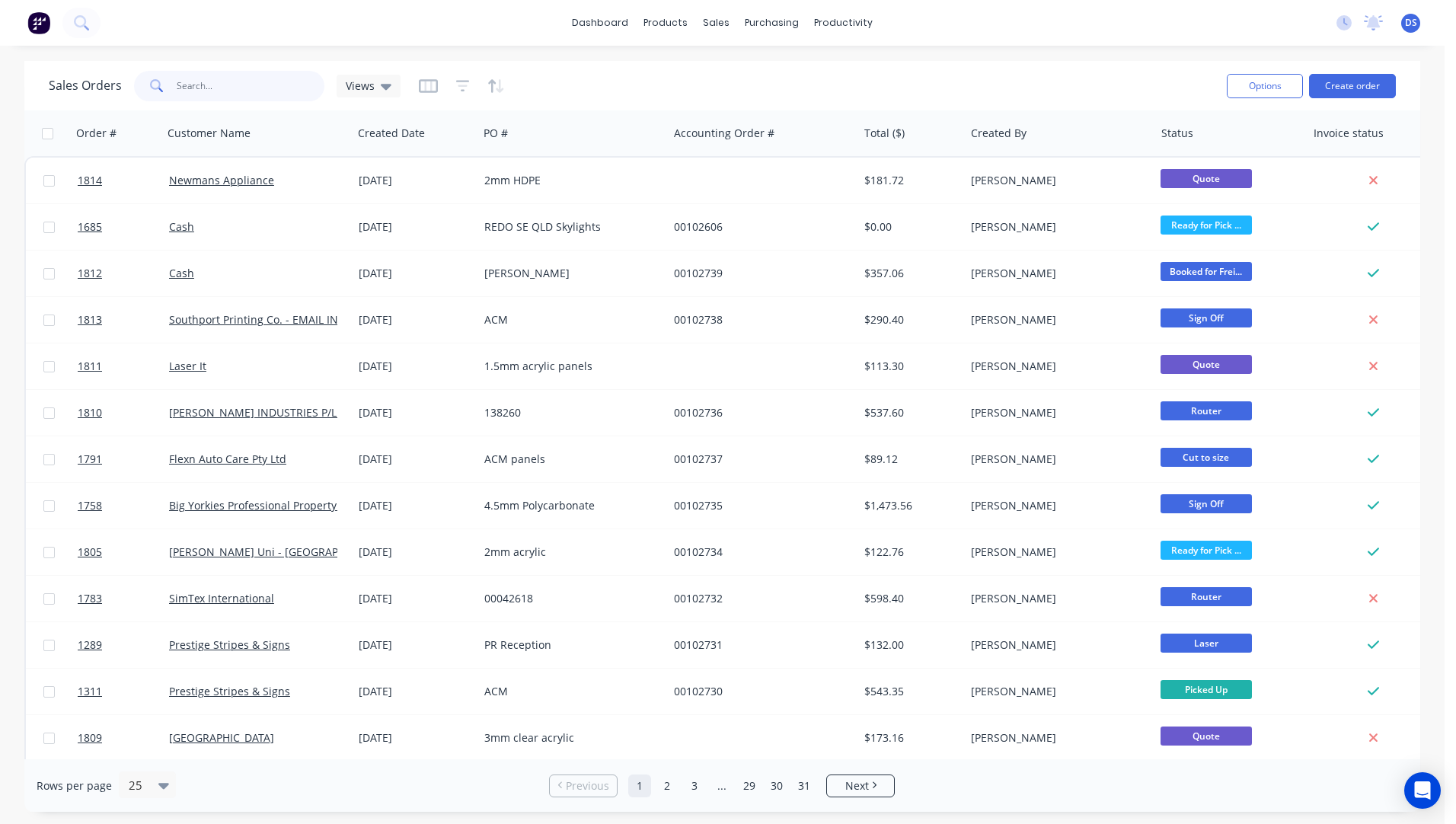
click at [230, 88] on input "text" at bounding box center [251, 86] width 149 height 31
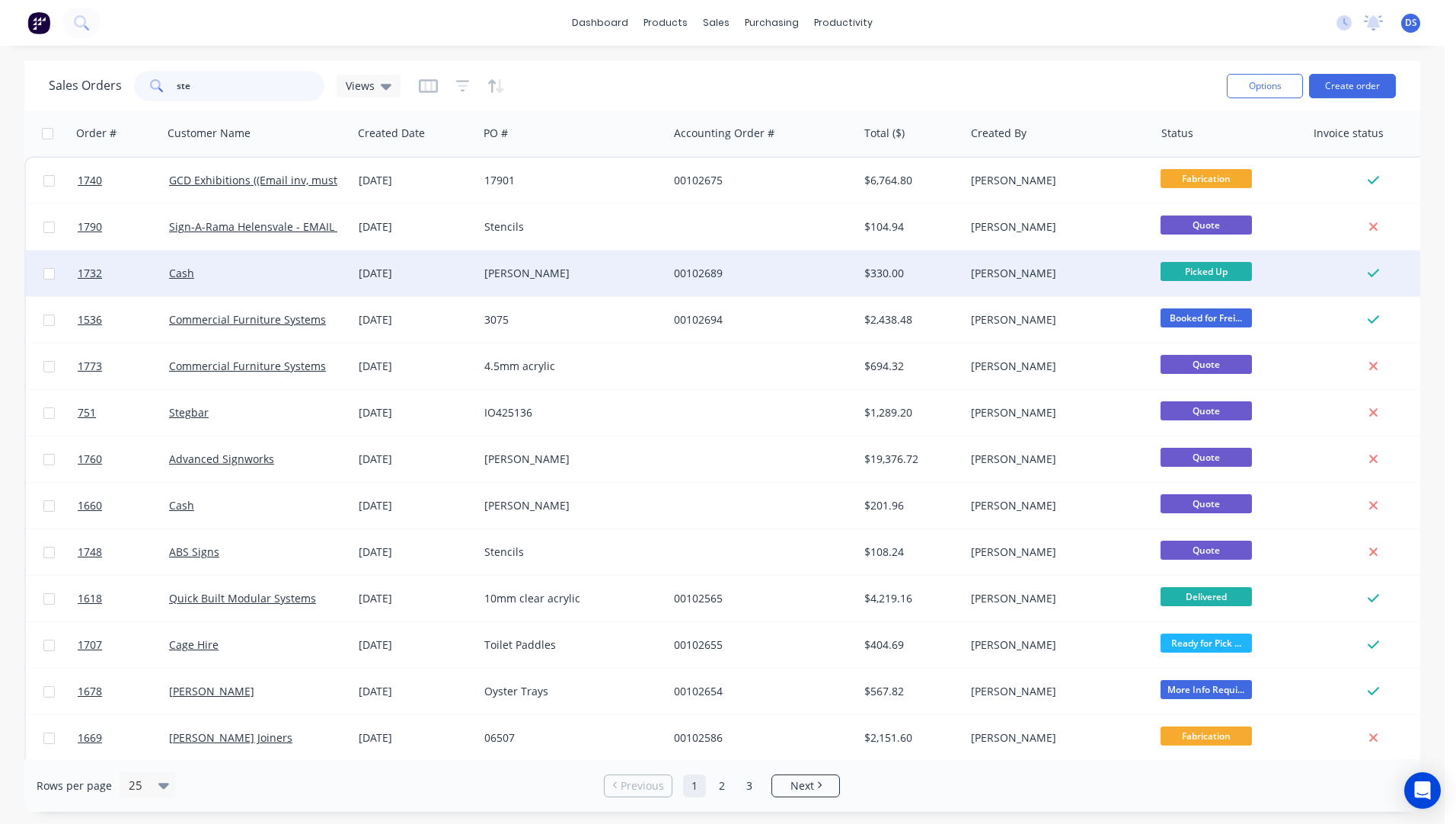
type input "ste"
click at [543, 274] on div "[PERSON_NAME]" at bounding box center [568, 273] width 169 height 15
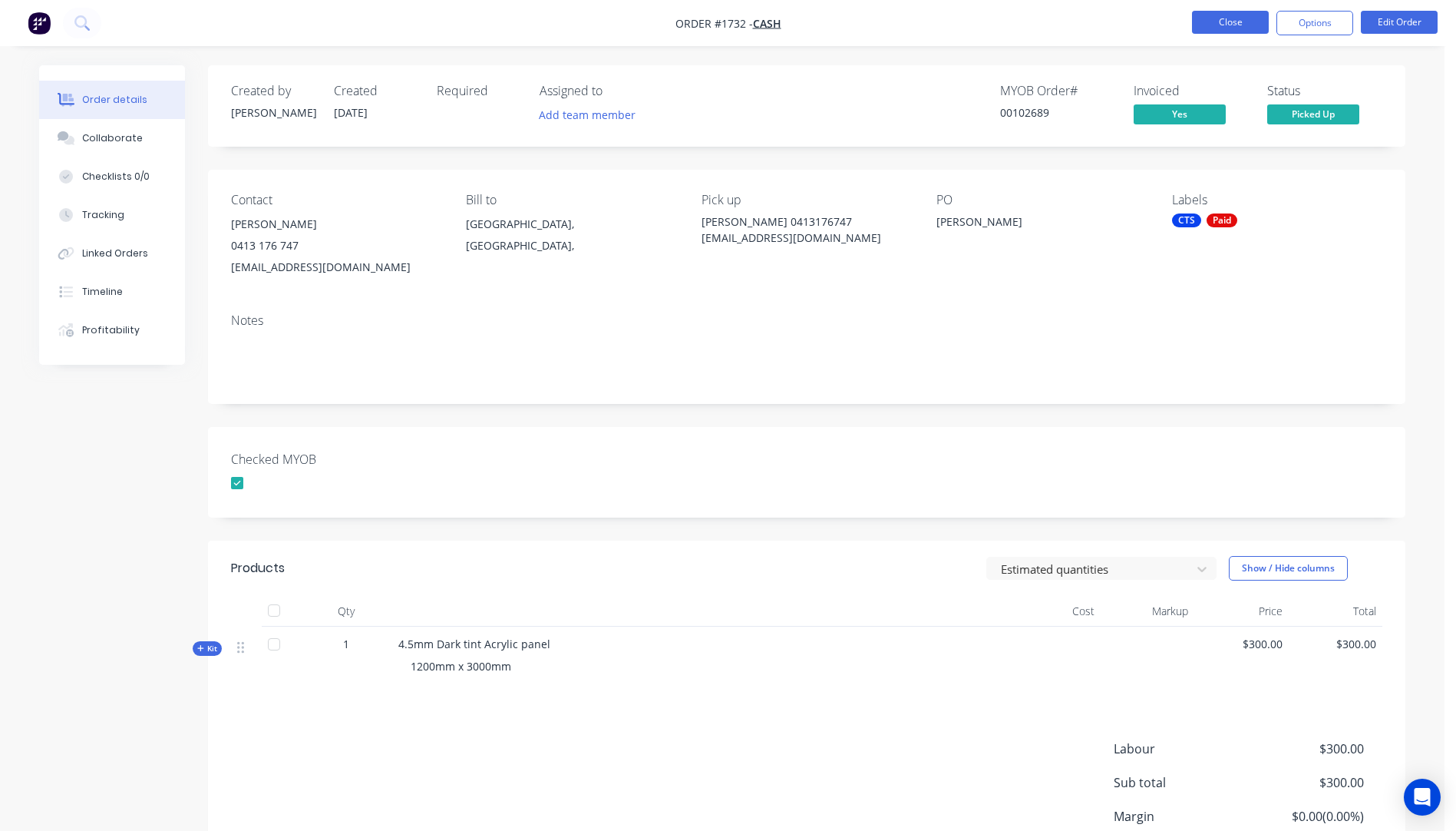
click at [1230, 25] on button "Close" at bounding box center [1230, 22] width 77 height 23
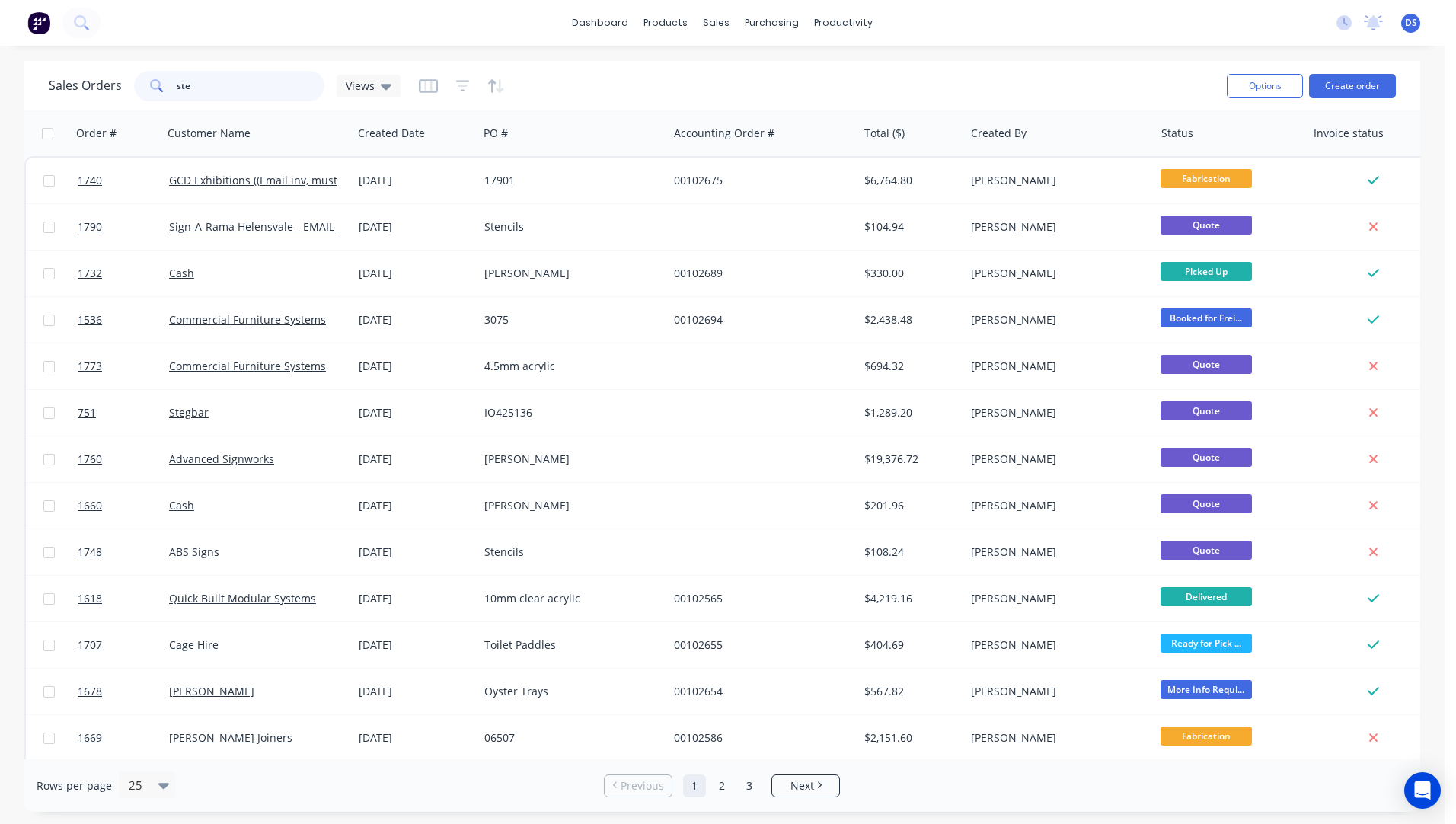
click at [198, 88] on input "ste" at bounding box center [251, 86] width 149 height 31
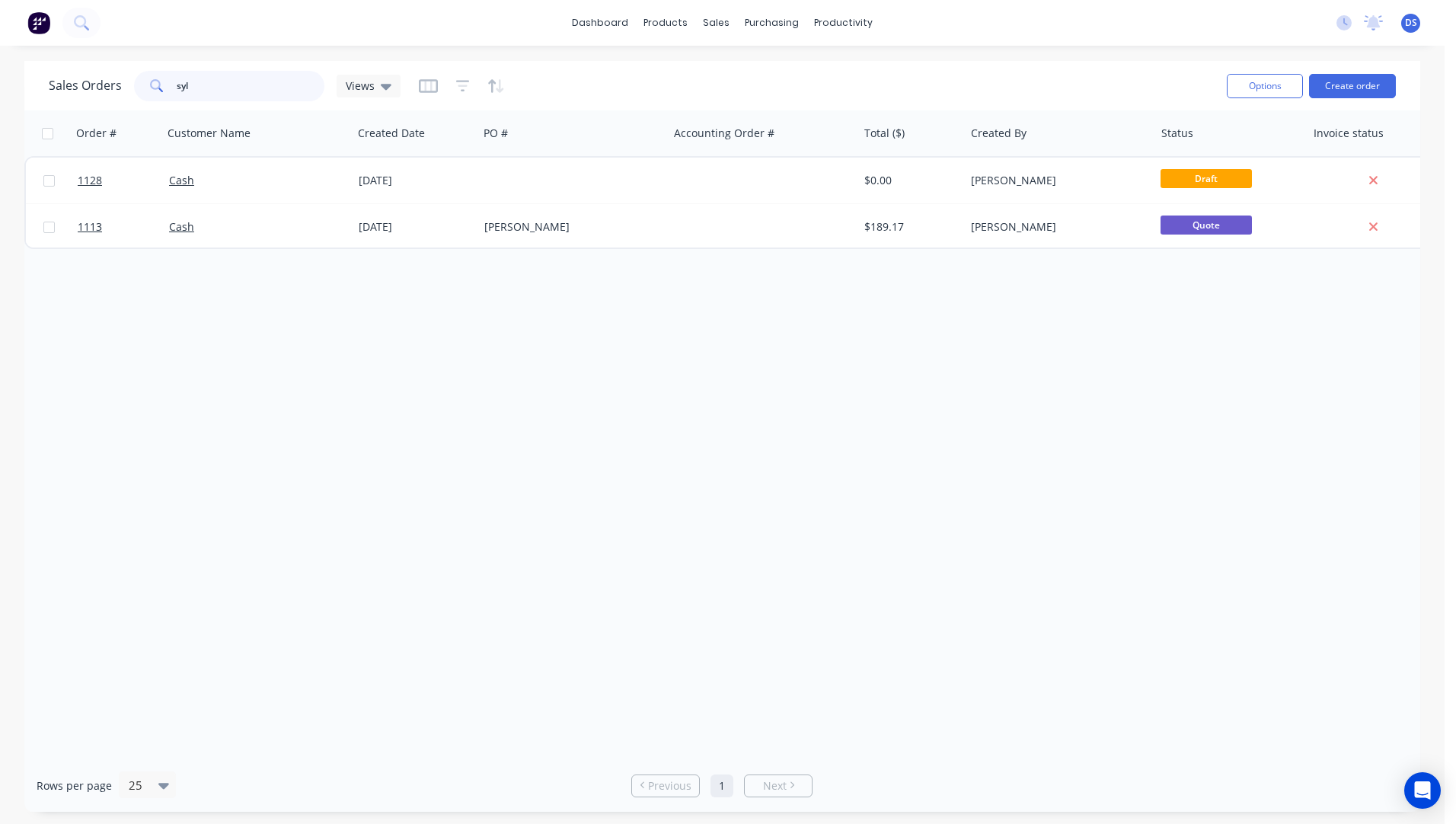
click at [188, 88] on input "syl" at bounding box center [251, 86] width 149 height 31
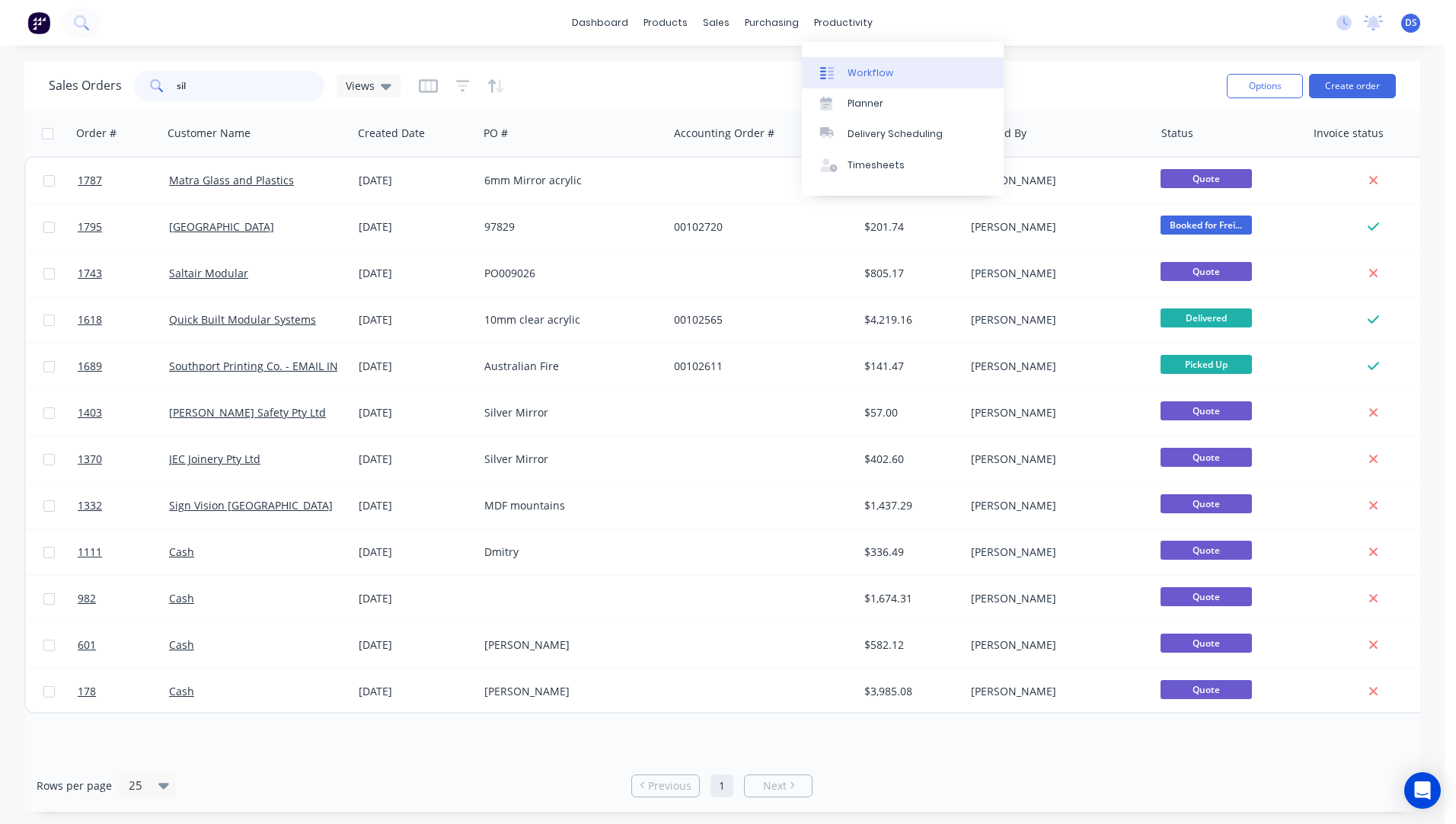
type input "sil"
click at [861, 69] on div "Workflow" at bounding box center [870, 73] width 46 height 14
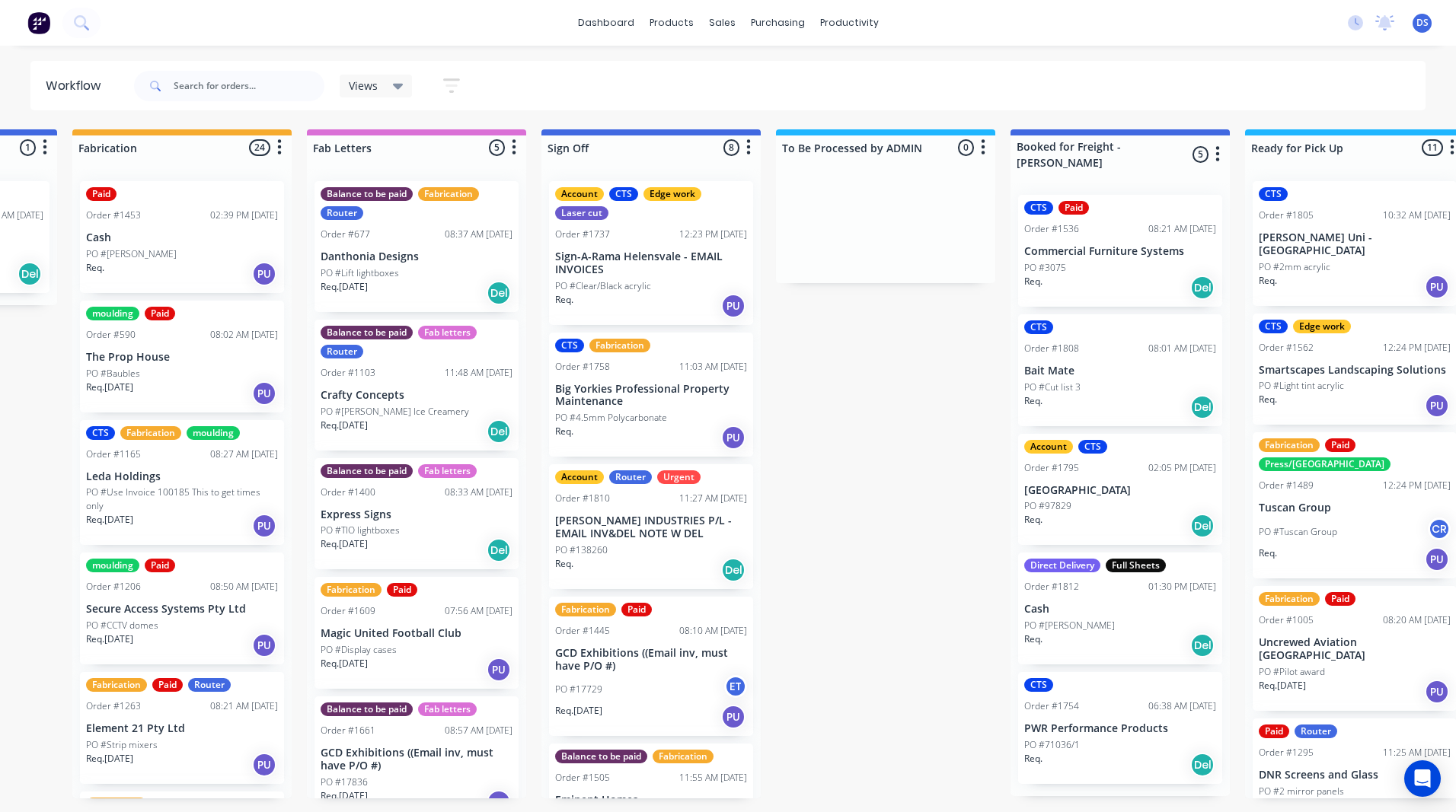
scroll to position [0, 2187]
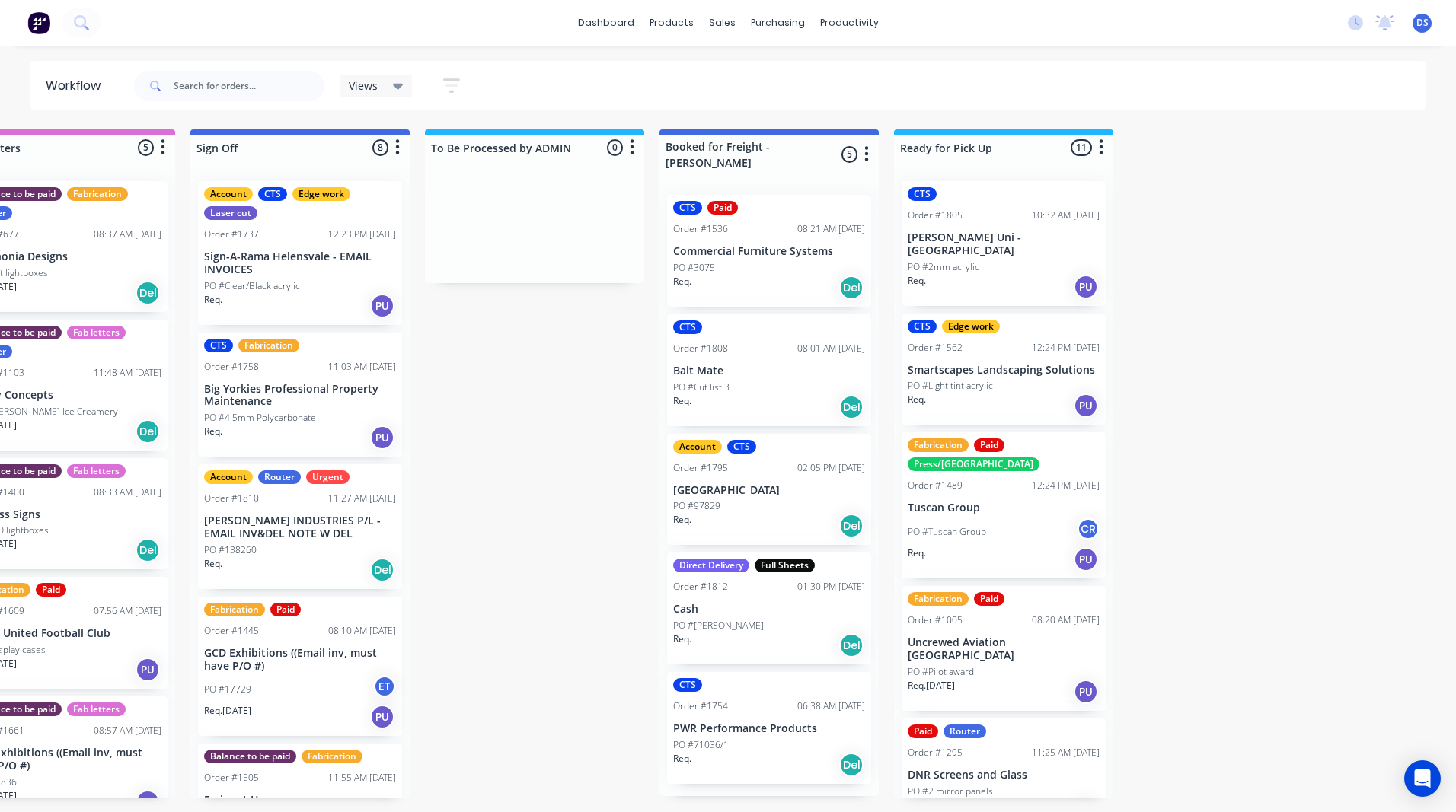
drag, startPoint x: 401, startPoint y: 700, endPoint x: 506, endPoint y: 674, distance: 108.2
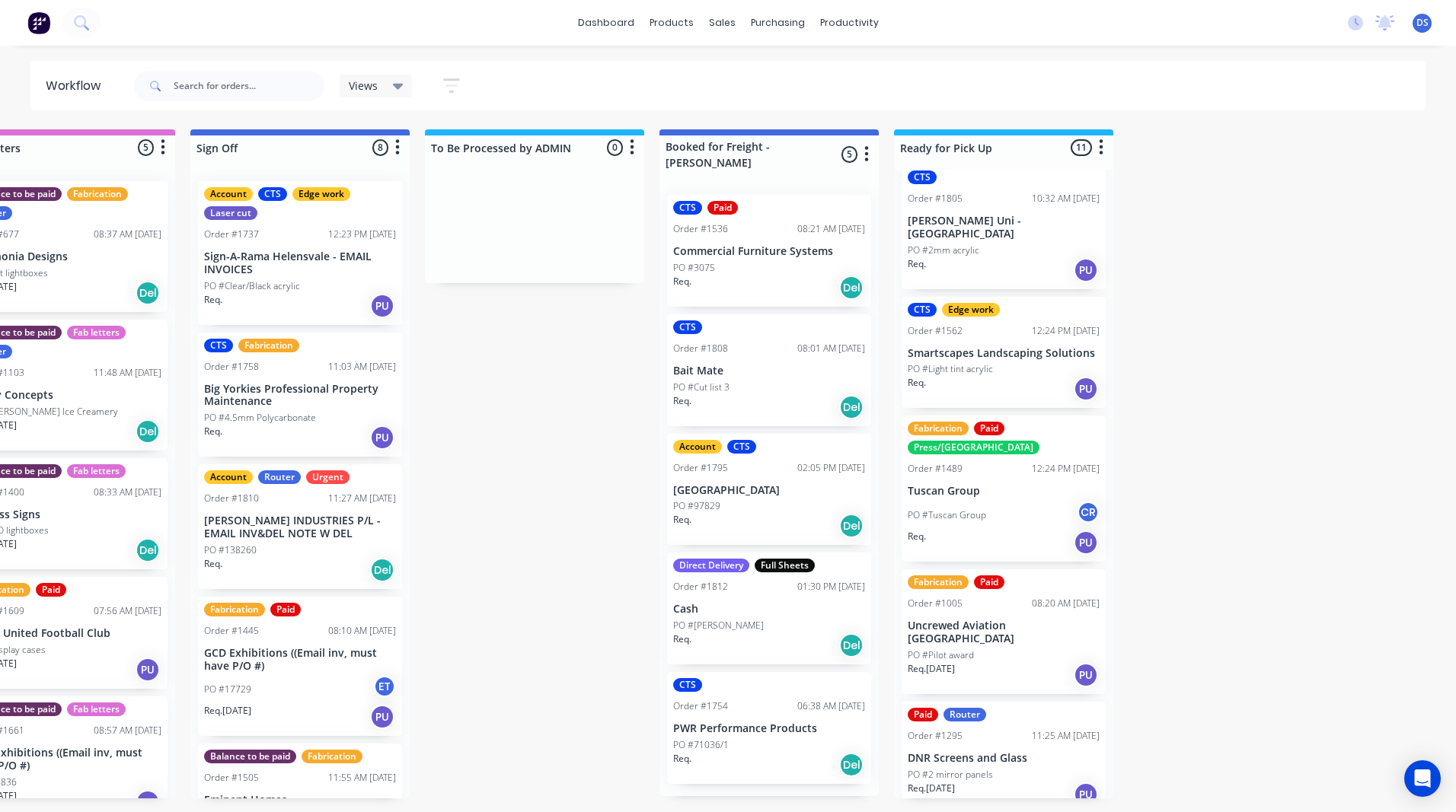
scroll to position [0, 0]
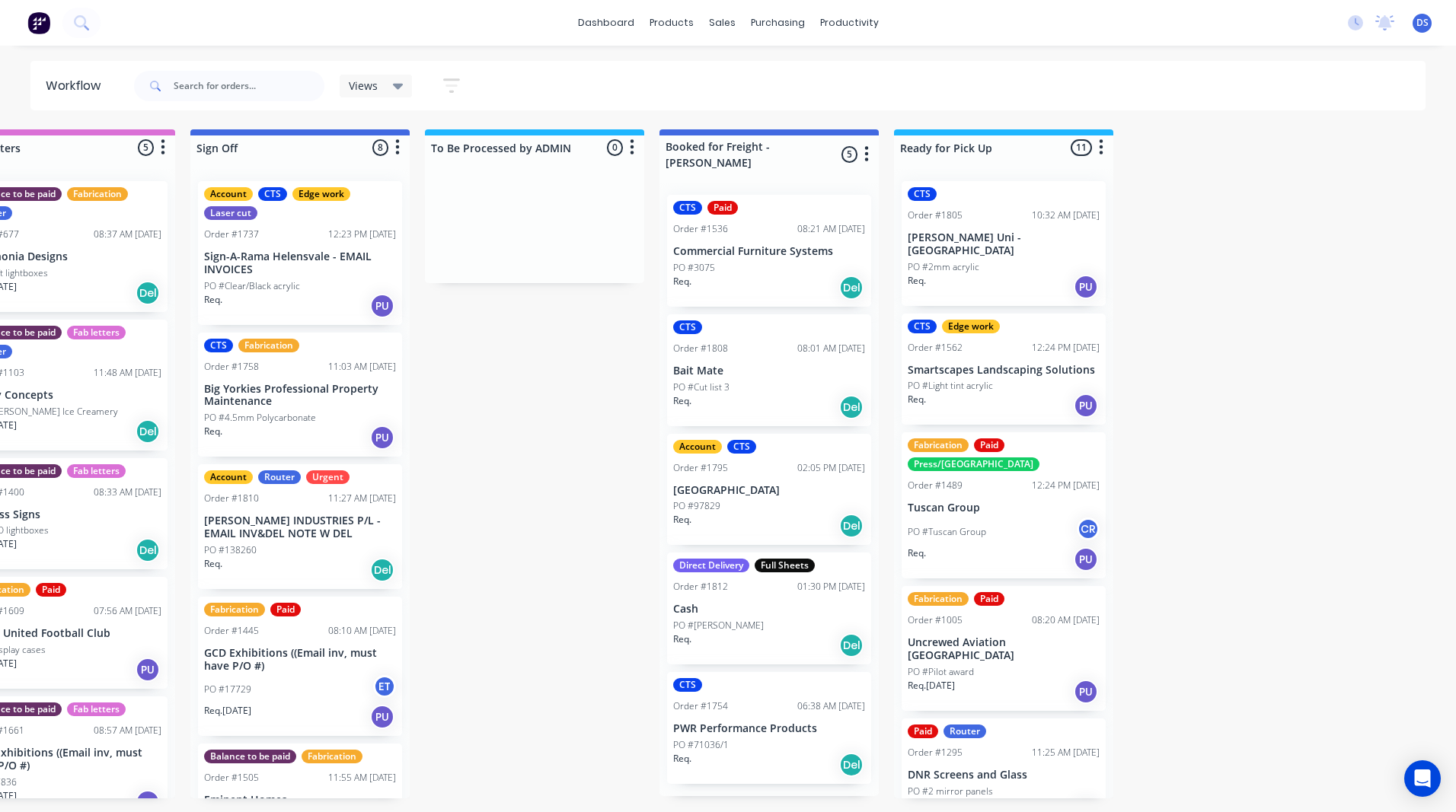
click at [799, 275] on div "Req. Del" at bounding box center [769, 287] width 192 height 26
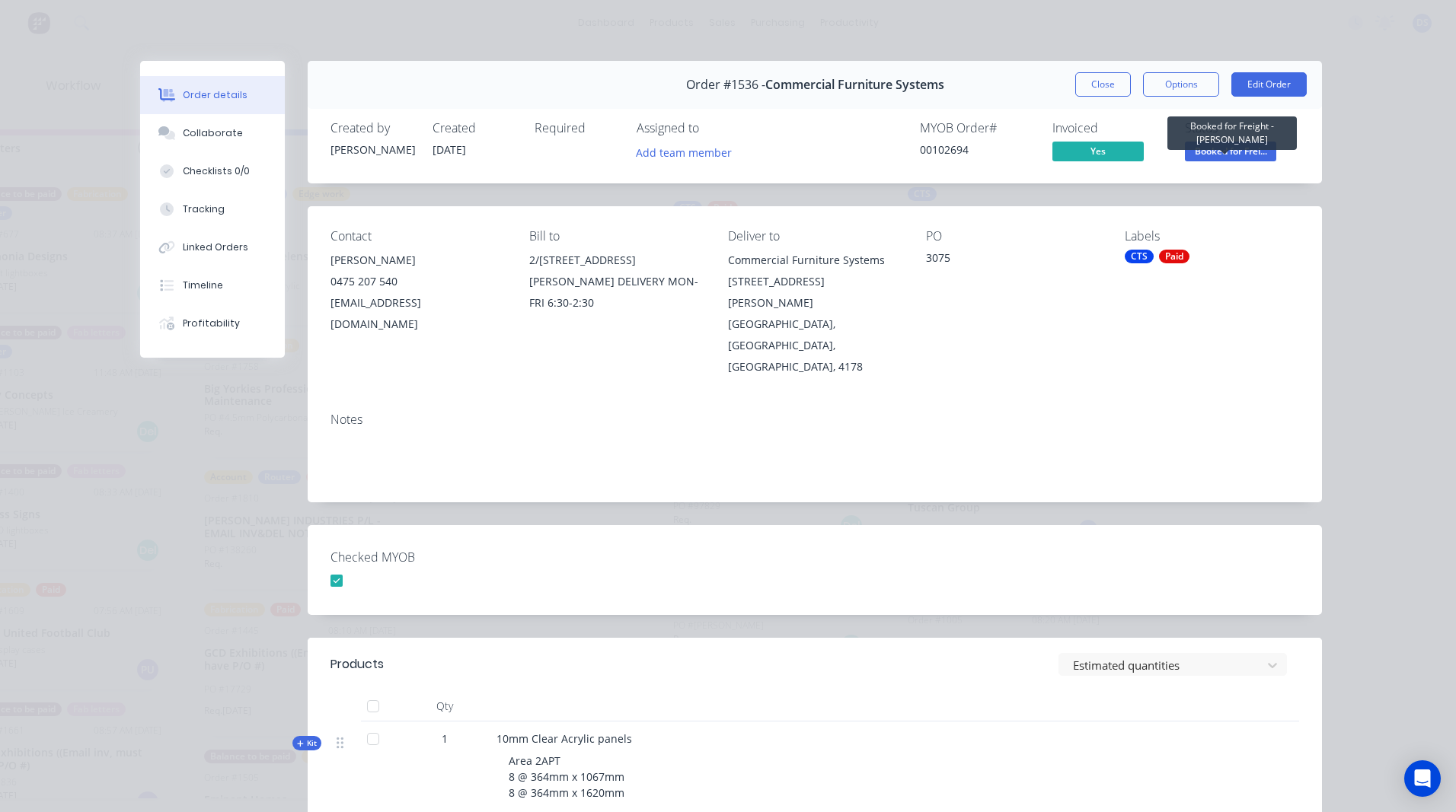
click at [1209, 148] on span "Booked for Frei..." at bounding box center [1230, 151] width 91 height 19
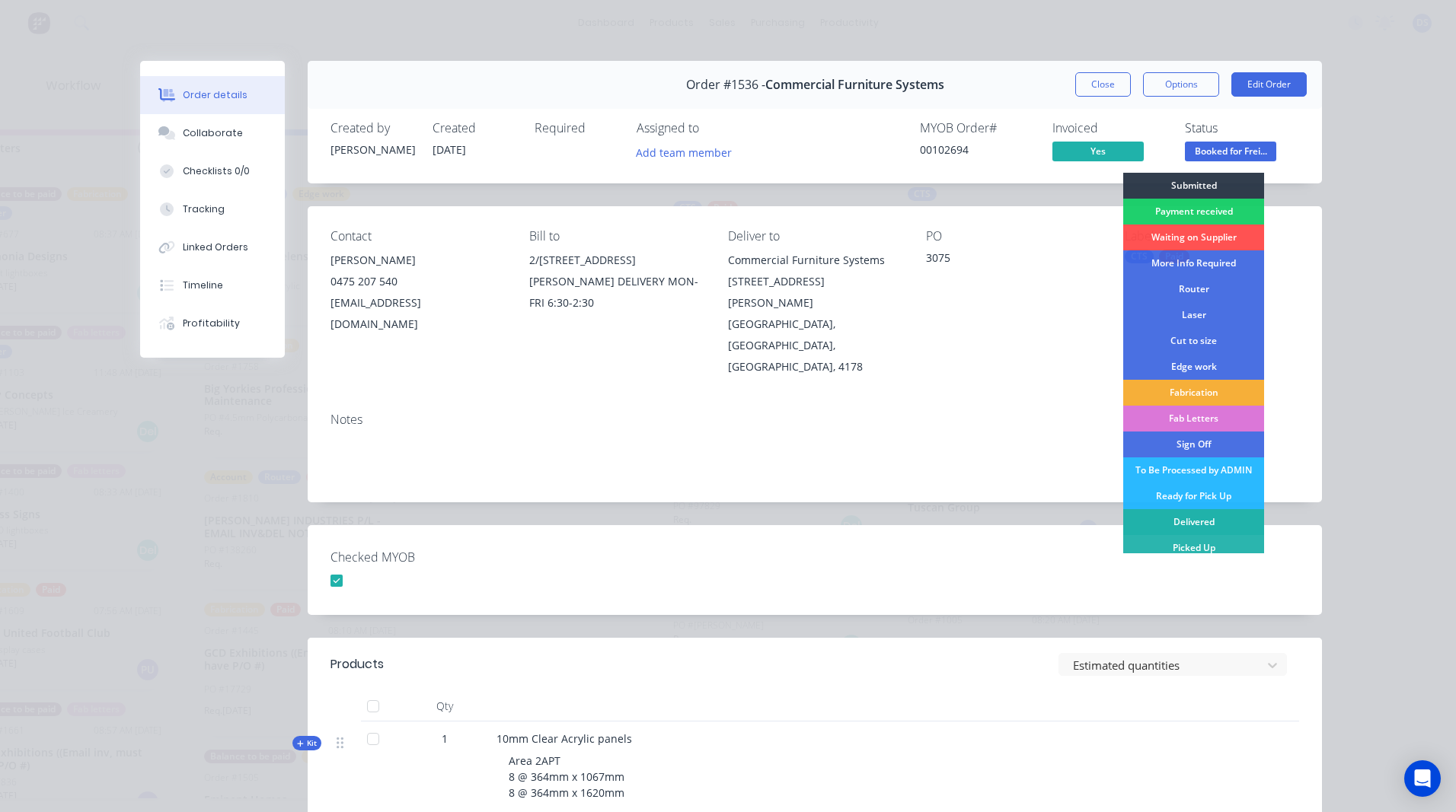
click at [1191, 525] on div "Delivered" at bounding box center [1193, 522] width 141 height 26
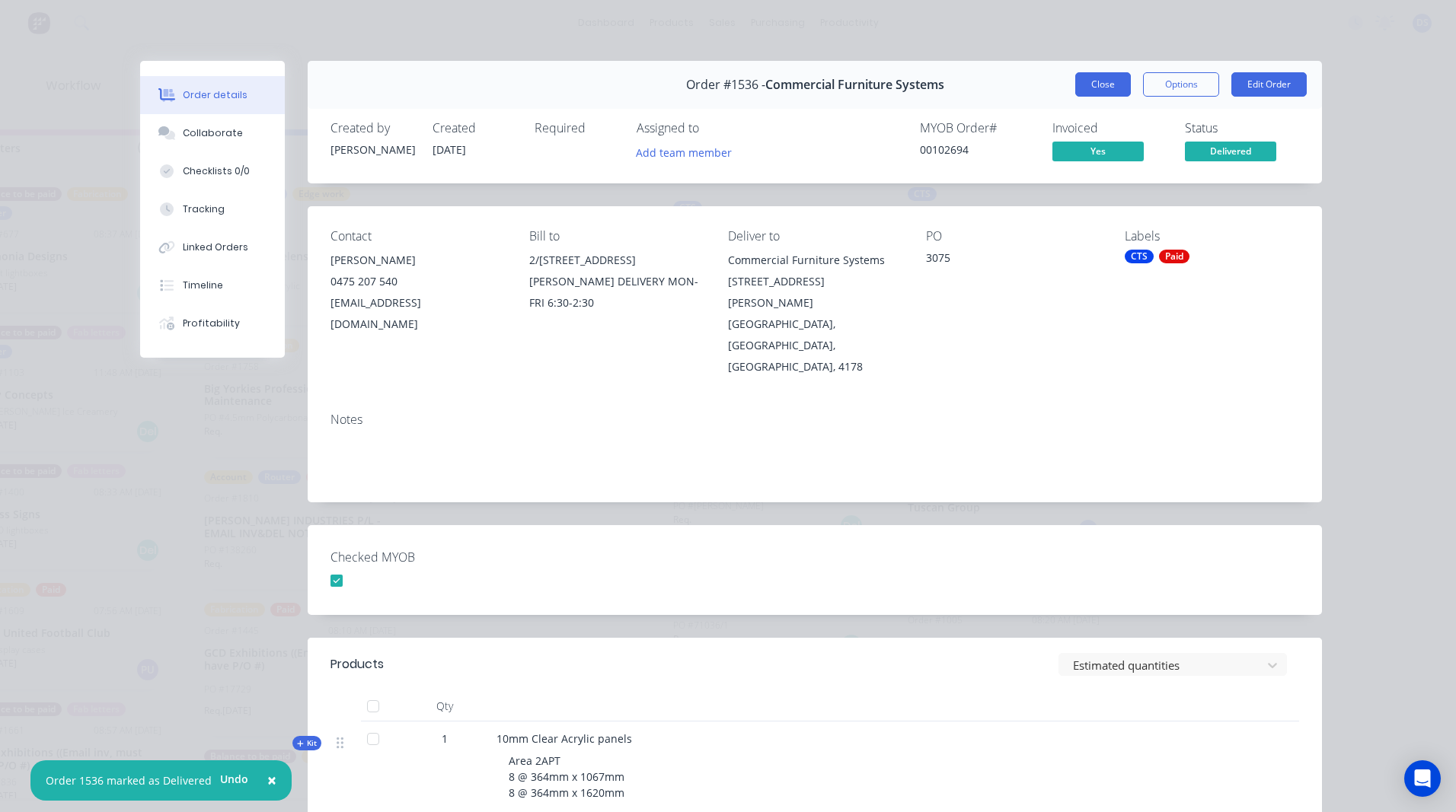
click at [1092, 82] on button "Close" at bounding box center [1102, 84] width 55 height 25
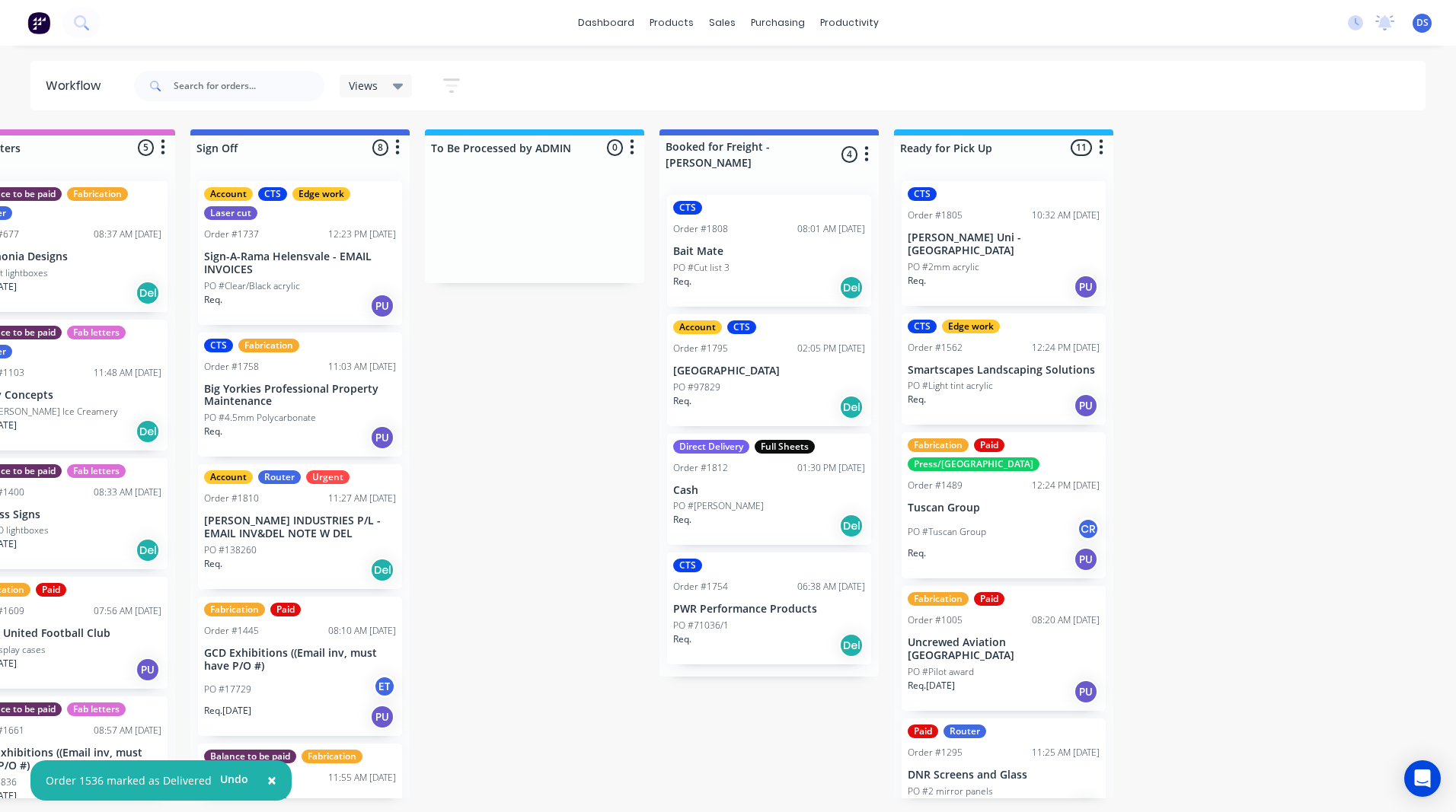
click at [762, 244] on div "CTS Order #1808 08:01 AM [DATE] Bait Mate PO #Cut list 3 Req. Del" at bounding box center [769, 251] width 204 height 112
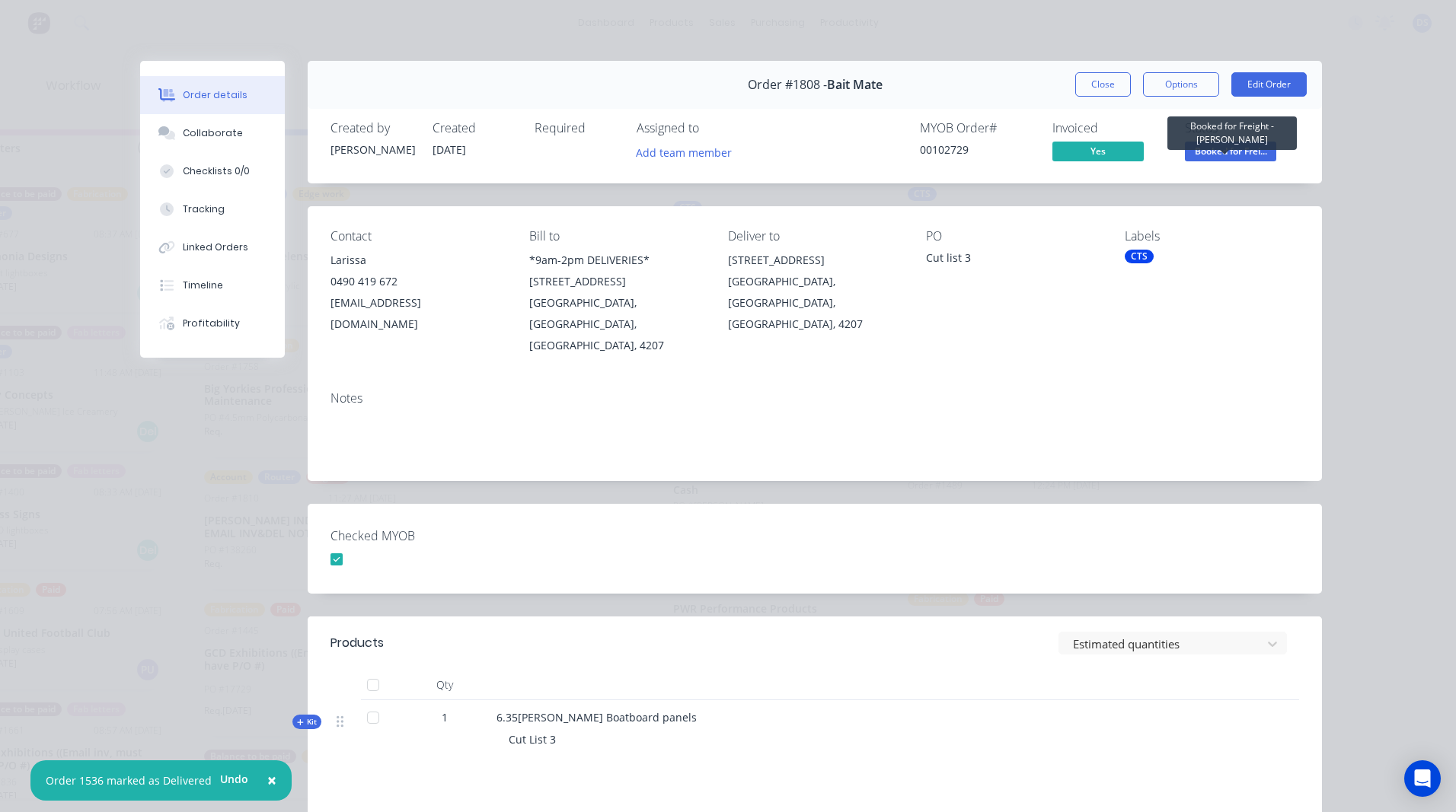
click at [1192, 152] on span "Booked for Frei..." at bounding box center [1230, 151] width 91 height 19
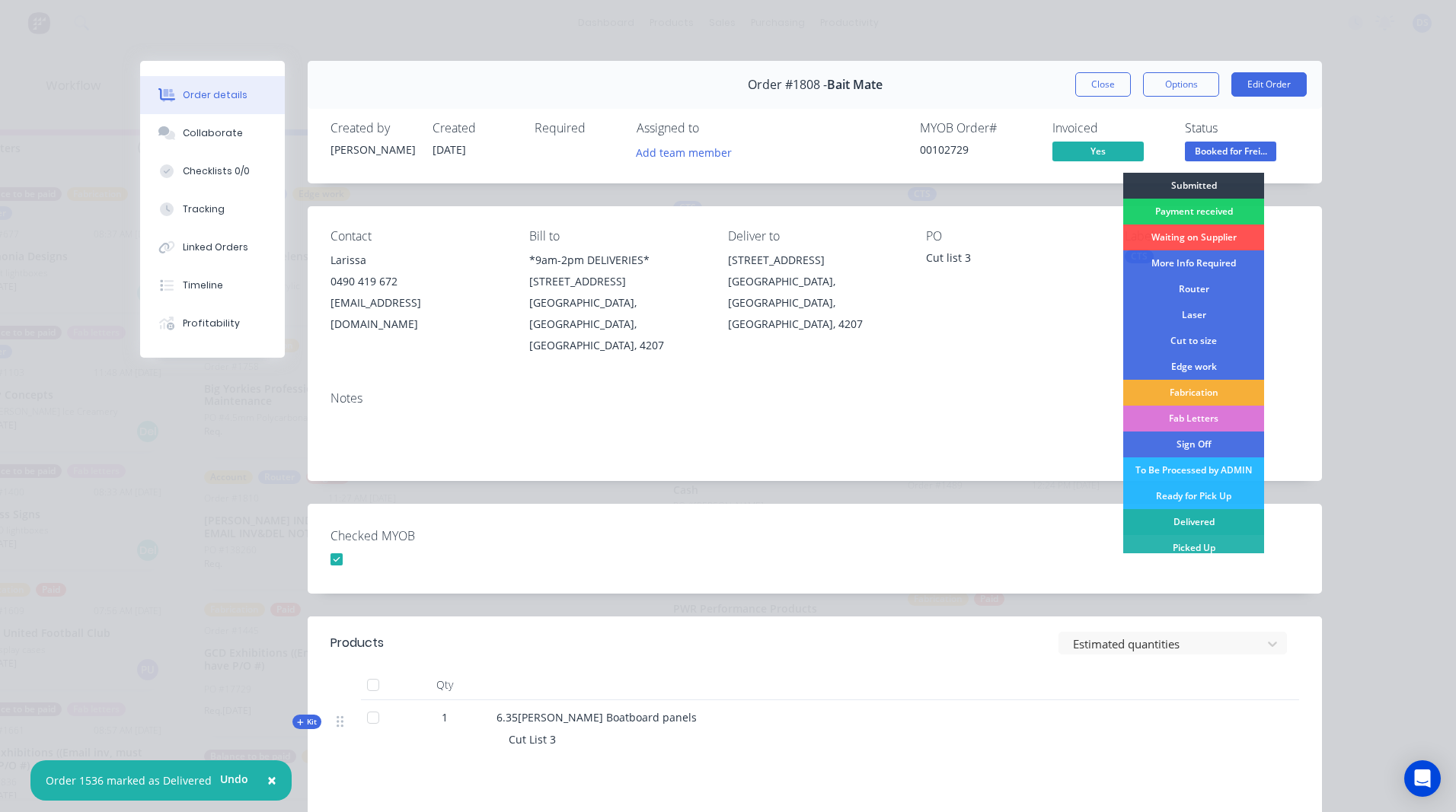
click at [1195, 521] on div "Delivered" at bounding box center [1193, 522] width 141 height 26
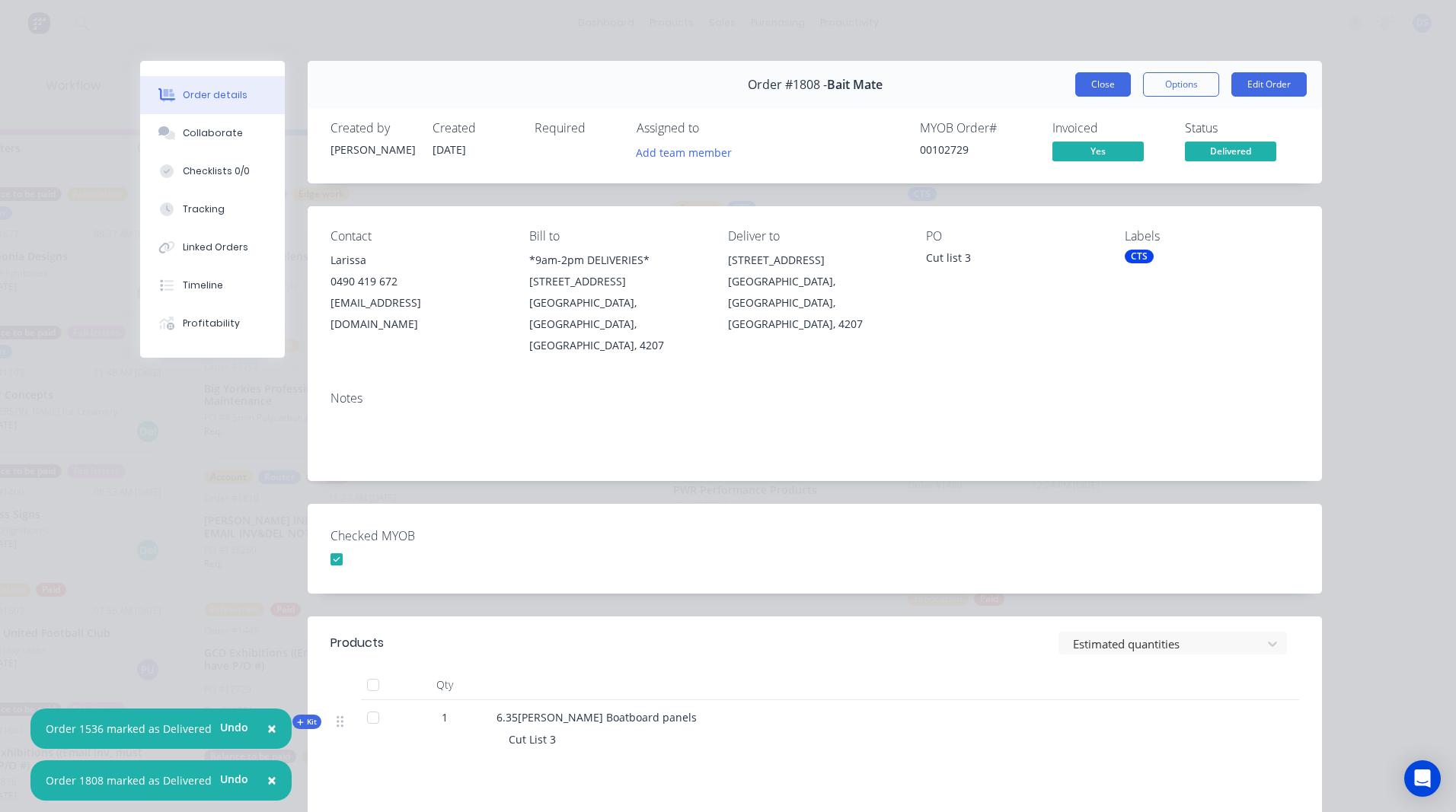
click at [1095, 86] on button "Close" at bounding box center [1102, 84] width 55 height 25
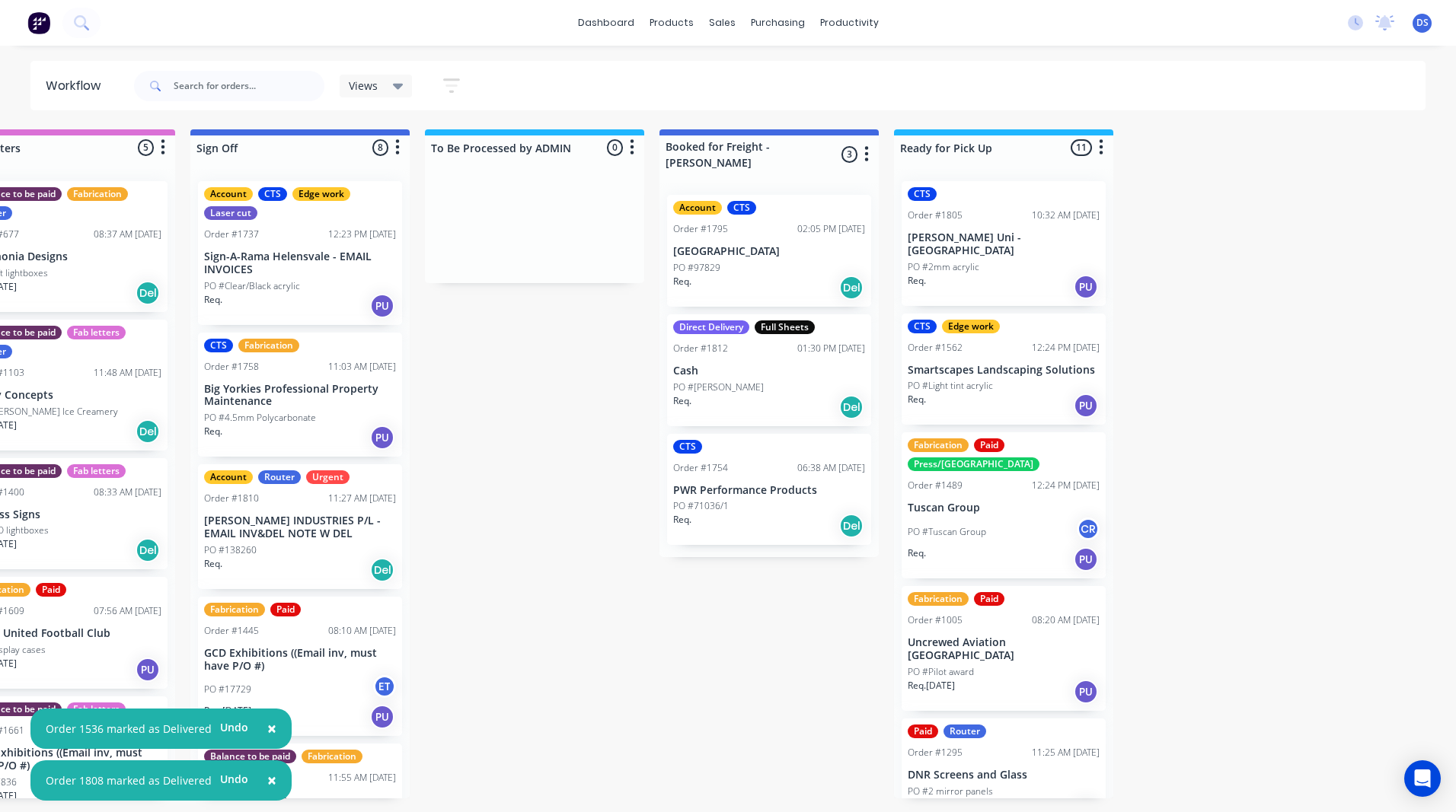
click at [777, 245] on p "[GEOGRAPHIC_DATA]" at bounding box center [769, 251] width 192 height 13
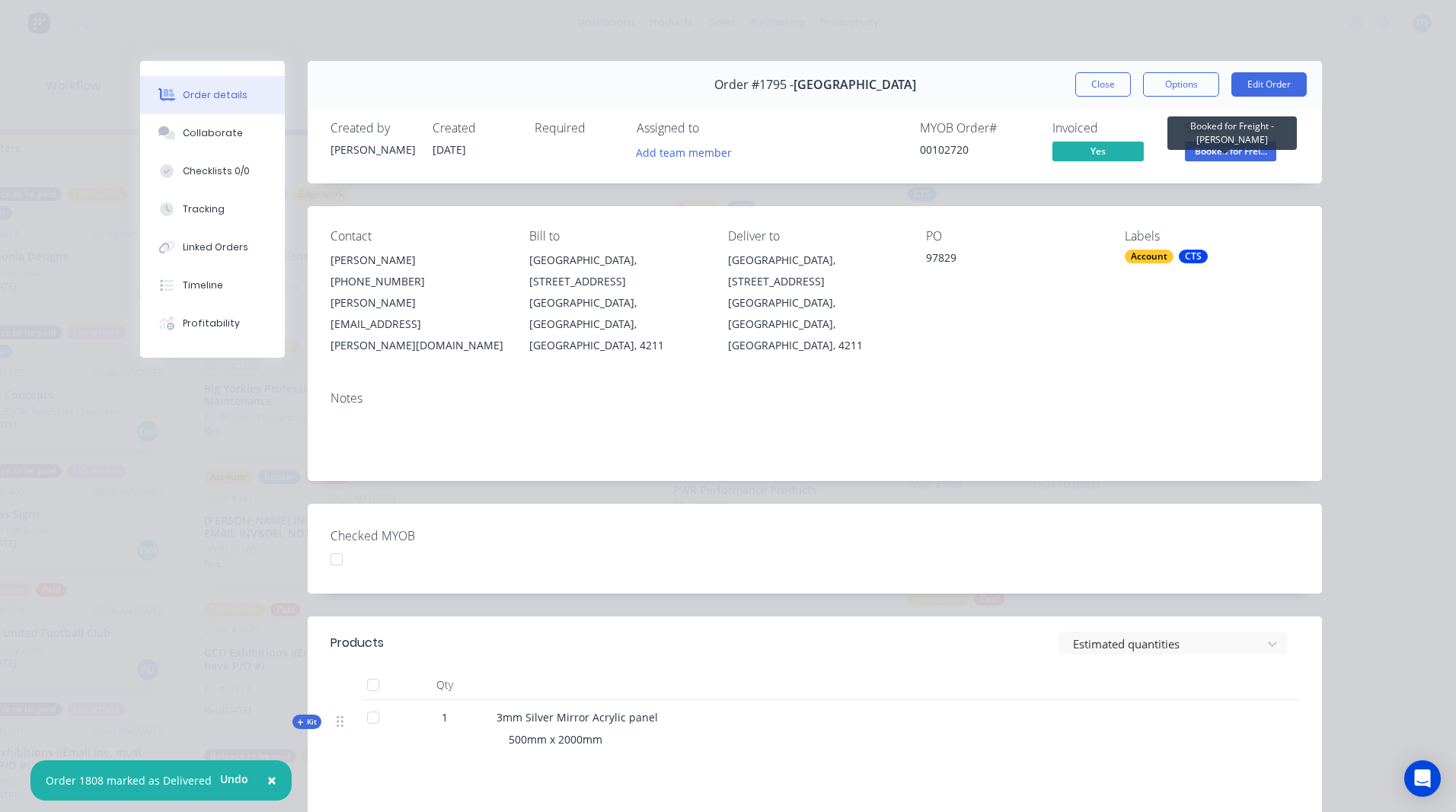
click at [1226, 153] on span "Booked for Frei..." at bounding box center [1230, 151] width 91 height 19
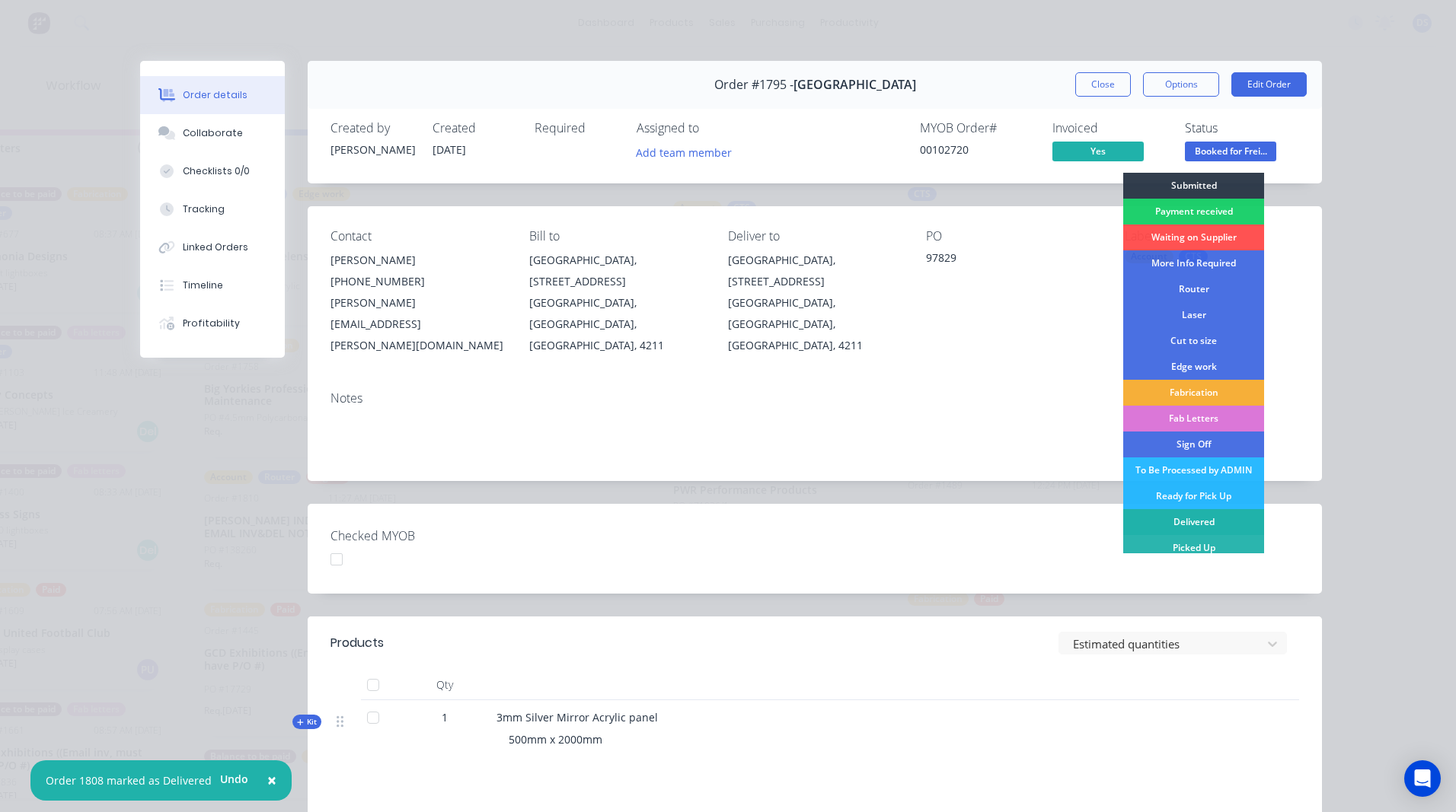
click at [1190, 520] on div "Delivered" at bounding box center [1193, 522] width 141 height 26
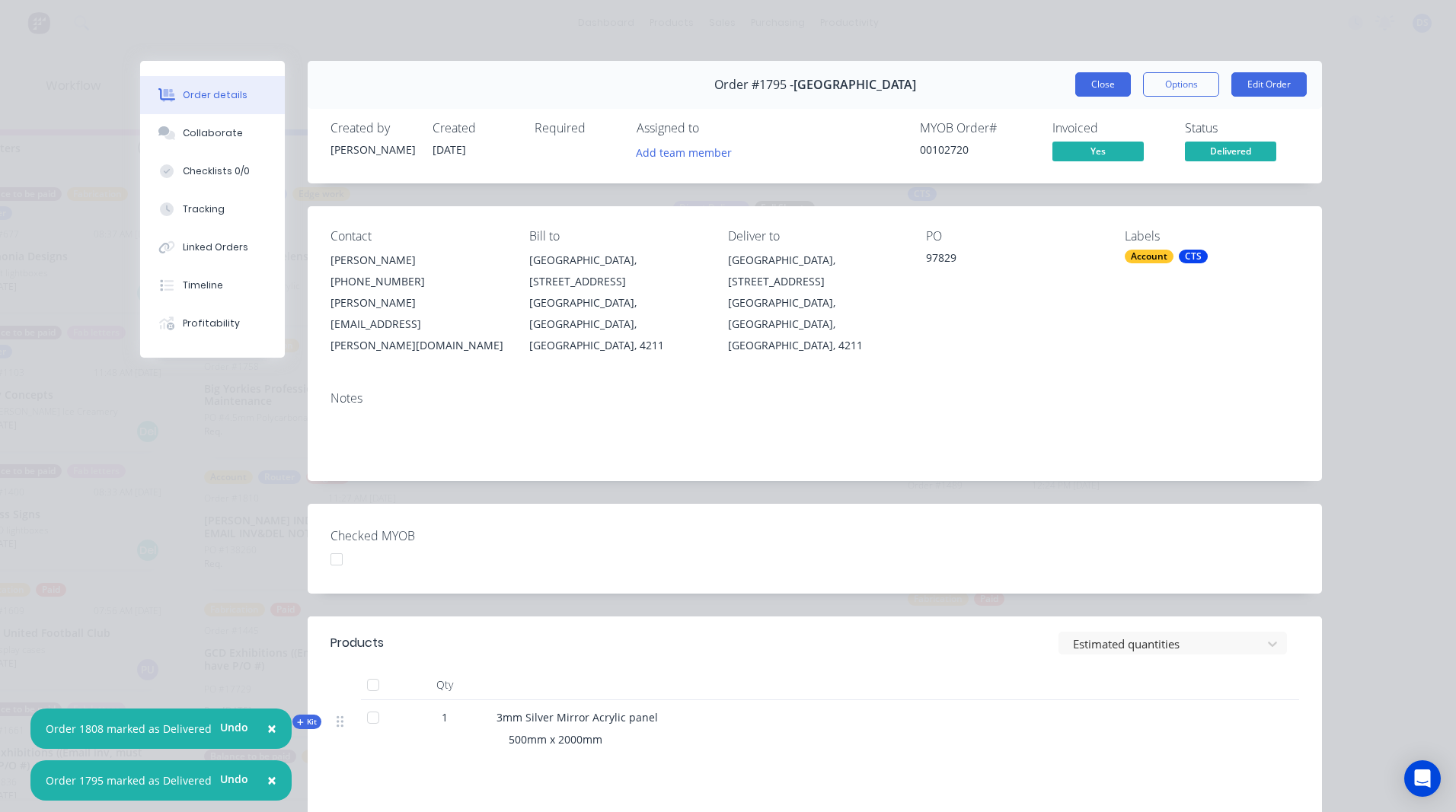
click at [1107, 88] on button "Close" at bounding box center [1102, 84] width 55 height 25
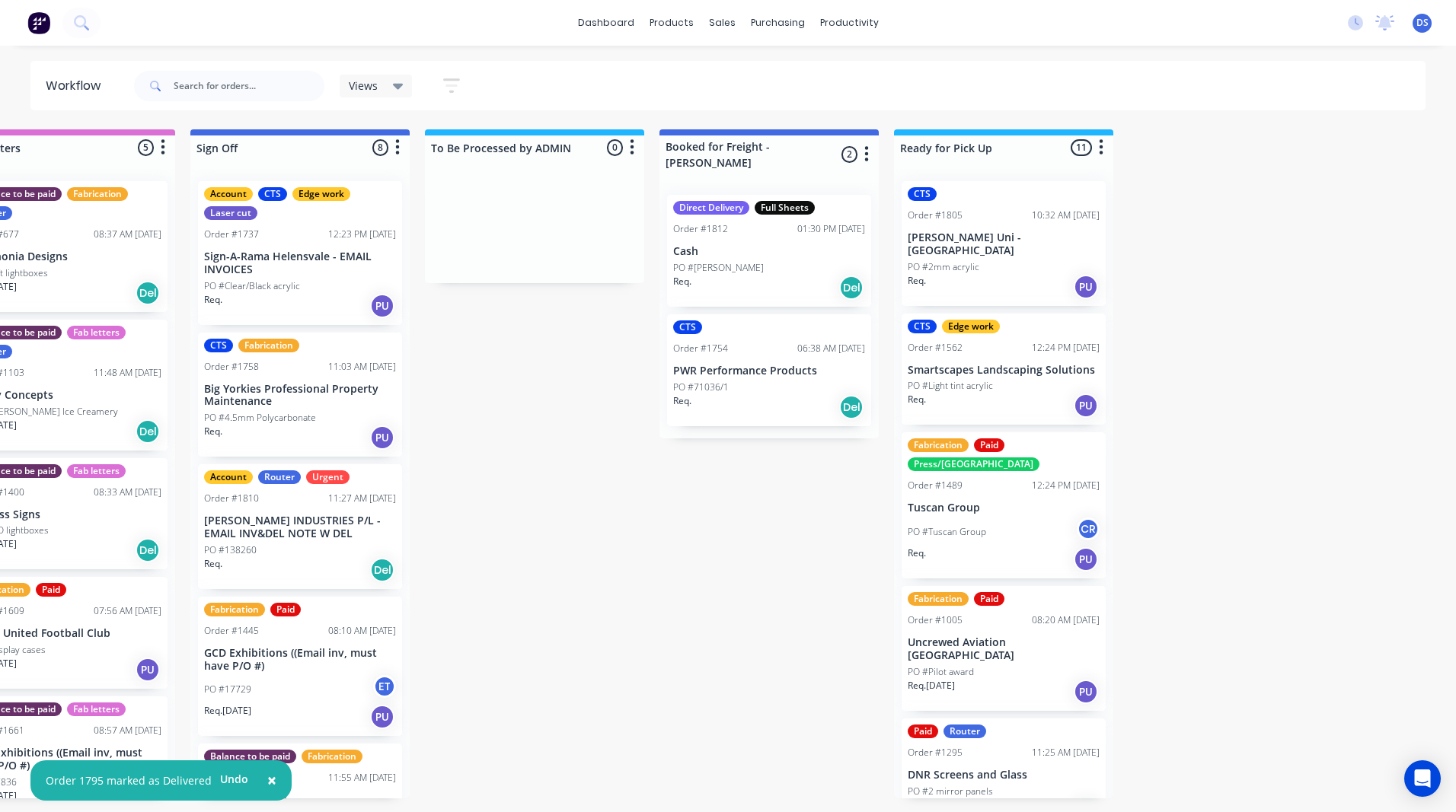
click at [804, 381] on div "PO #71036/1" at bounding box center [769, 388] width 192 height 14
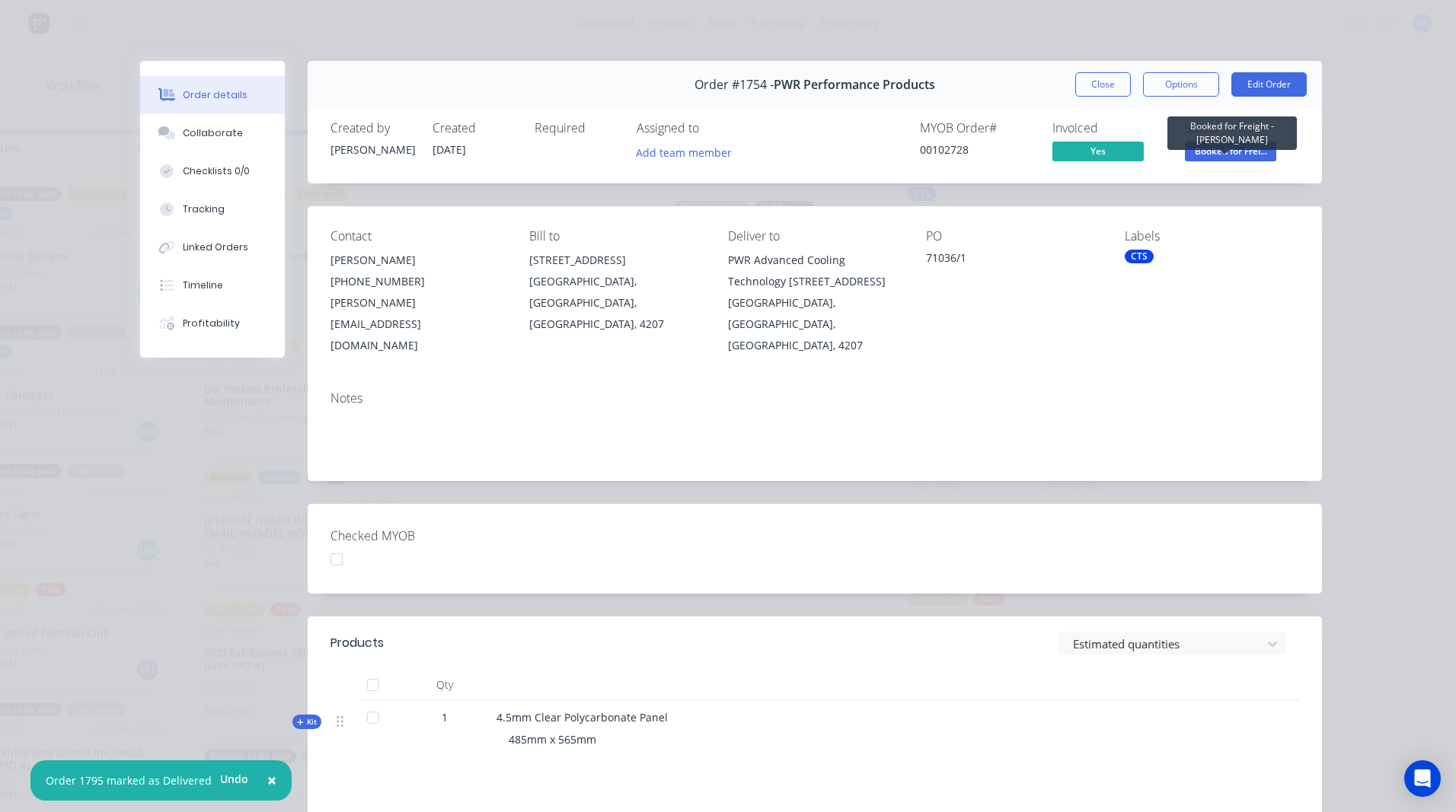
click at [1235, 158] on span "Booked for Frei..." at bounding box center [1230, 151] width 91 height 19
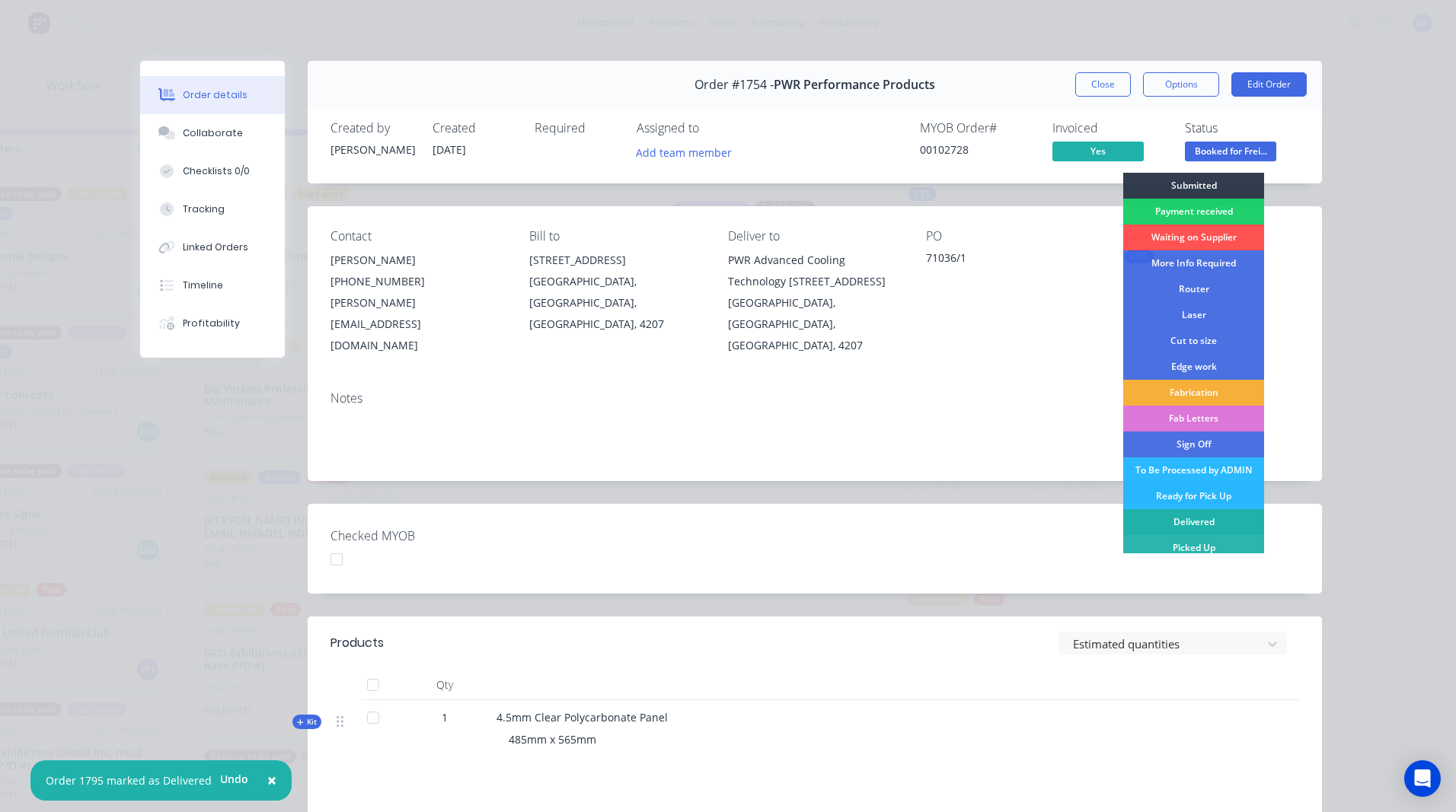
click at [1197, 520] on div "Delivered" at bounding box center [1193, 522] width 141 height 26
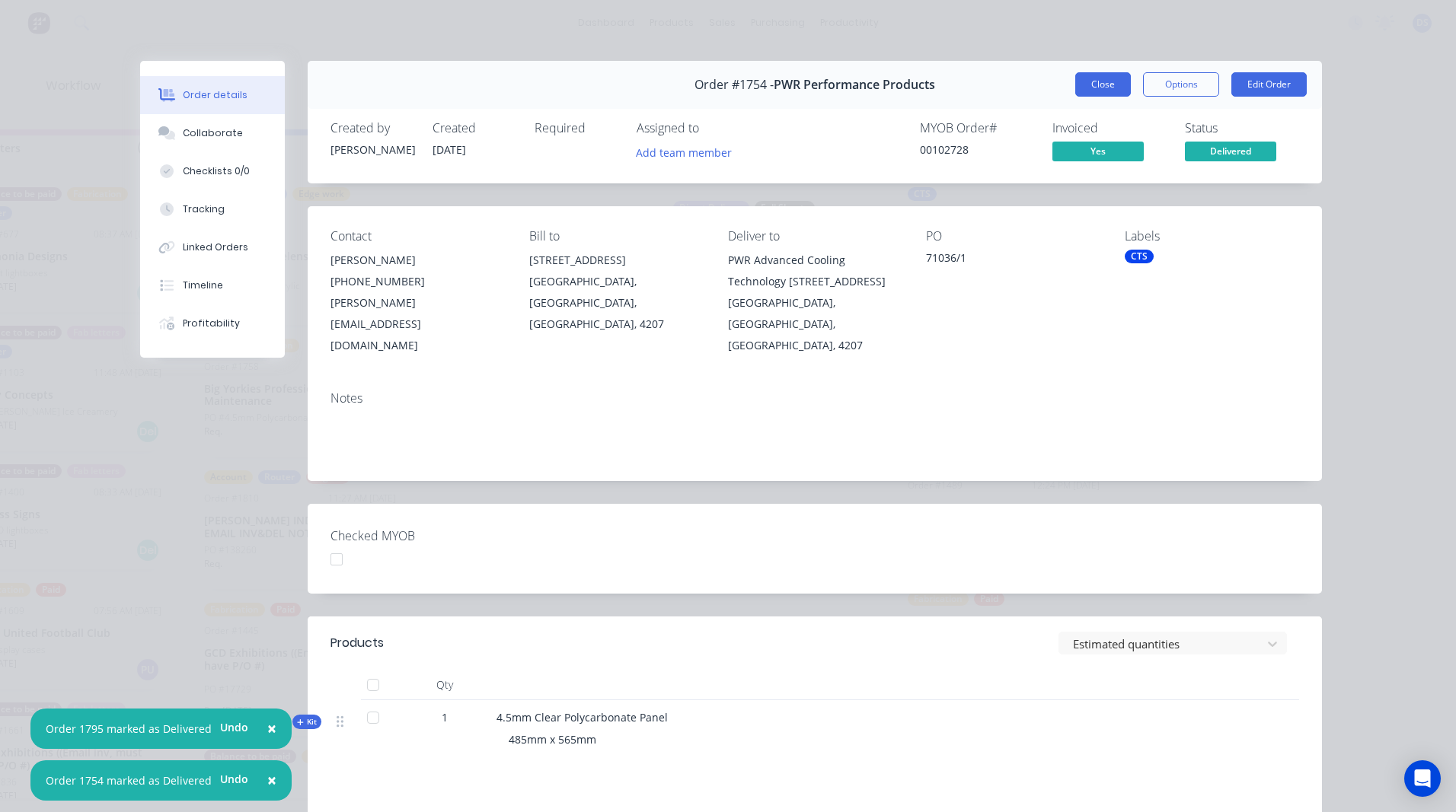
click at [1106, 85] on button "Close" at bounding box center [1102, 84] width 55 height 25
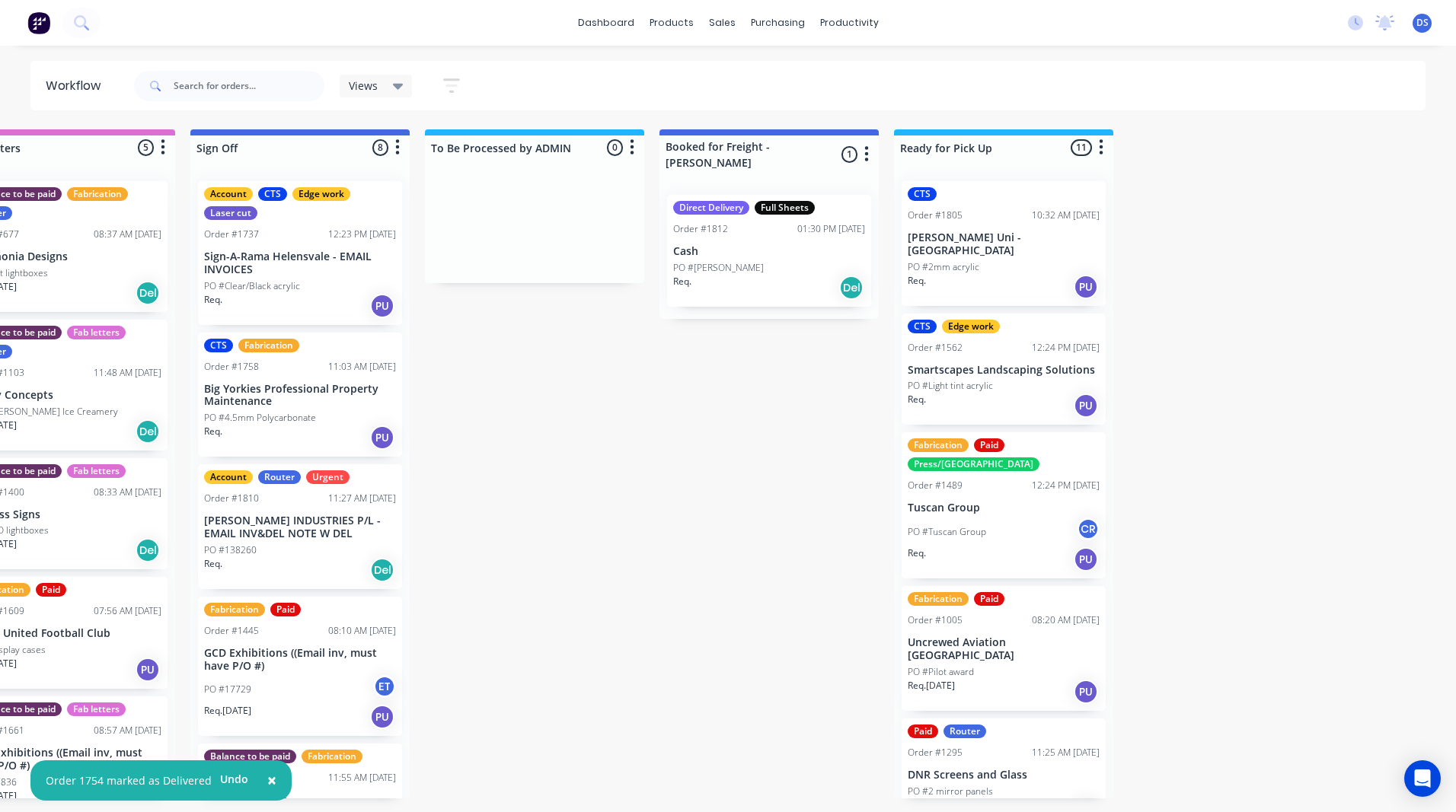
click at [774, 261] on div "PO #[PERSON_NAME]" at bounding box center [769, 268] width 192 height 14
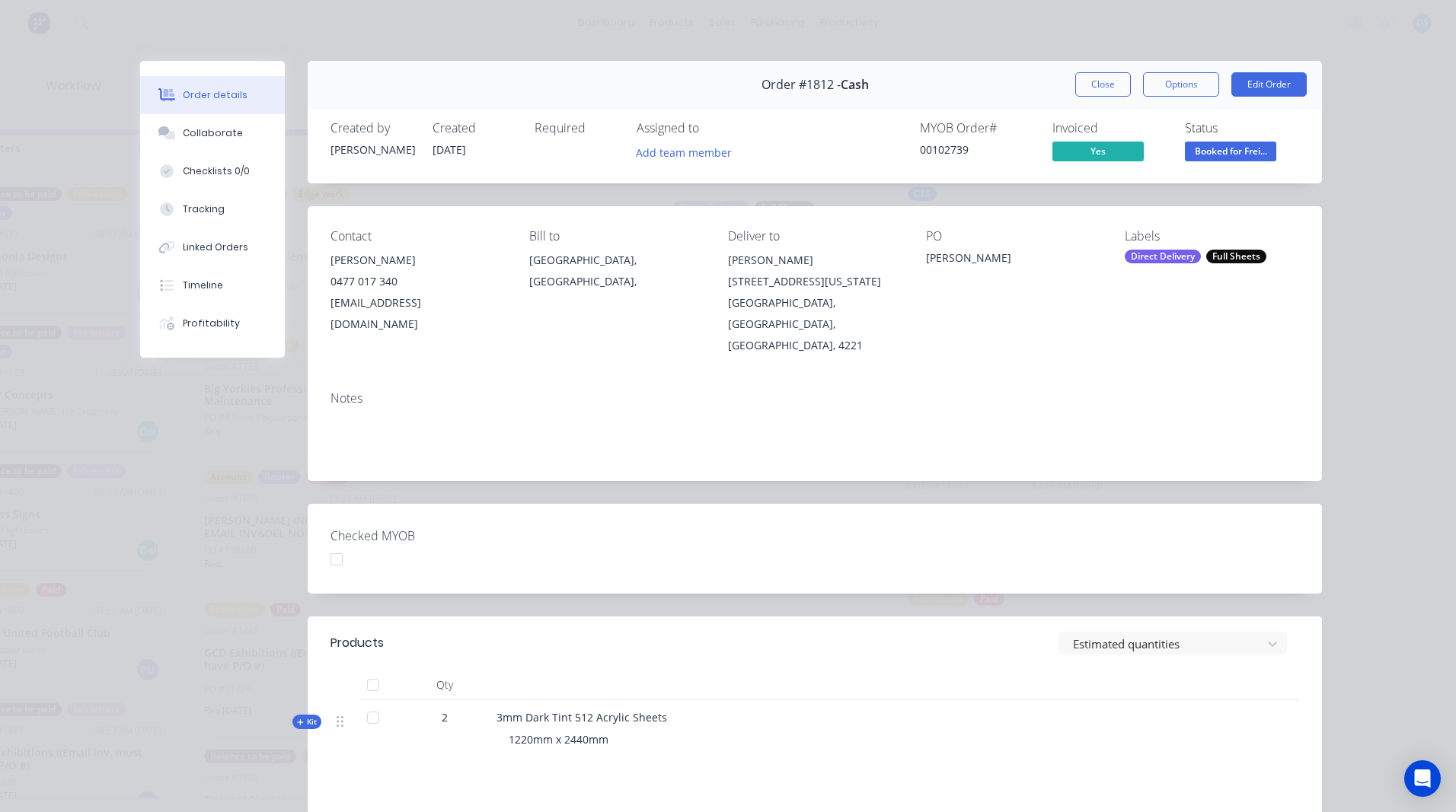
click at [1226, 149] on span "Booked for Frei..." at bounding box center [1230, 151] width 91 height 19
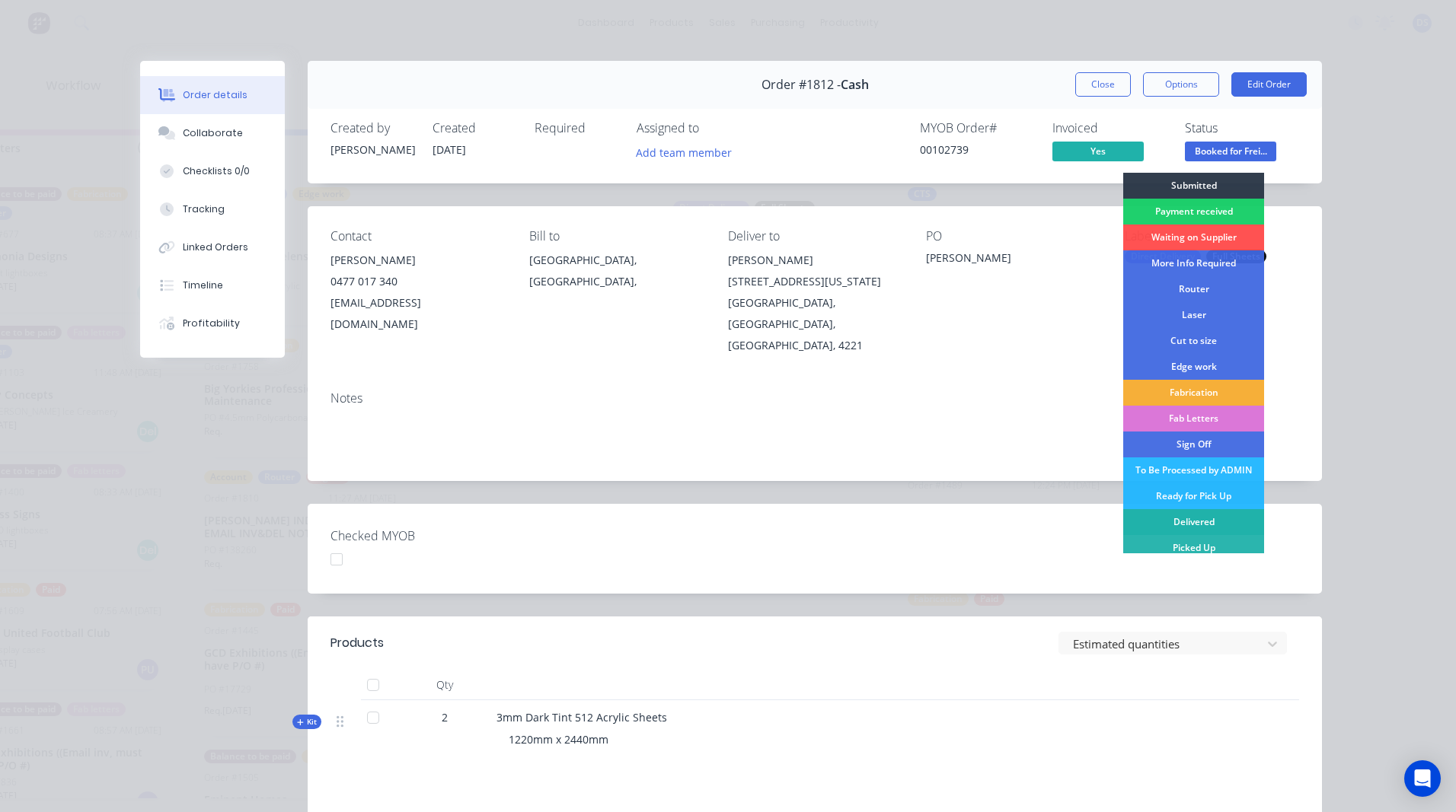
click at [1205, 520] on div "Delivered" at bounding box center [1193, 522] width 141 height 26
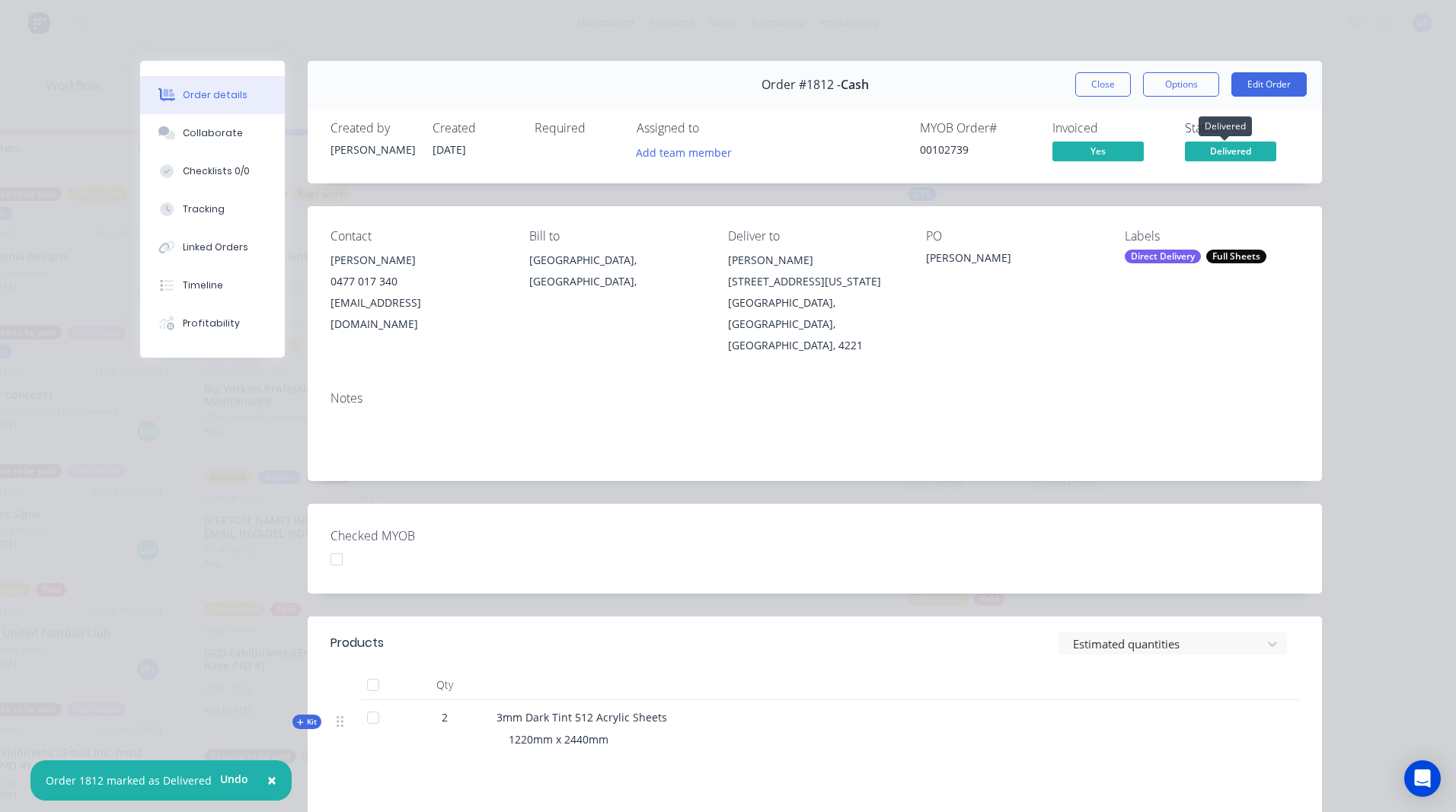
click at [1230, 151] on span "Delivered" at bounding box center [1230, 151] width 91 height 19
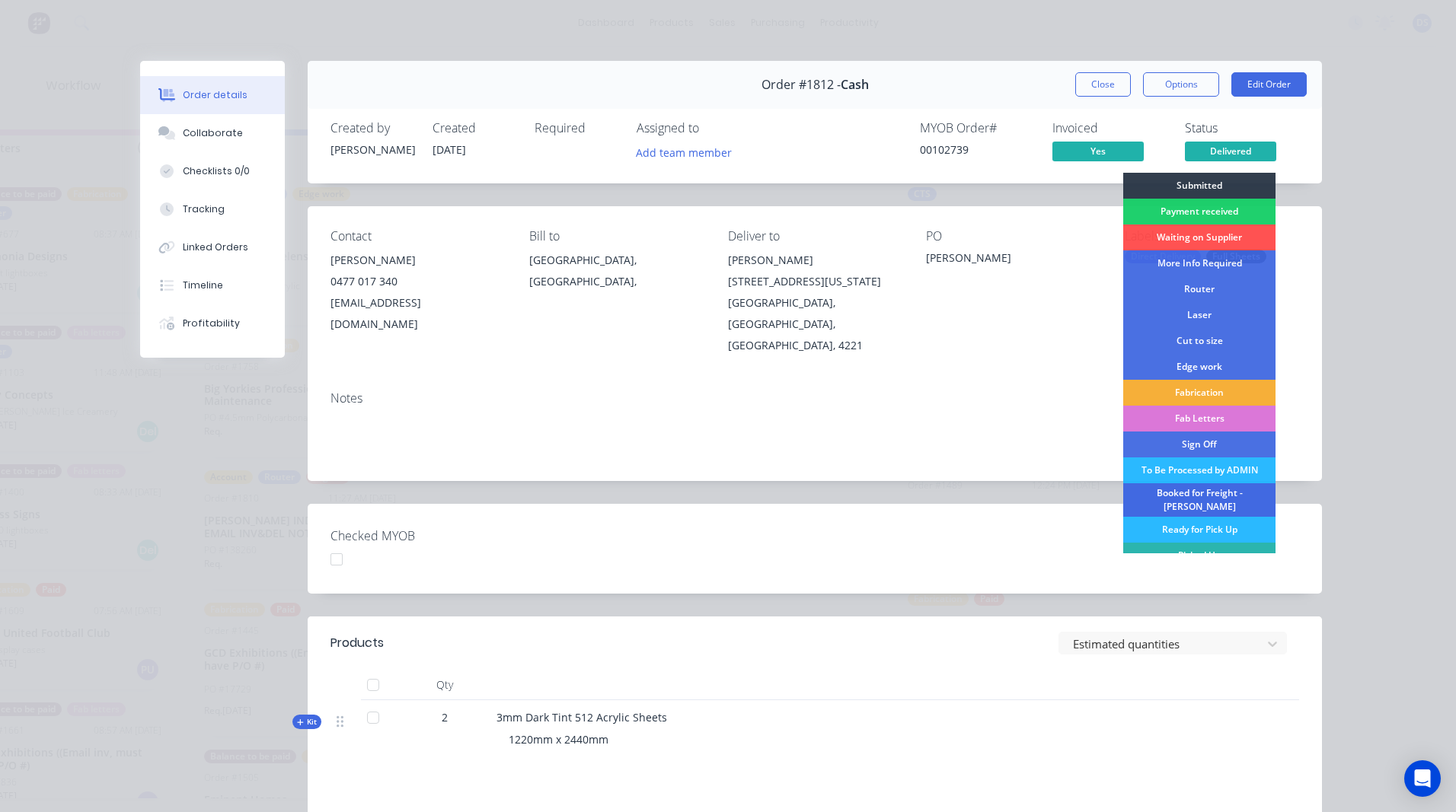
click at [1209, 489] on div "Booked for Freight - [PERSON_NAME]" at bounding box center [1198, 499] width 152 height 33
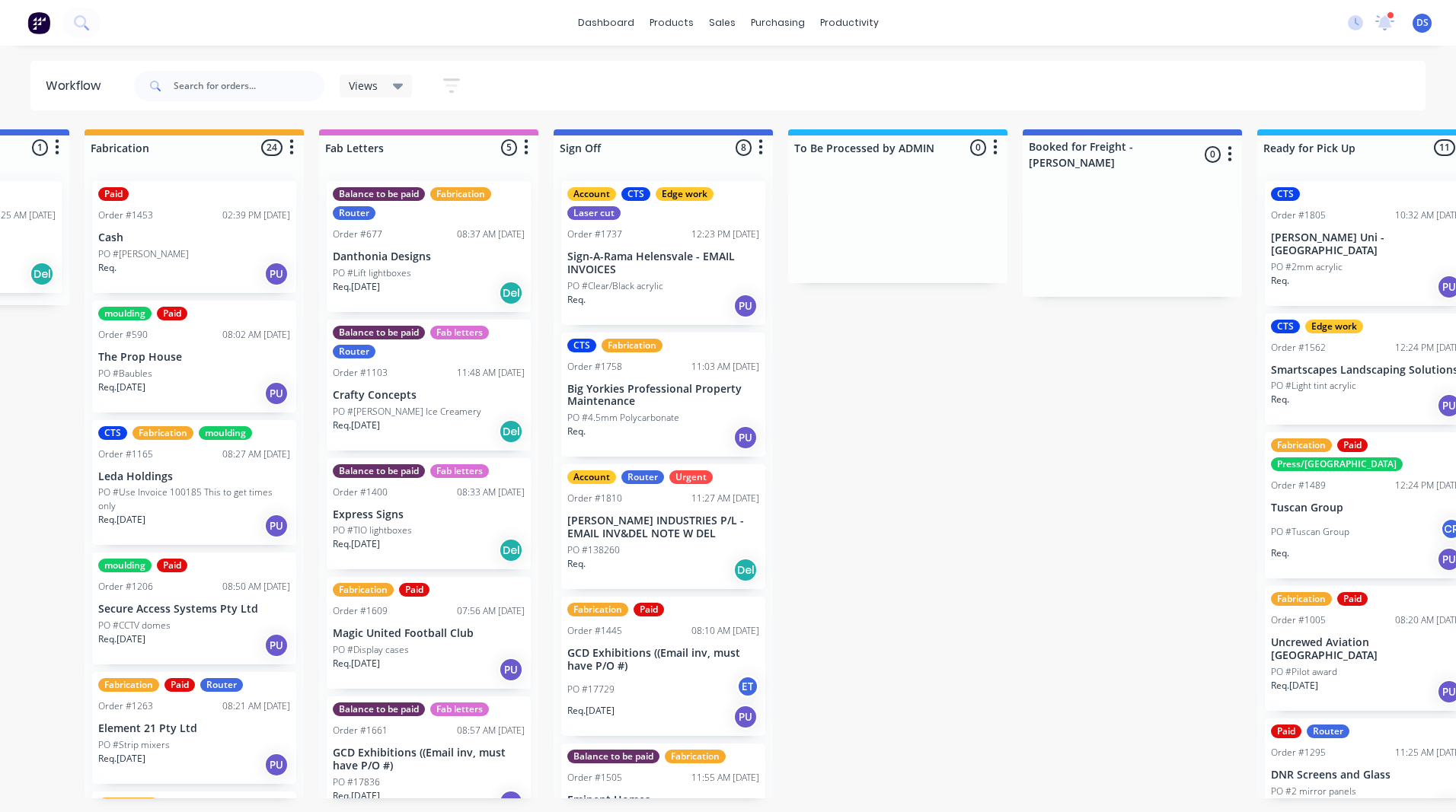
scroll to position [0, 1827]
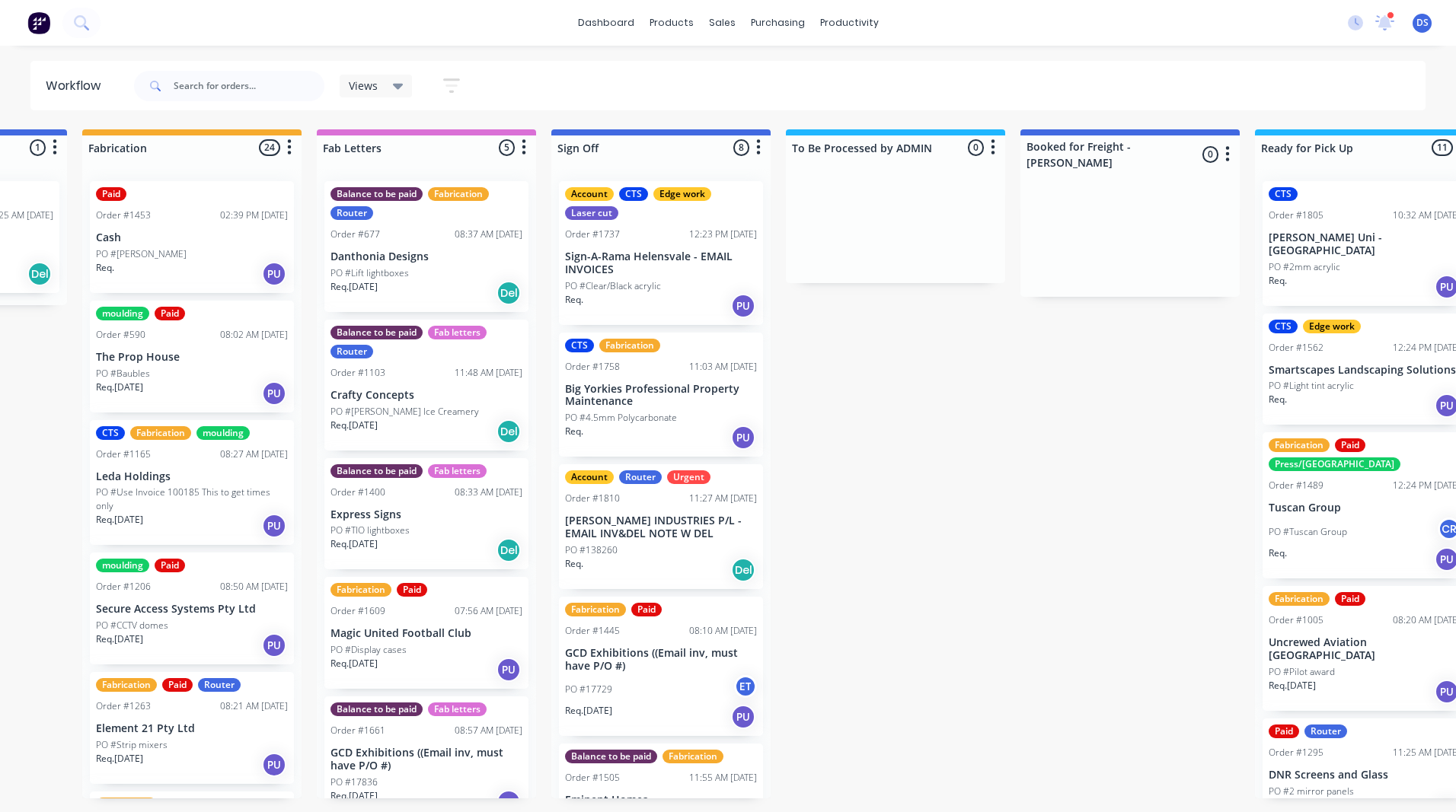
drag, startPoint x: 919, startPoint y: 344, endPoint x: 933, endPoint y: 368, distance: 27.8
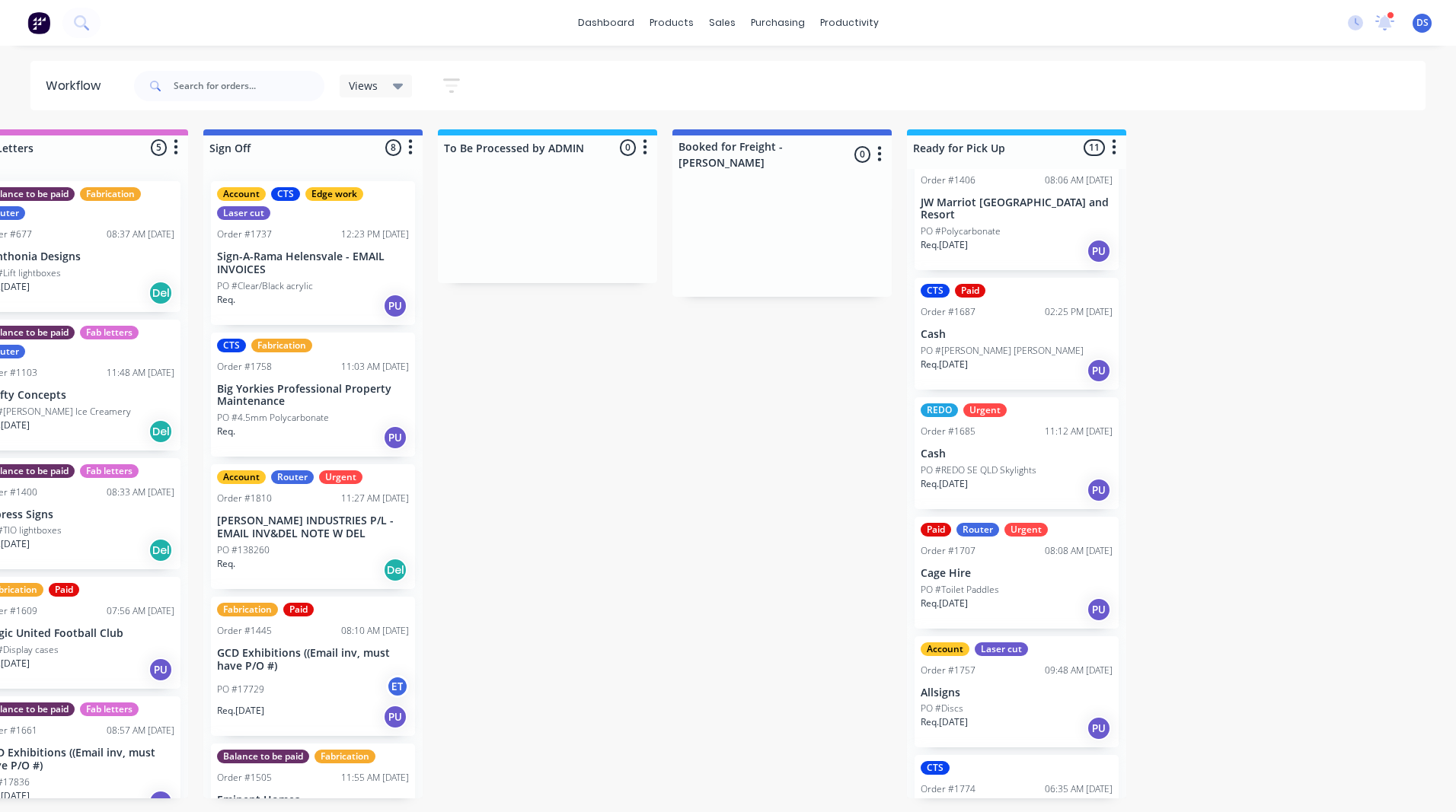
scroll to position [717, 0]
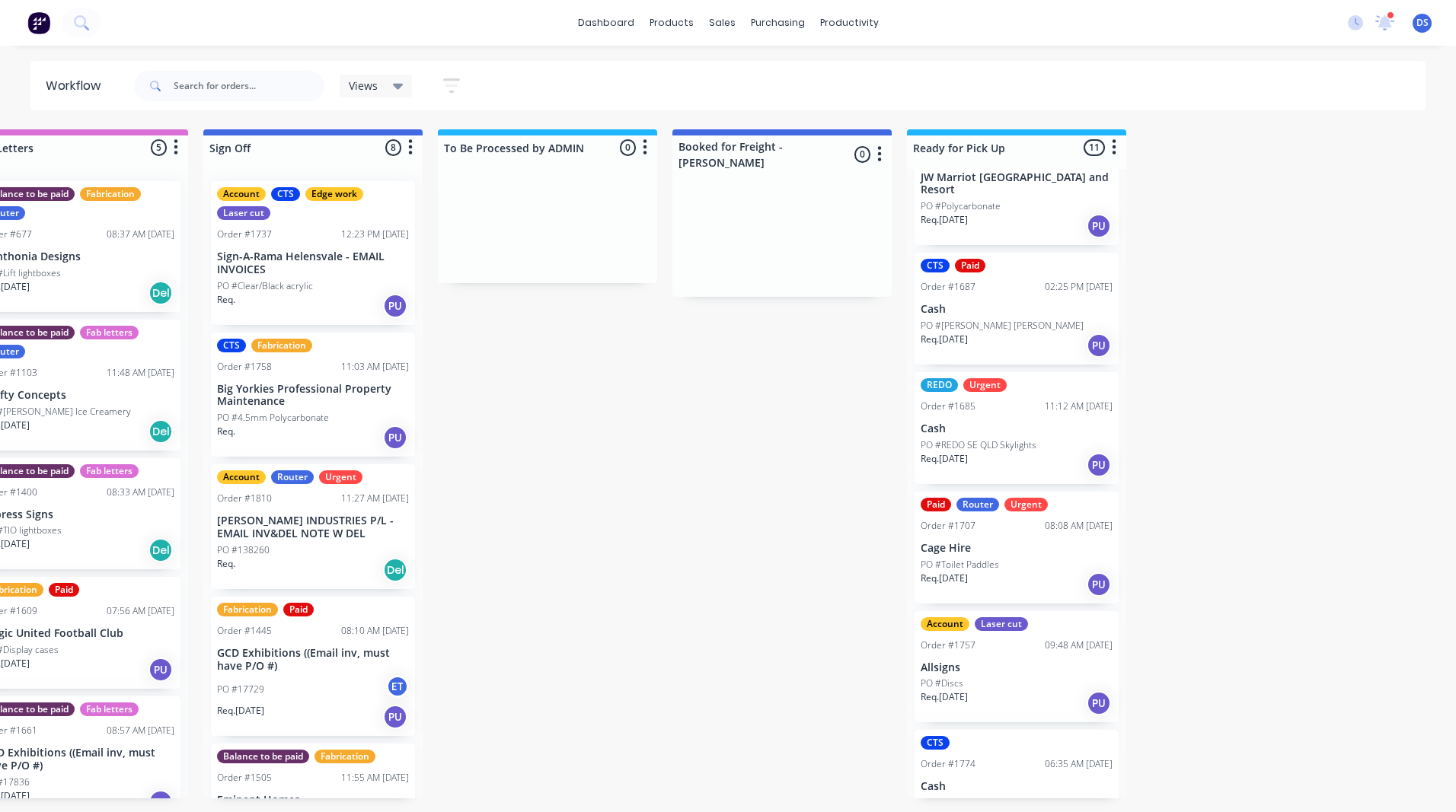
click at [1064, 796] on div "PO #Mark Anderson" at bounding box center [1016, 803] width 192 height 14
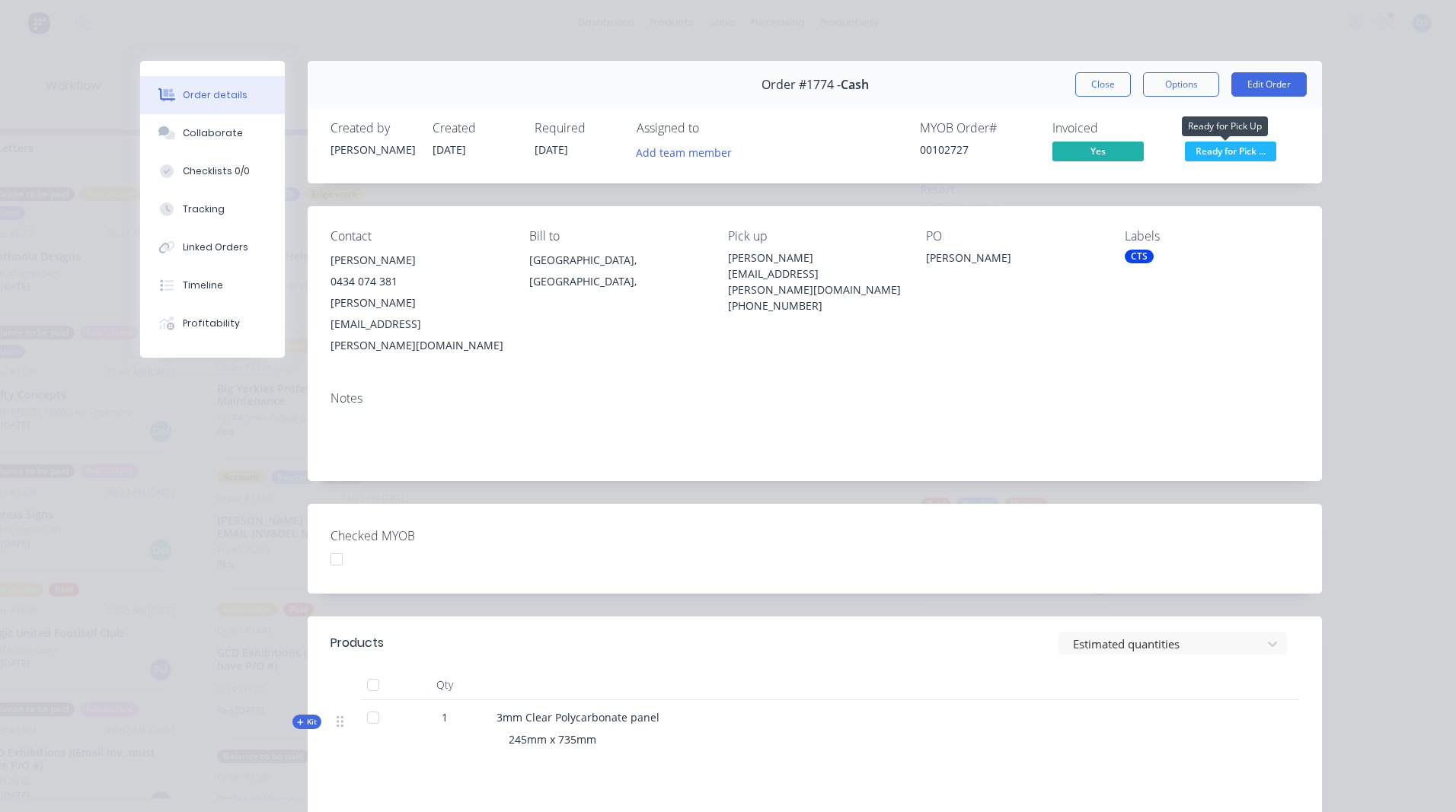
click at [1238, 155] on span "Ready for Pick ..." at bounding box center [1230, 151] width 91 height 19
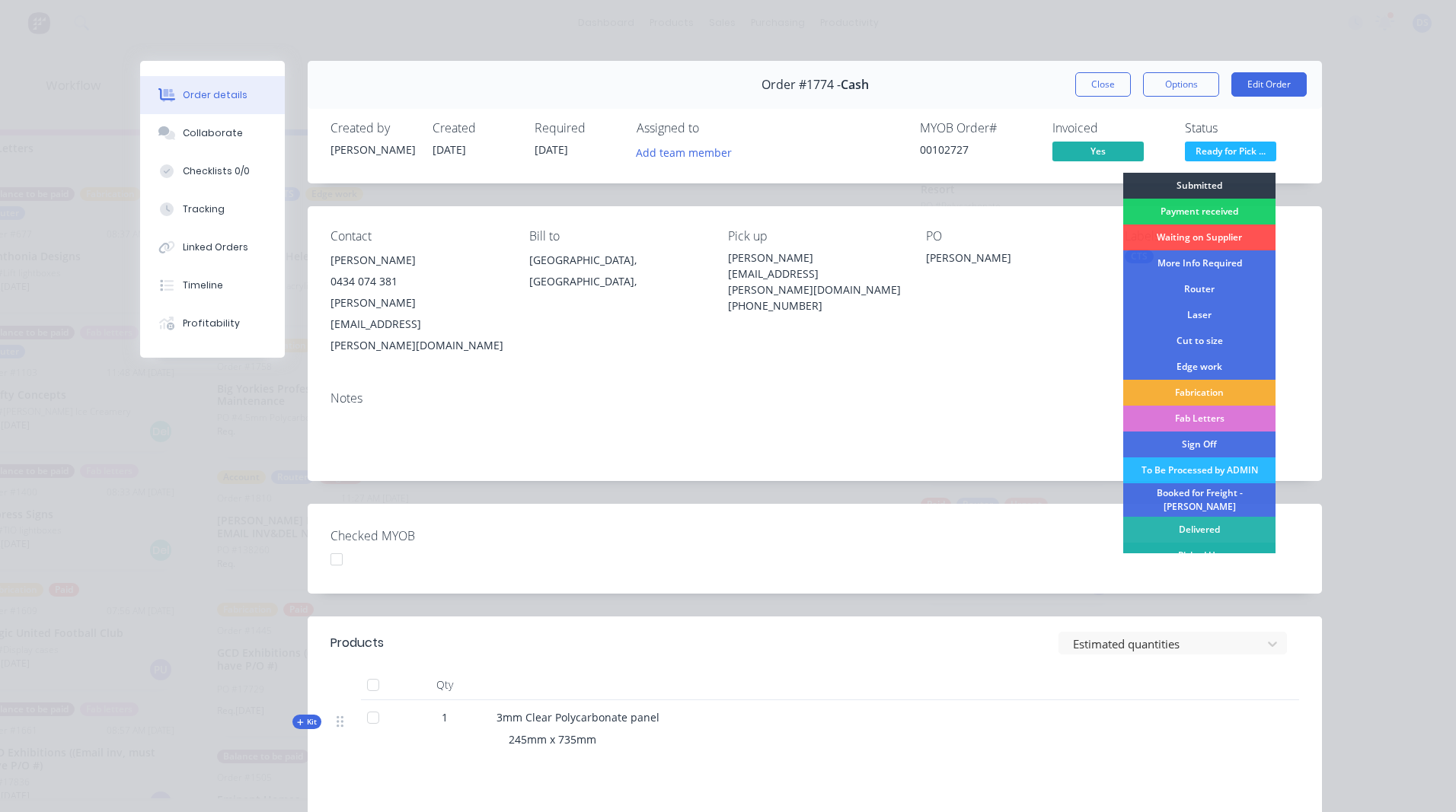
click at [1190, 544] on div "Picked Up" at bounding box center [1198, 555] width 152 height 26
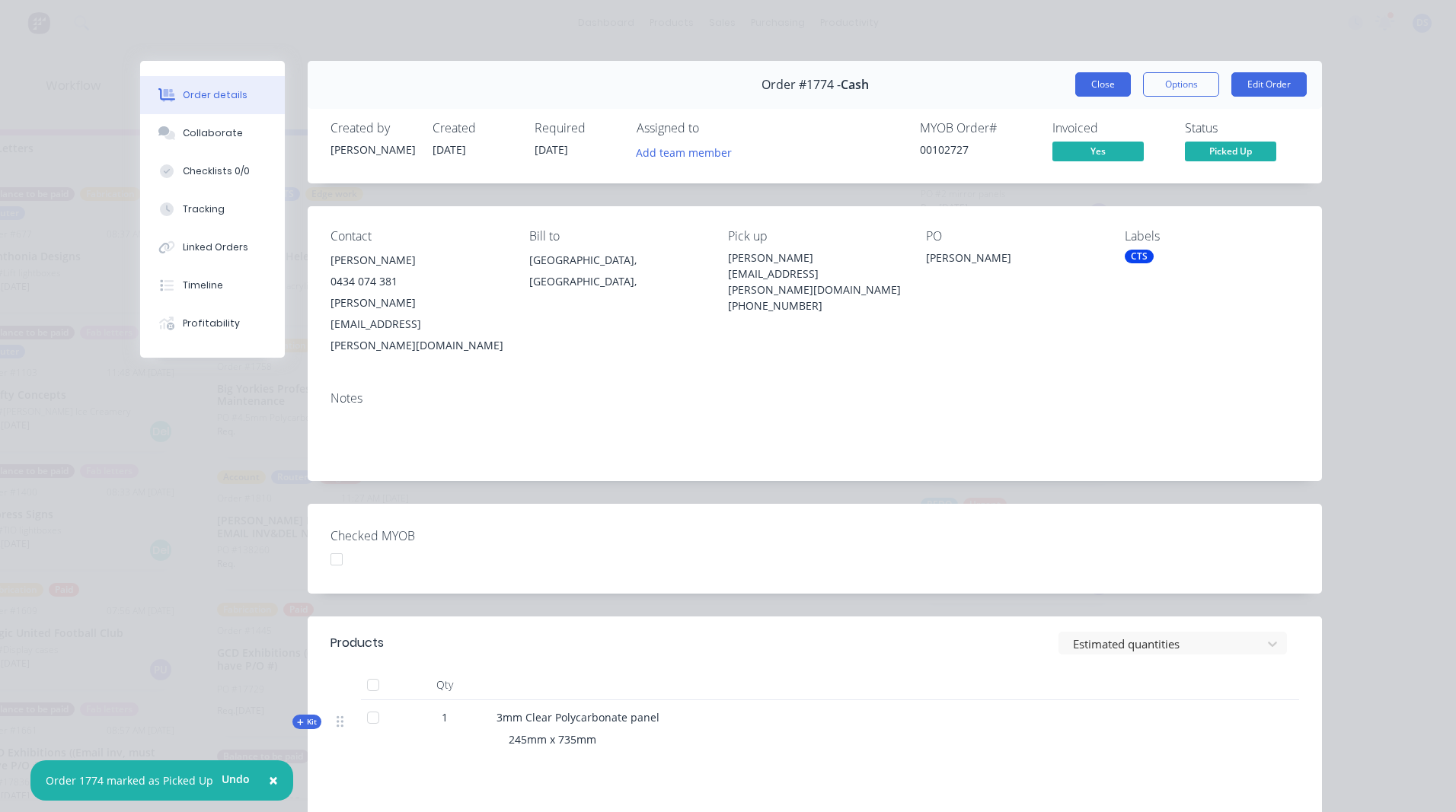
click at [1108, 83] on button "Close" at bounding box center [1102, 84] width 55 height 25
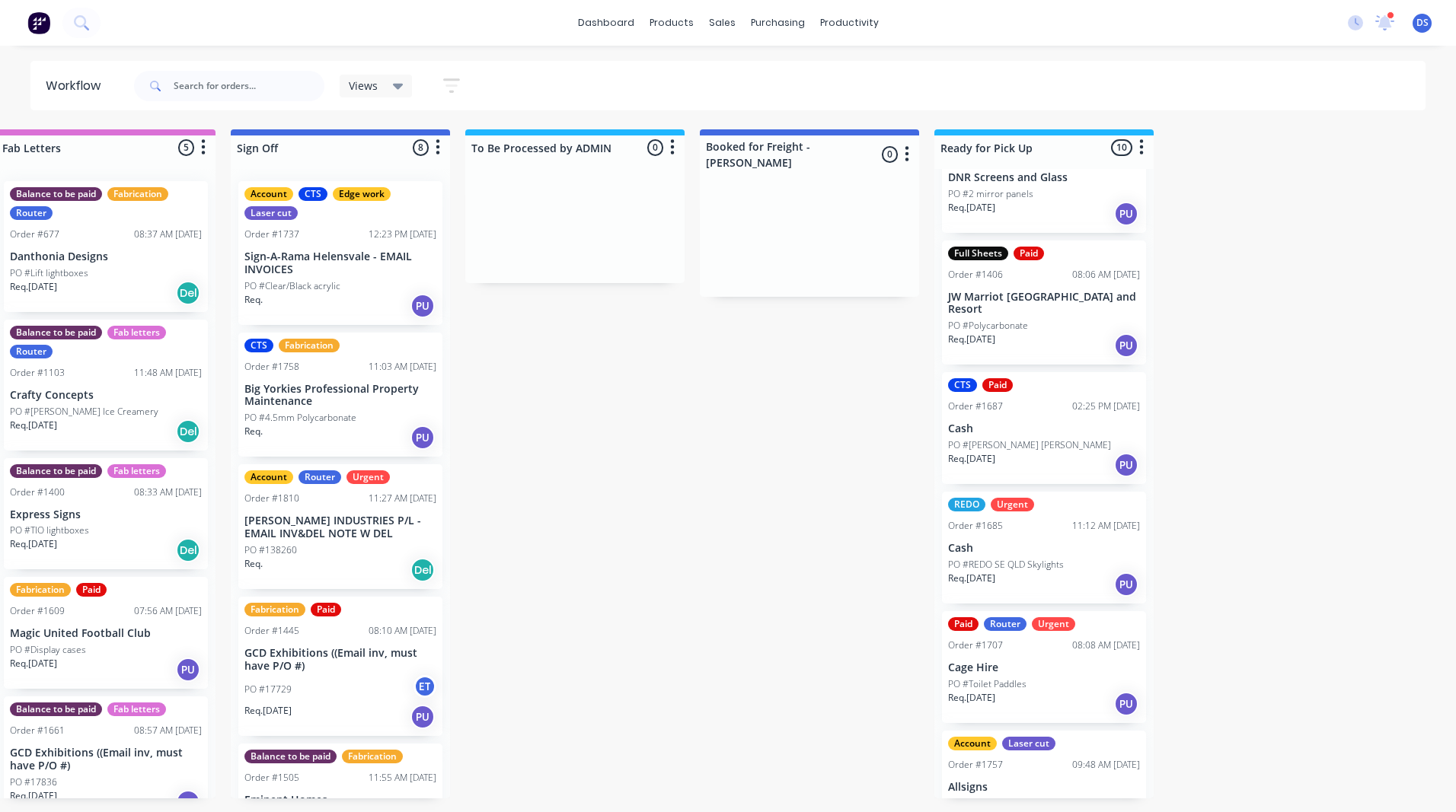
click at [1018, 439] on p "PO #[PERSON_NAME] [PERSON_NAME]" at bounding box center [1030, 446] width 163 height 14
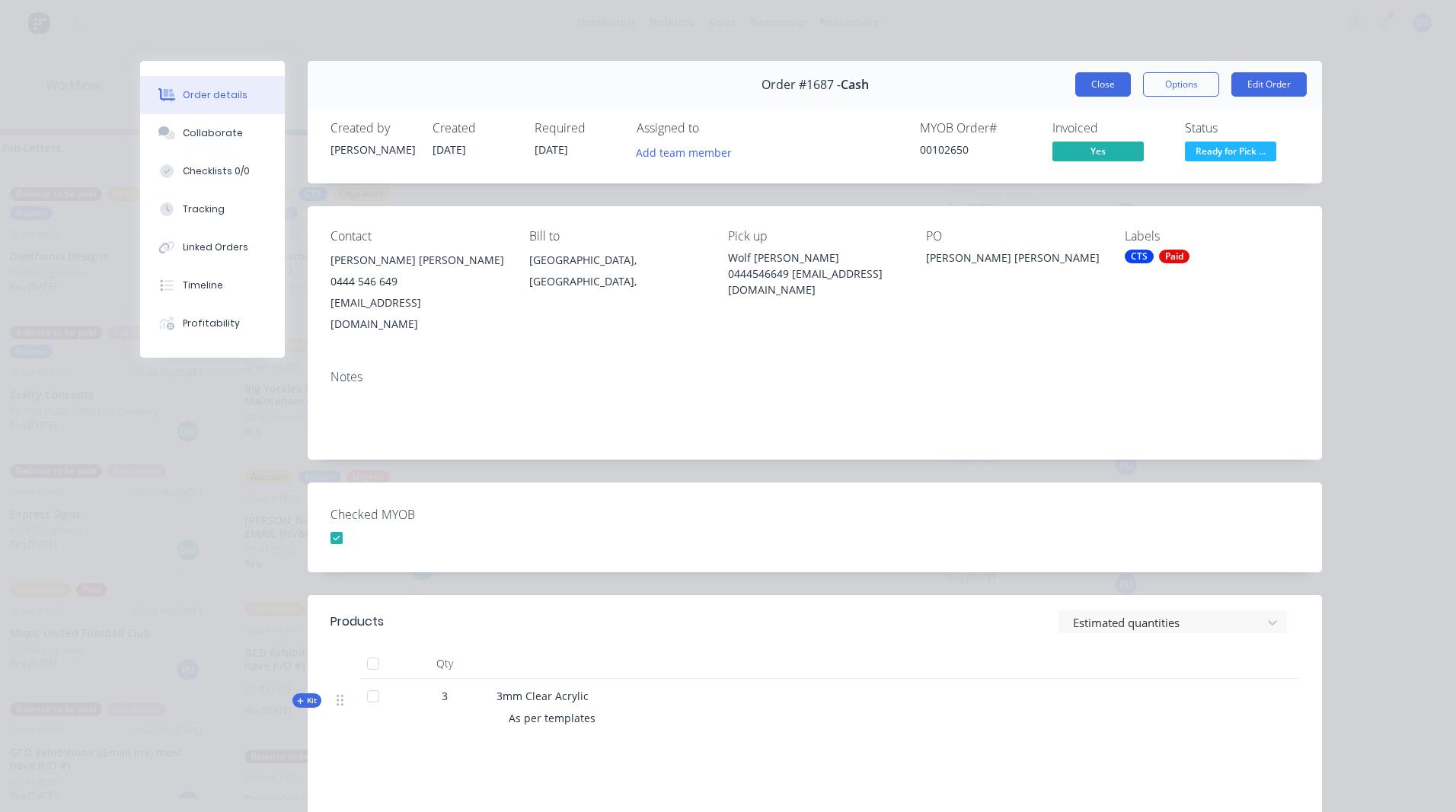
click at [1095, 91] on button "Close" at bounding box center [1102, 84] width 55 height 25
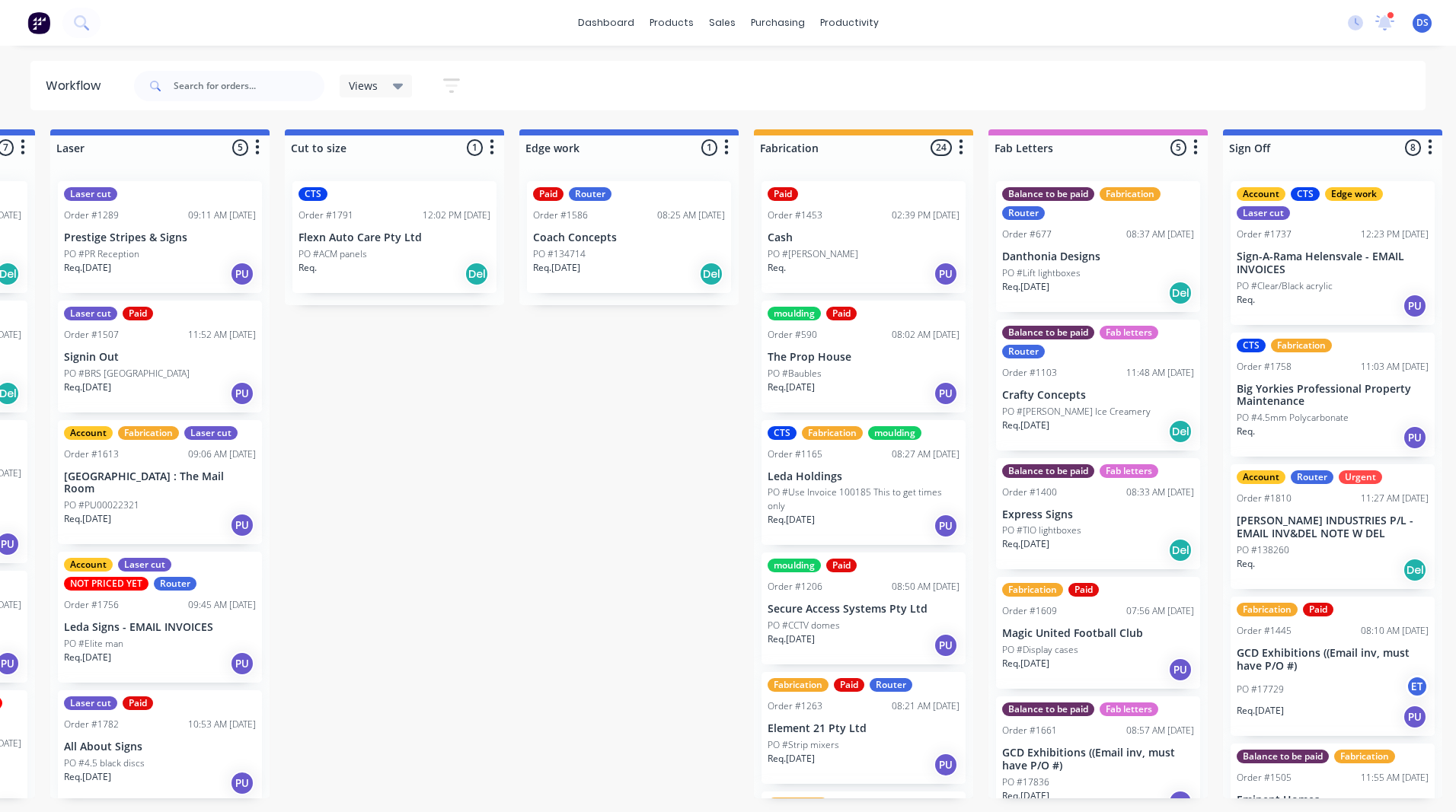
scroll to position [0, 1302]
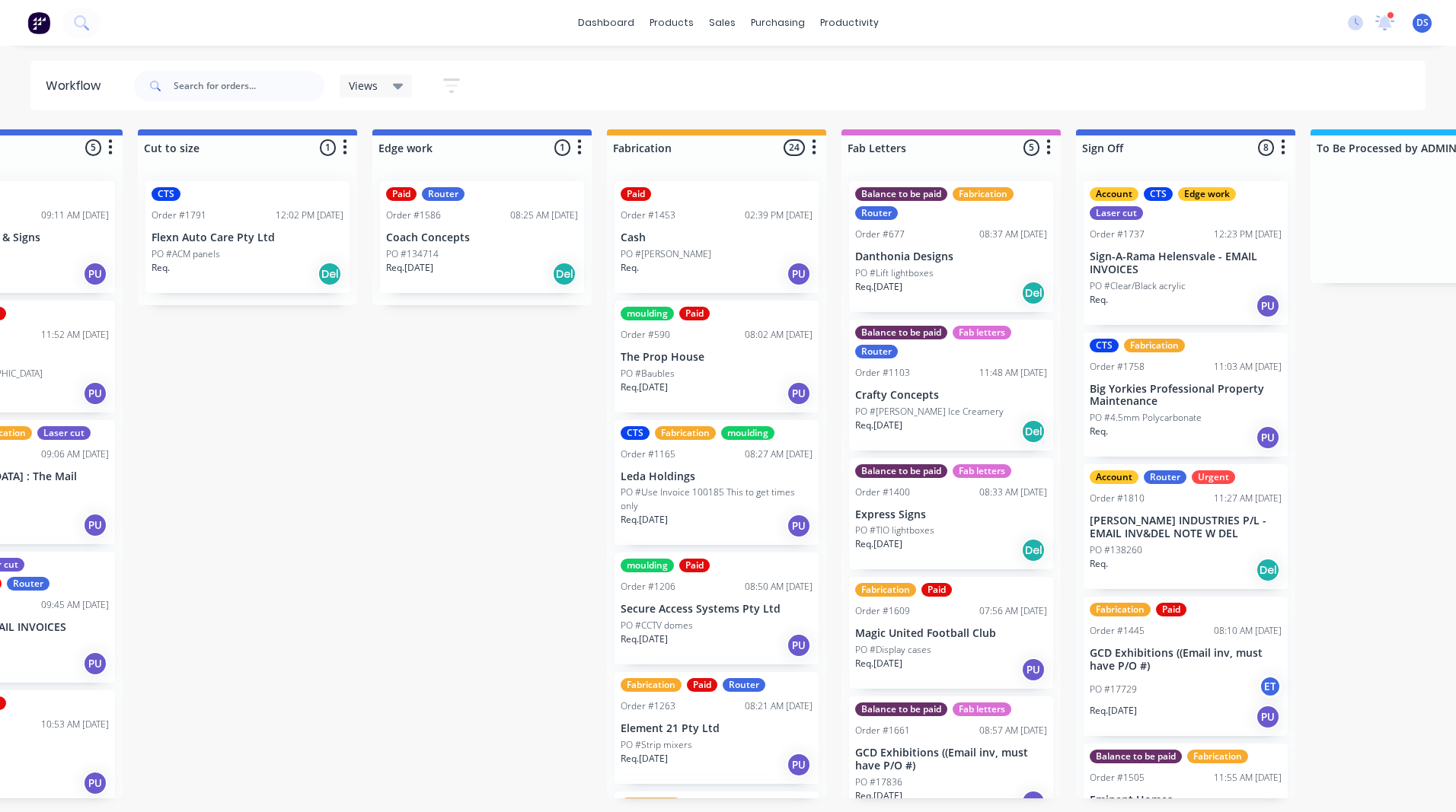
click at [1163, 264] on p "Sign-A-Rama Helensvale - EMAIL INVOICES" at bounding box center [1186, 264] width 192 height 26
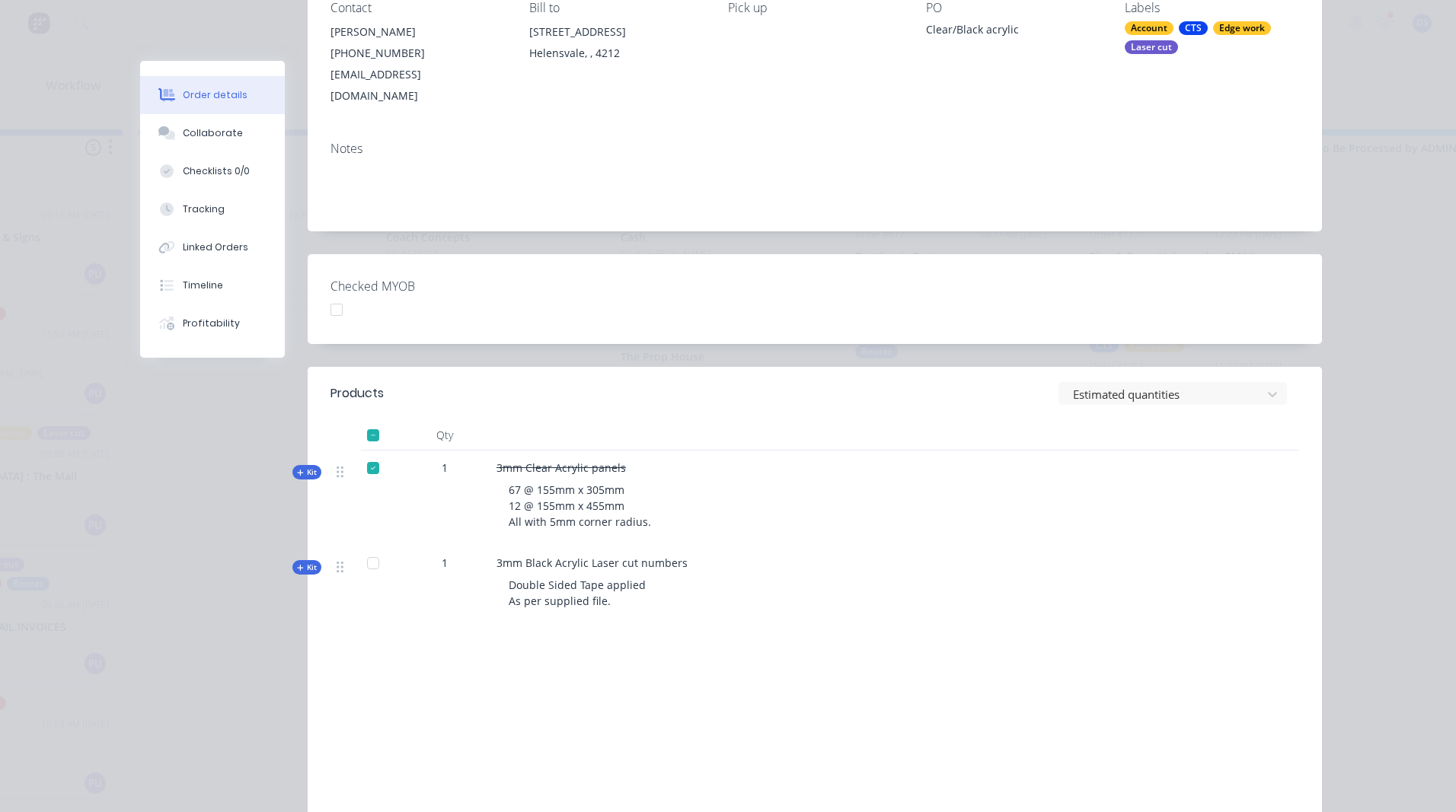
scroll to position [152, 0]
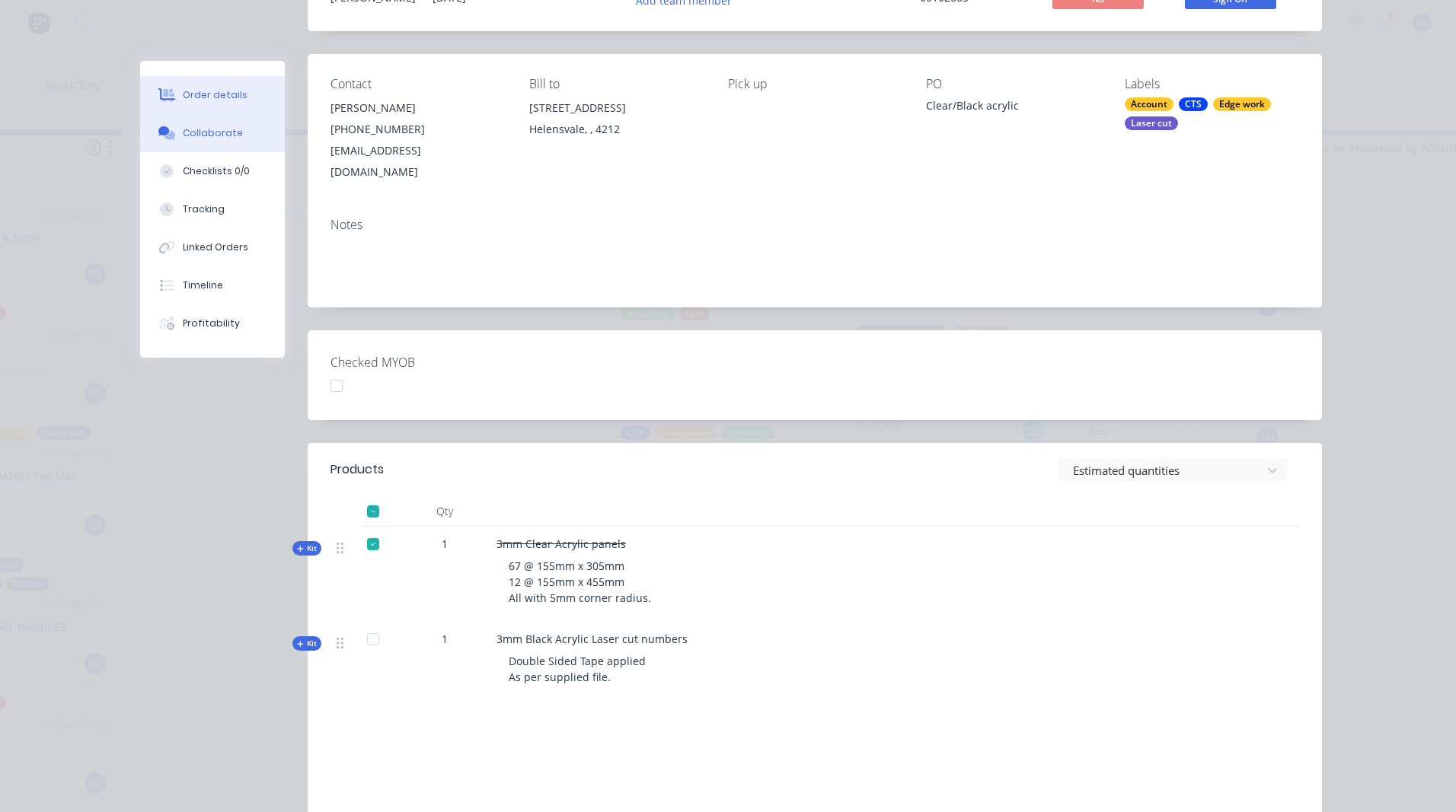
click at [212, 130] on div "Collaborate" at bounding box center [213, 133] width 60 height 14
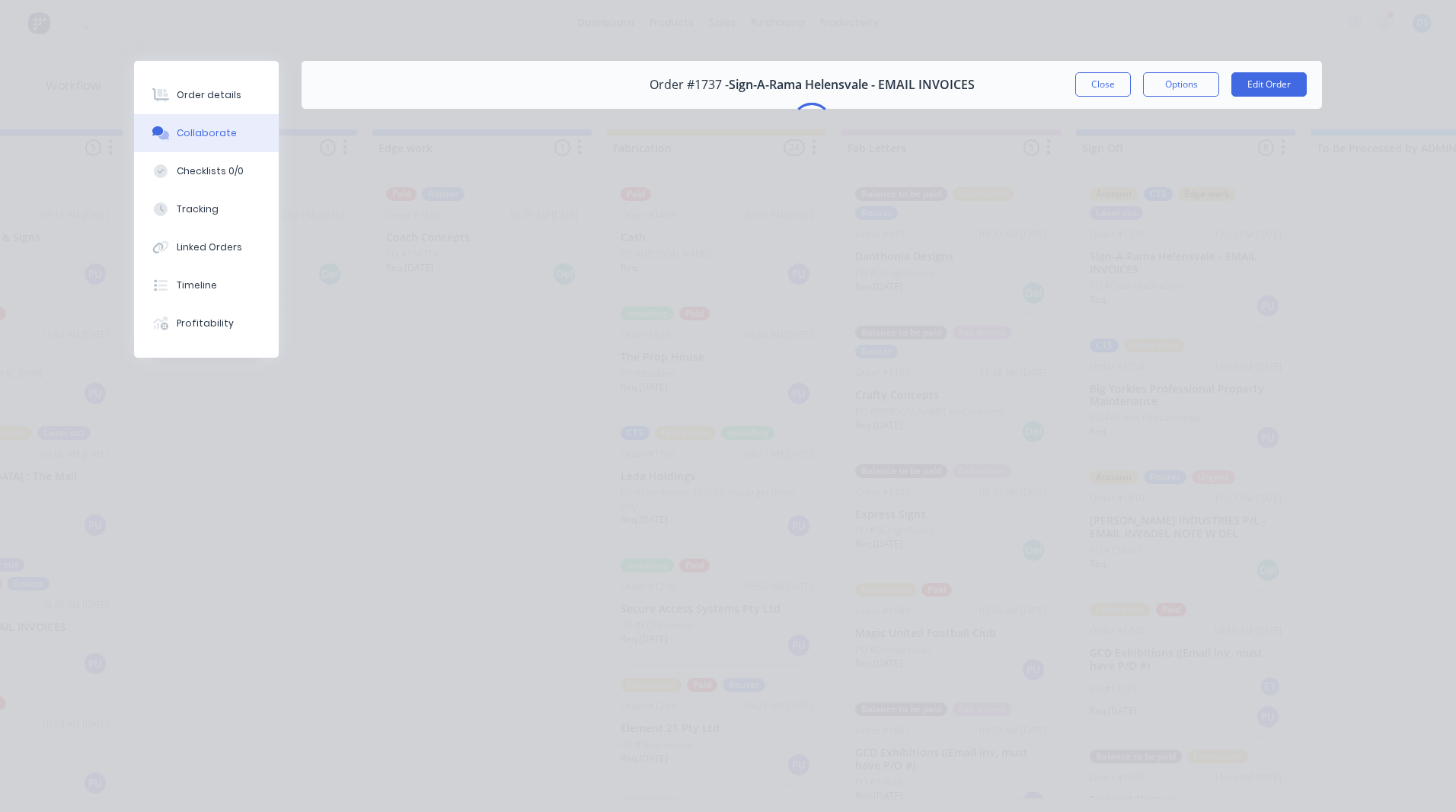
scroll to position [0, 0]
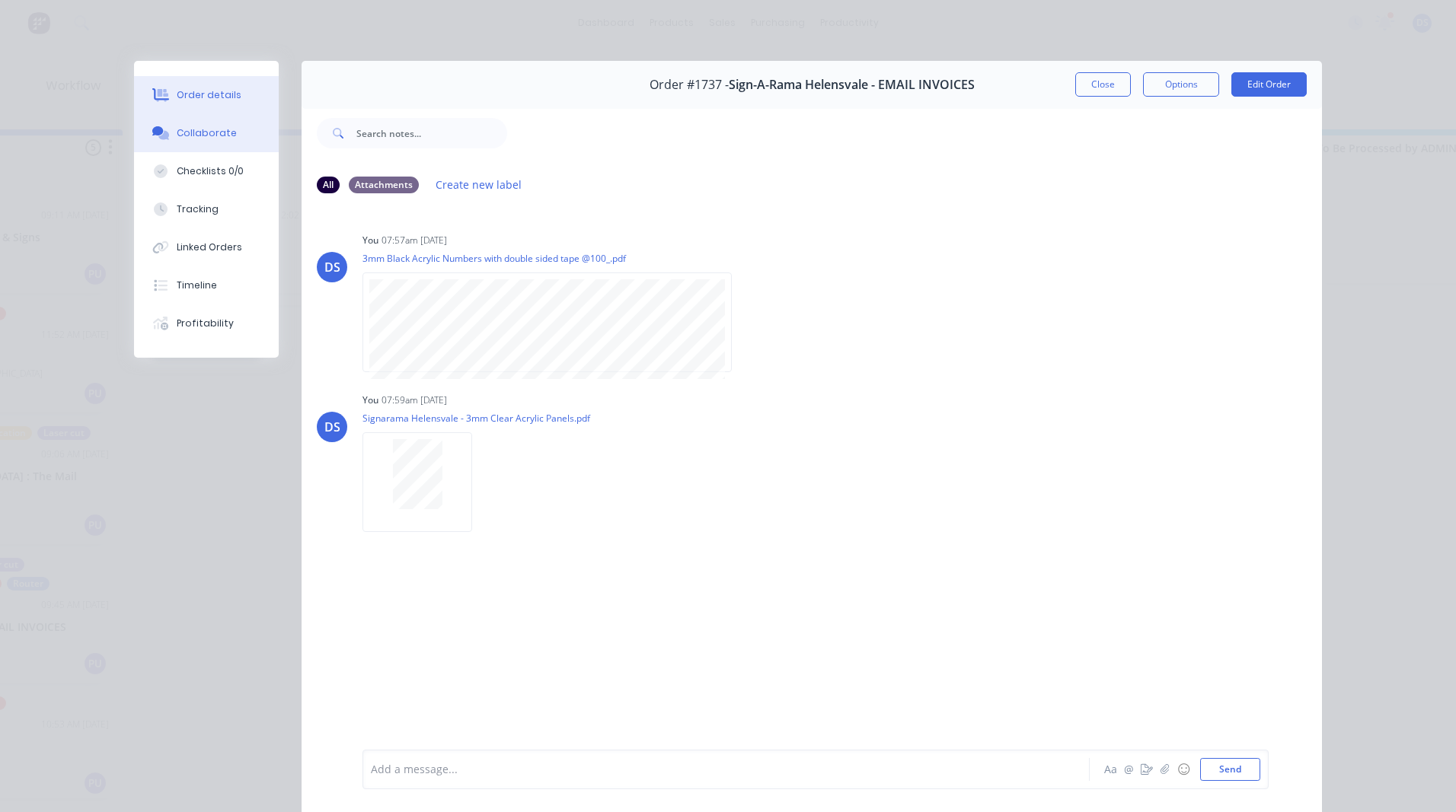
click at [190, 104] on button "Order details" at bounding box center [207, 95] width 145 height 38
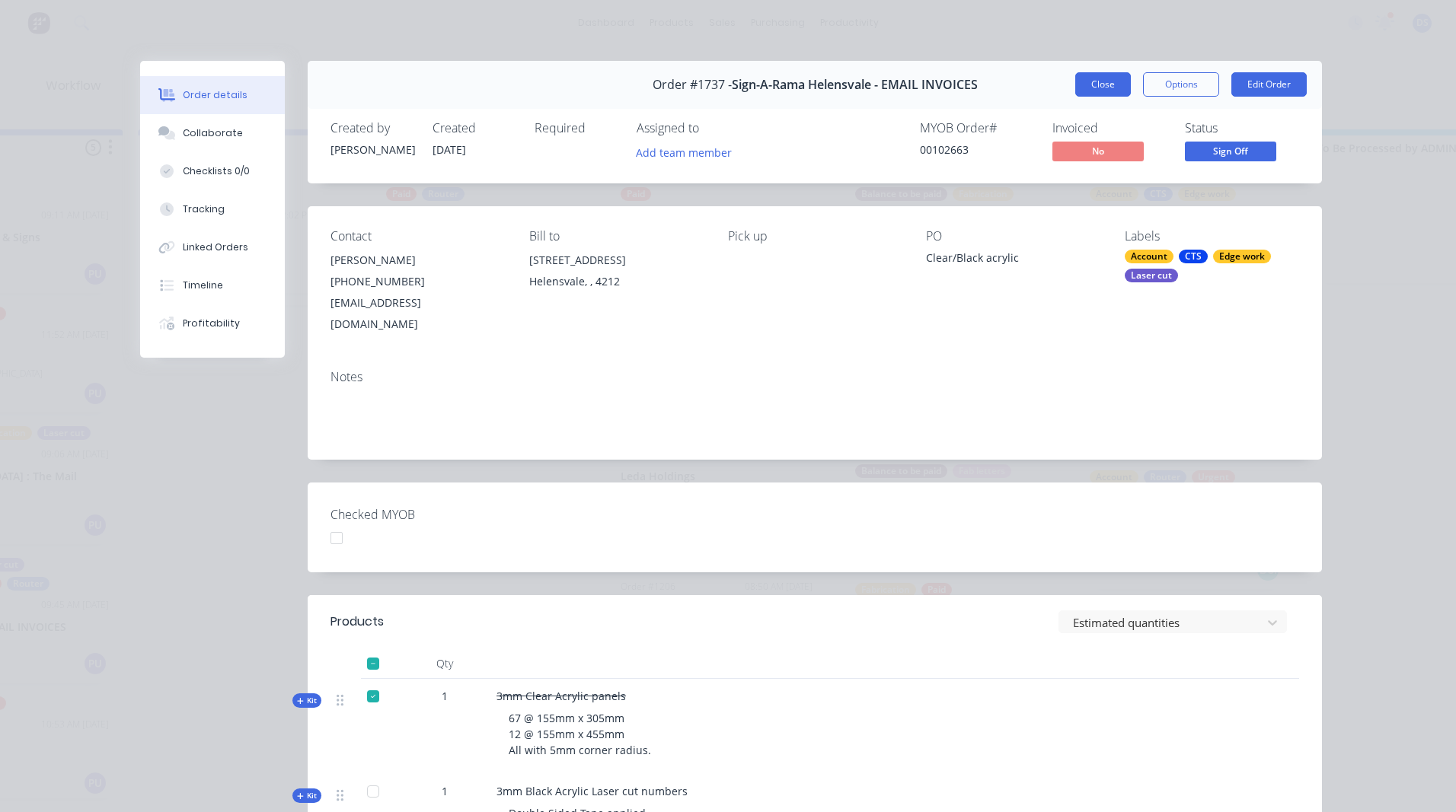
click at [1089, 74] on button "Close" at bounding box center [1102, 84] width 55 height 25
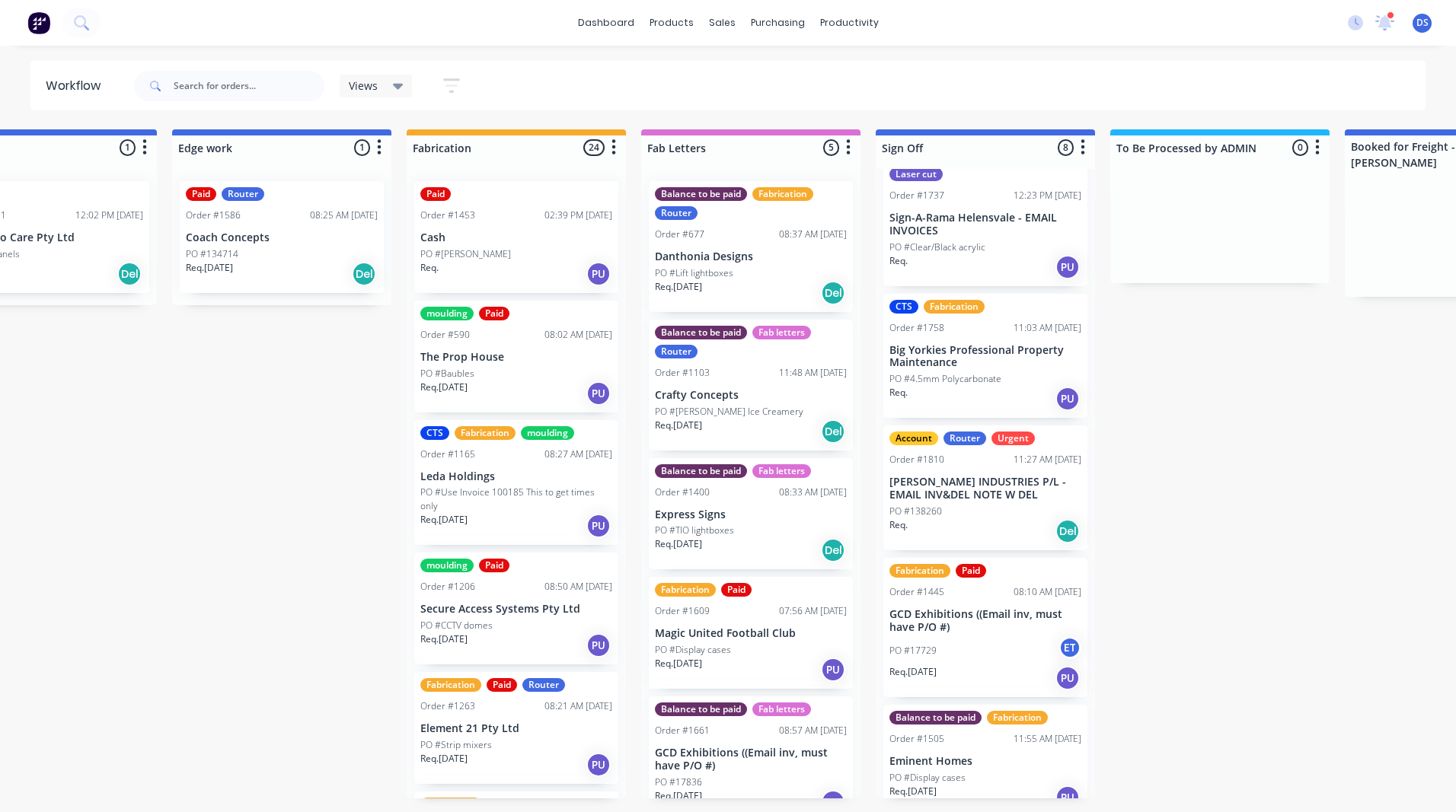
scroll to position [77, 0]
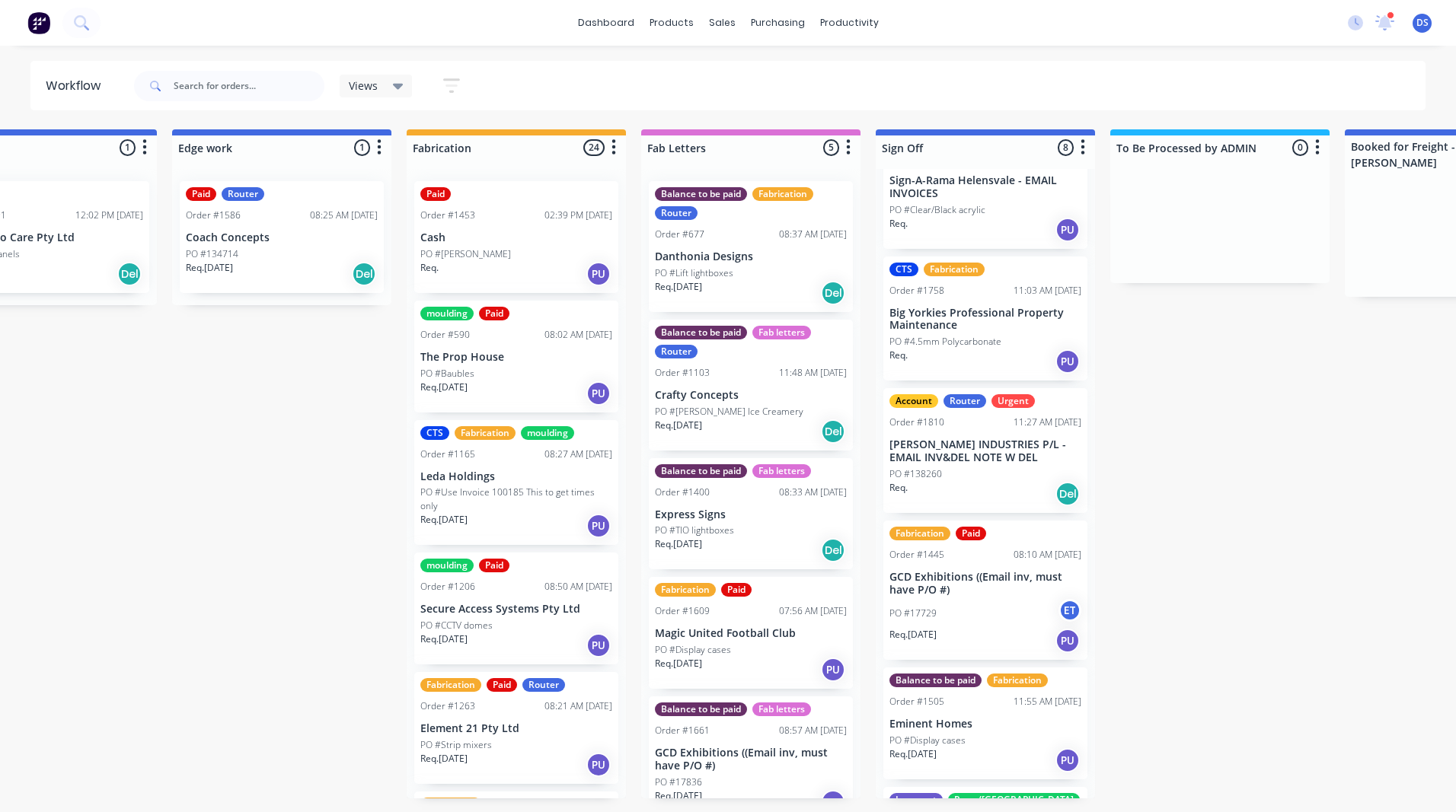
click at [962, 331] on p "Big Yorkies Professional Property Maintenance" at bounding box center [986, 320] width 192 height 26
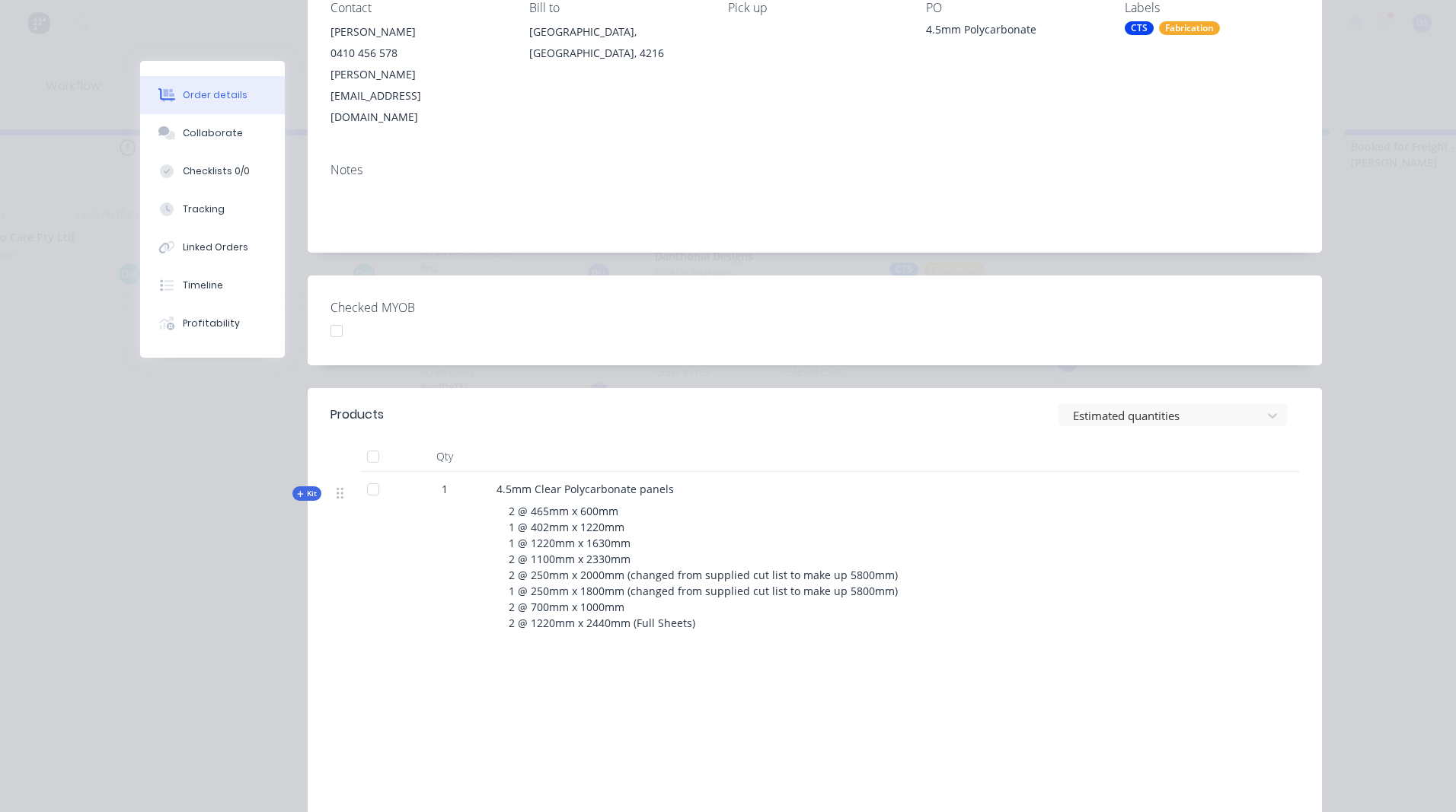
scroll to position [0, 0]
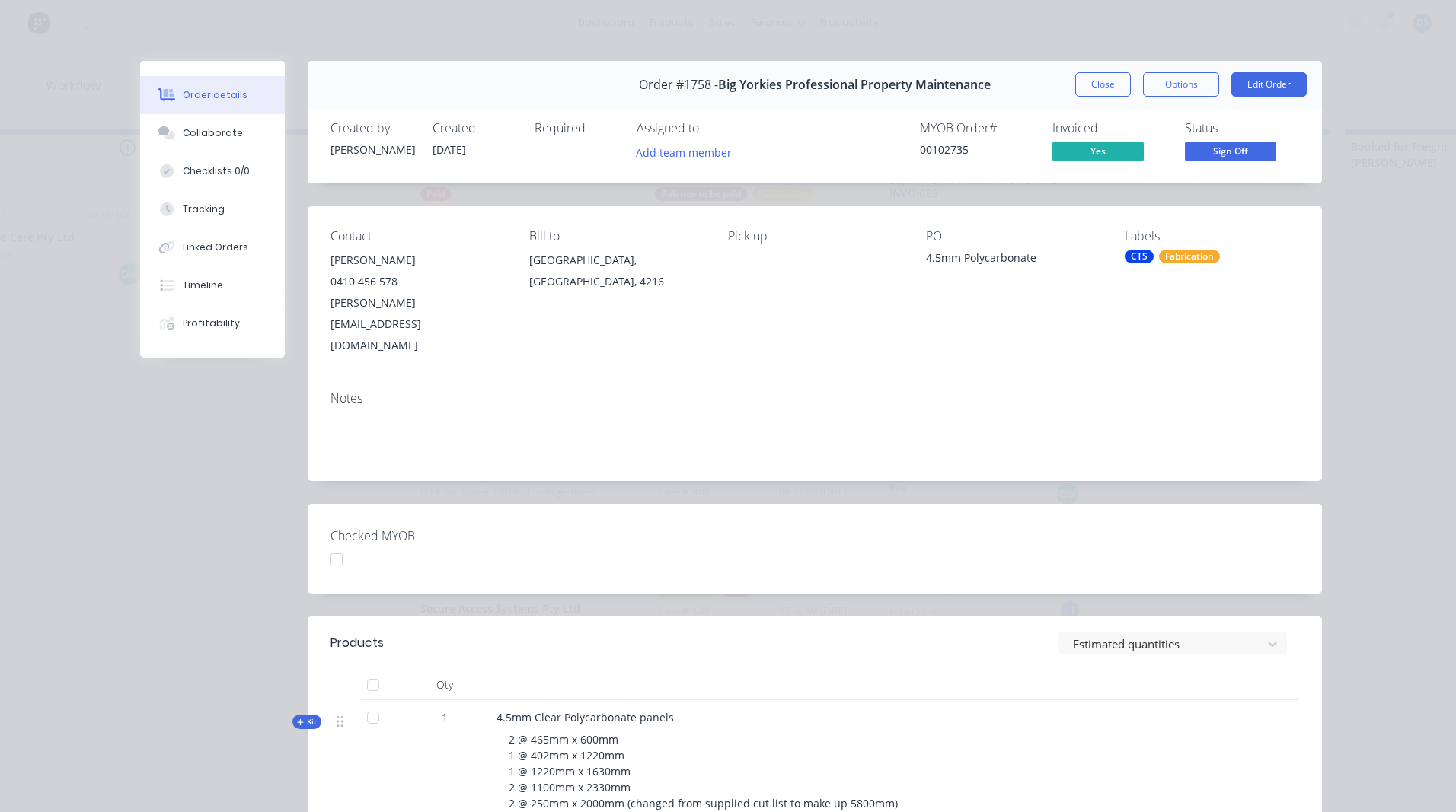
click at [1098, 88] on button "Close" at bounding box center [1102, 84] width 55 height 25
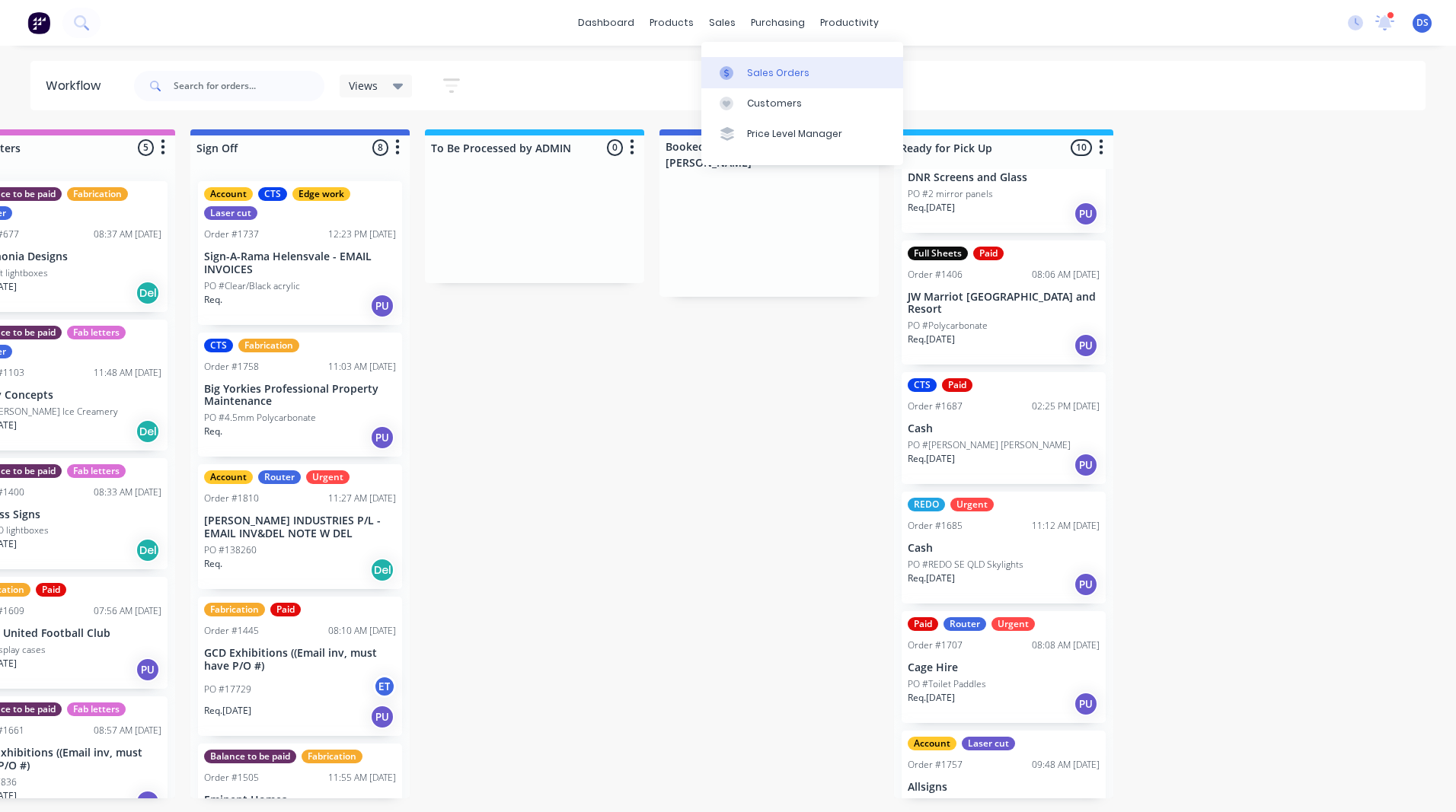
click at [773, 77] on div "Sales Orders" at bounding box center [777, 73] width 62 height 14
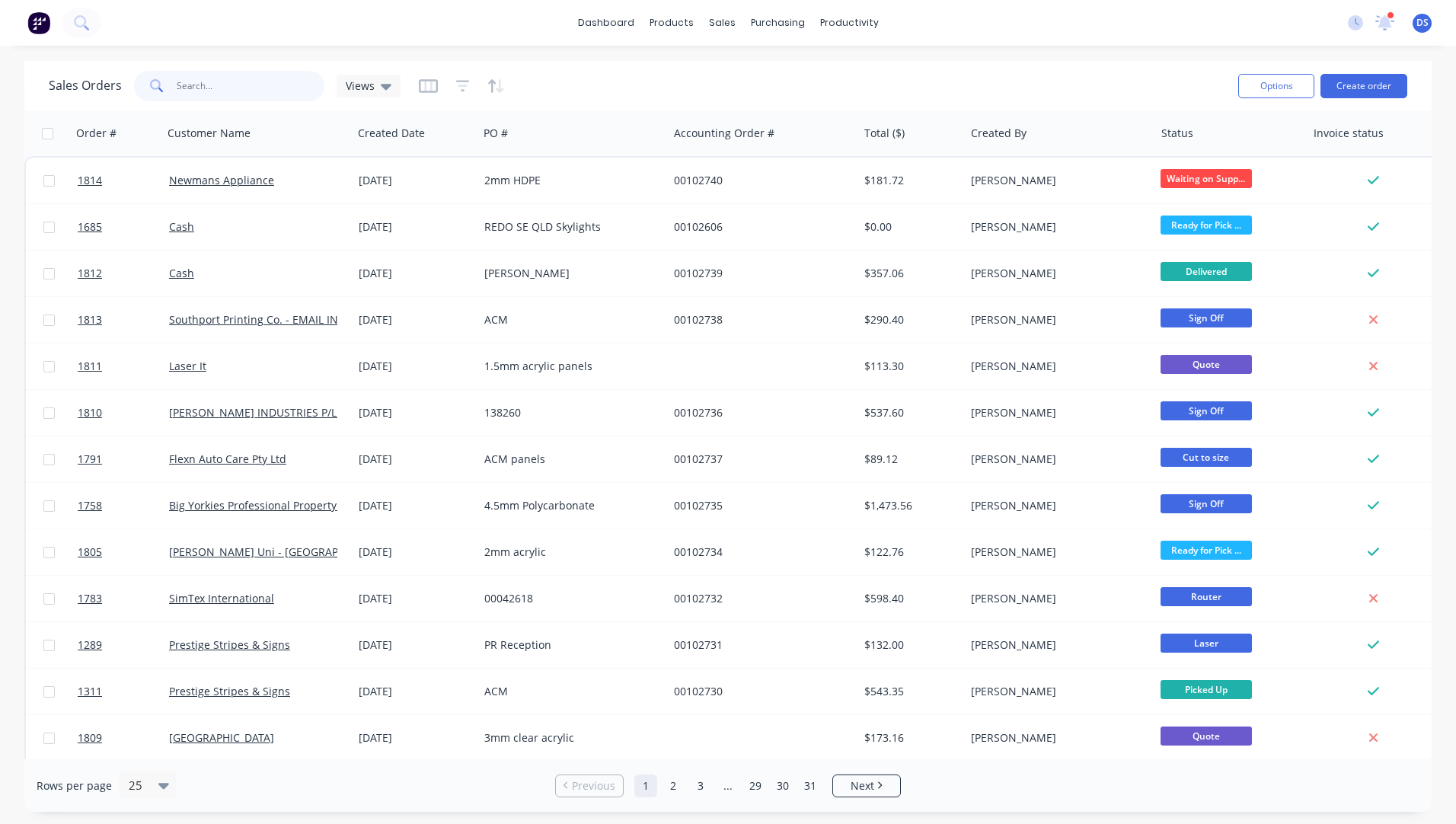
click at [234, 95] on input "text" at bounding box center [251, 86] width 149 height 31
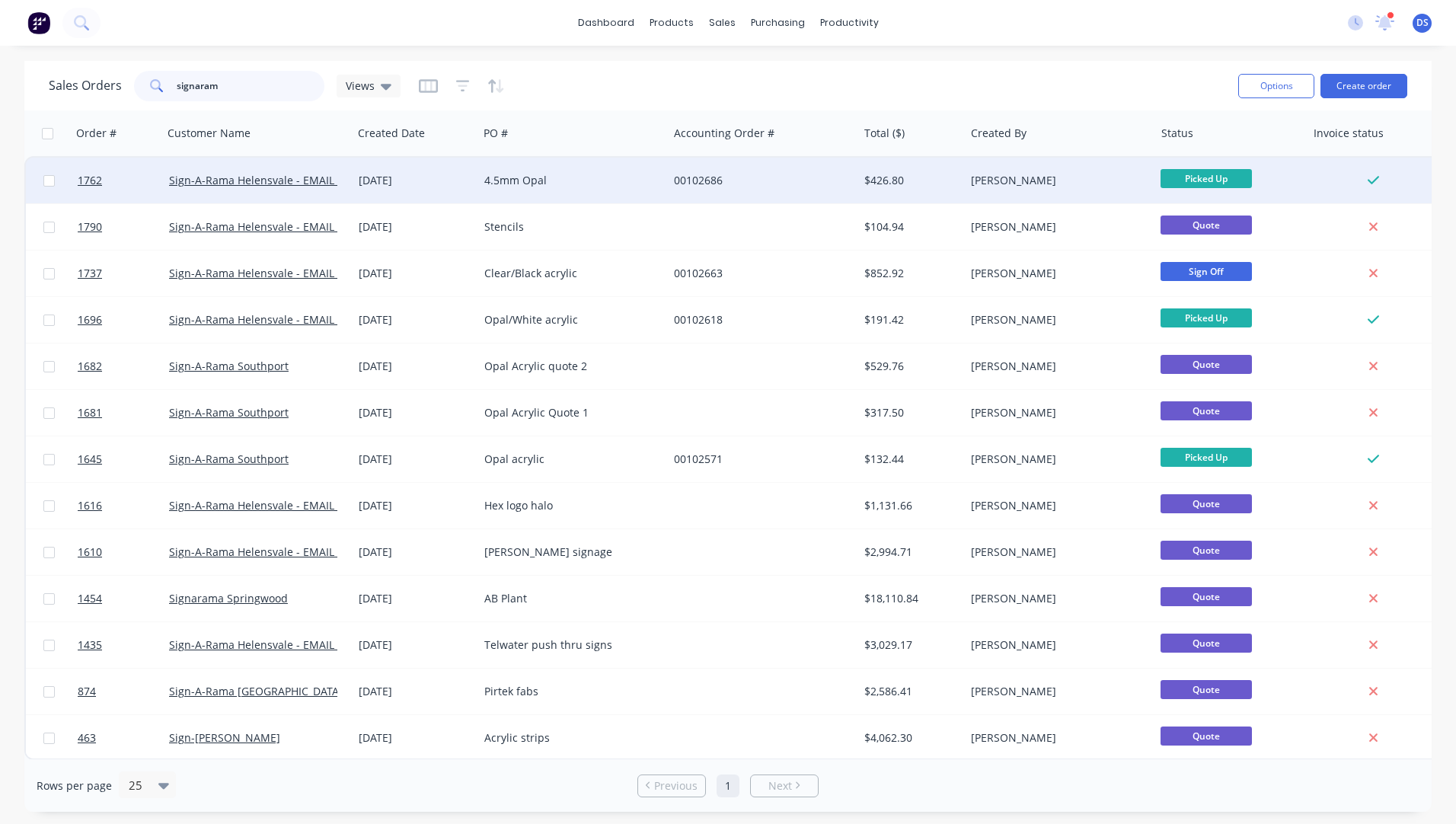
type input "signaram"
click at [556, 192] on div "4.5mm Opal" at bounding box center [572, 180] width 190 height 46
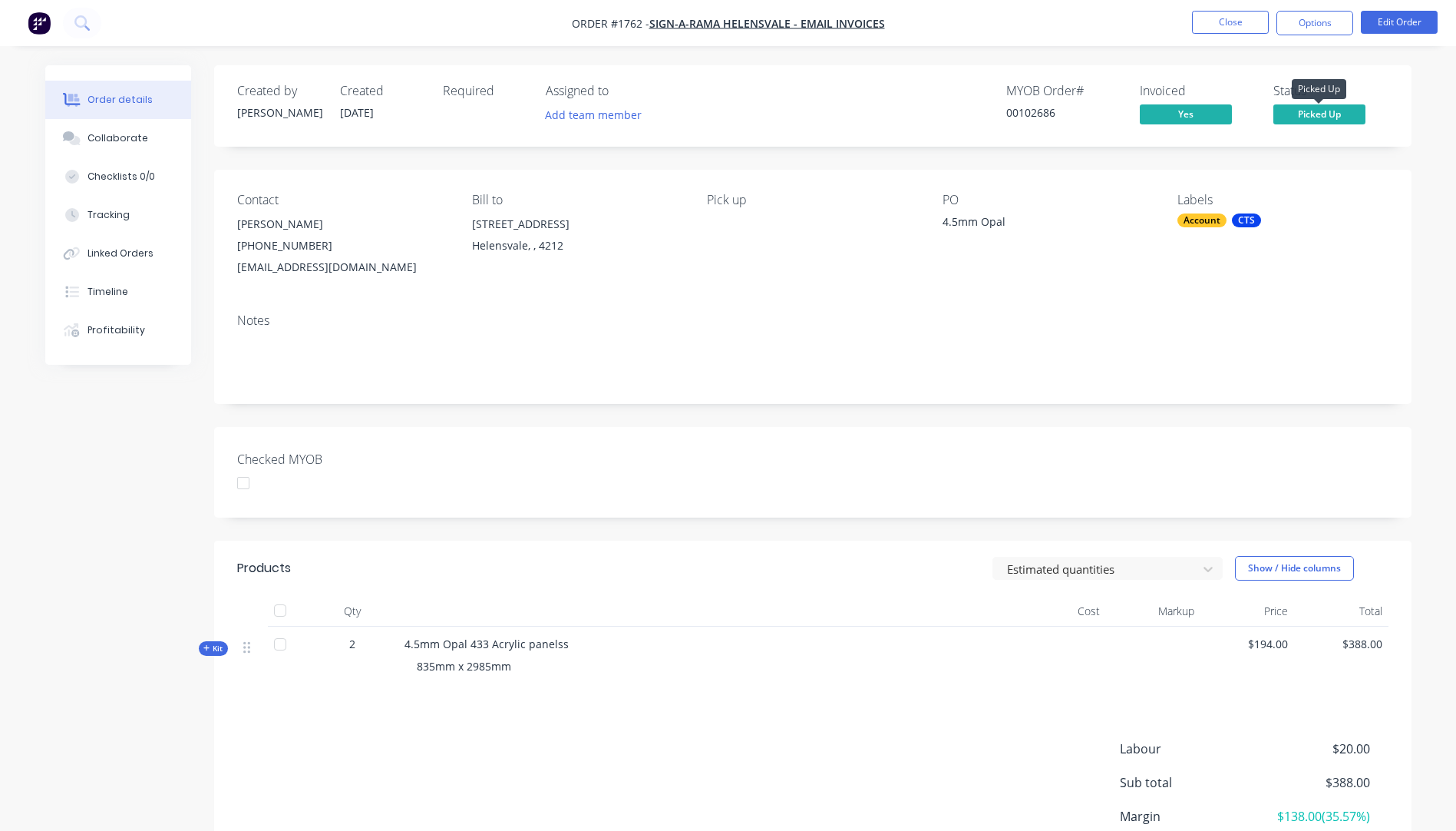
click at [1305, 117] on span "Picked Up" at bounding box center [1319, 114] width 92 height 19
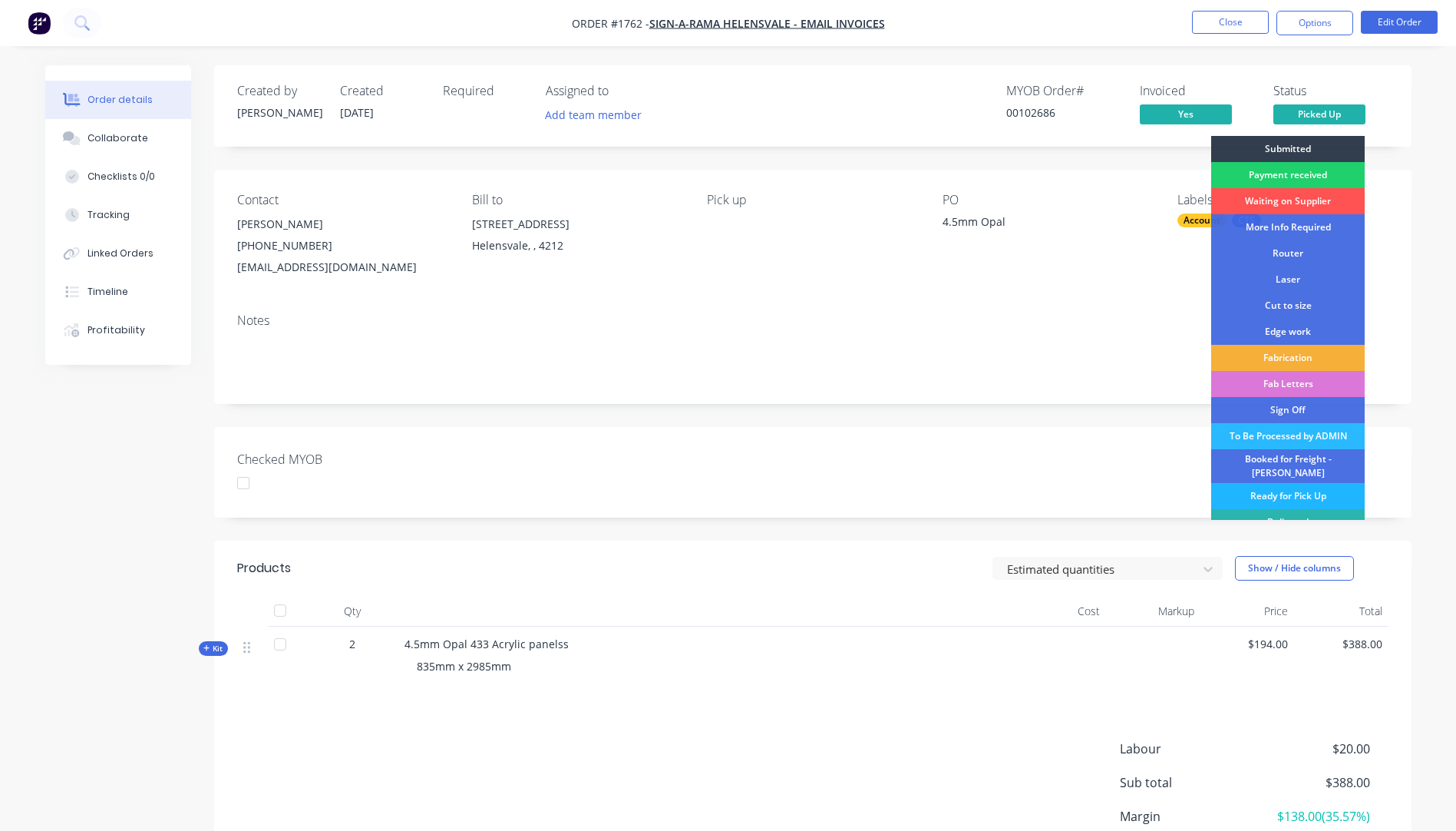
click at [1296, 491] on div "Ready for Pick Up" at bounding box center [1288, 496] width 153 height 26
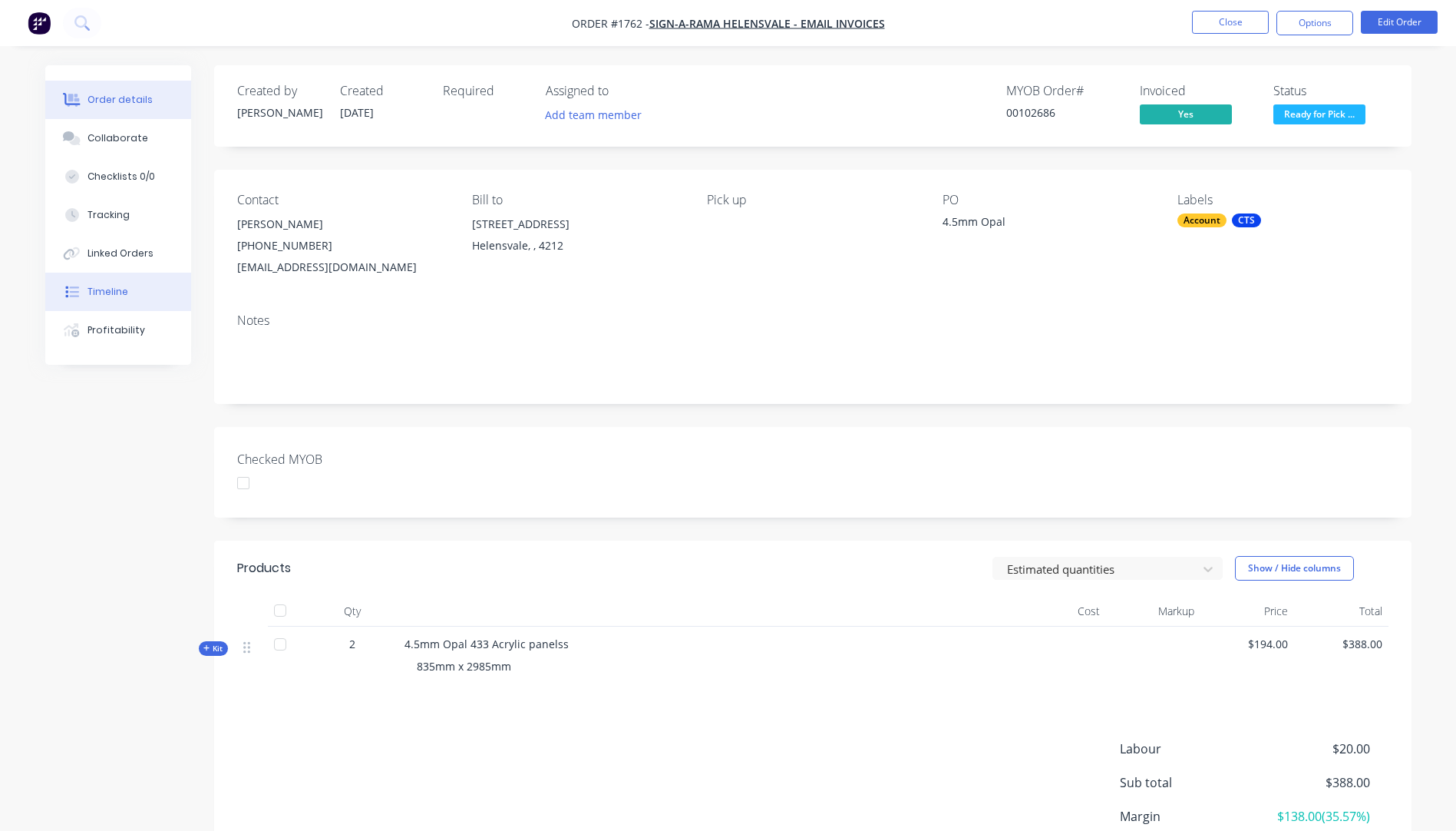
click at [111, 296] on div "Timeline" at bounding box center [107, 292] width 40 height 14
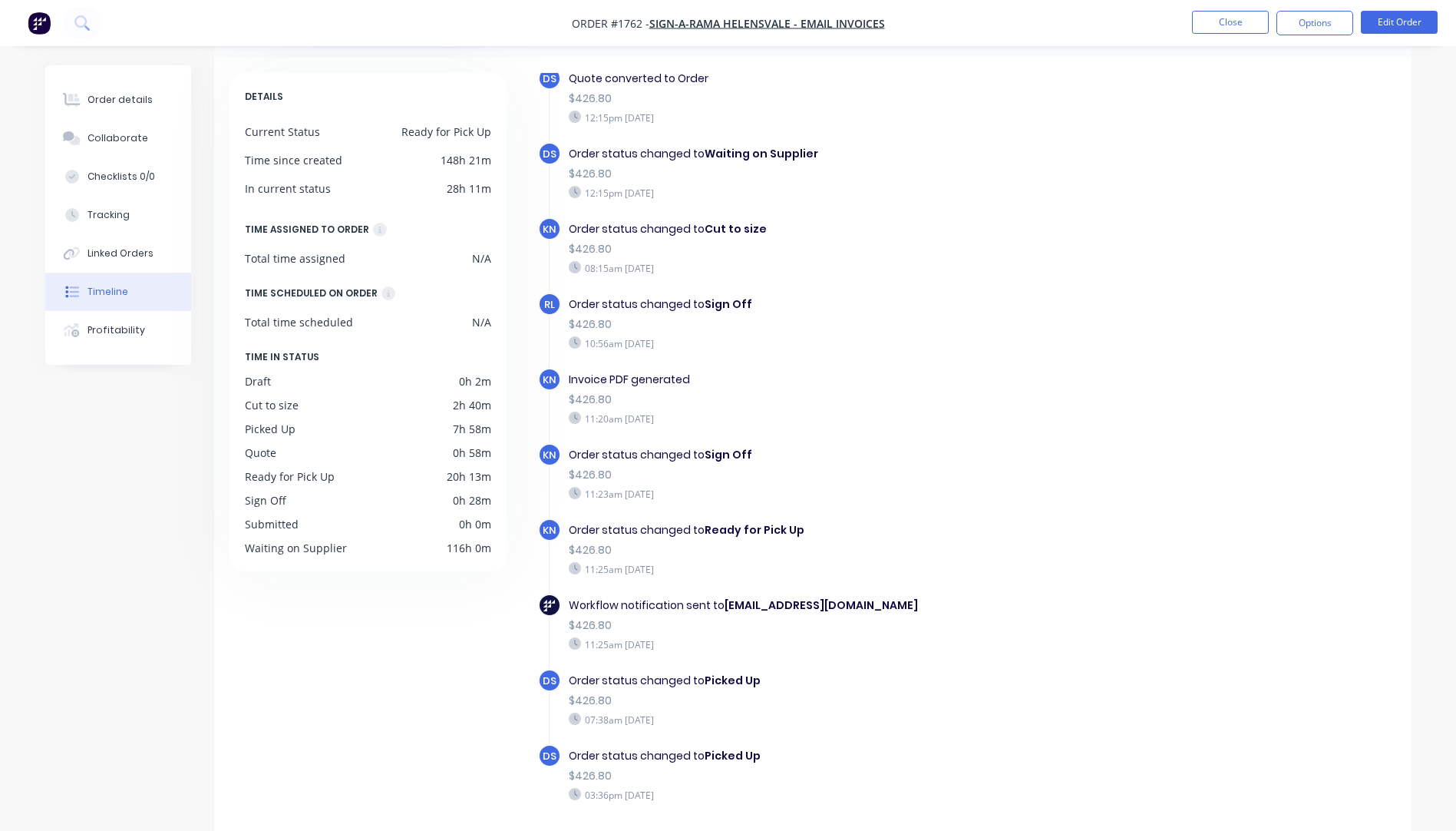
scroll to position [112, 0]
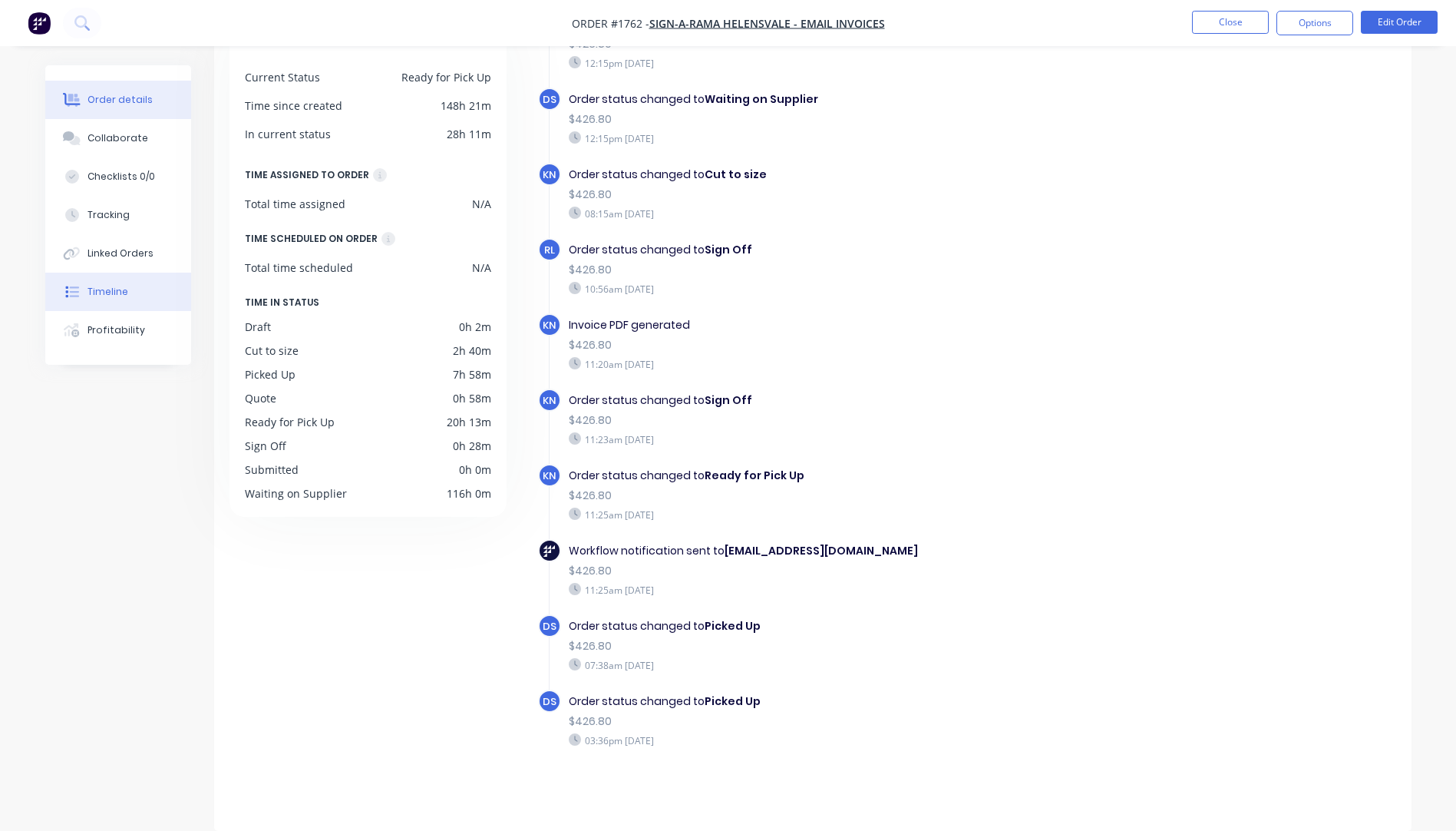
click at [126, 99] on div "Order details" at bounding box center [120, 99] width 65 height 14
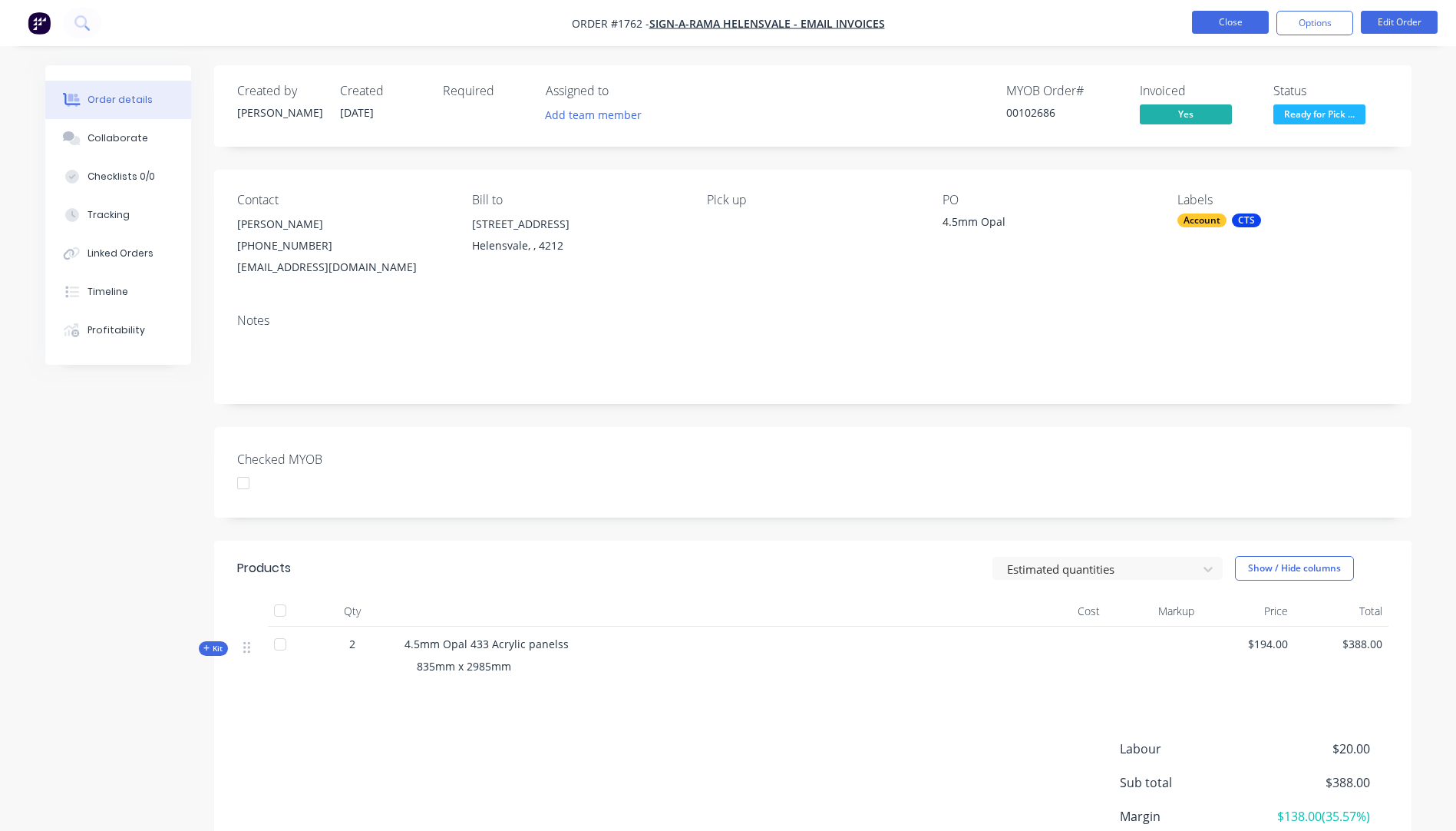
click at [1249, 27] on button "Close" at bounding box center [1230, 22] width 77 height 23
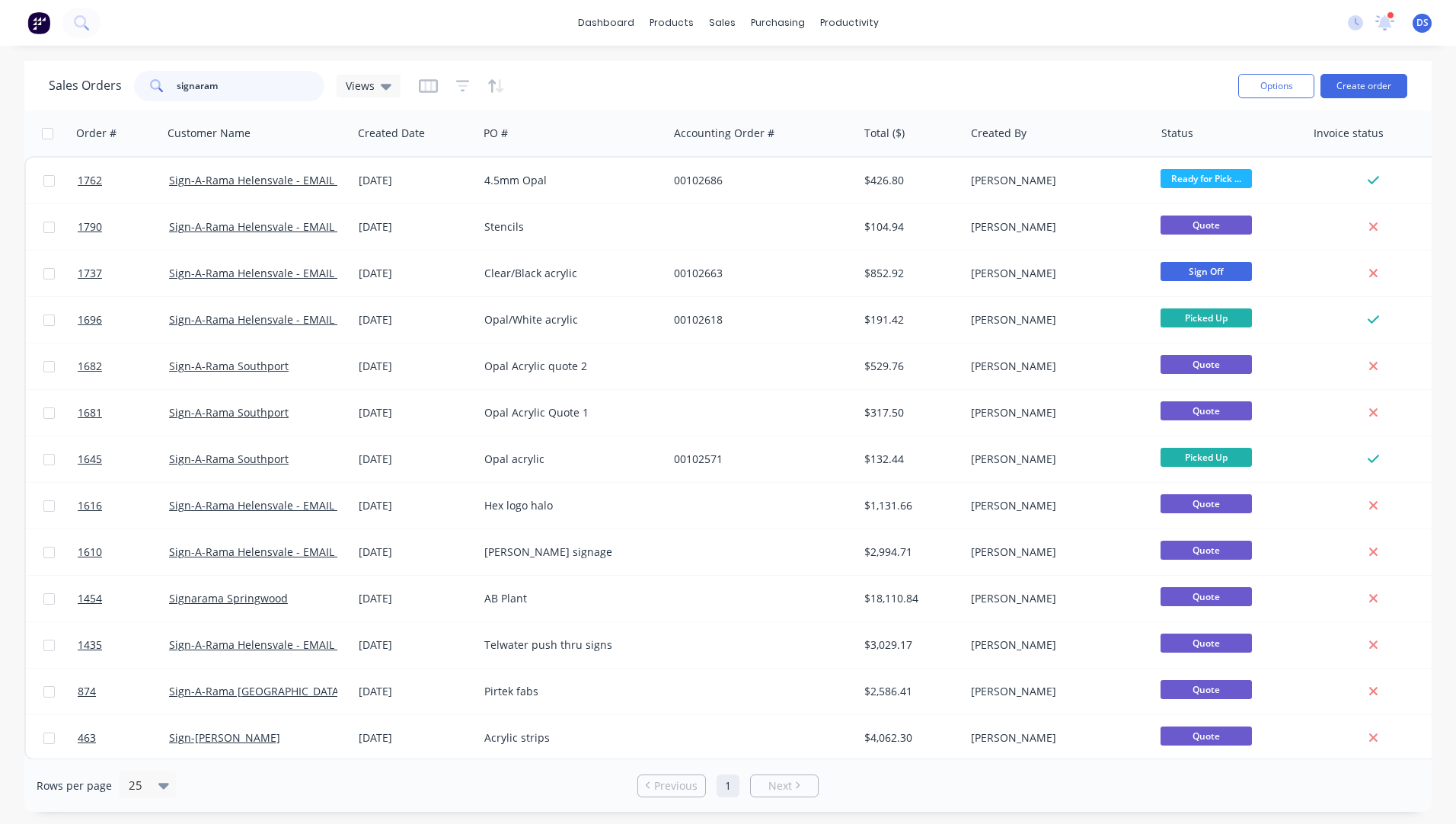
drag, startPoint x: 241, startPoint y: 87, endPoint x: 152, endPoint y: 83, distance: 89.1
click at [153, 83] on div "signaram" at bounding box center [230, 86] width 191 height 31
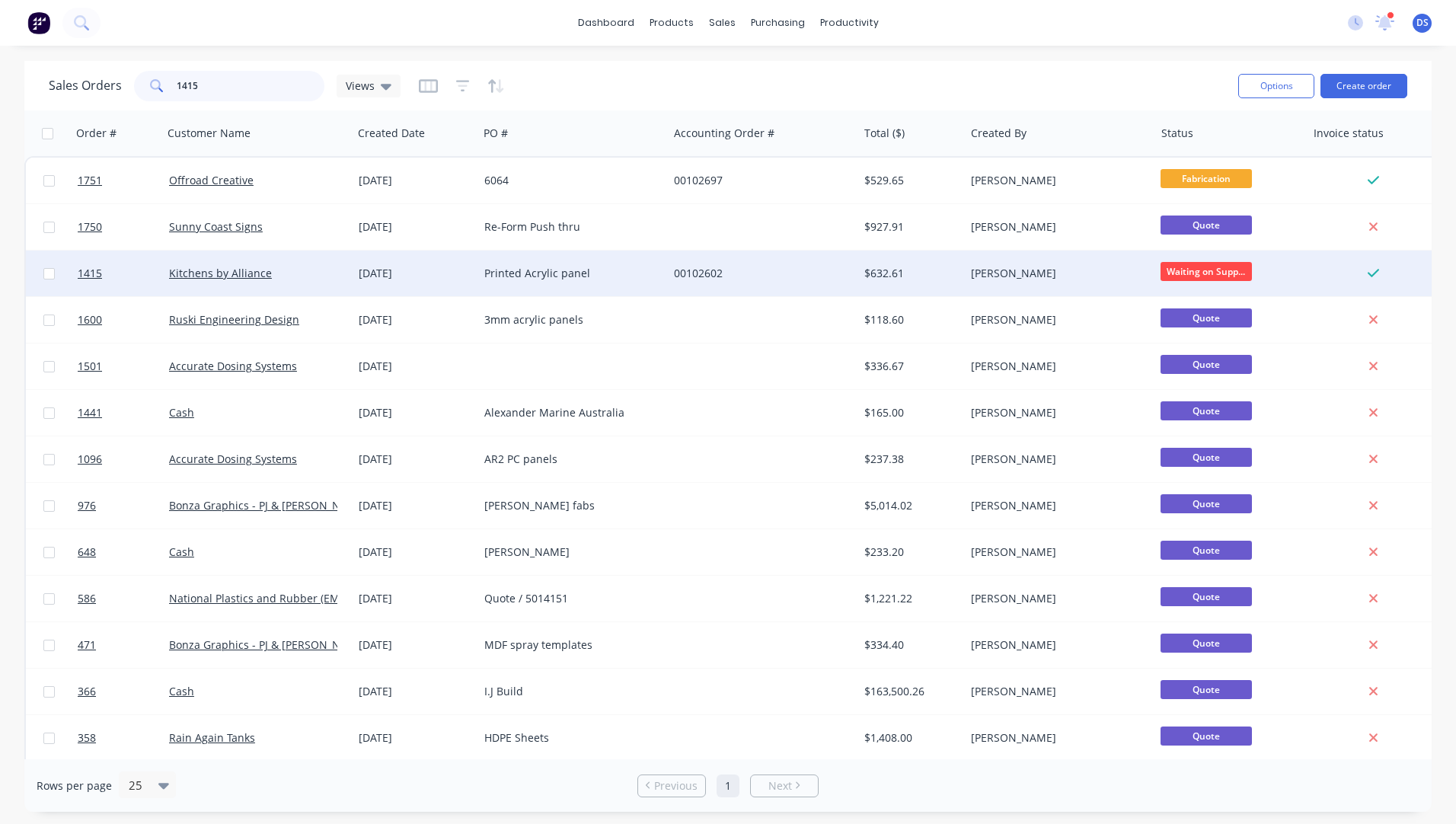
type input "1415"
click at [509, 278] on div "Printed Acrylic panel" at bounding box center [568, 273] width 169 height 15
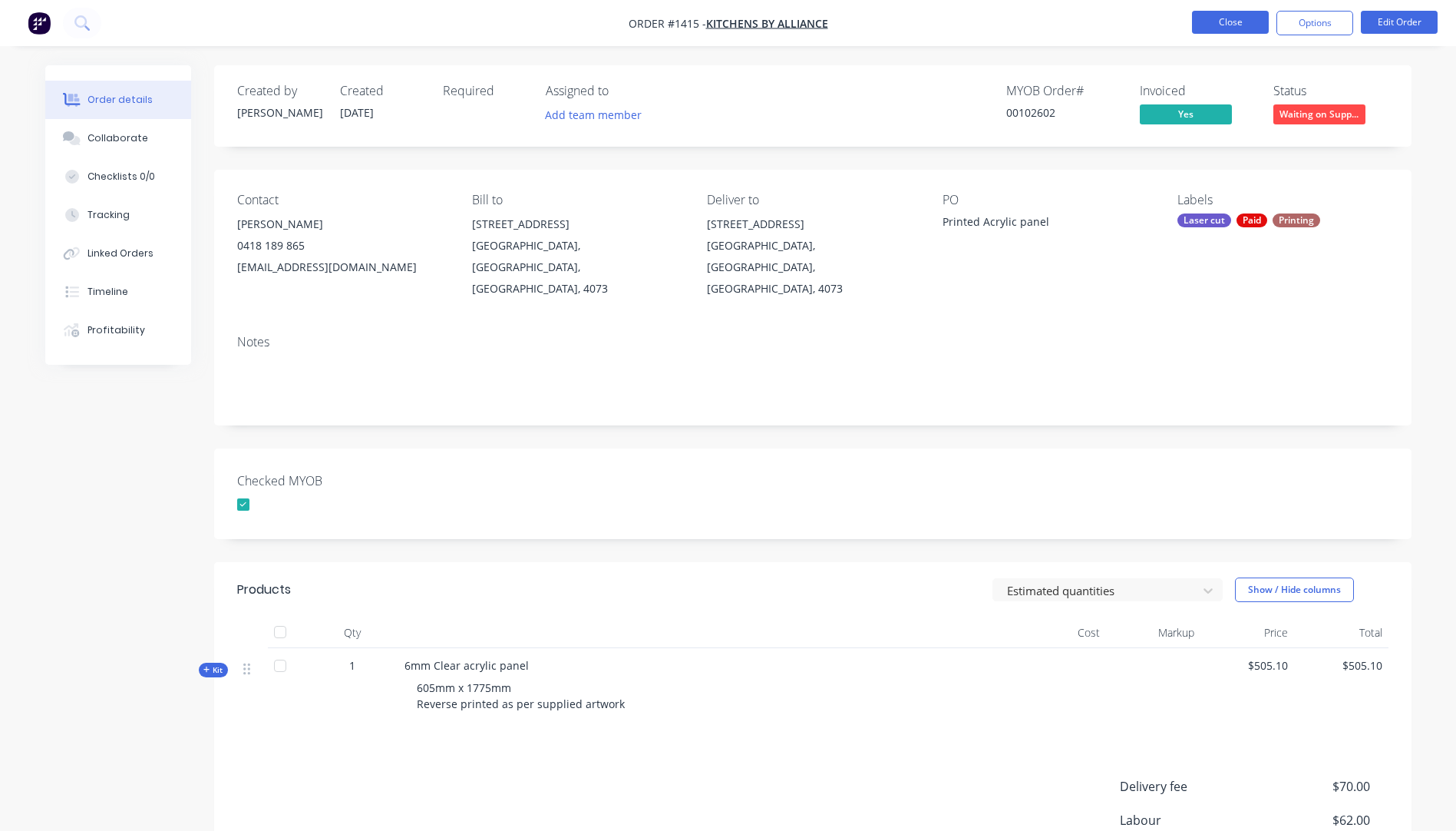
click at [1226, 23] on button "Close" at bounding box center [1230, 22] width 77 height 23
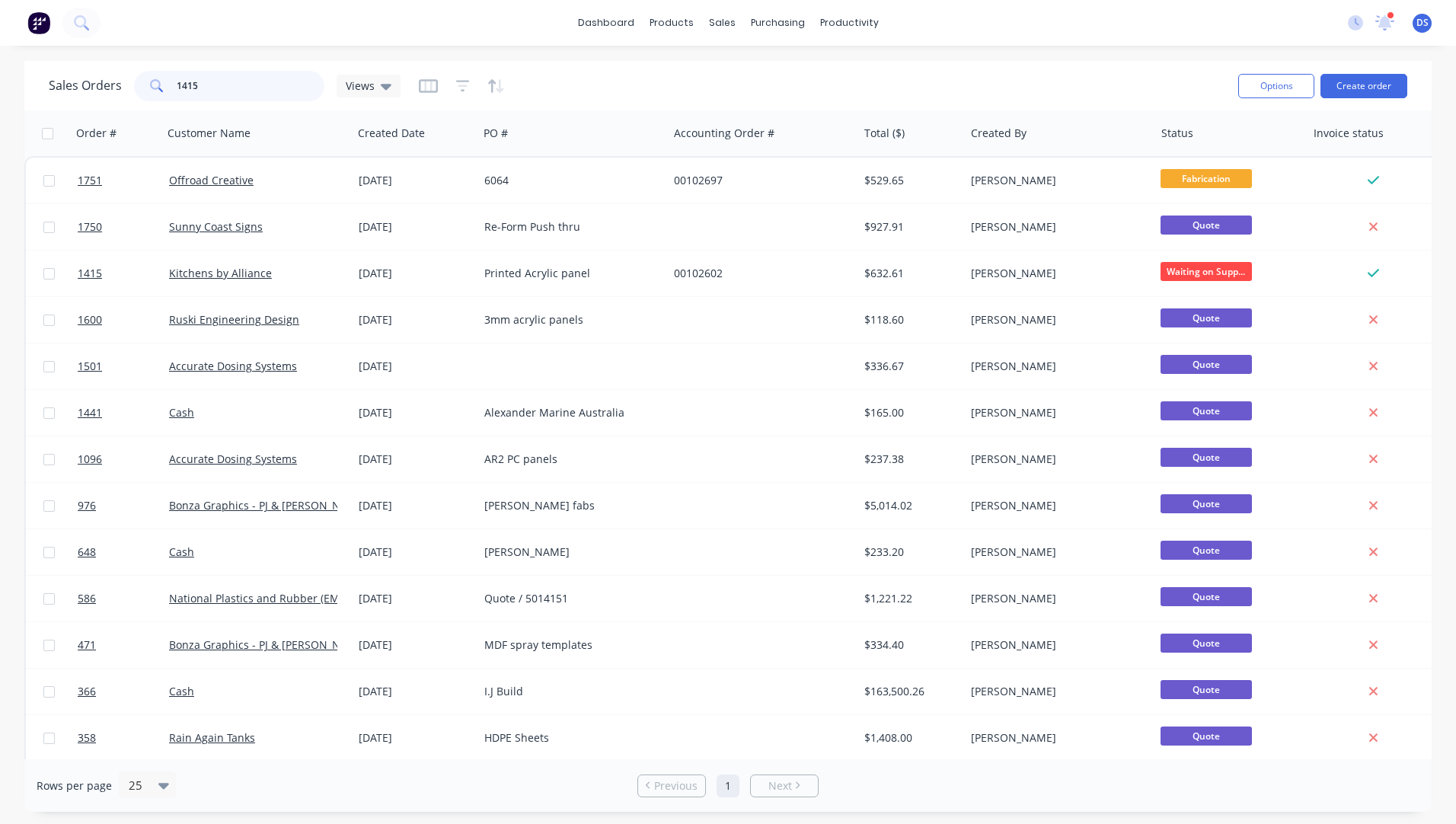
drag, startPoint x: 229, startPoint y: 90, endPoint x: 157, endPoint y: 91, distance: 72.0
click at [157, 91] on div "1415" at bounding box center [230, 86] width 191 height 31
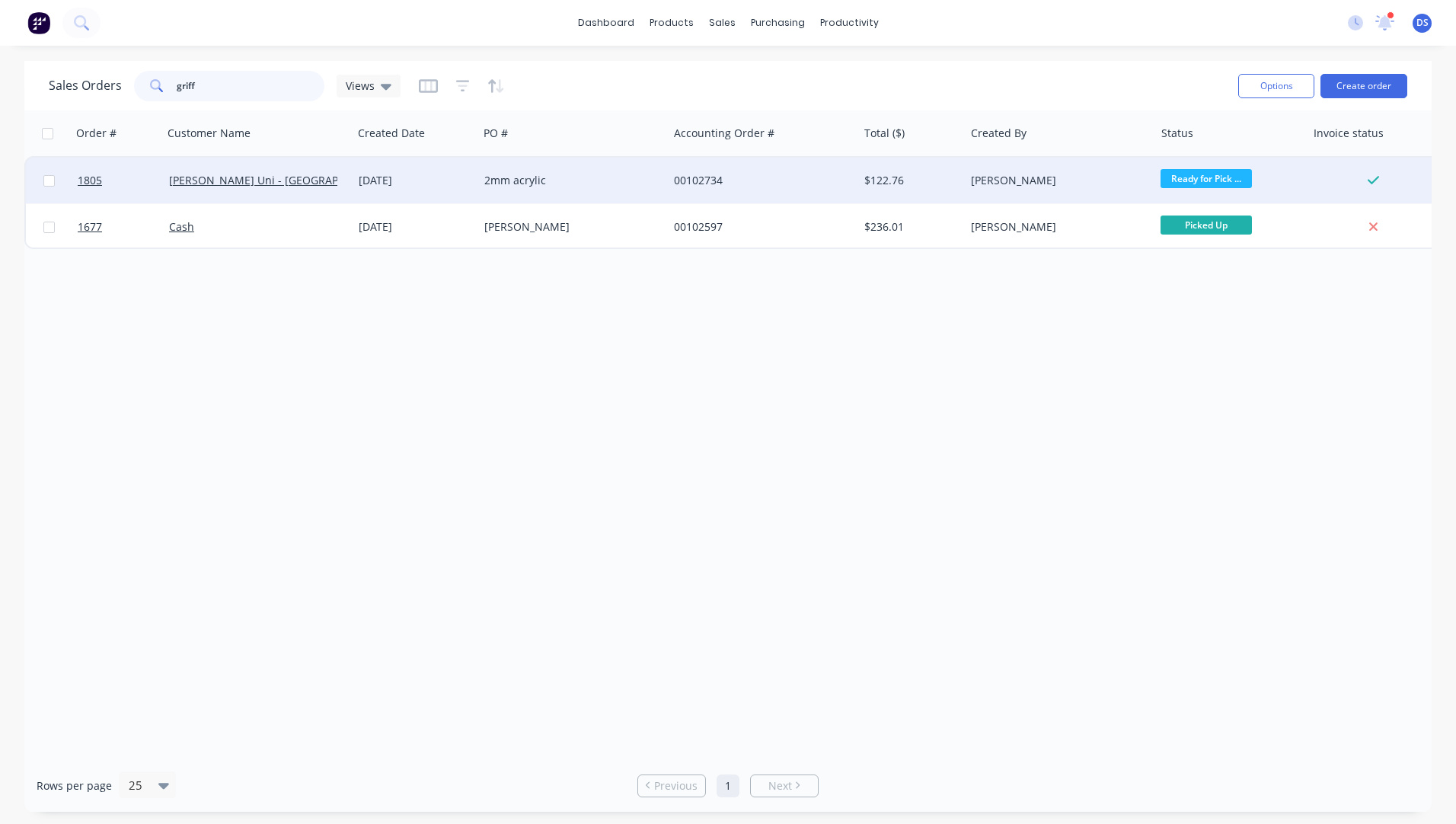
type input "griff"
click at [401, 181] on div "[DATE]" at bounding box center [415, 180] width 113 height 15
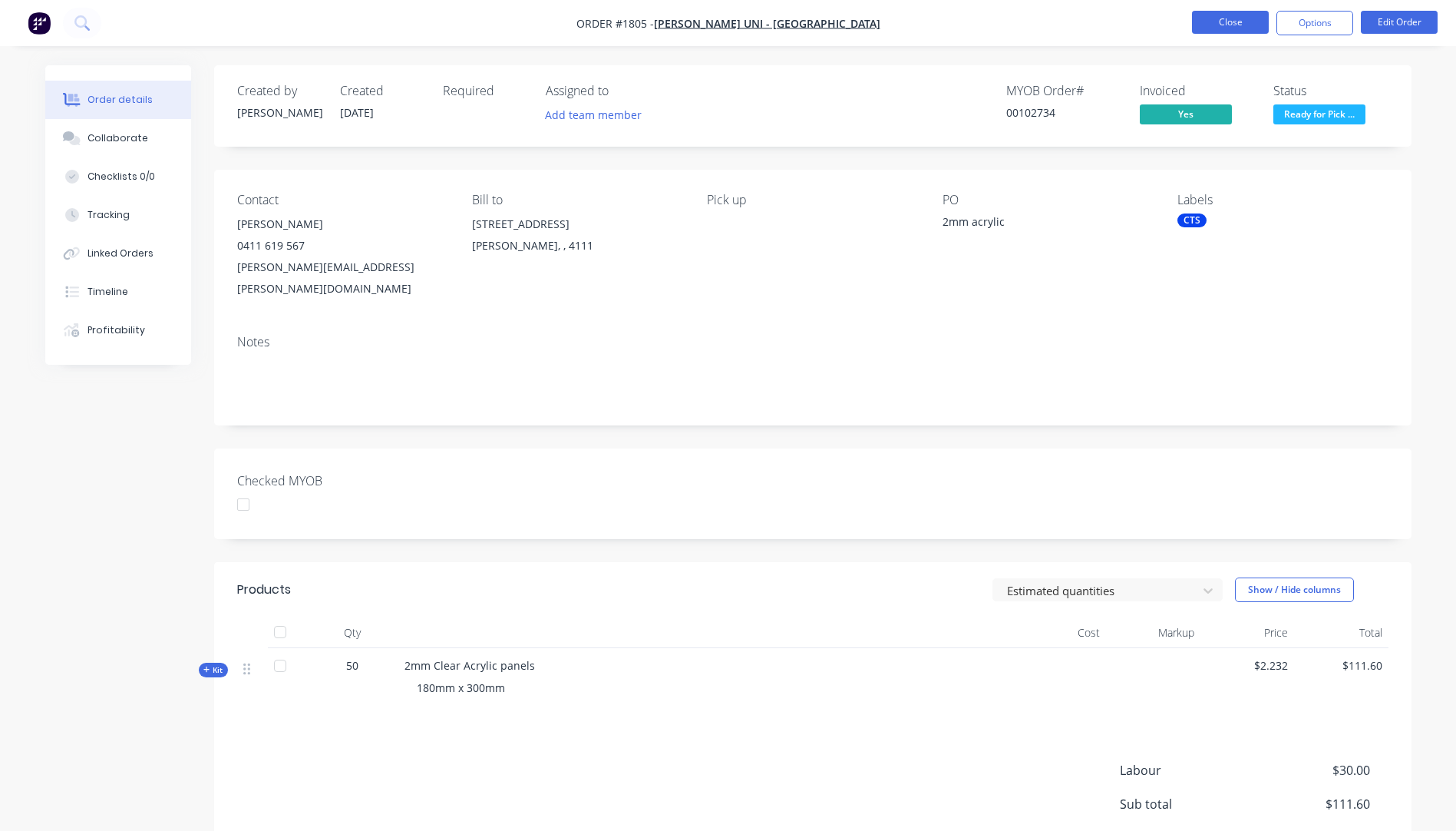
click at [1224, 30] on button "Close" at bounding box center [1230, 22] width 77 height 23
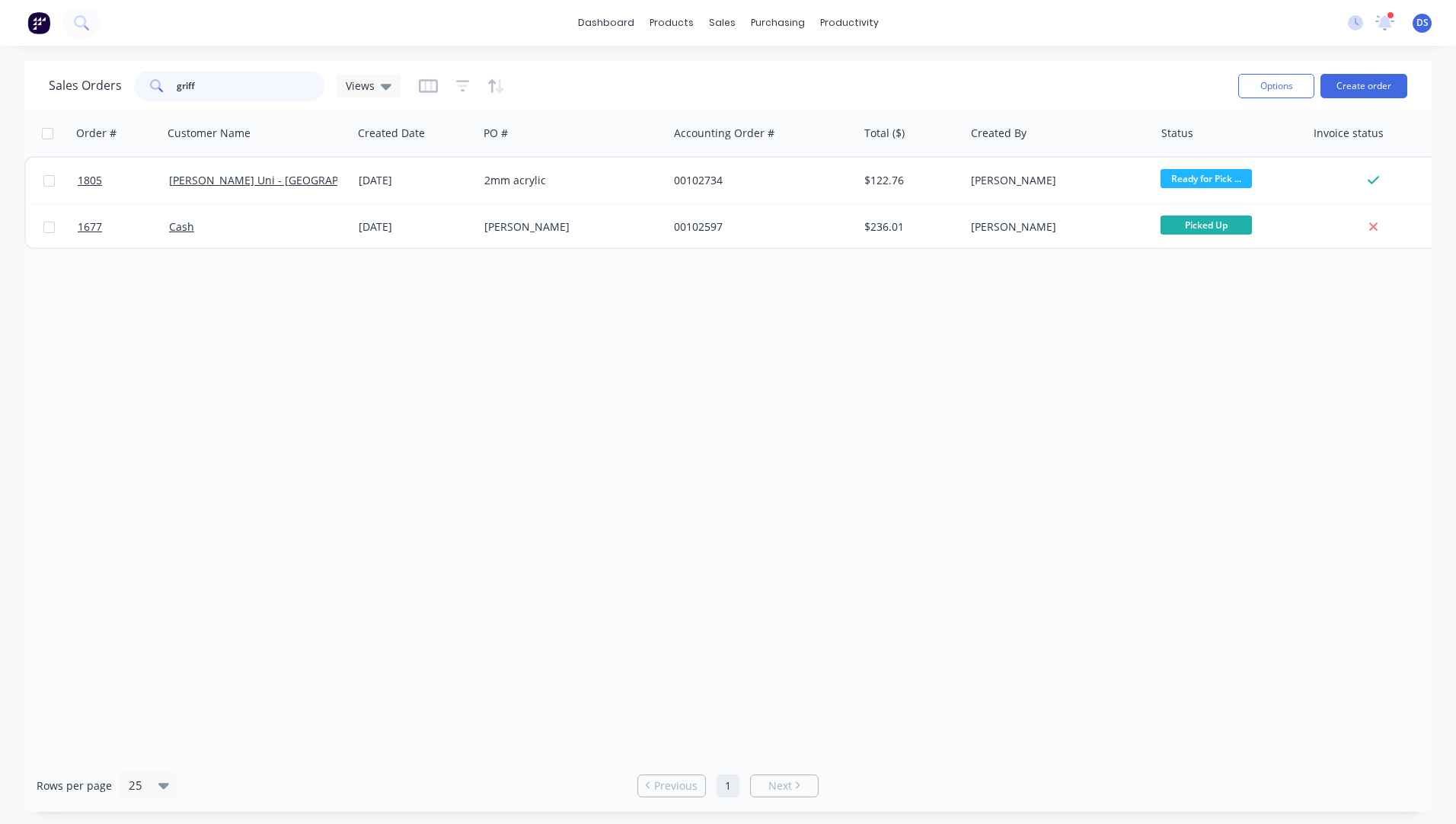
drag, startPoint x: 265, startPoint y: 91, endPoint x: 169, endPoint y: 97, distance: 96.2
click at [169, 97] on div "griff" at bounding box center [230, 86] width 191 height 31
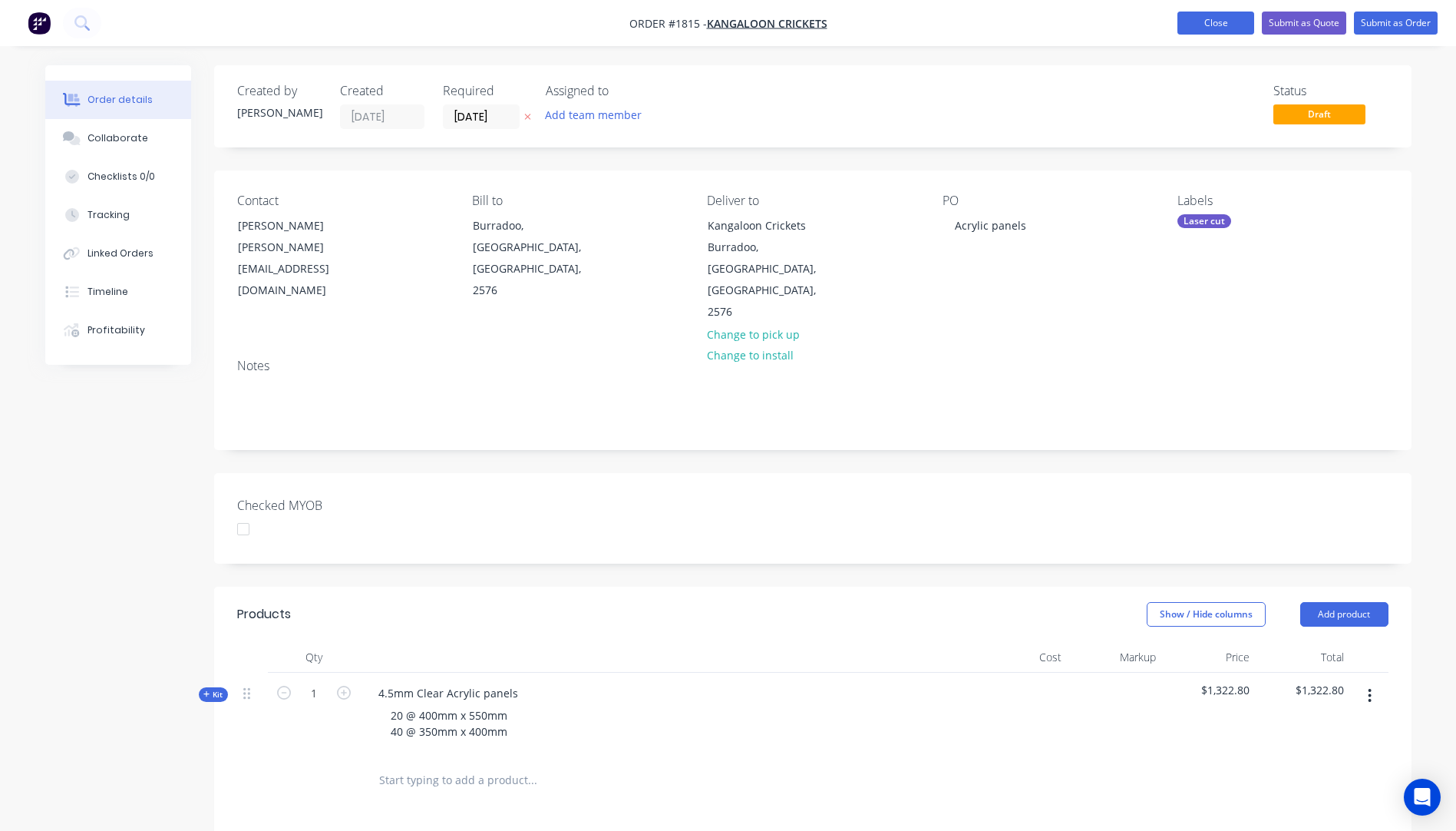
click at [1208, 27] on button "Close" at bounding box center [1216, 22] width 77 height 23
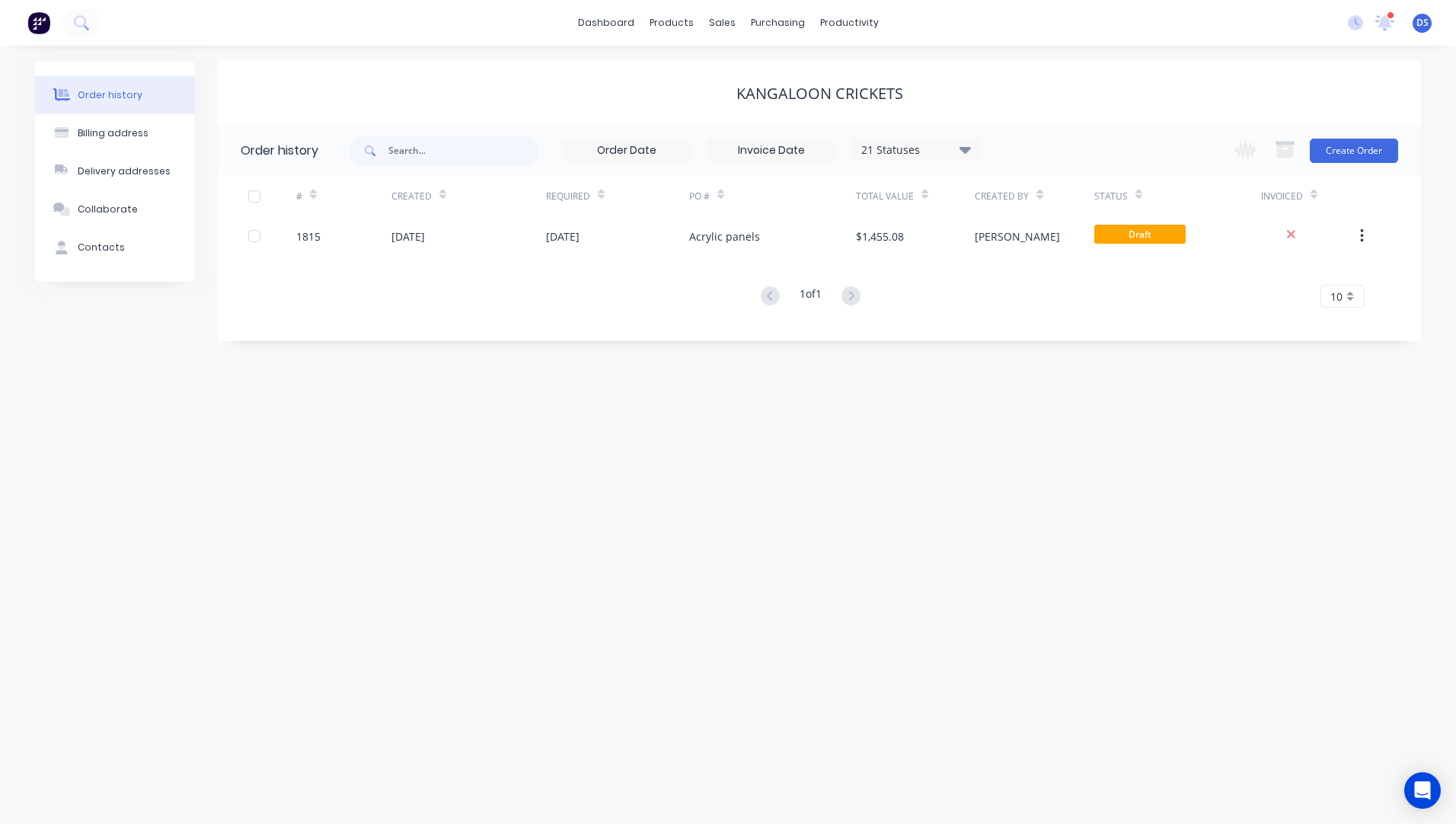
click at [1386, 16] on div at bounding box center [1390, 14] width 8 height 8
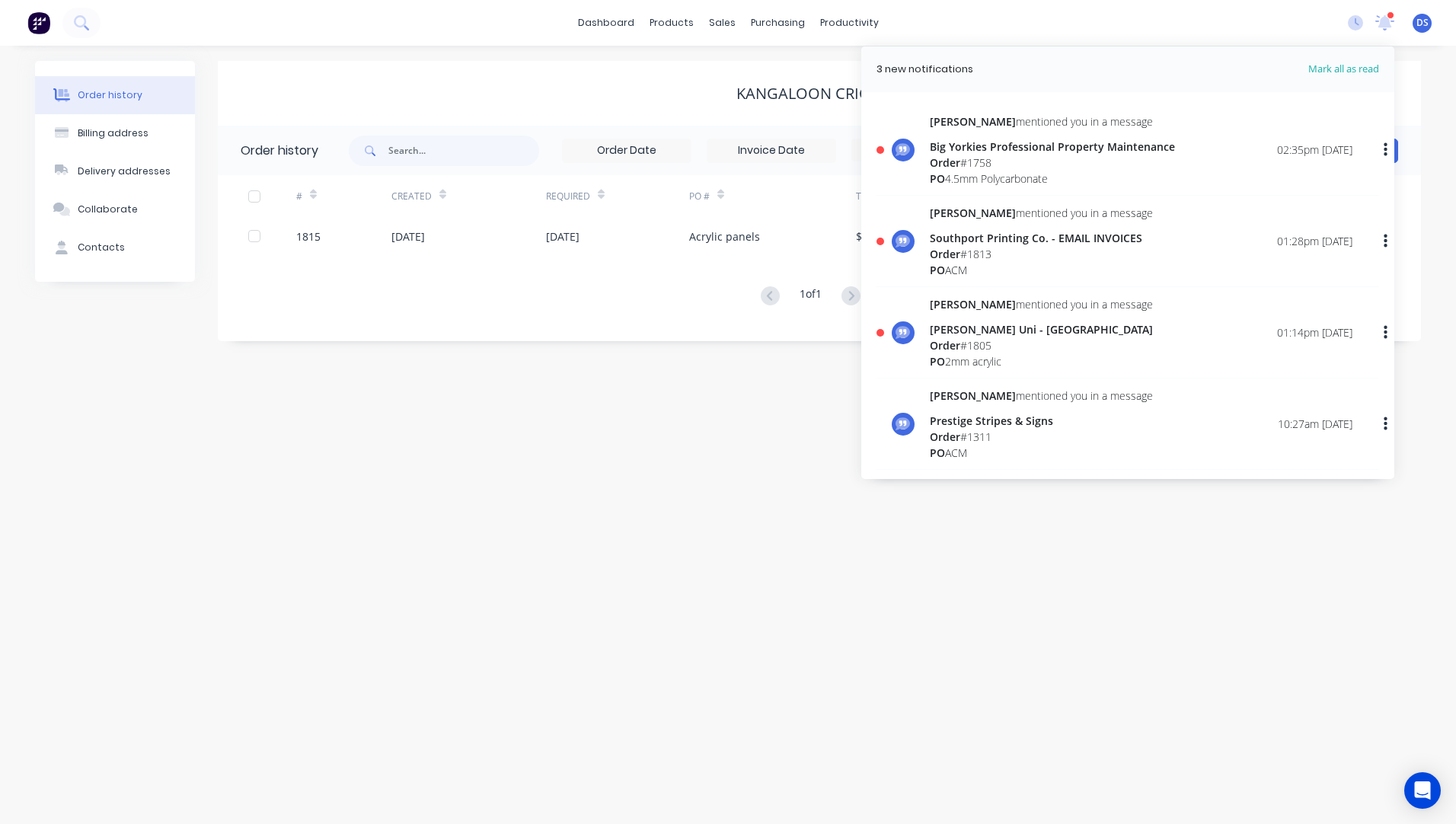
click at [960, 240] on div "Southport Printing Co. - EMAIL INVOICES" at bounding box center [1041, 237] width 223 height 16
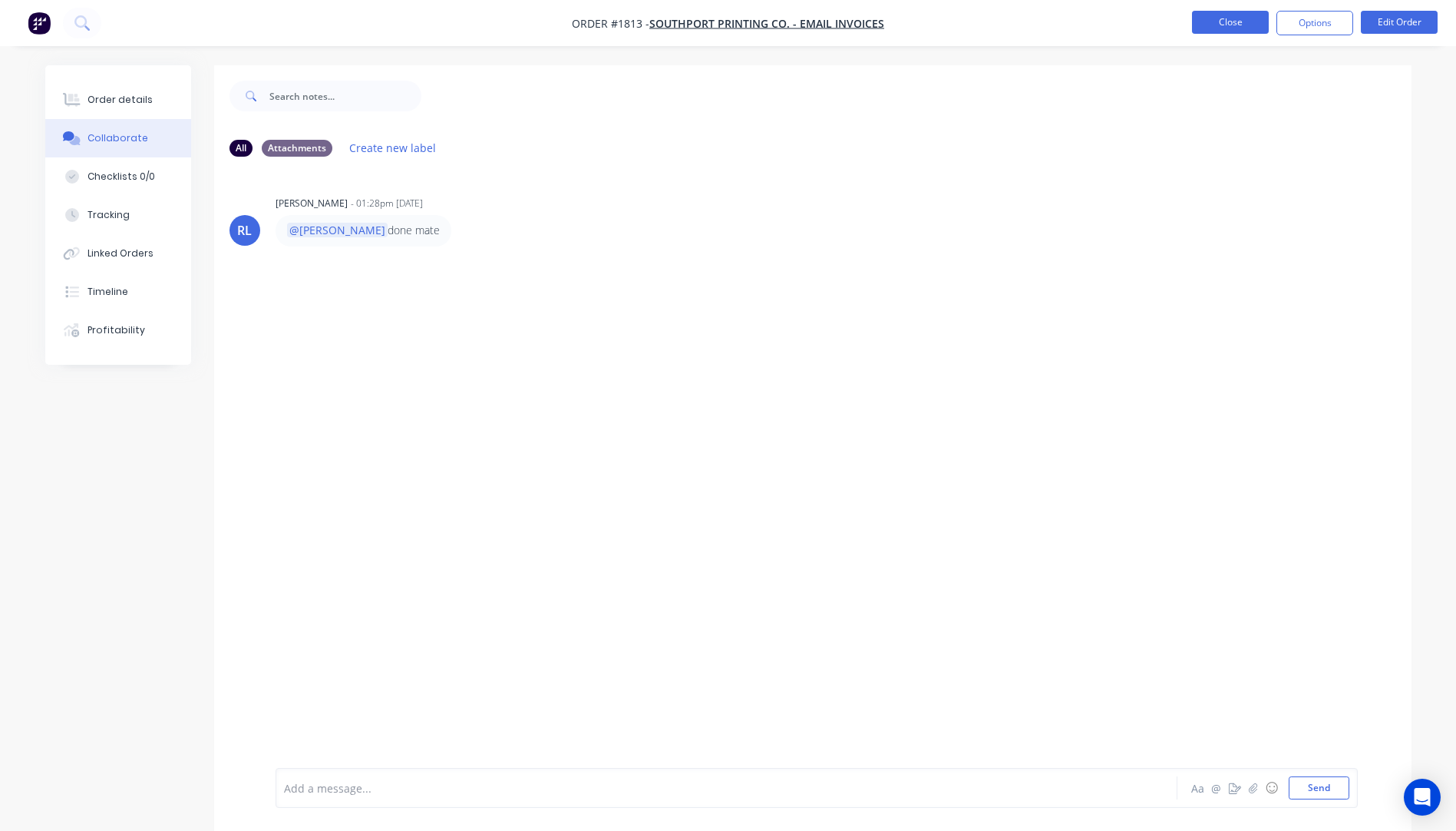
click at [1230, 24] on button "Close" at bounding box center [1230, 22] width 77 height 23
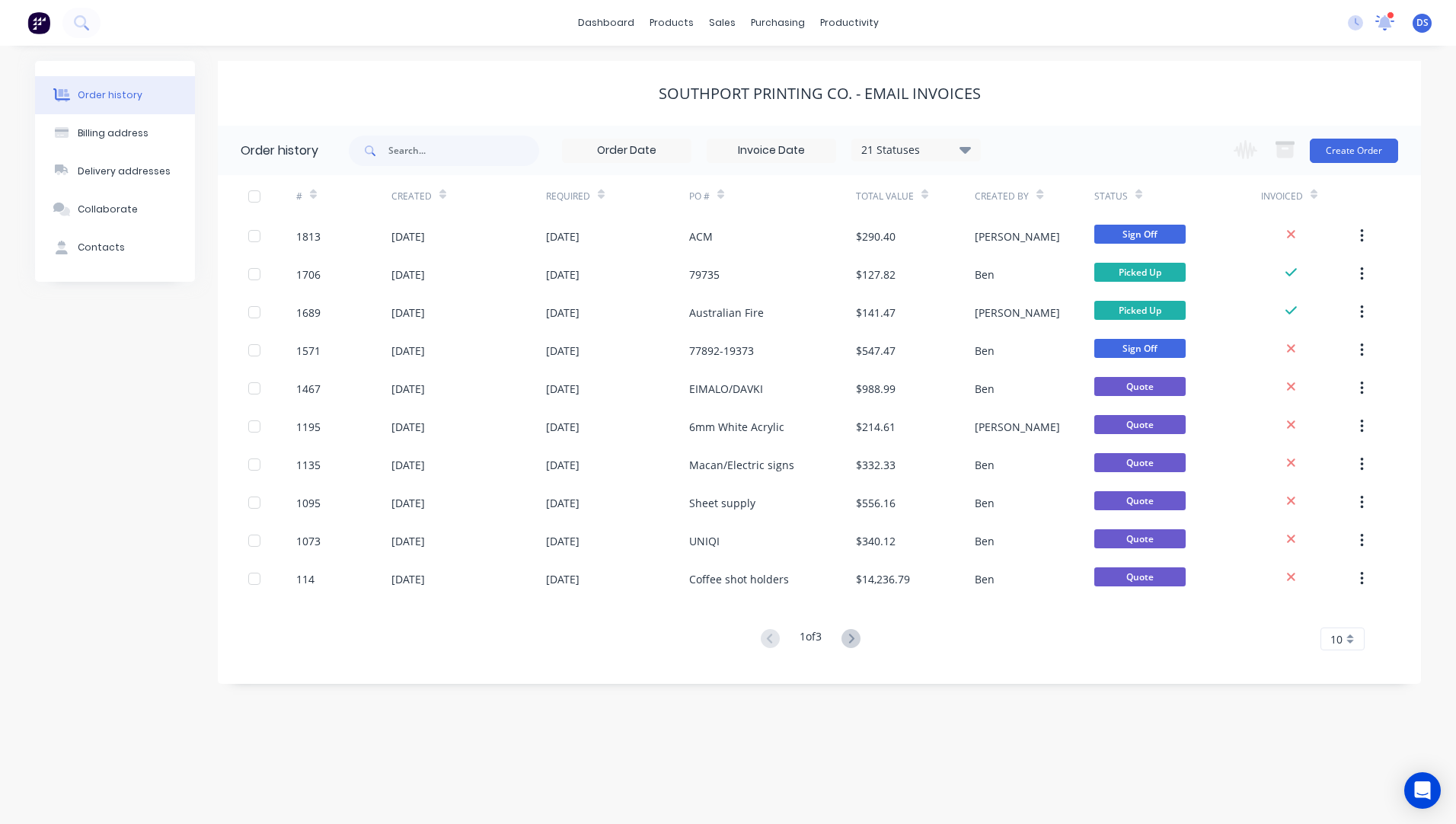
click at [1389, 24] on icon at bounding box center [1385, 21] width 14 height 12
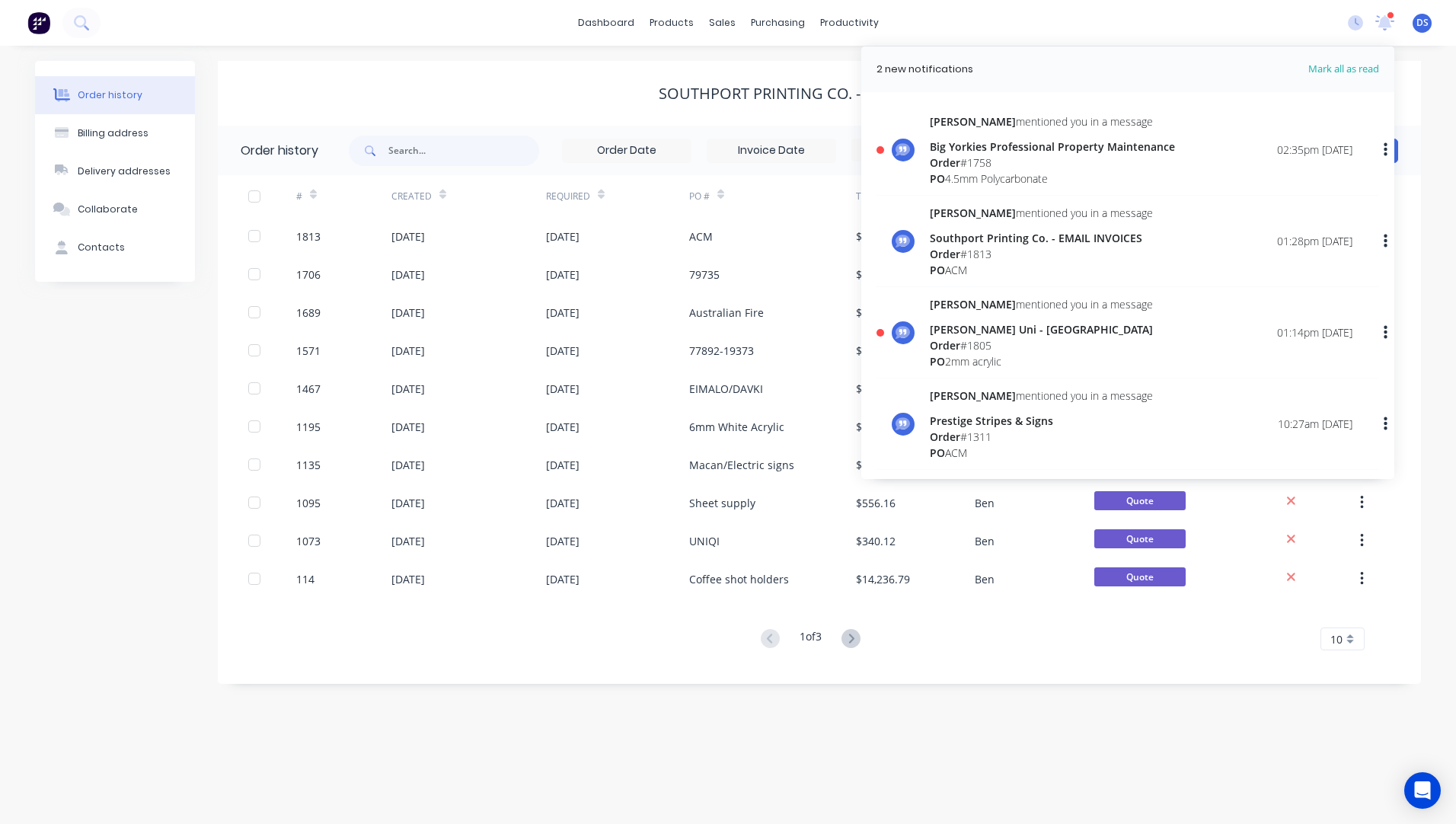
click at [628, 88] on div "Southport Printing Co. - EMAIL INVOICES" at bounding box center [819, 93] width 1203 height 18
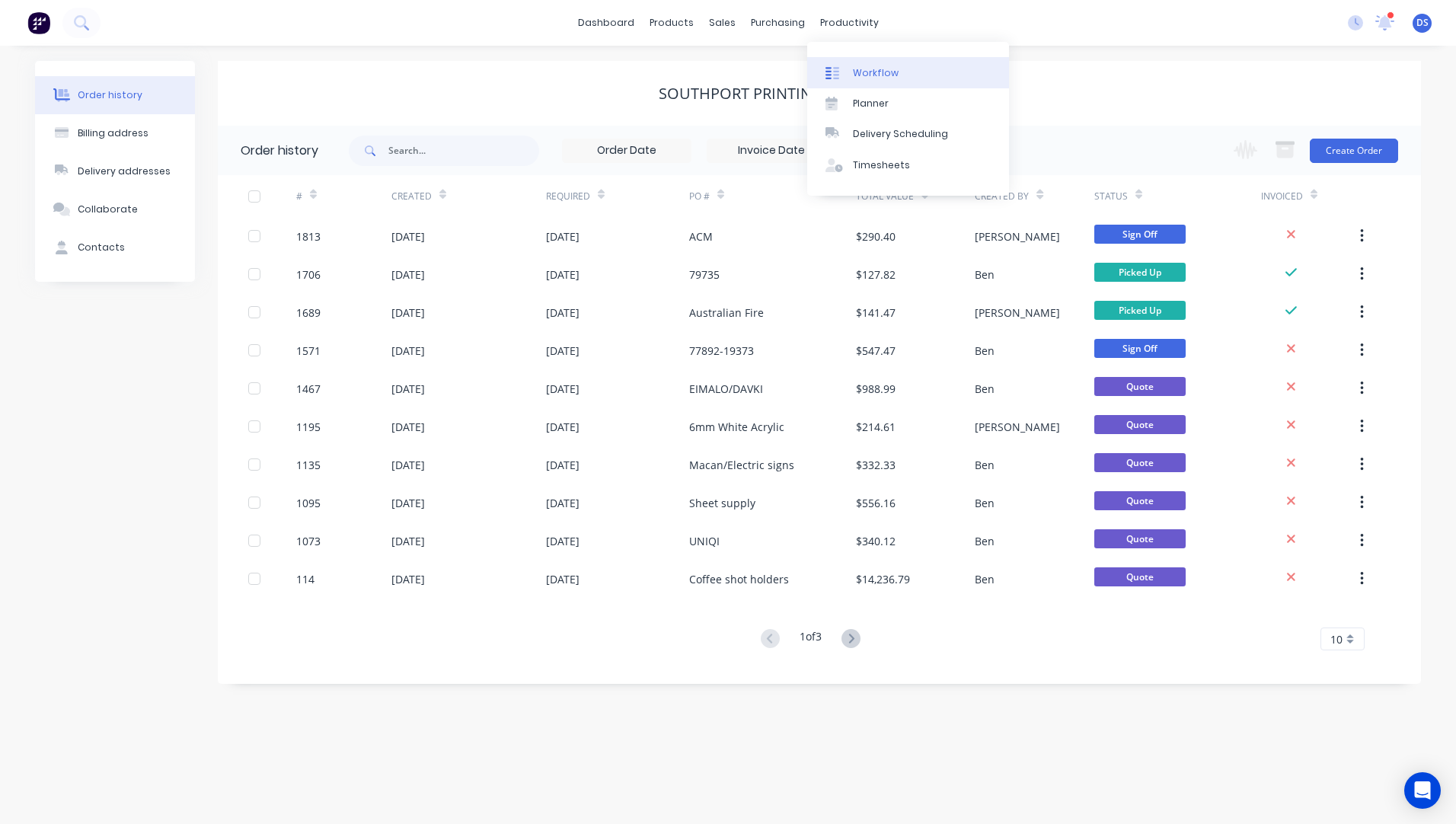
click at [879, 73] on div "Workflow" at bounding box center [876, 73] width 46 height 14
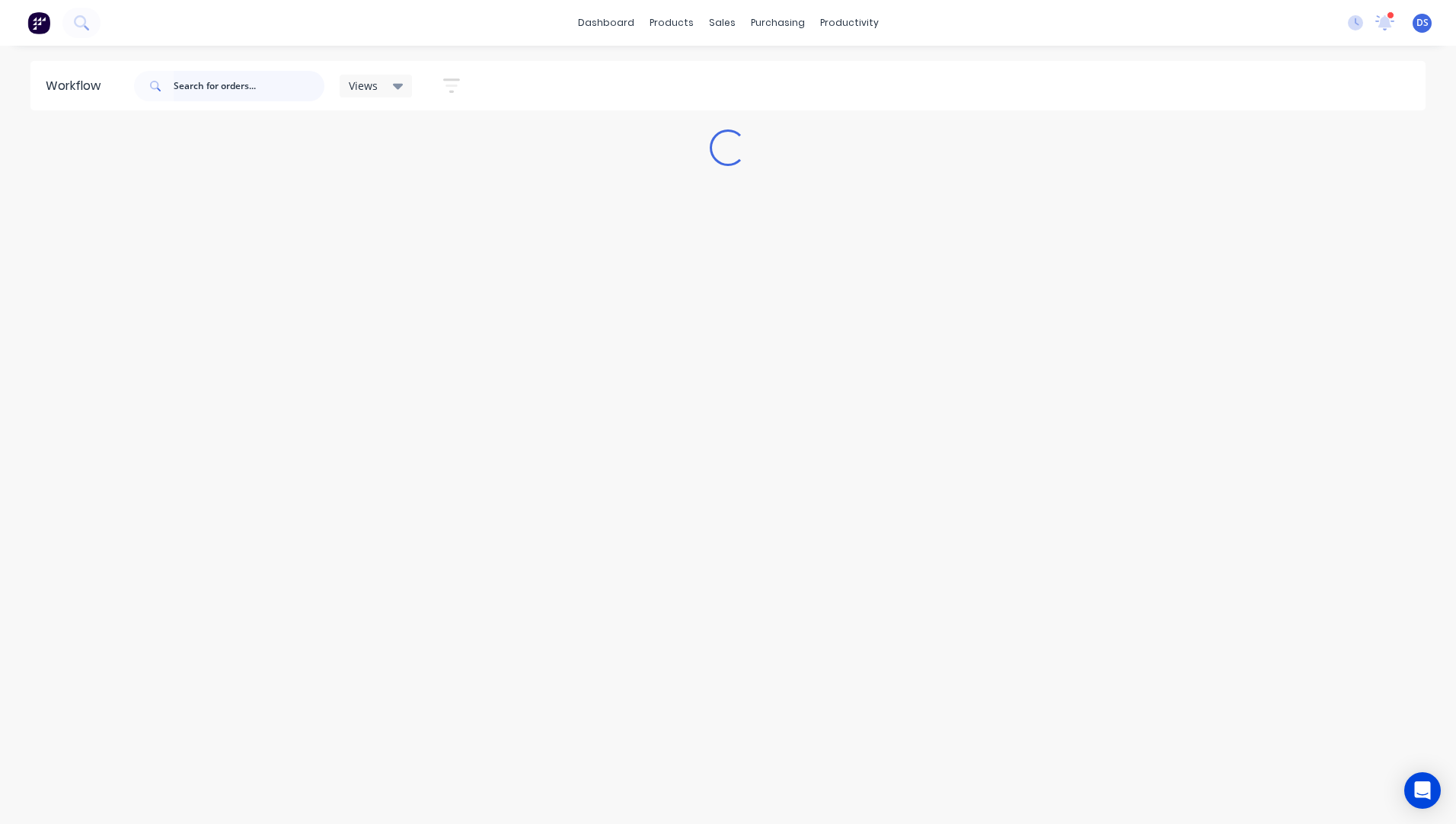
click at [219, 90] on input "text" at bounding box center [248, 86] width 151 height 31
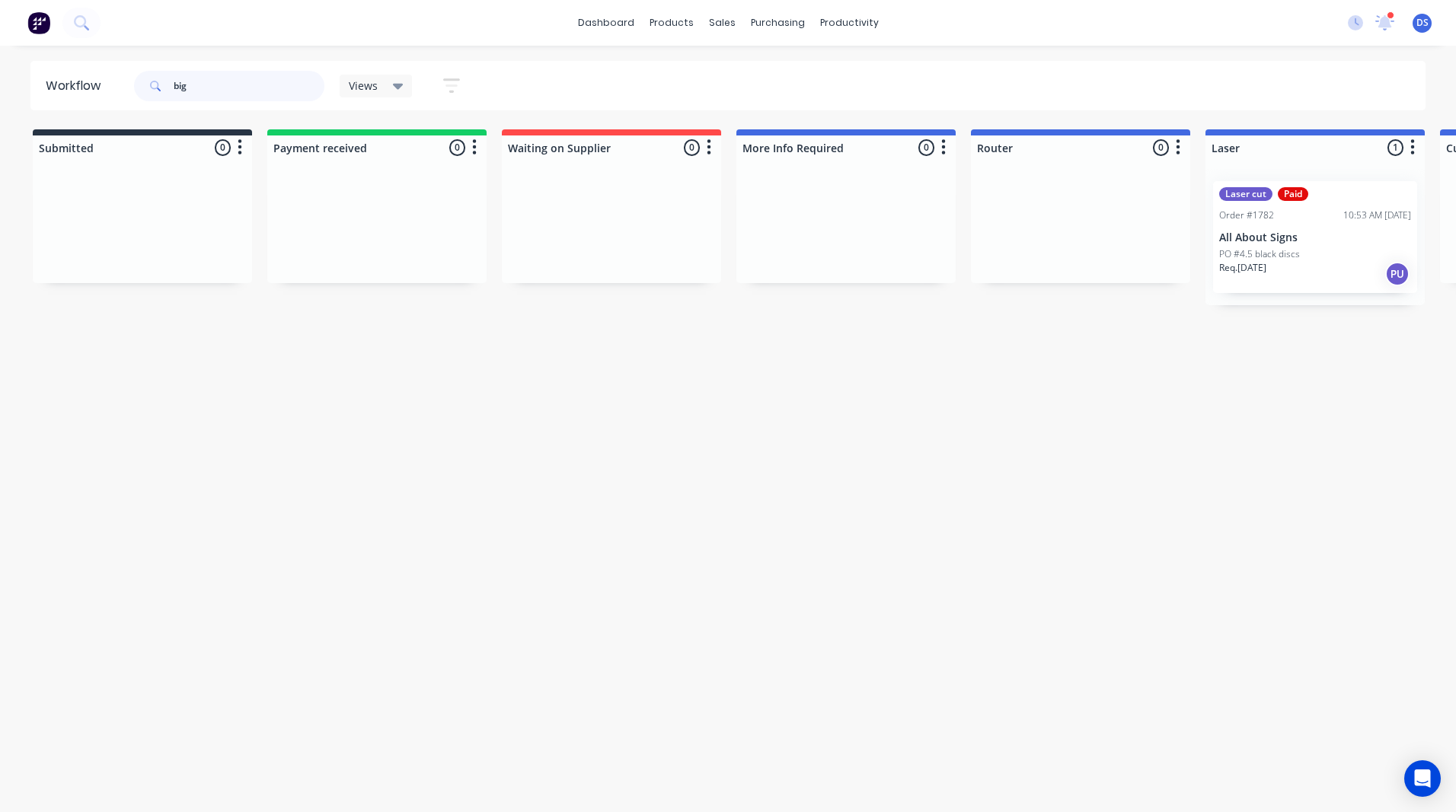
type input "big"
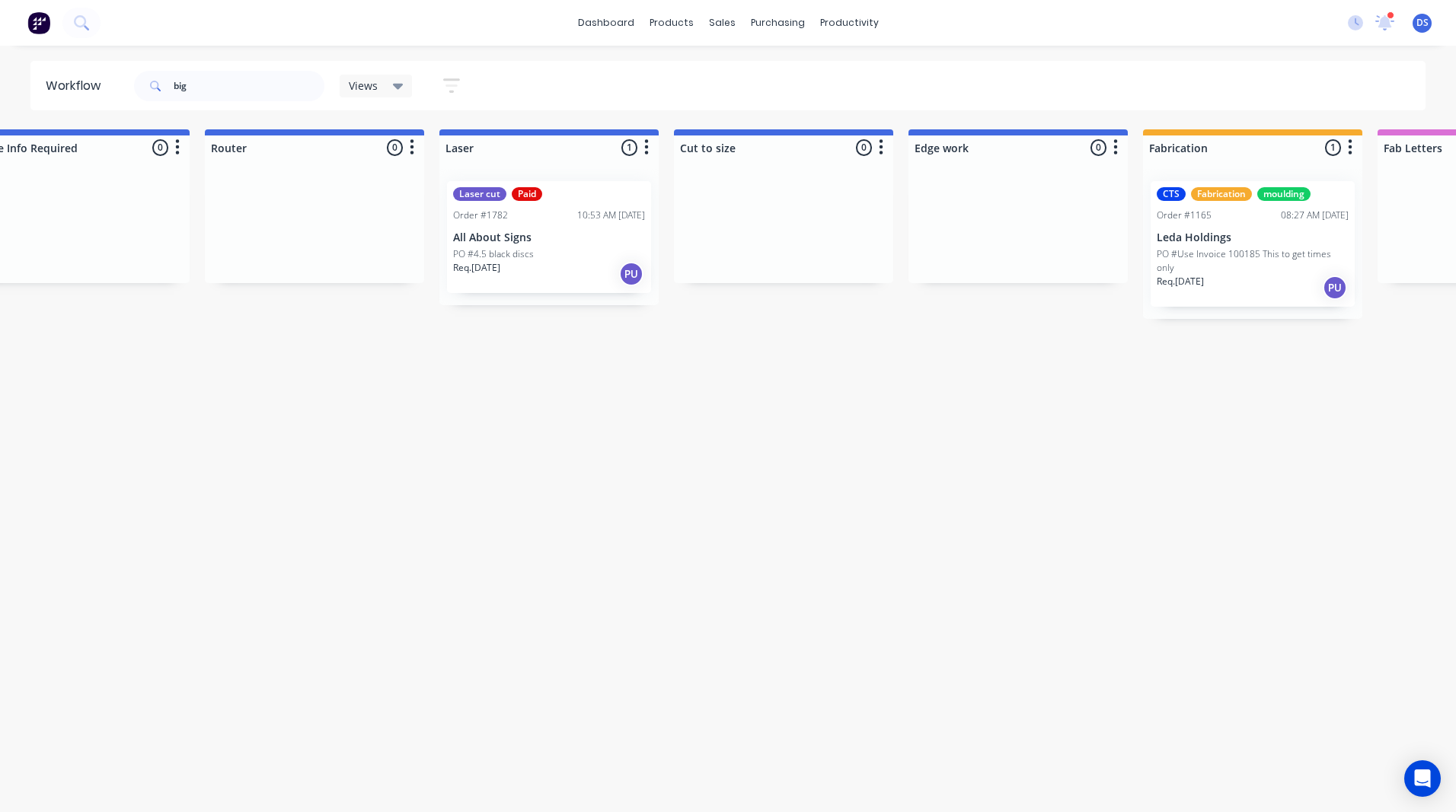
scroll to position [0, 2187]
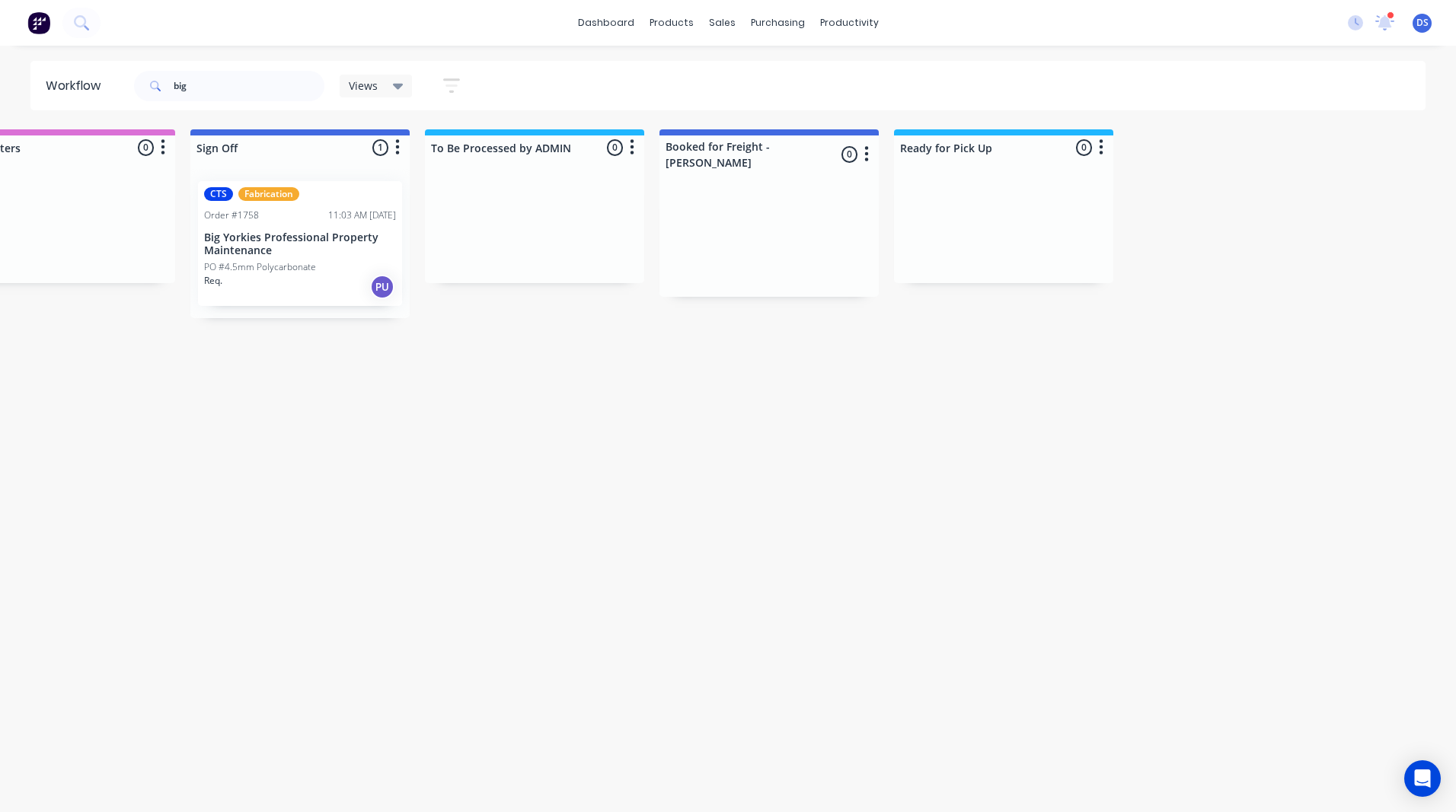
drag, startPoint x: 897, startPoint y: 561, endPoint x: 1140, endPoint y: 520, distance: 246.4
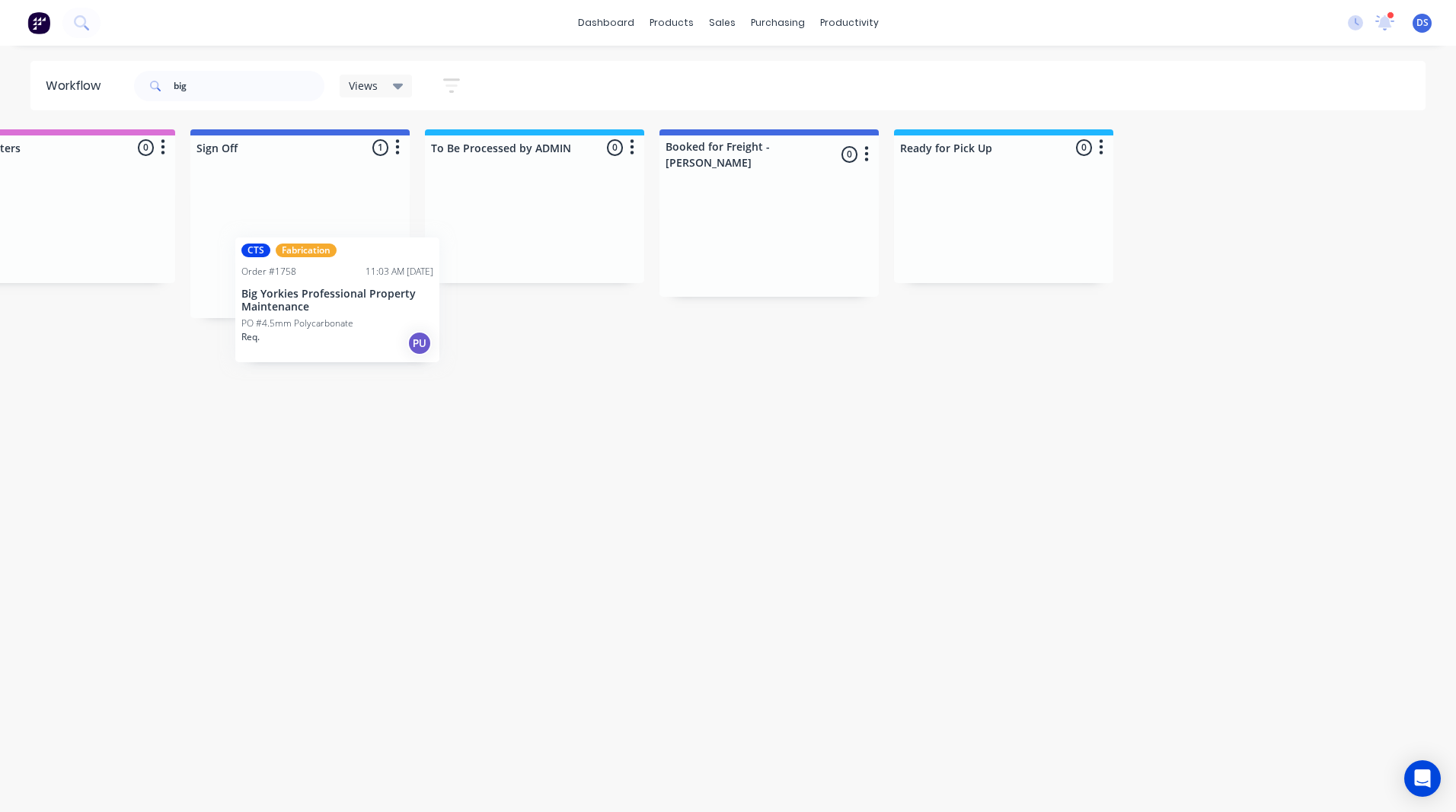
scroll to position [0, 2184]
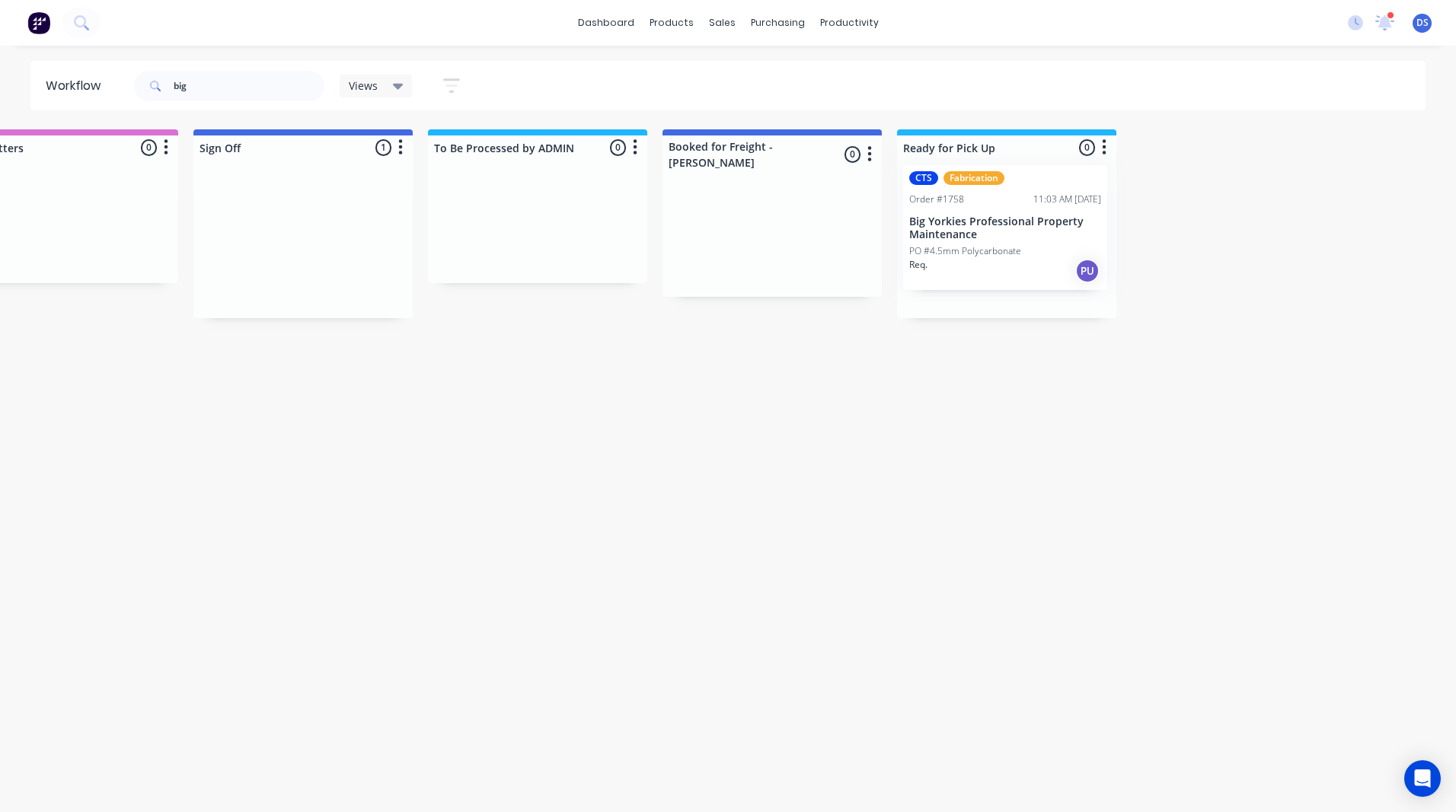
drag, startPoint x: 326, startPoint y: 244, endPoint x: 1033, endPoint y: 235, distance: 707.1
click at [987, 253] on p "Big Yorkies Professional Property Maintenance" at bounding box center [1007, 244] width 192 height 26
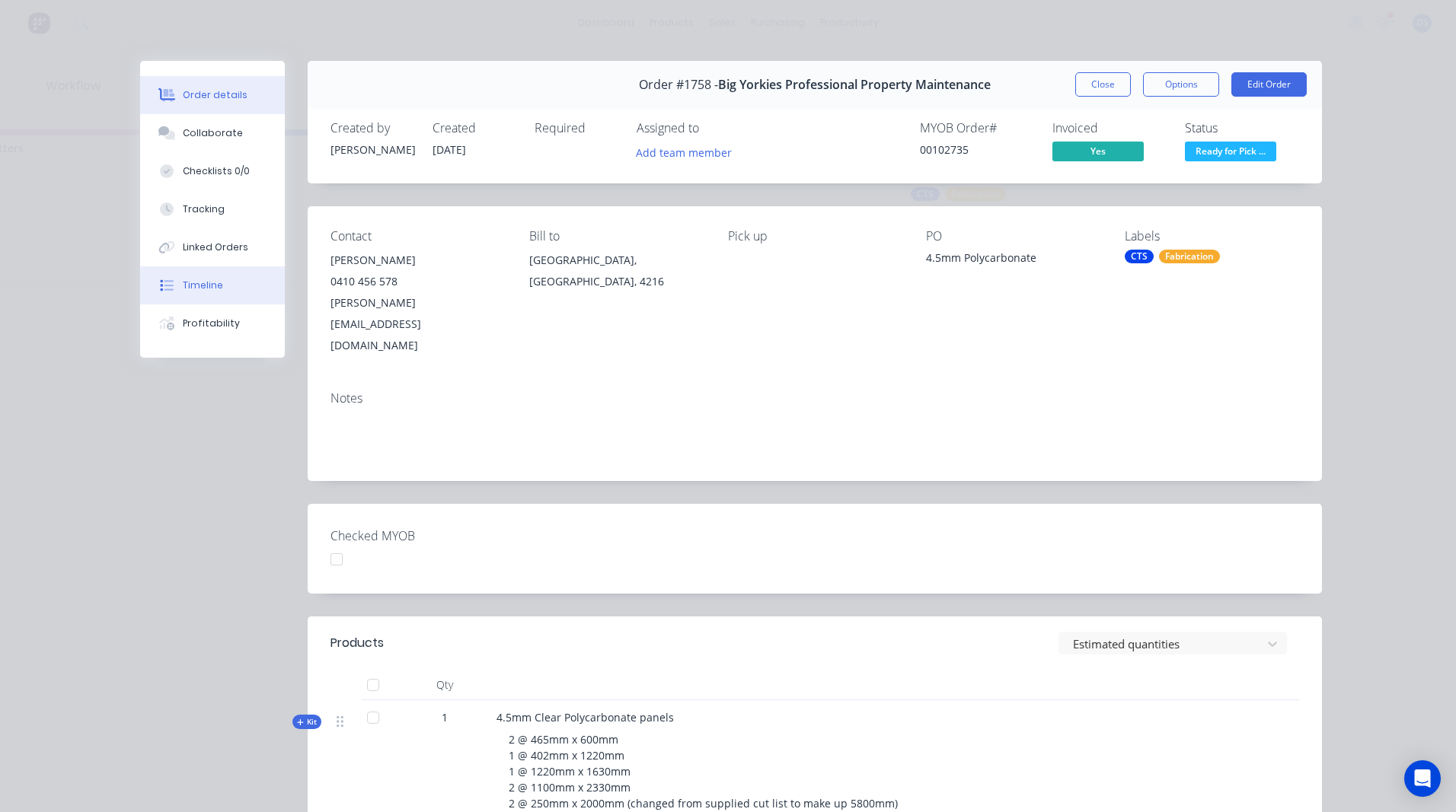
click at [185, 287] on div "Timeline" at bounding box center [202, 286] width 40 height 14
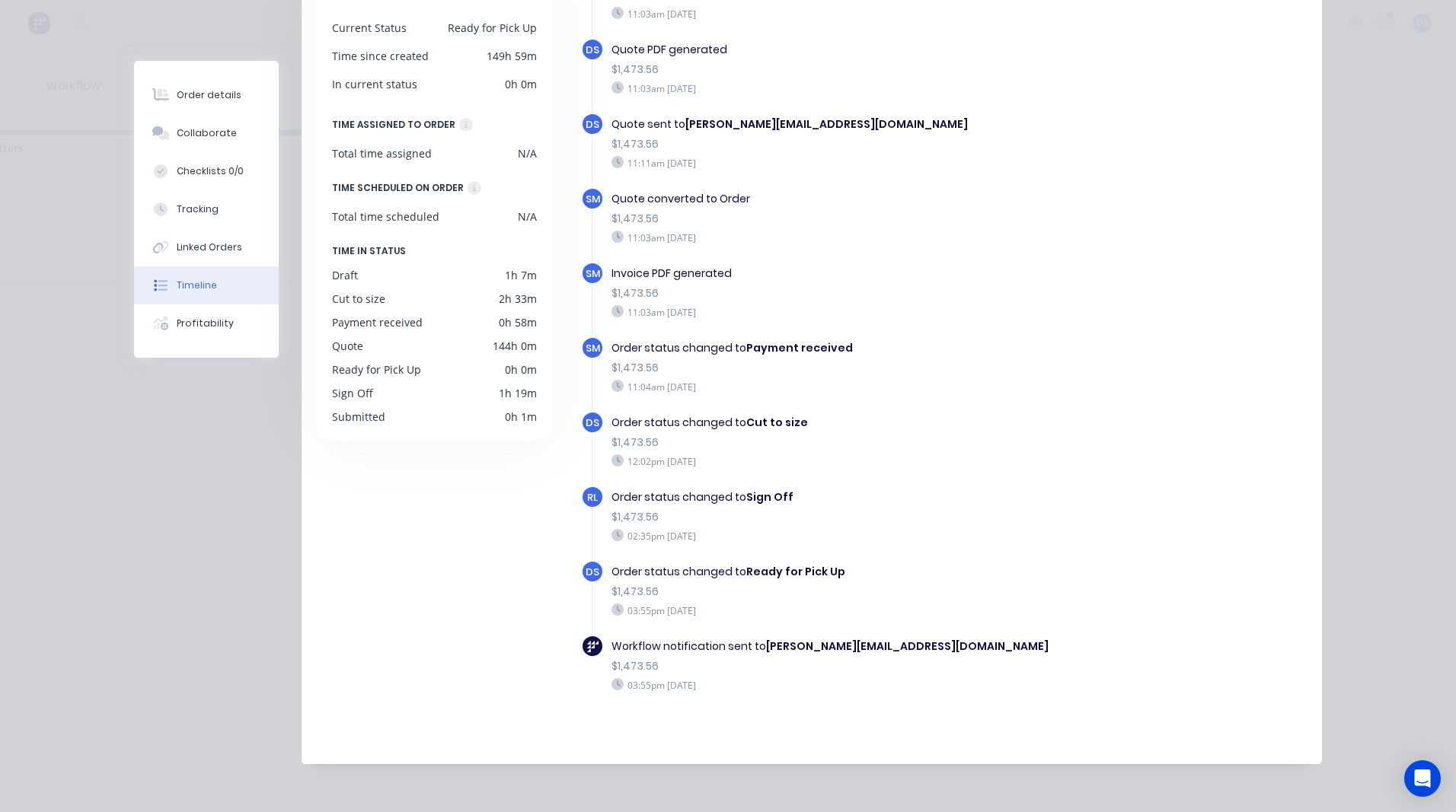
scroll to position [0, 0]
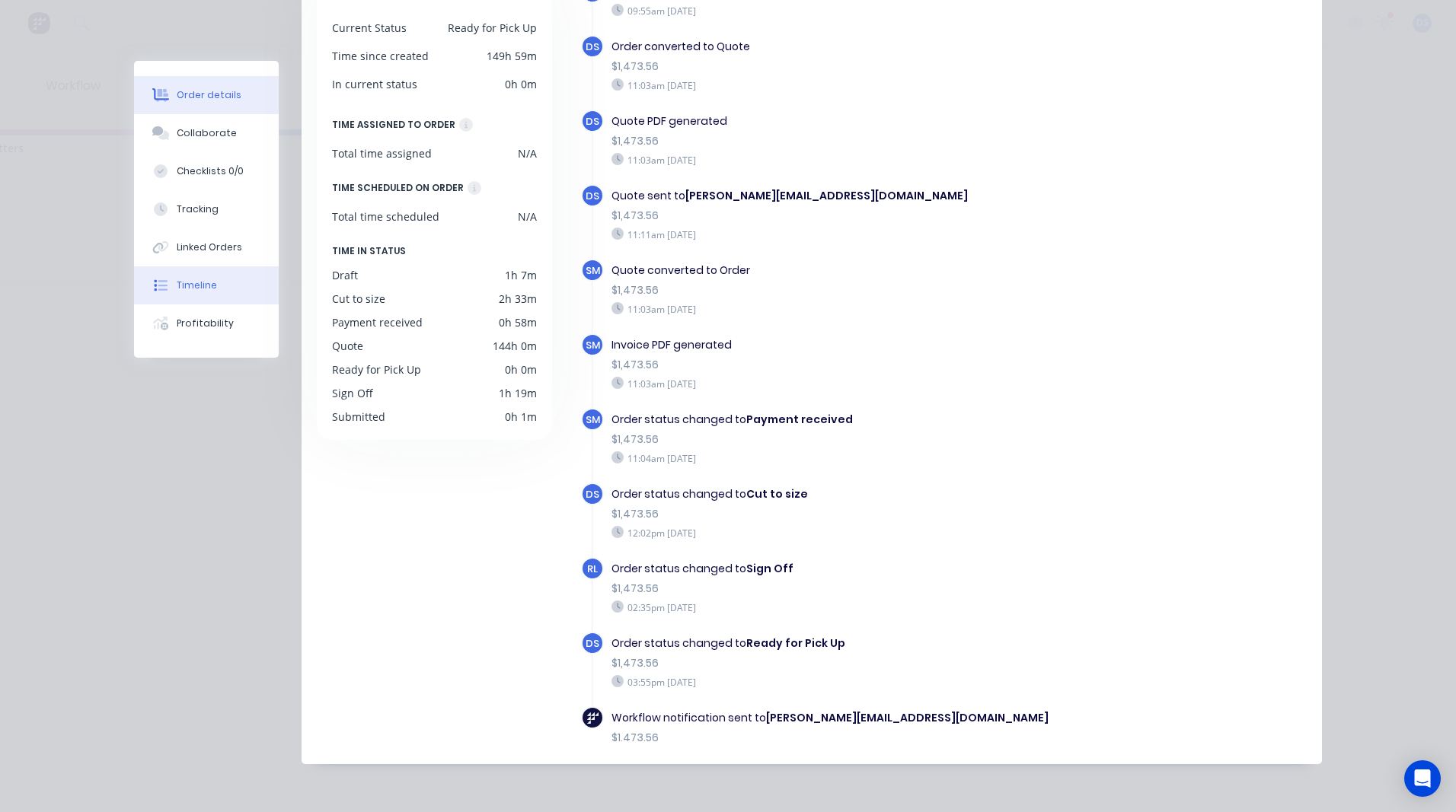
click at [192, 93] on div "Order details" at bounding box center [209, 95] width 65 height 14
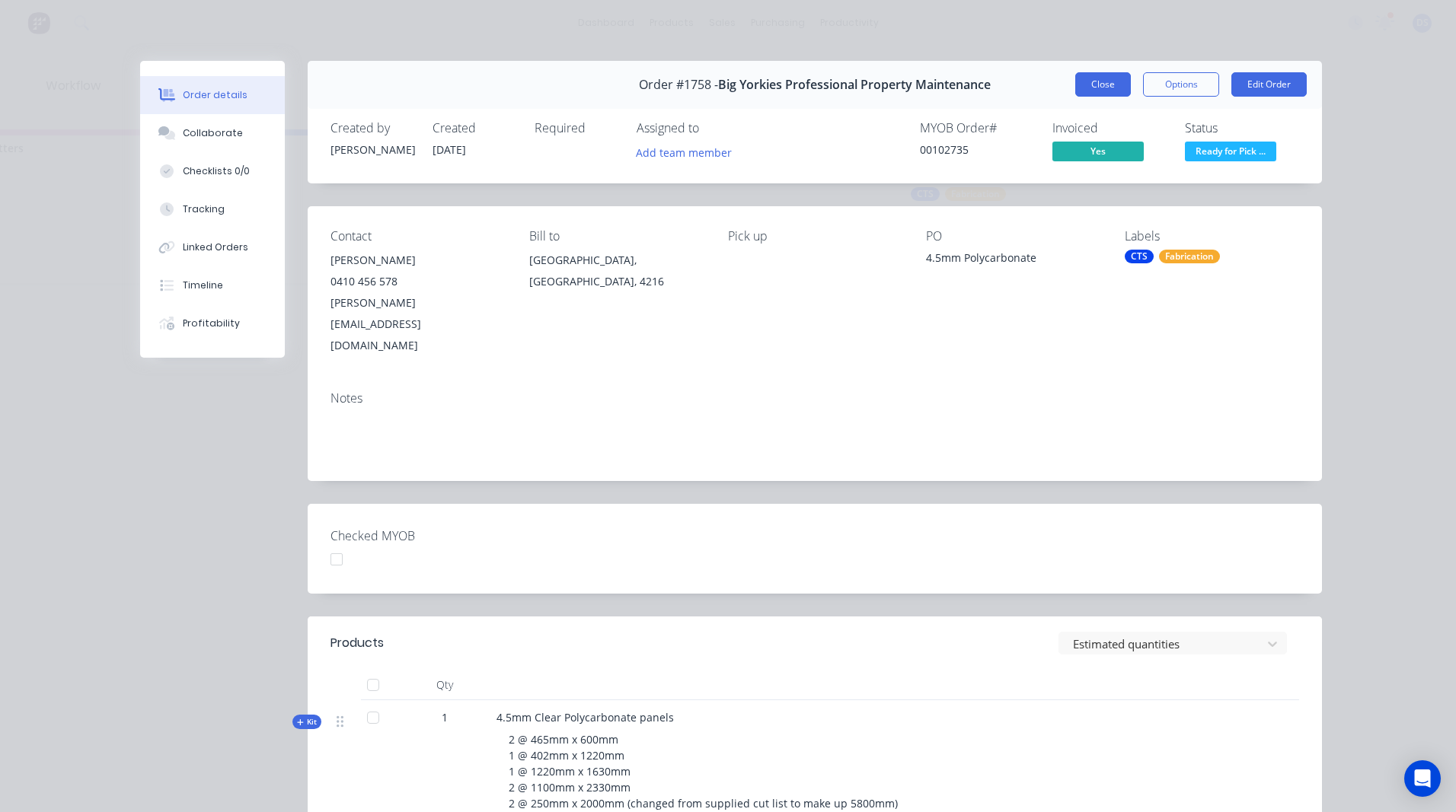
click at [1096, 87] on button "Close" at bounding box center [1102, 84] width 55 height 25
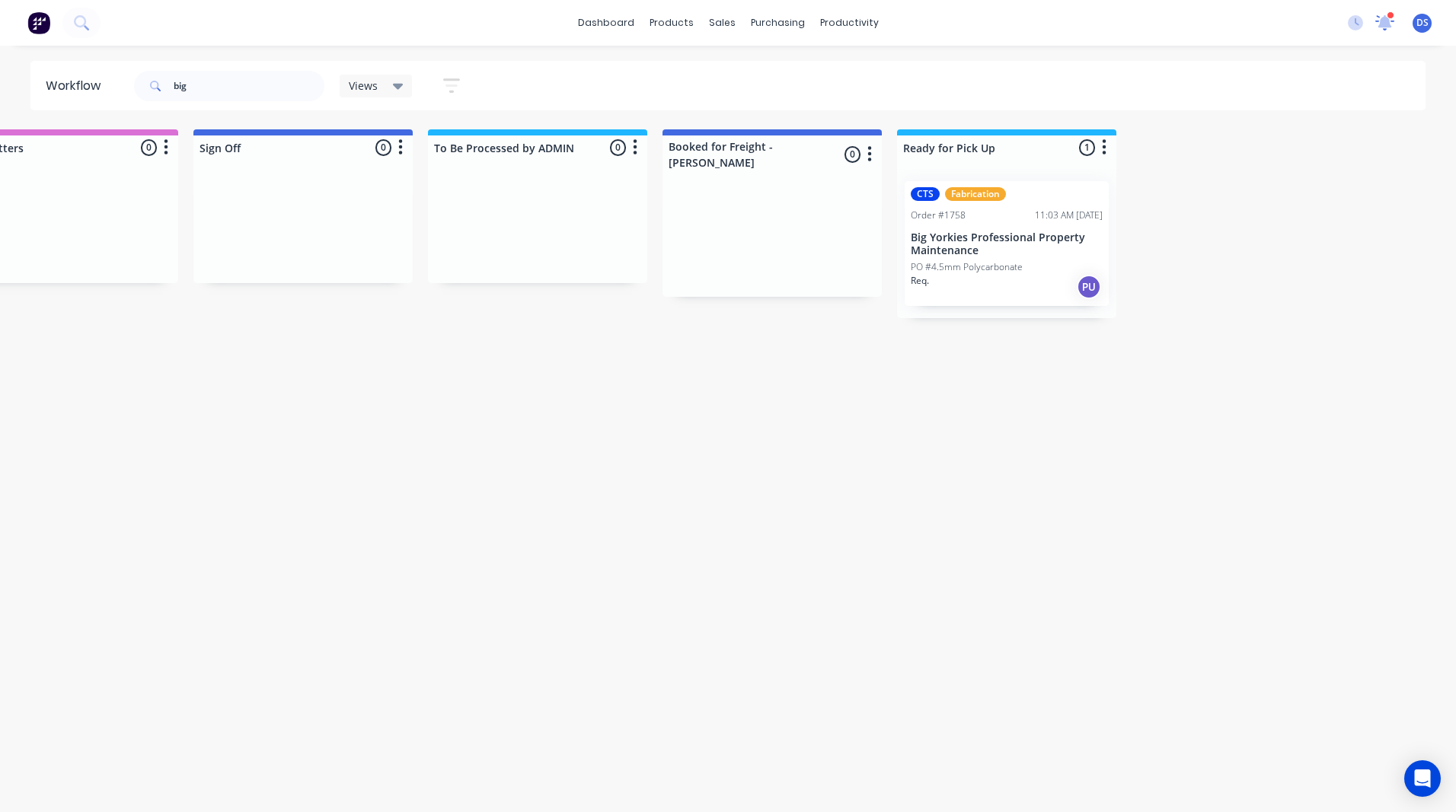
click at [1387, 25] on icon at bounding box center [1385, 21] width 14 height 12
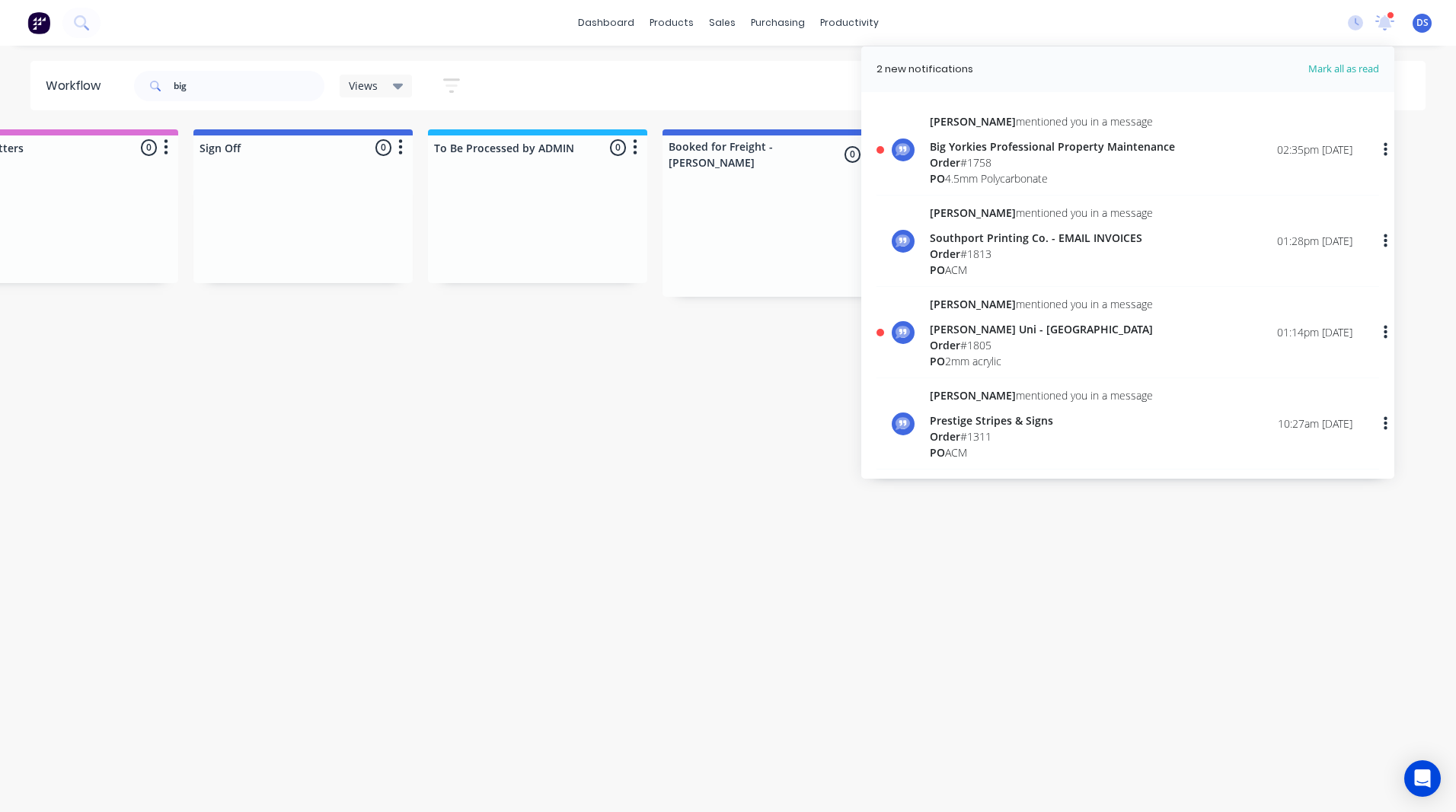
click at [979, 171] on div "PO 4.5mm Polycarbonate" at bounding box center [1052, 179] width 245 height 16
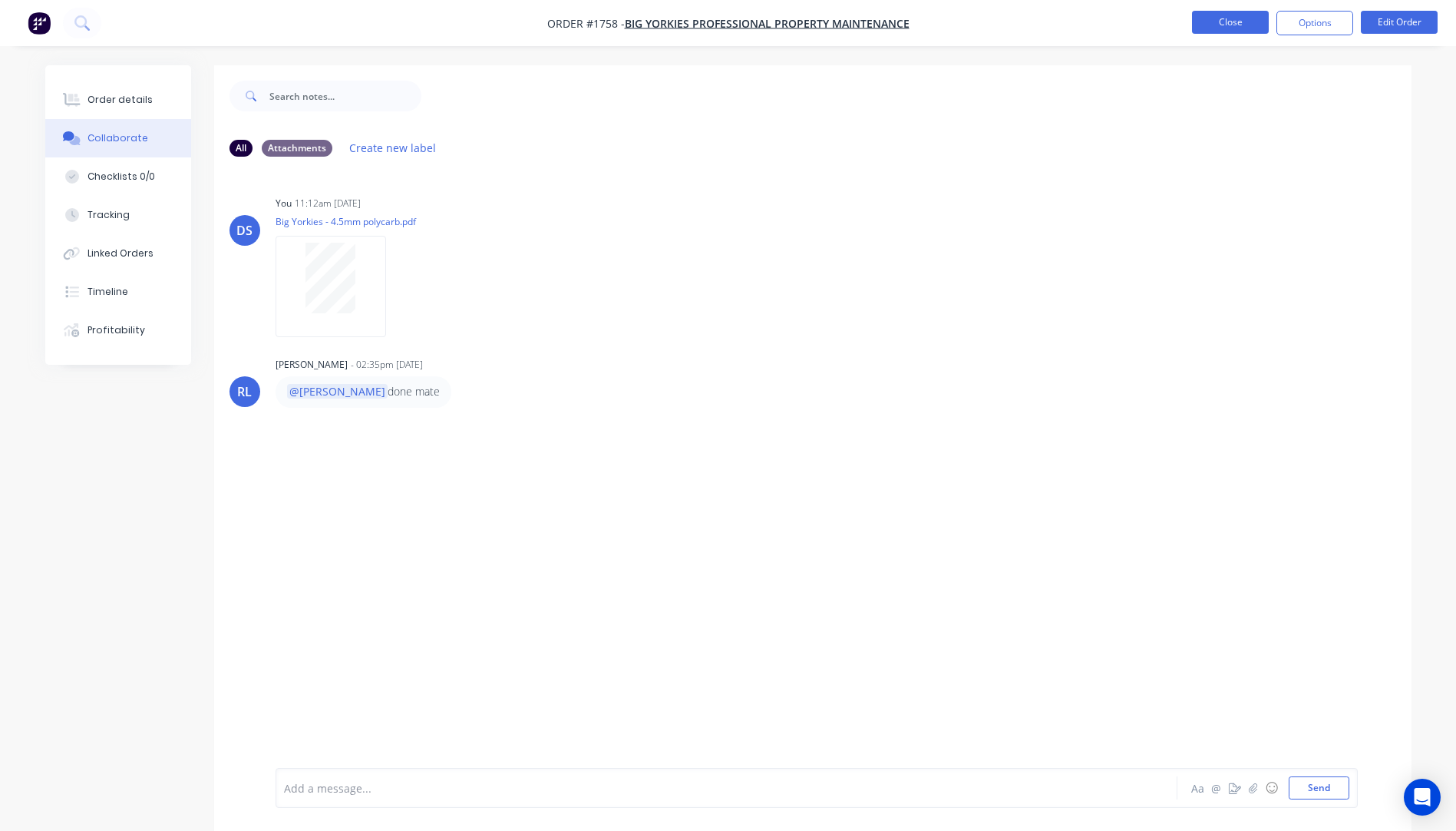
click at [1244, 23] on button "Close" at bounding box center [1230, 22] width 77 height 23
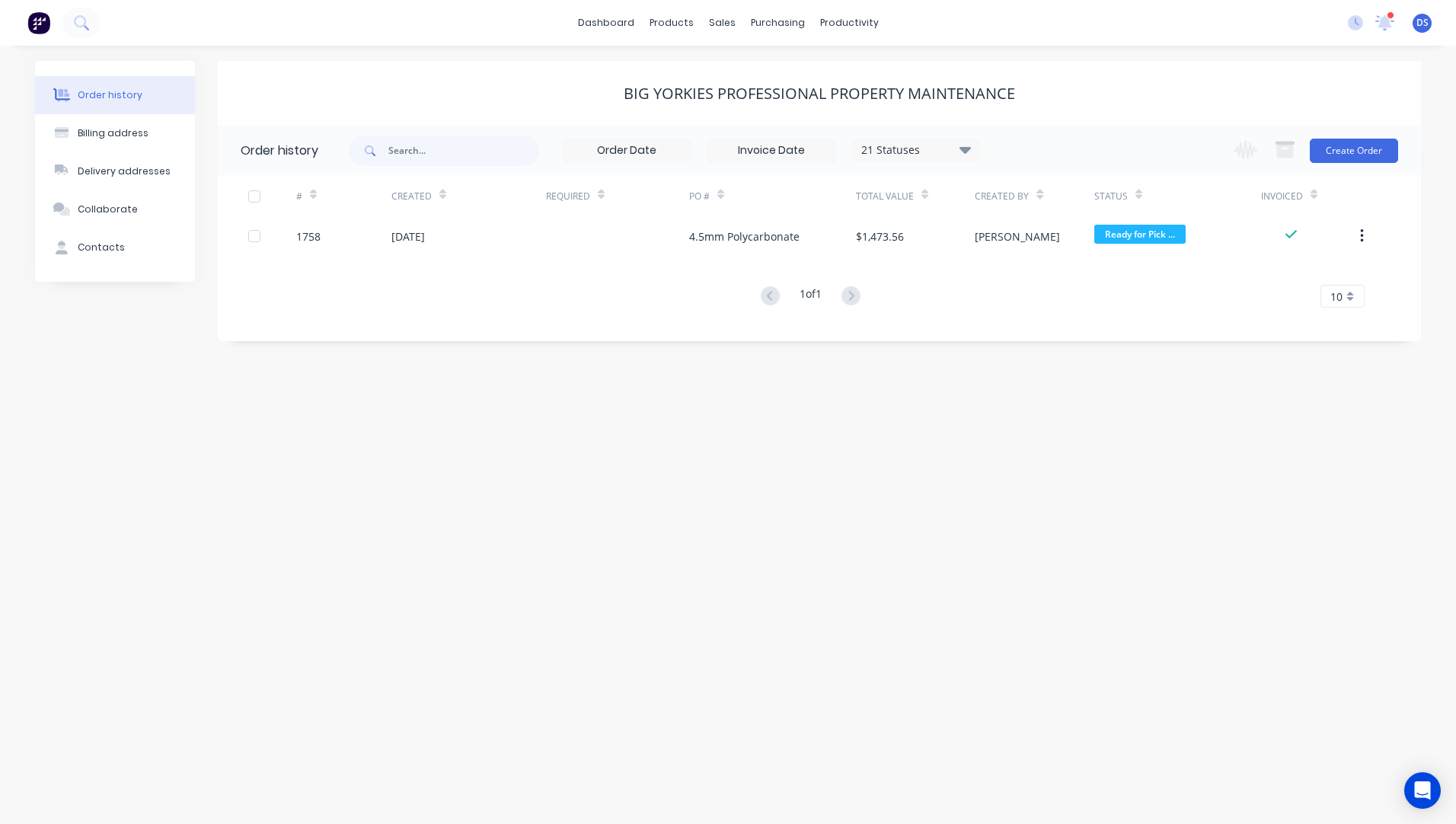
click at [1386, 17] on div at bounding box center [1390, 14] width 8 height 8
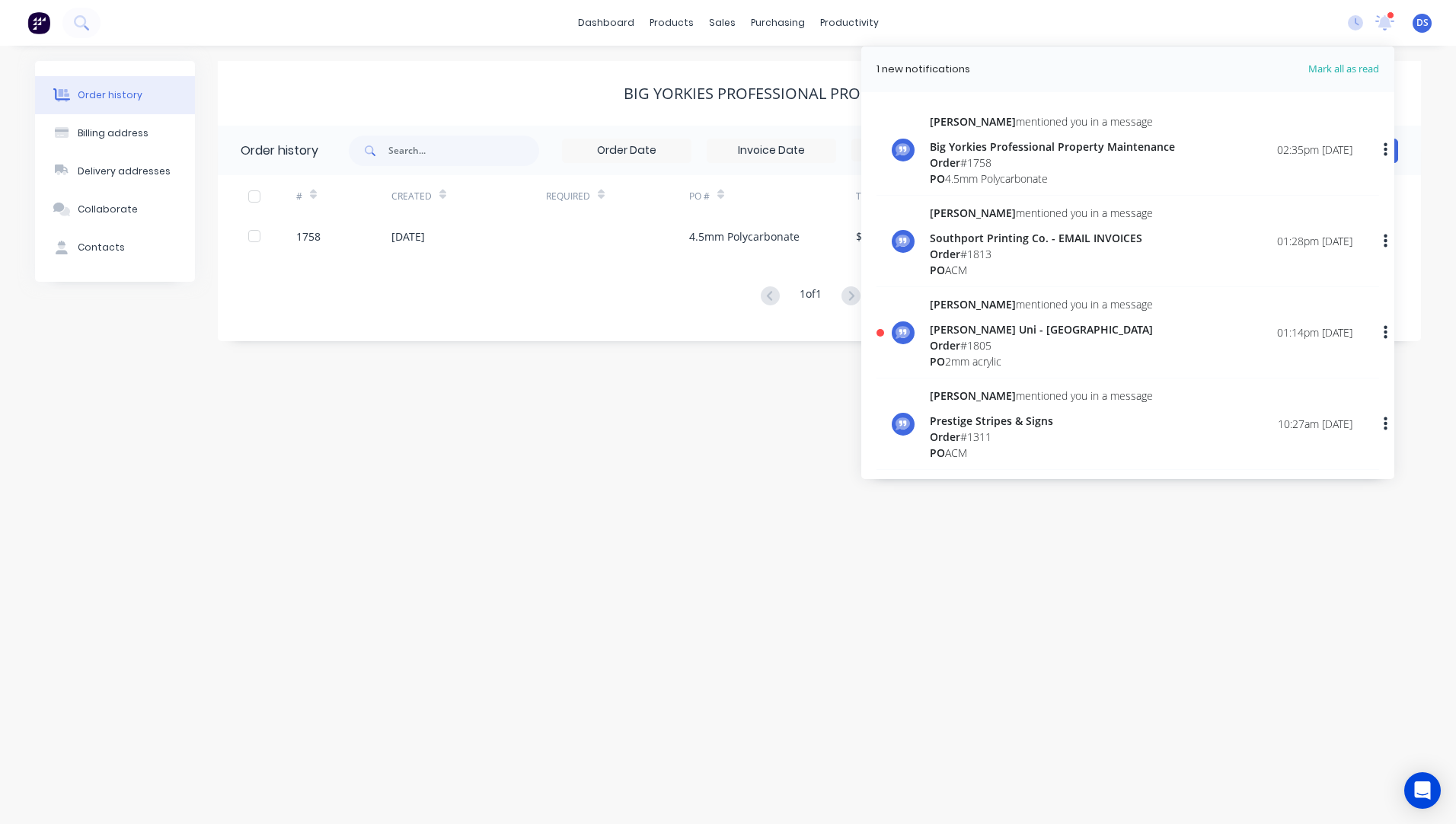
click at [982, 335] on div "[PERSON_NAME] Uni - [GEOGRAPHIC_DATA]" at bounding box center [1041, 329] width 223 height 16
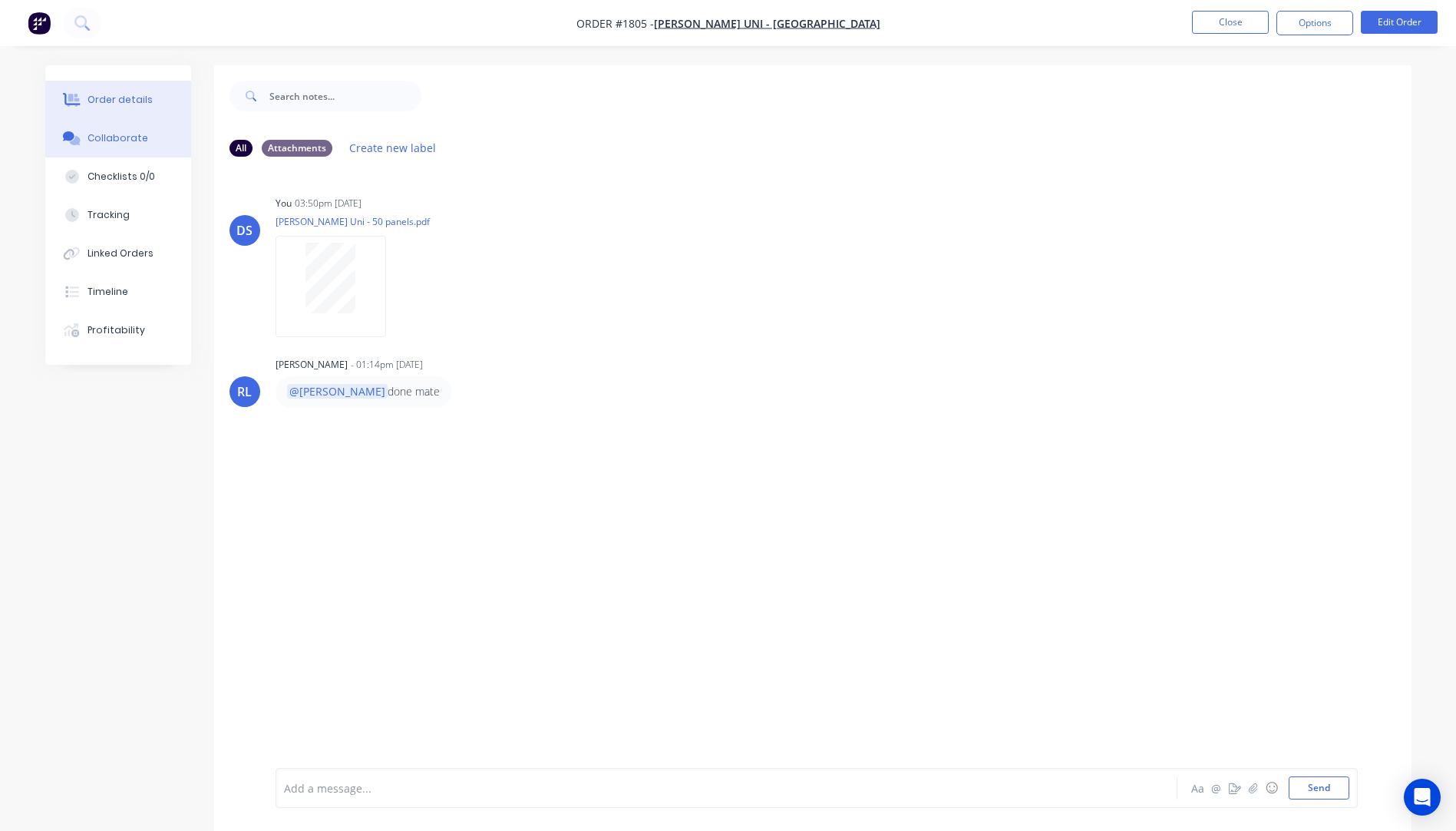
click at [135, 98] on div "Order details" at bounding box center [120, 99] width 65 height 14
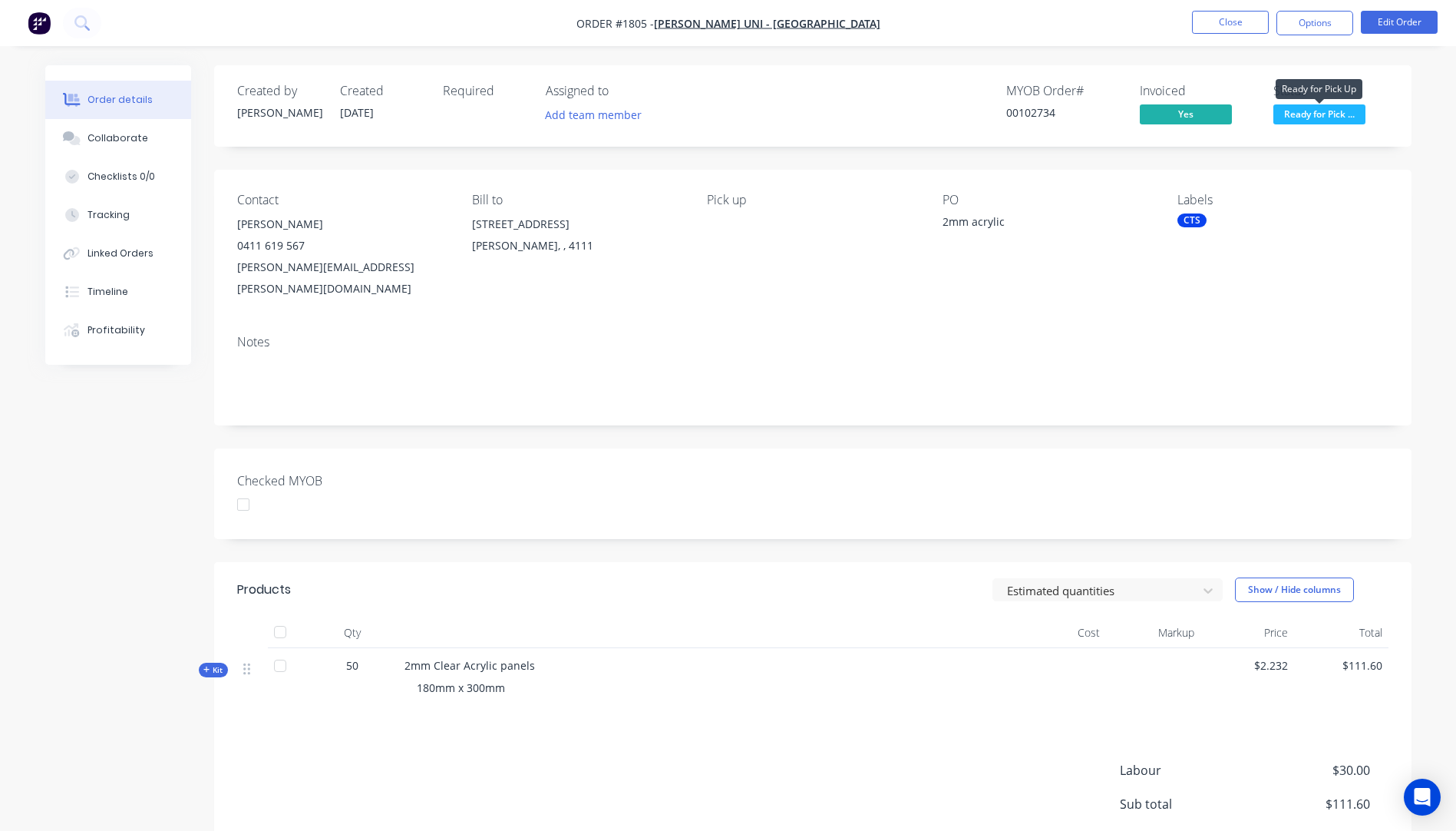
click at [1325, 117] on span "Ready for Pick ..." at bounding box center [1319, 114] width 92 height 19
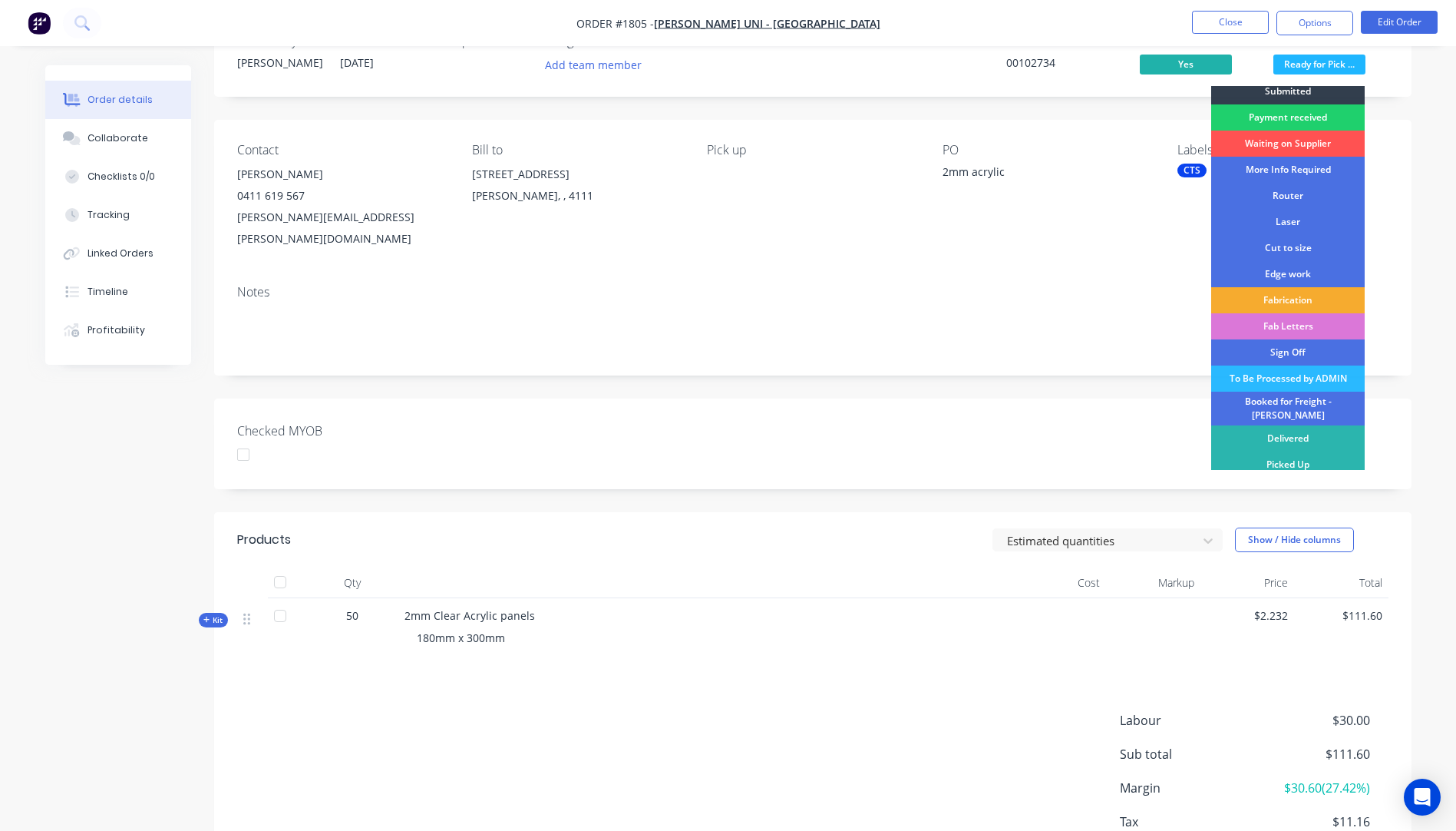
scroll to position [77, 0]
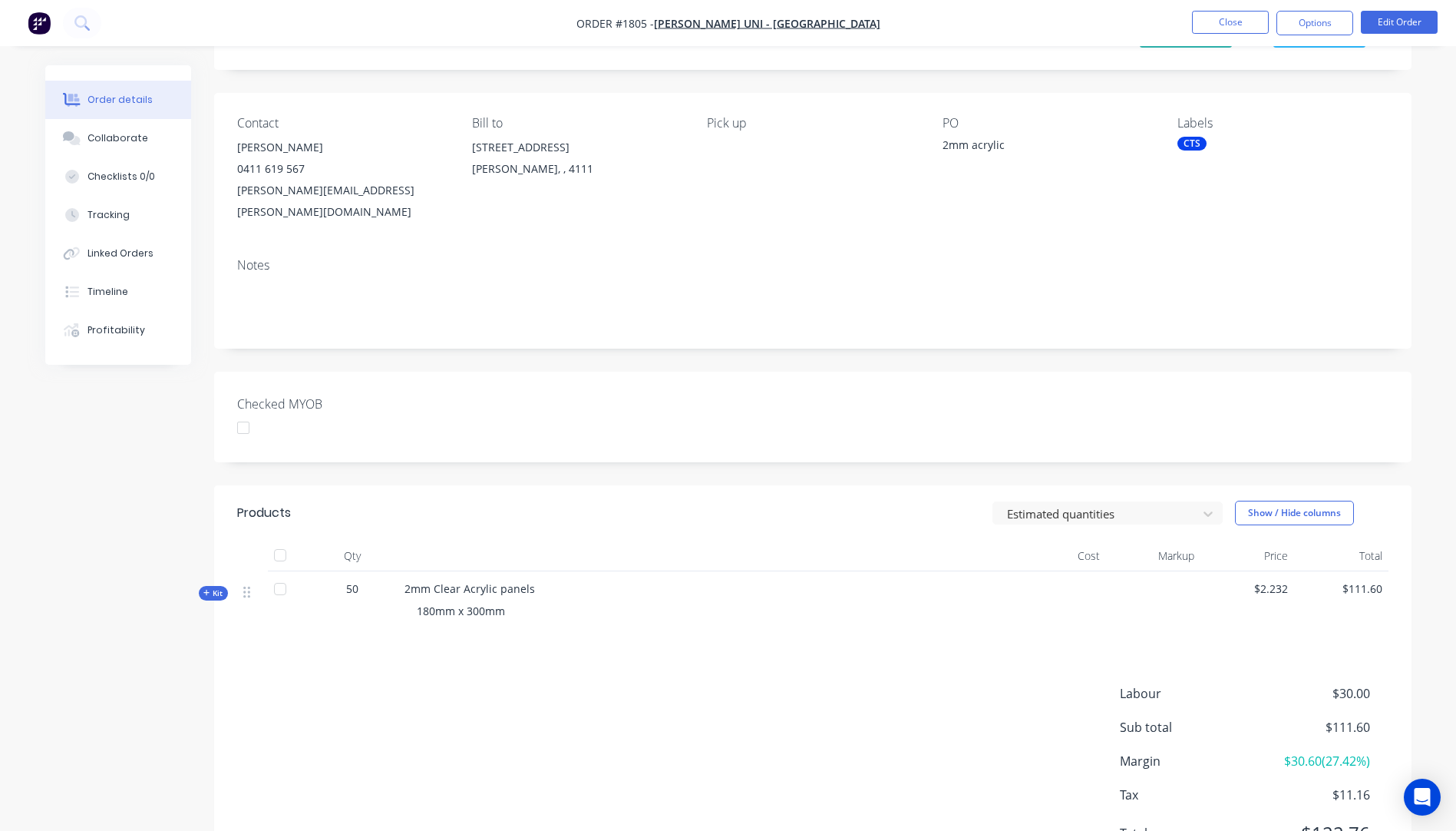
click at [1427, 186] on div "Order details Collaborate Checklists 0/0 Tracking Linked Orders Timeline Profit…" at bounding box center [728, 415] width 1456 height 985
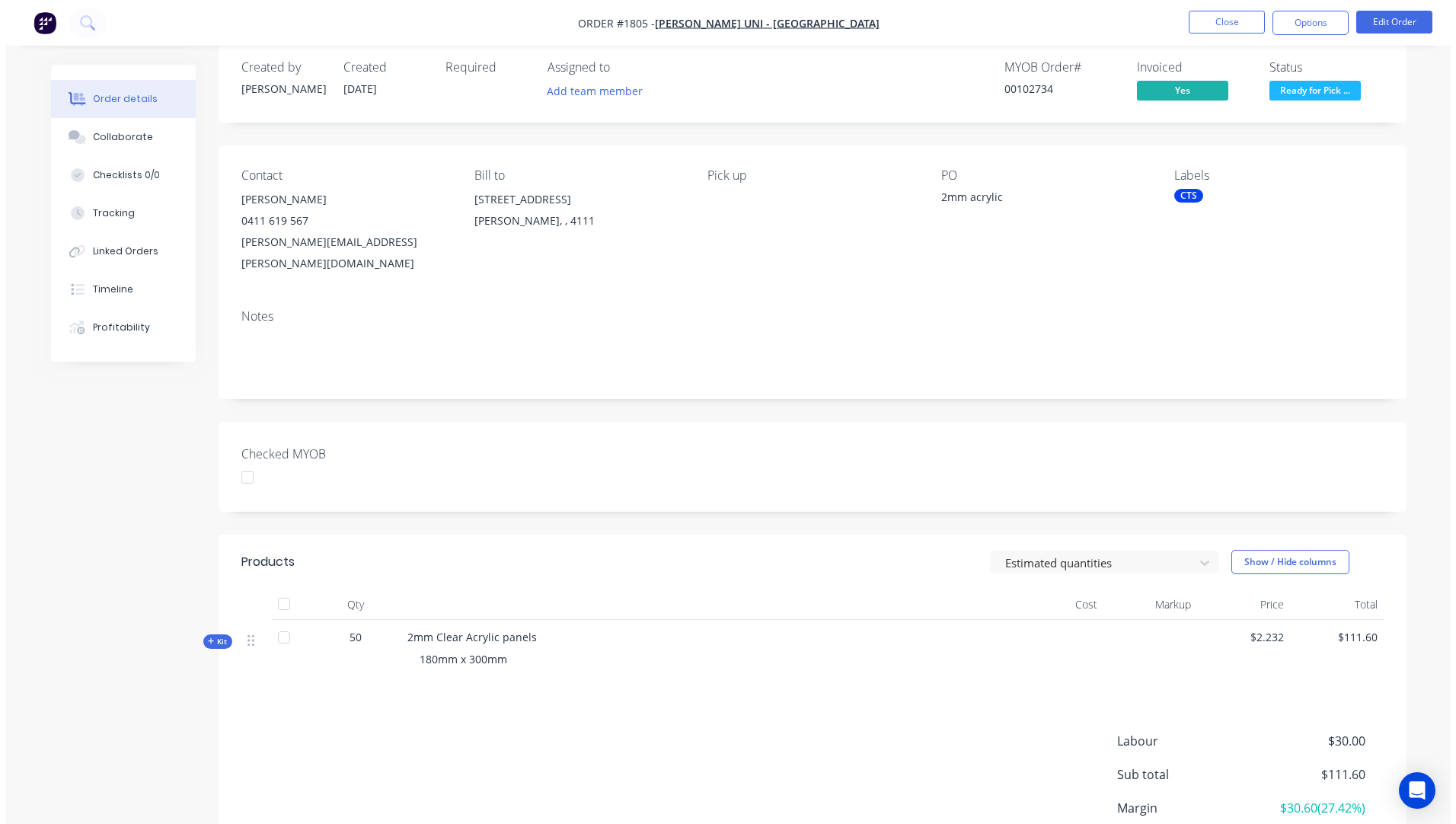
scroll to position [0, 0]
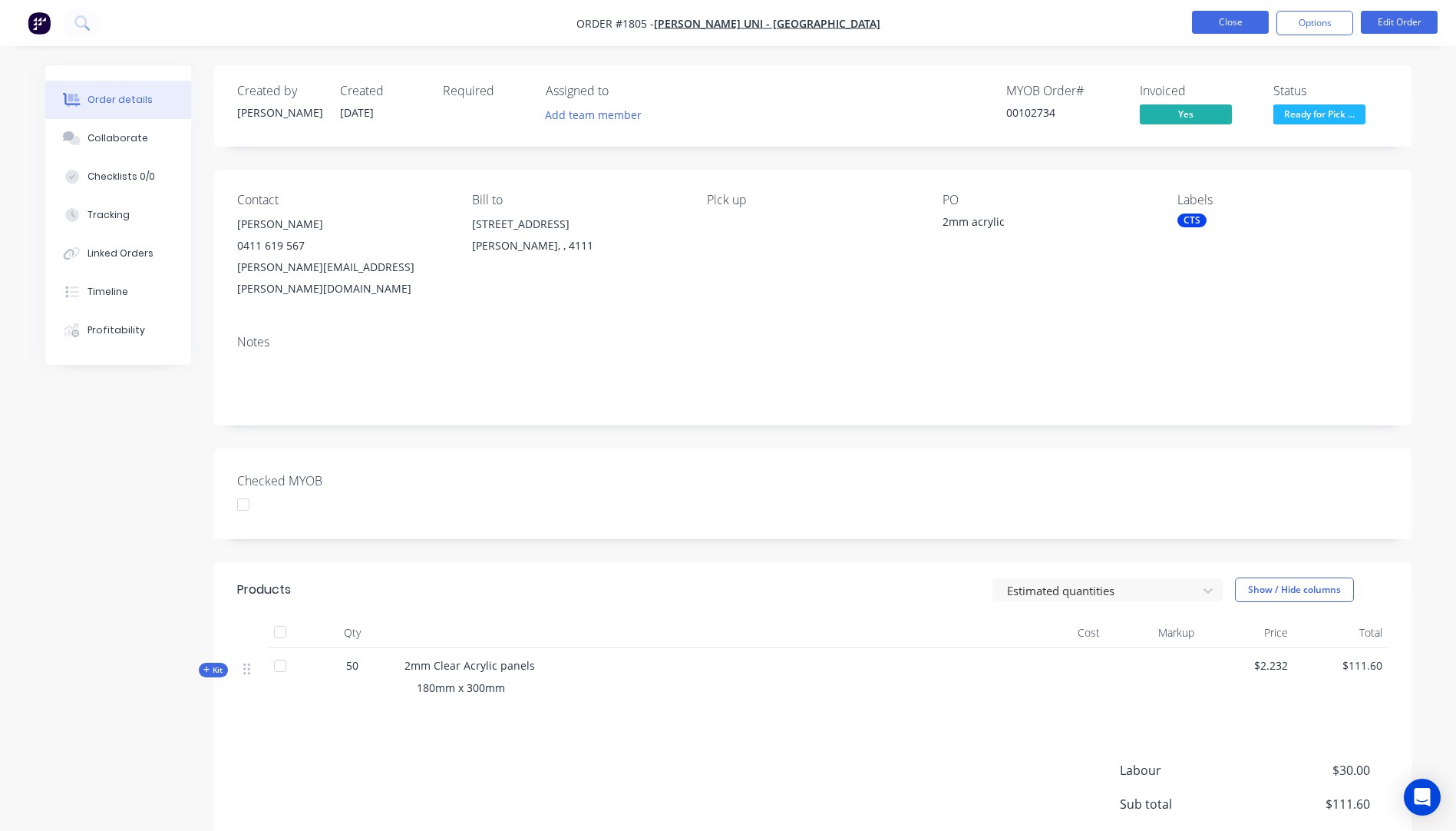
click at [1235, 24] on button "Close" at bounding box center [1230, 22] width 77 height 23
